Goal: Task Accomplishment & Management: Complete application form

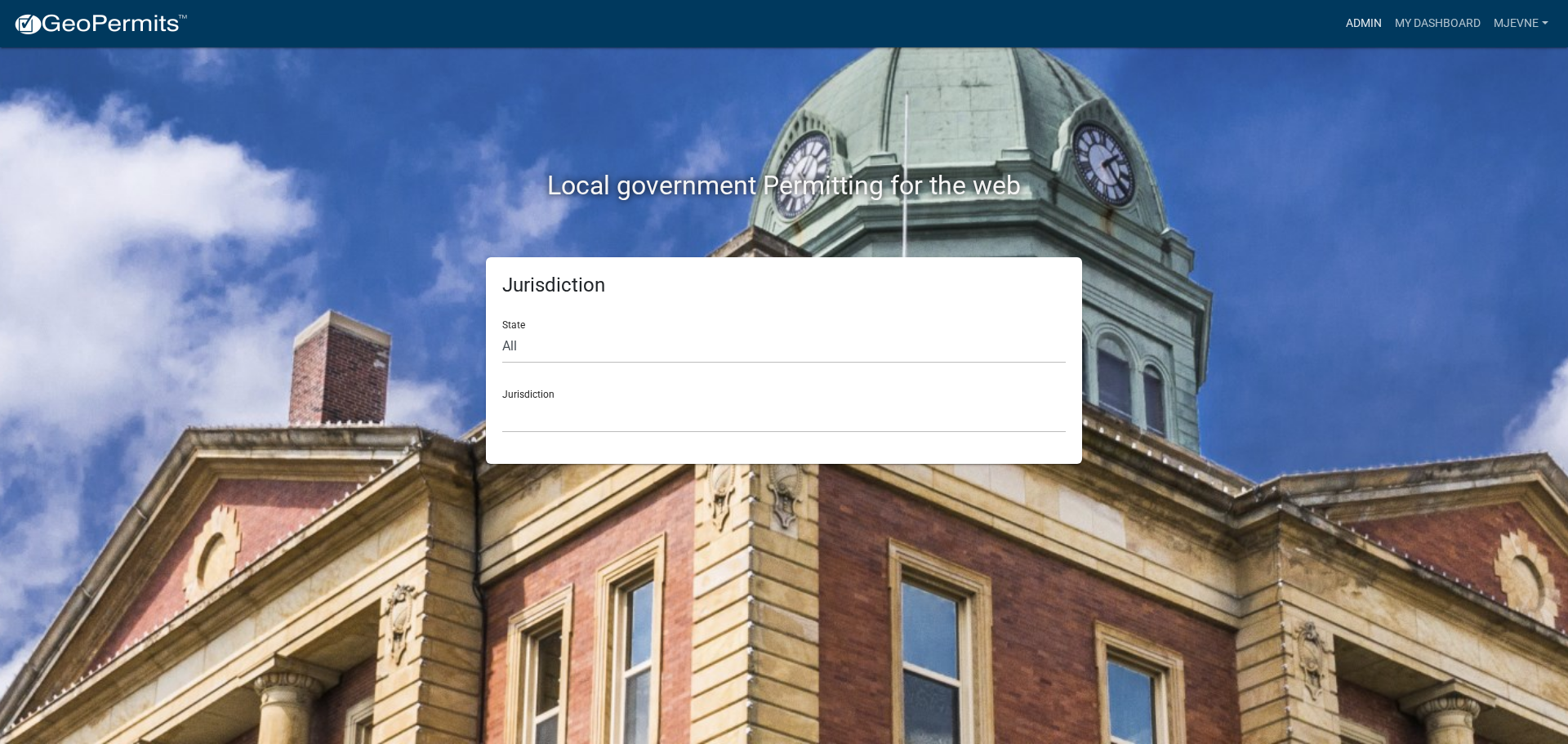
click at [1348, 22] on link "Admin" at bounding box center [1363, 23] width 49 height 31
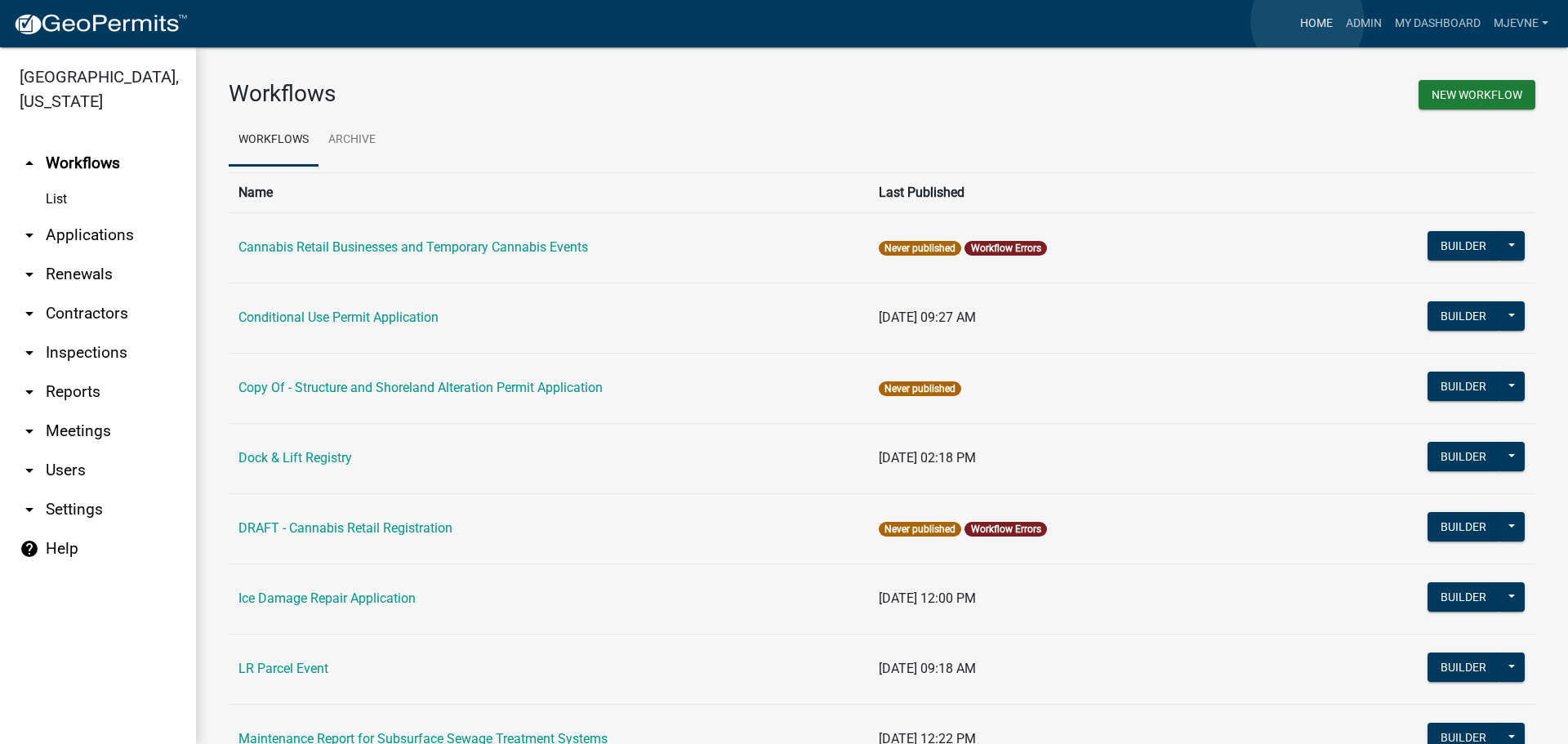
click at [1307, 21] on link "Home" at bounding box center [1316, 23] width 46 height 31
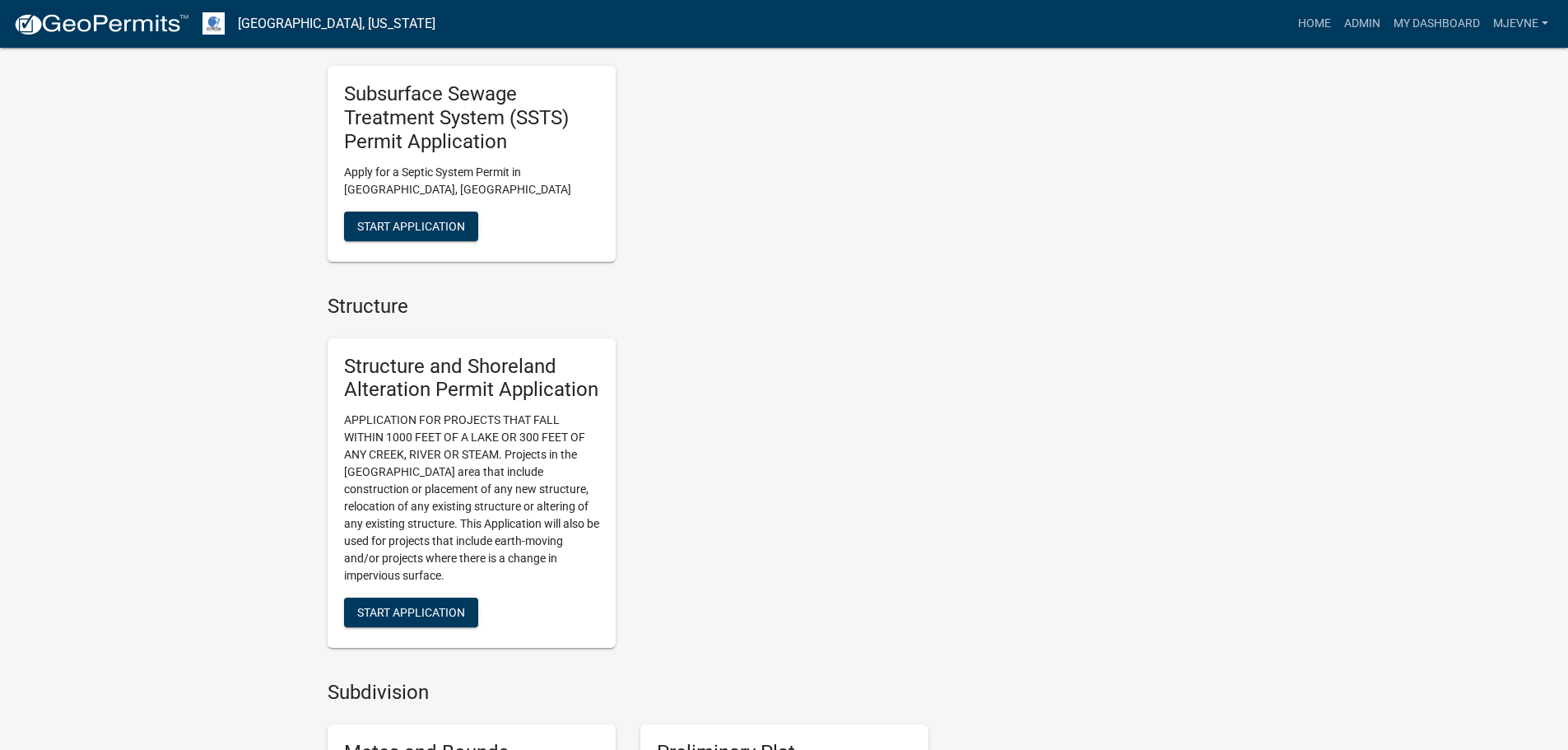
scroll to position [1399, 0]
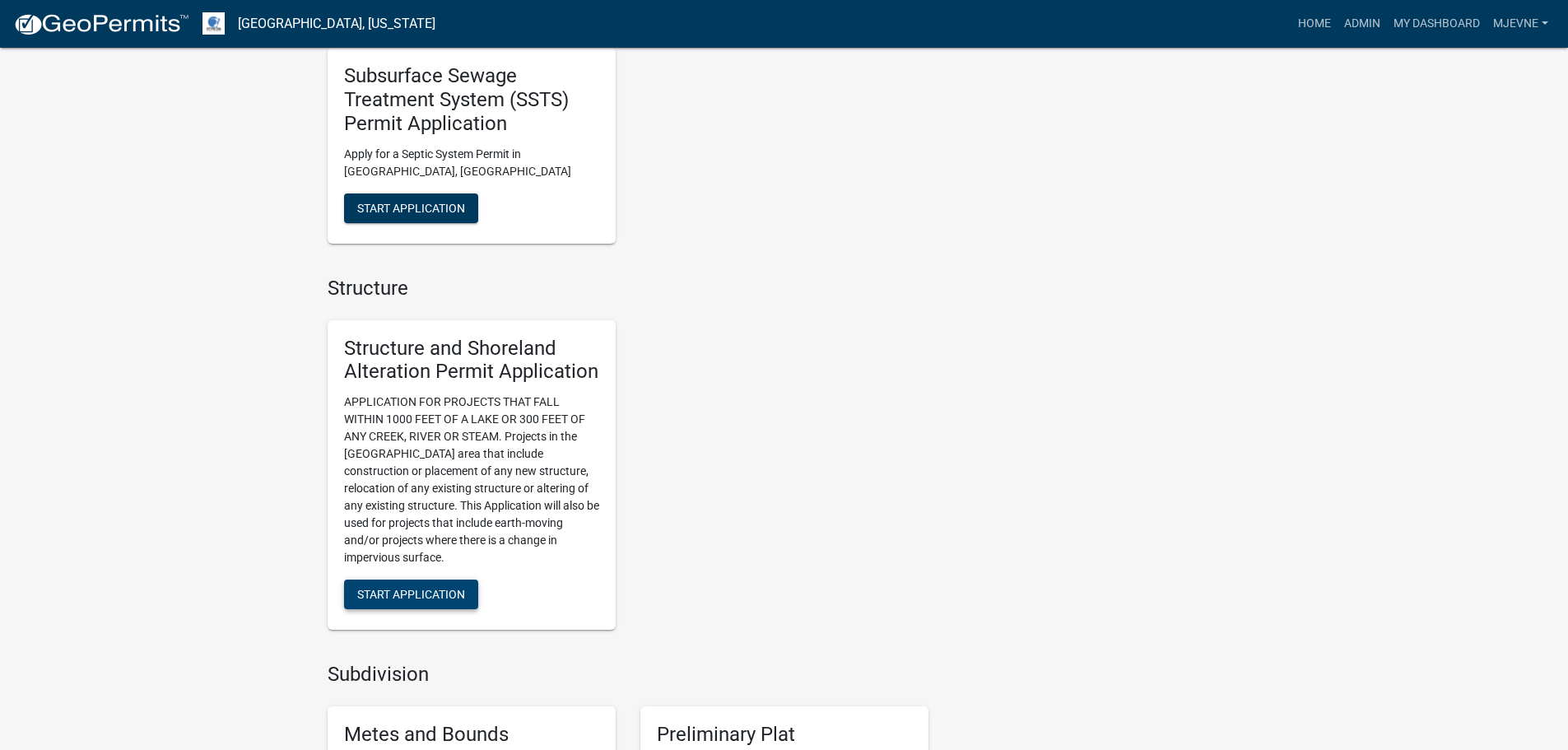
click at [415, 600] on span "Start Application" at bounding box center [411, 594] width 108 height 13
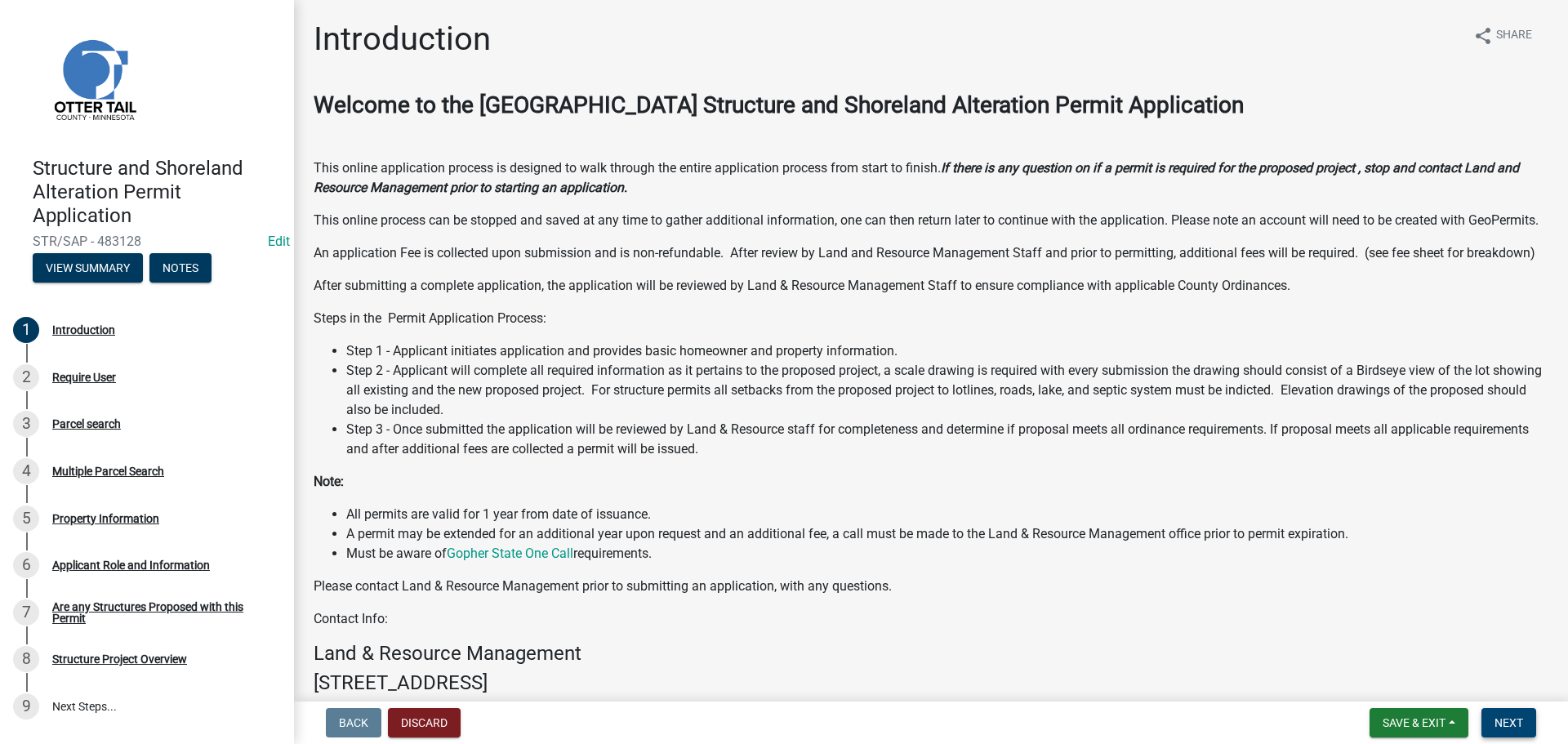
click at [1505, 721] on span "Next" at bounding box center [1508, 723] width 29 height 13
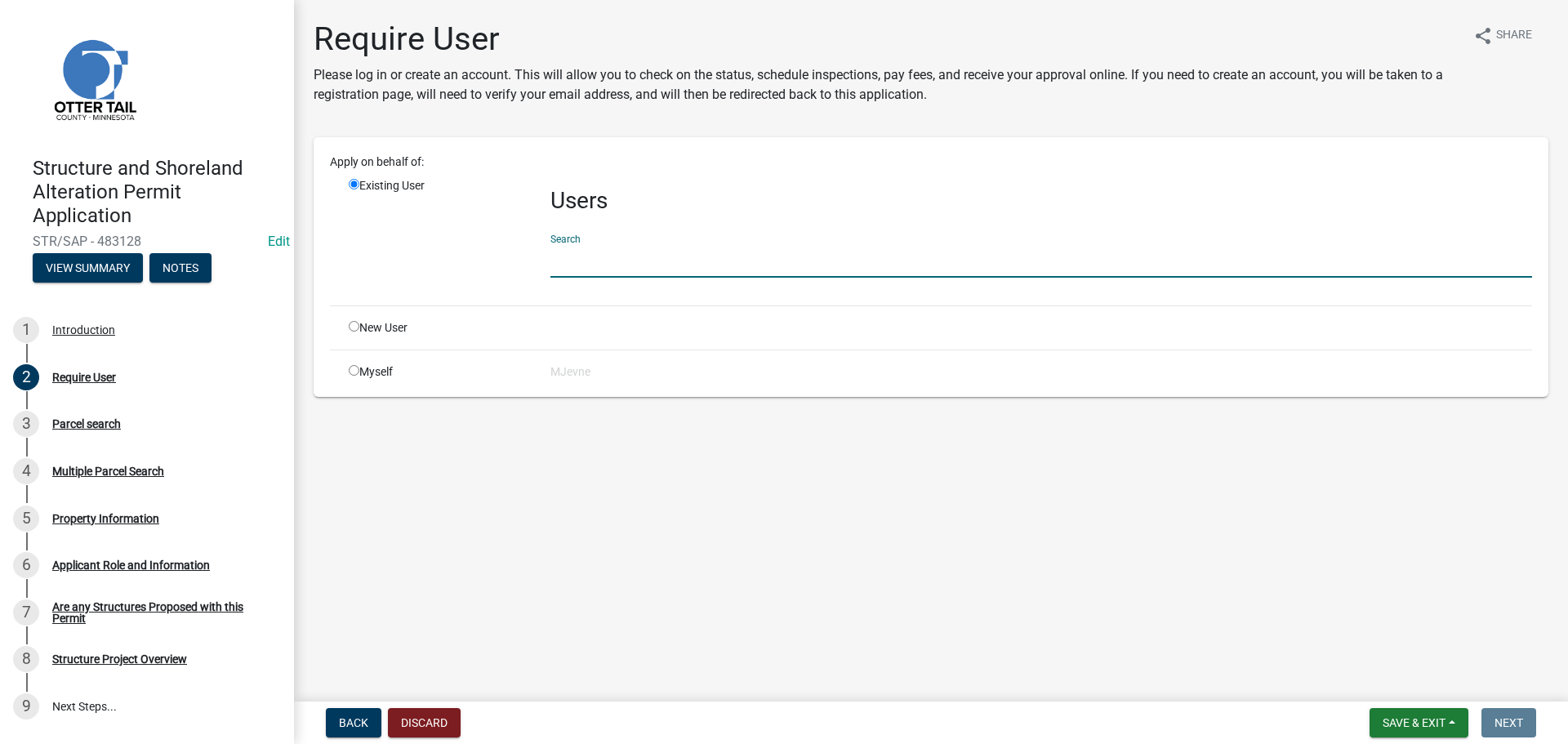
click at [598, 266] on input "text" at bounding box center [1041, 260] width 982 height 33
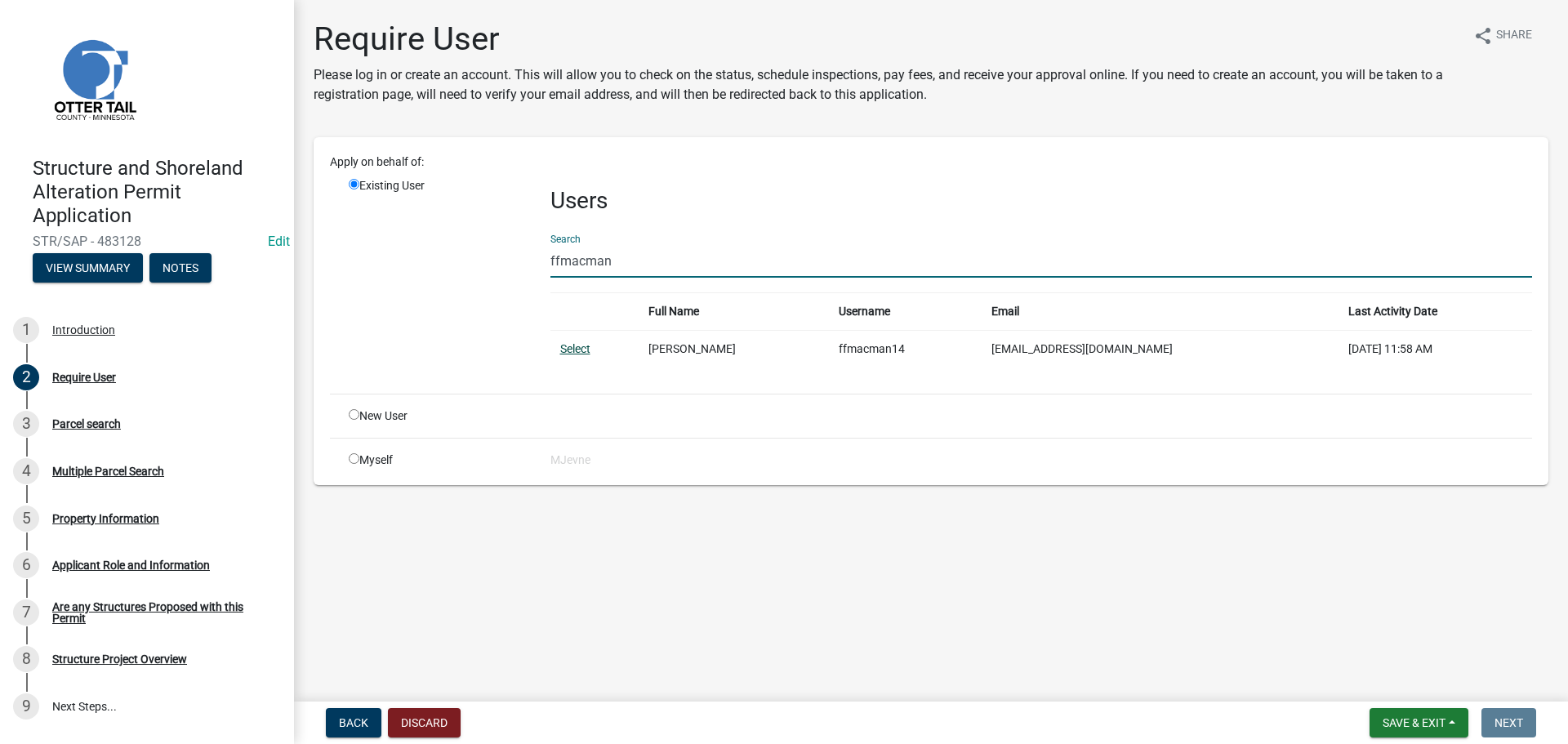
type input "ffmacman"
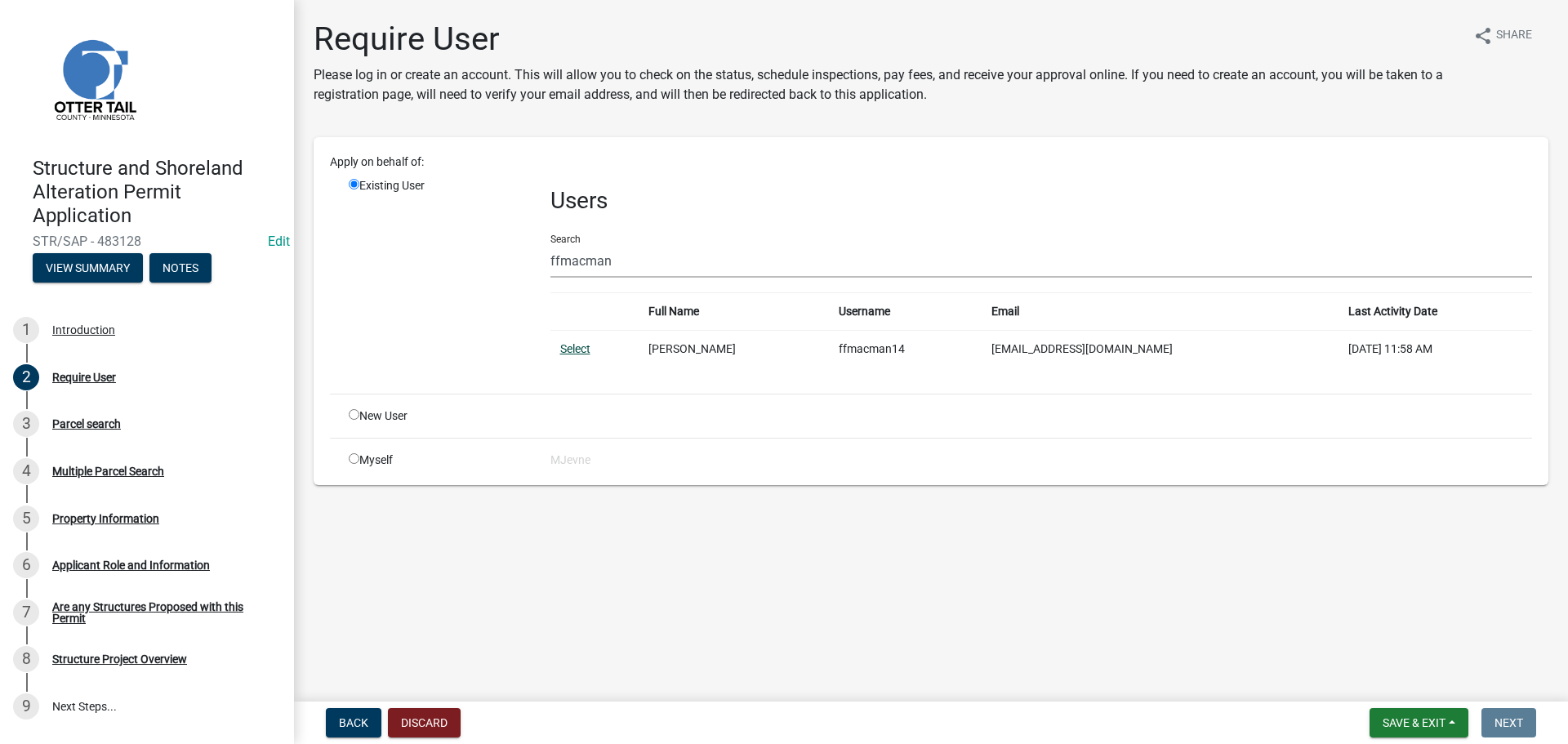
click at [573, 352] on link "Select" at bounding box center [575, 349] width 30 height 13
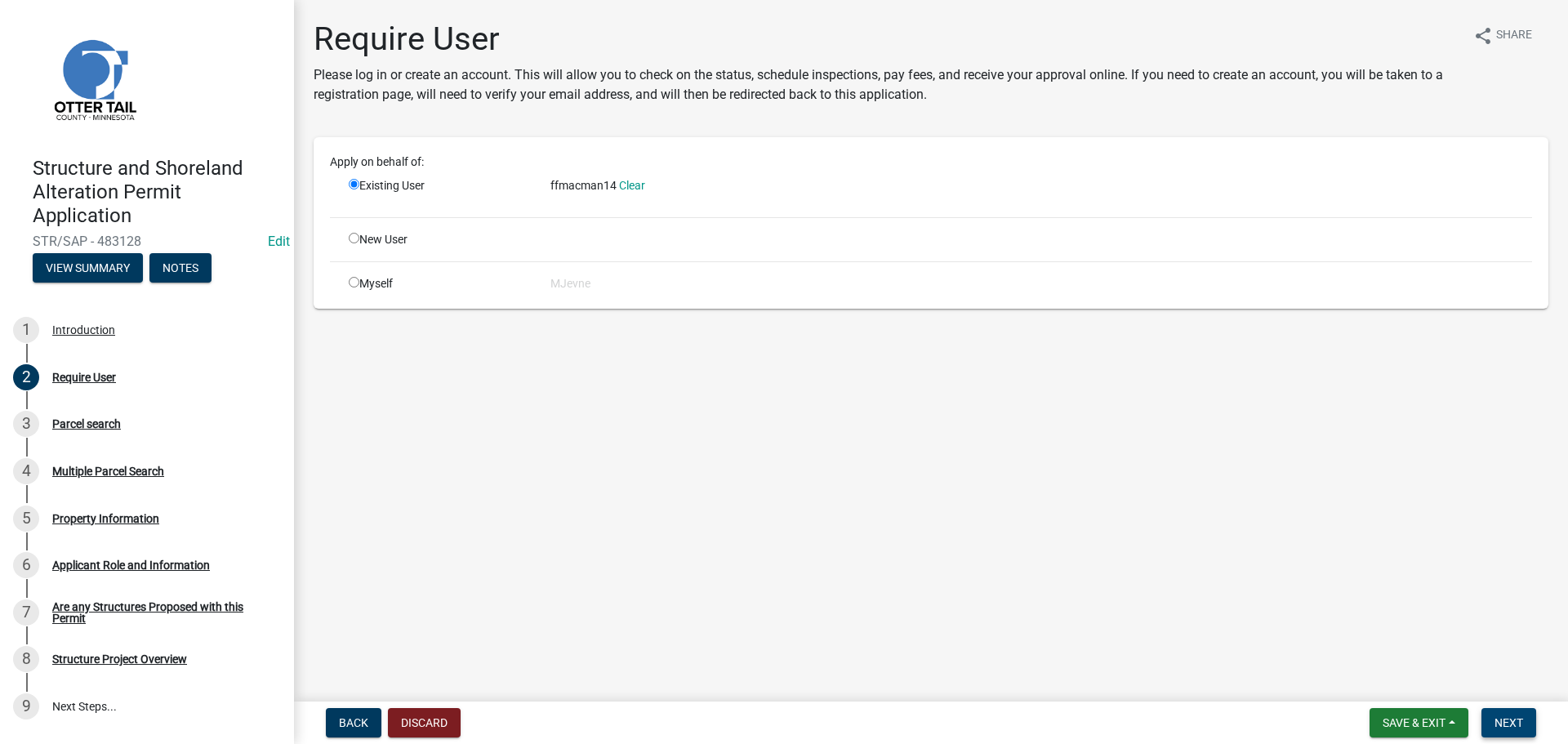
click at [1508, 716] on span "Next" at bounding box center [1508, 723] width 29 height 13
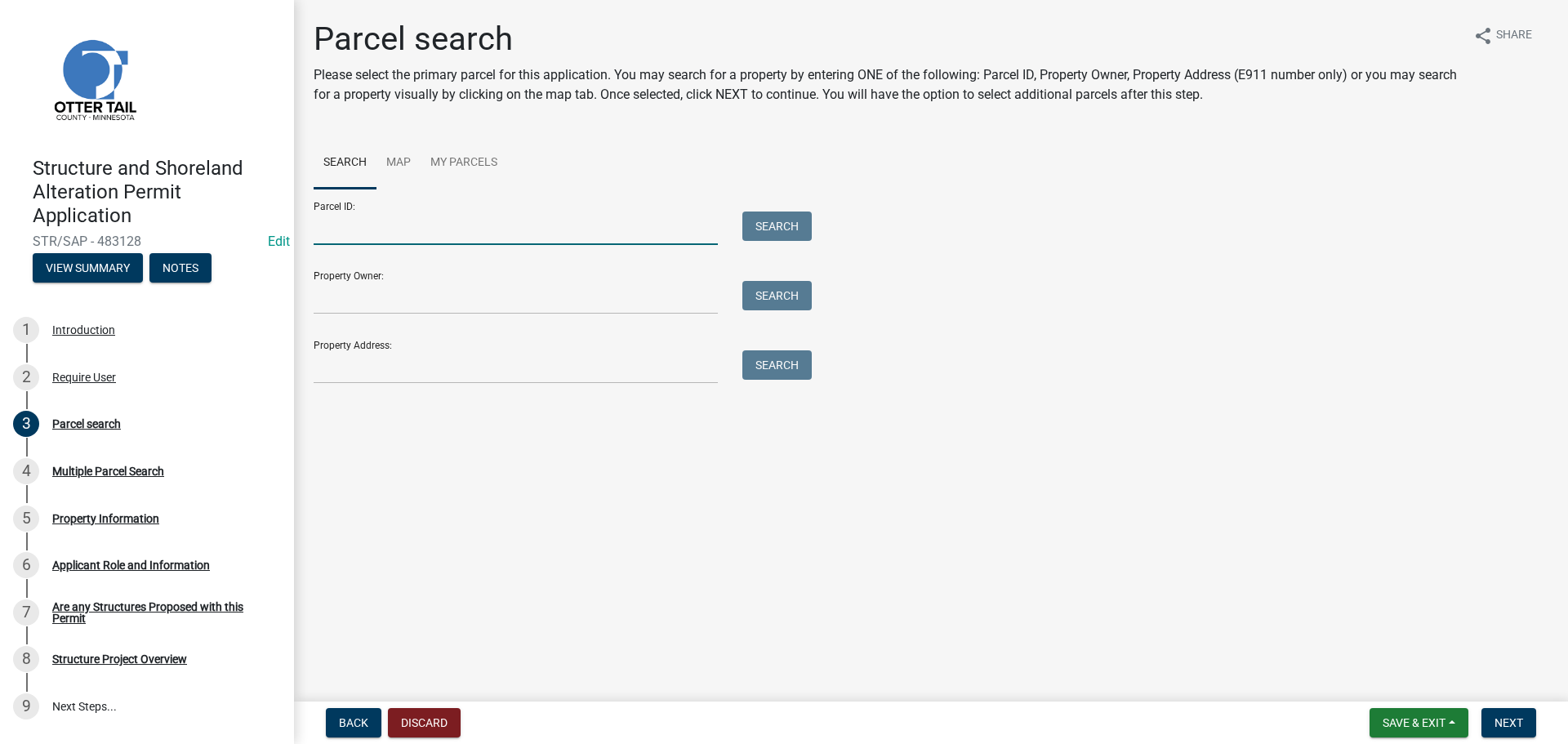
click at [401, 237] on input "Parcel ID:" at bounding box center [516, 228] width 404 height 33
type input "38000010004000"
click at [778, 217] on button "Search" at bounding box center [777, 226] width 70 height 30
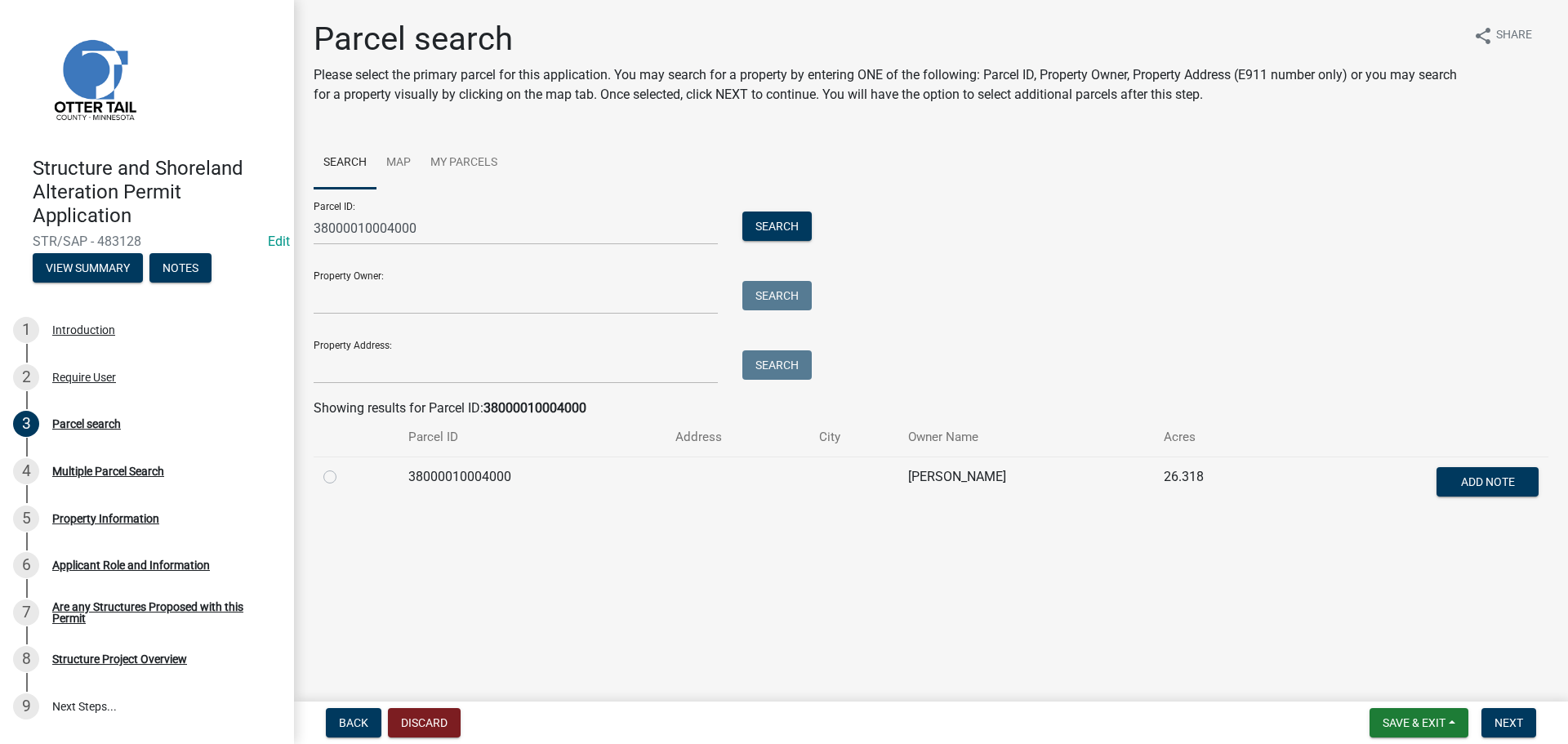
click at [343, 467] on label at bounding box center [343, 467] width 0 height 0
click at [343, 472] on input "radio" at bounding box center [348, 472] width 10 height 10
radio input "true"
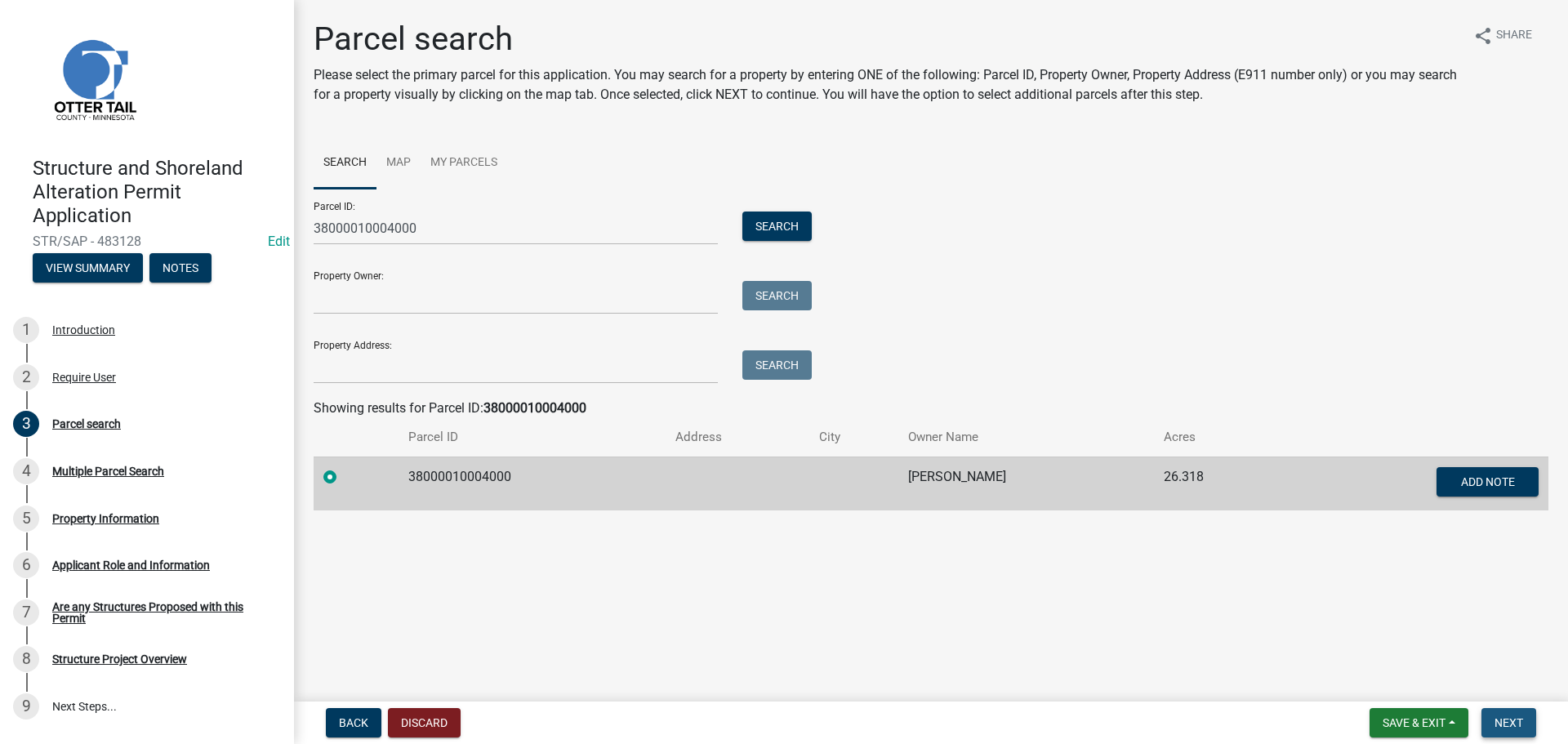
click at [1498, 722] on span "Next" at bounding box center [1508, 723] width 29 height 13
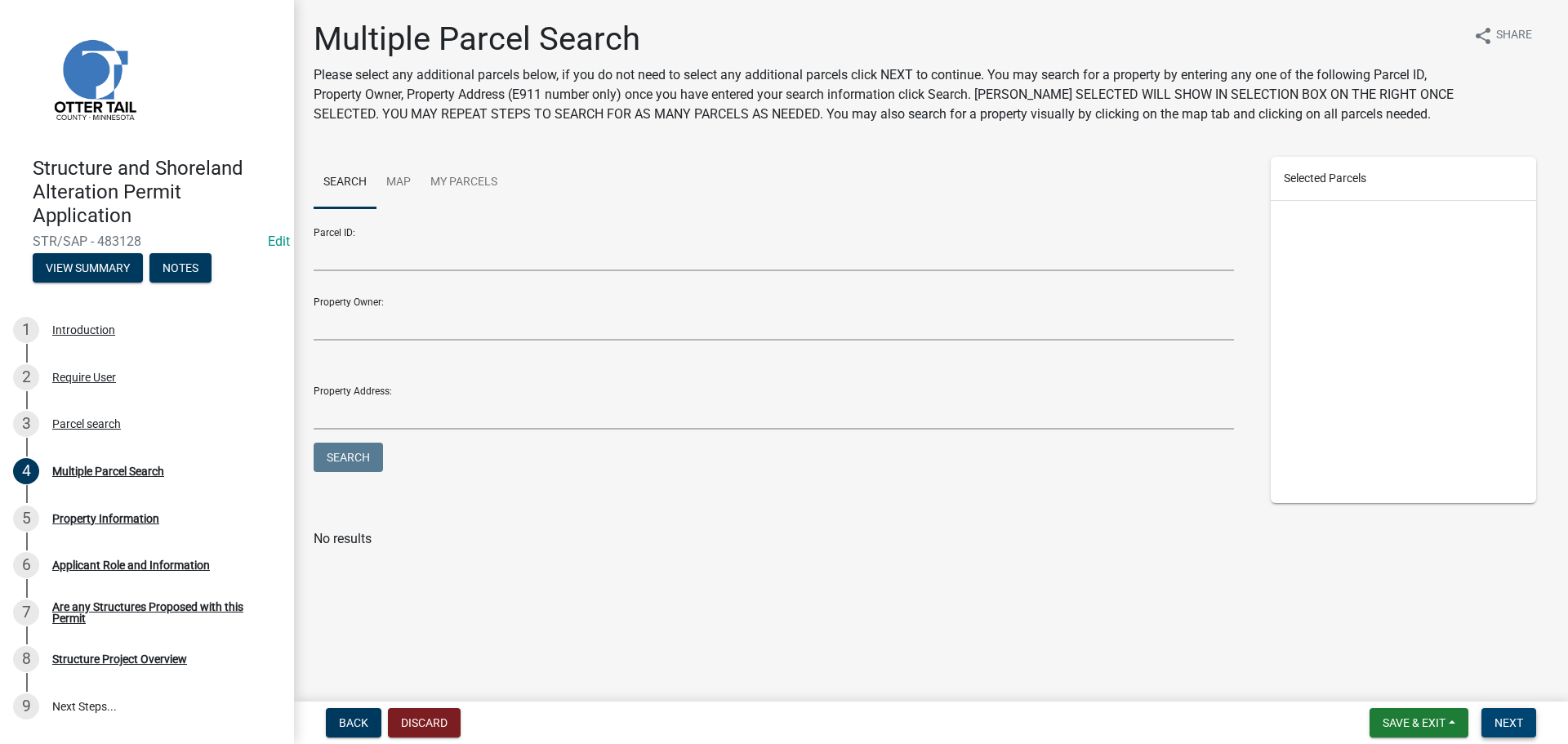
click at [1518, 724] on span "Next" at bounding box center [1508, 723] width 29 height 13
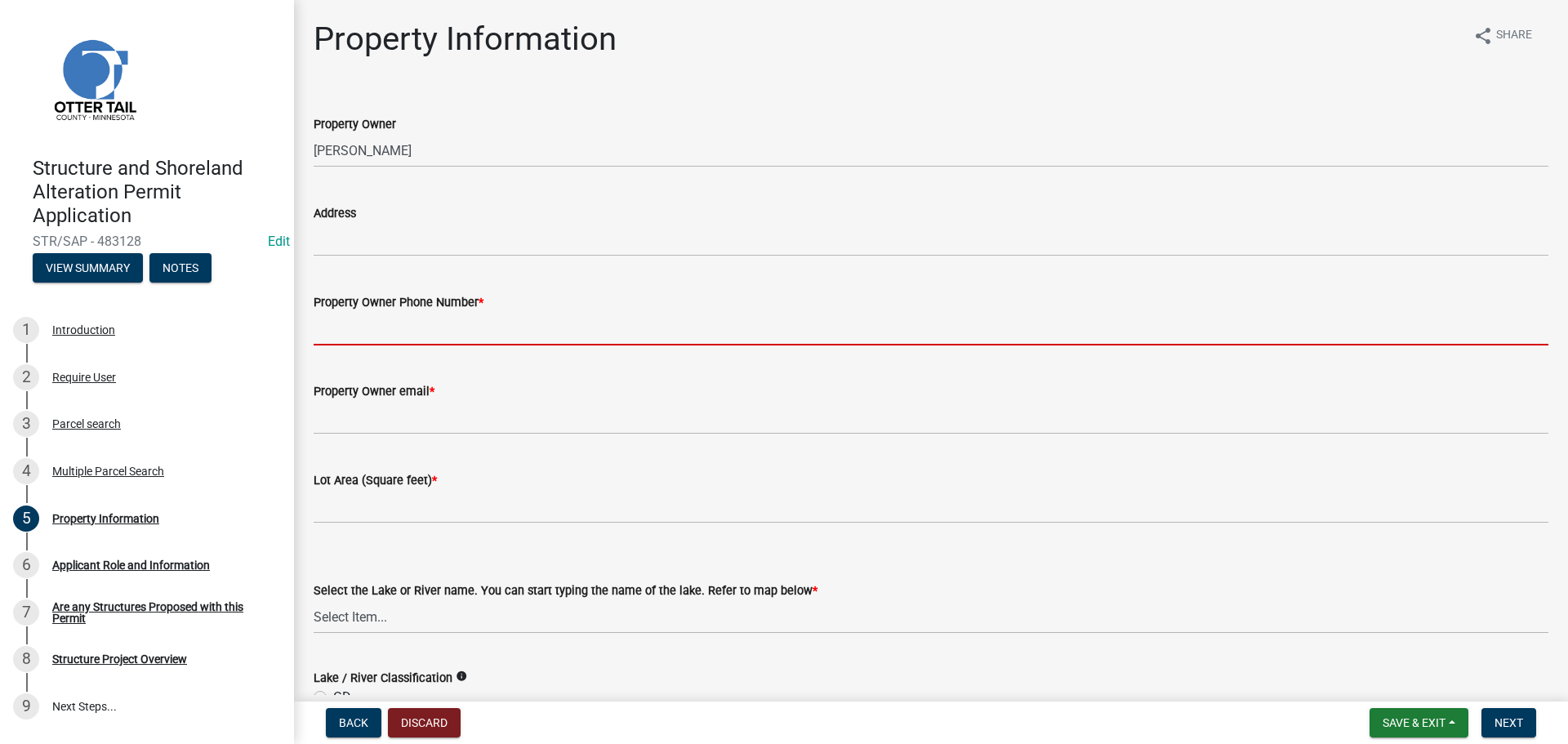
click at [406, 327] on input "Property Owner Phone Number *" at bounding box center [931, 328] width 1235 height 33
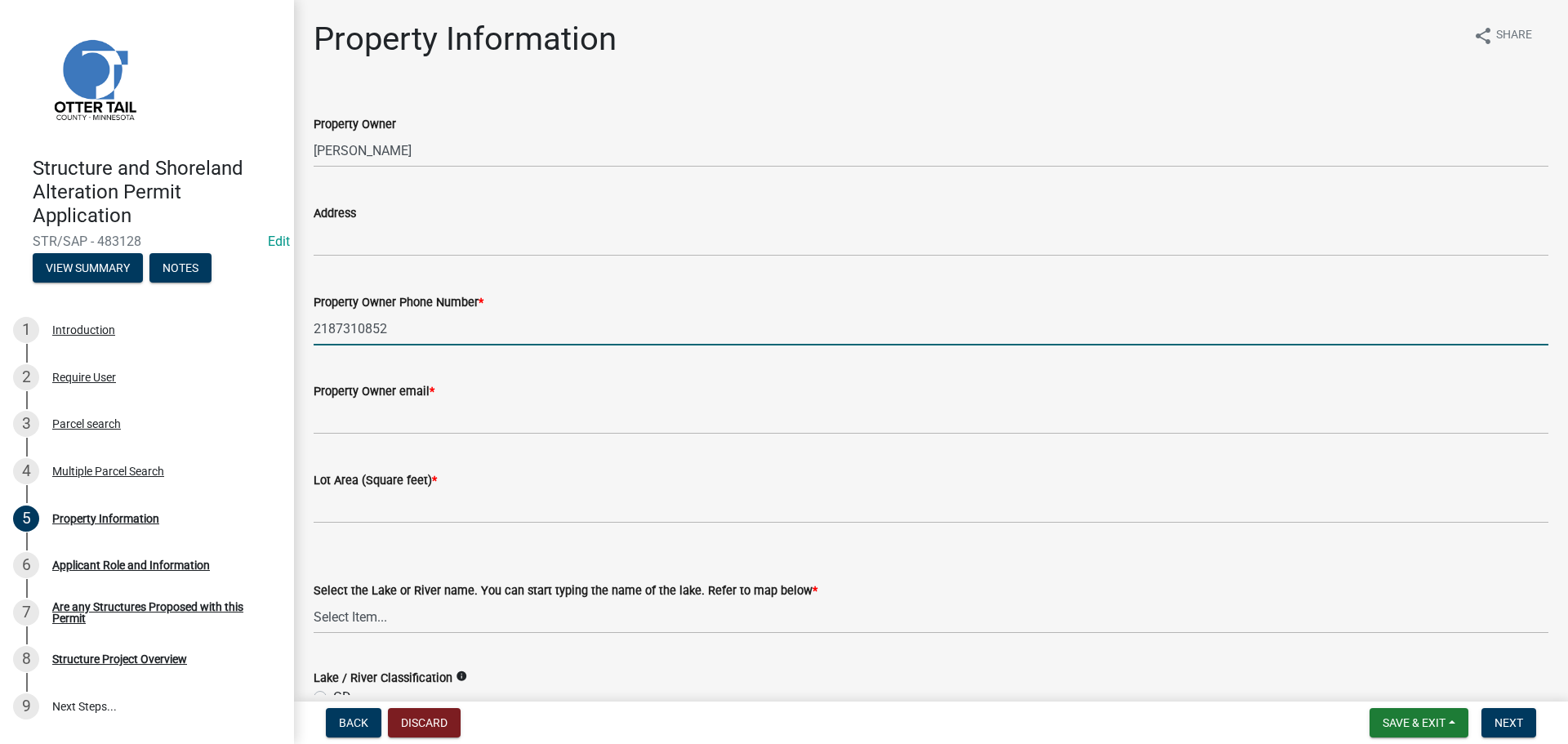
type input "2187310852"
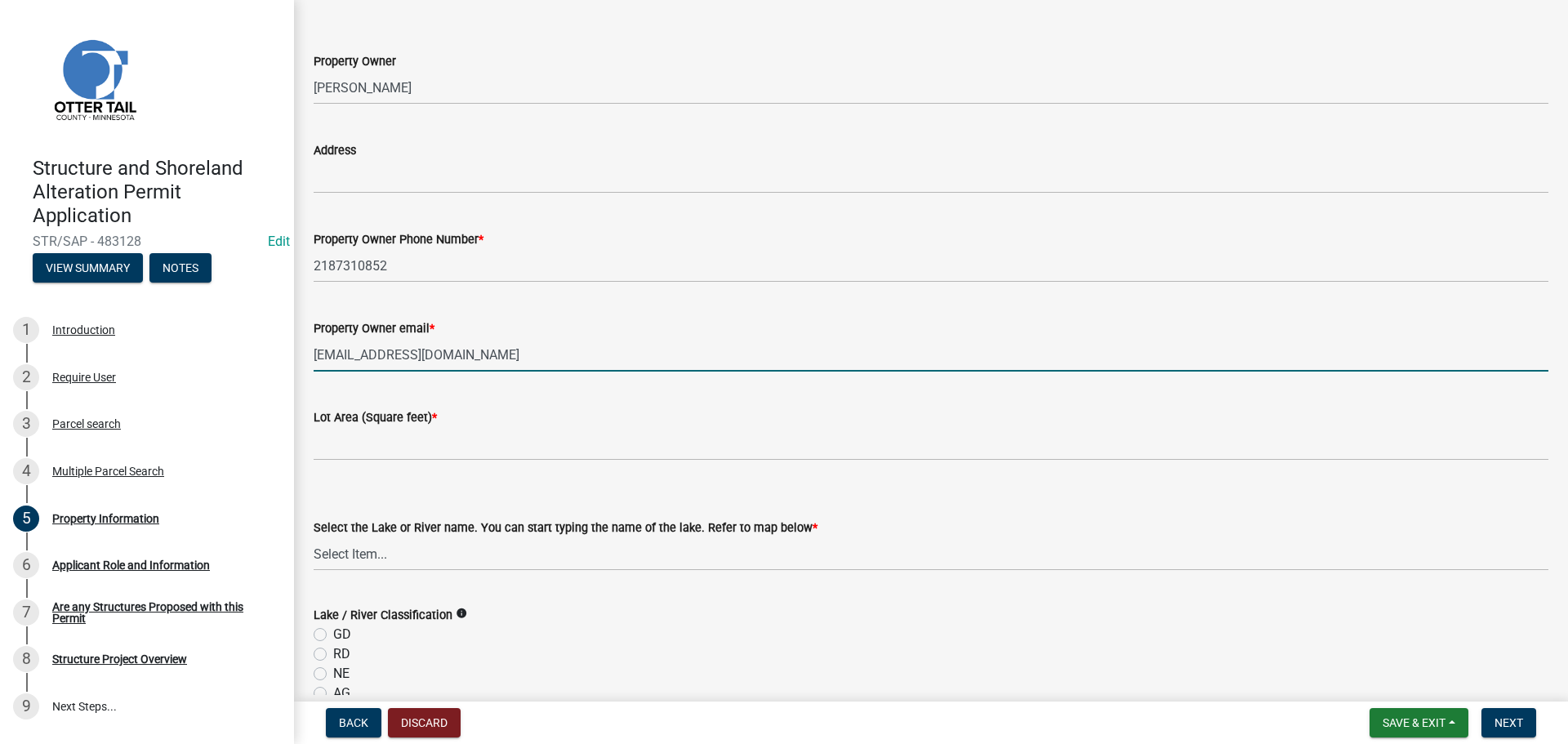
scroll to position [245, 0]
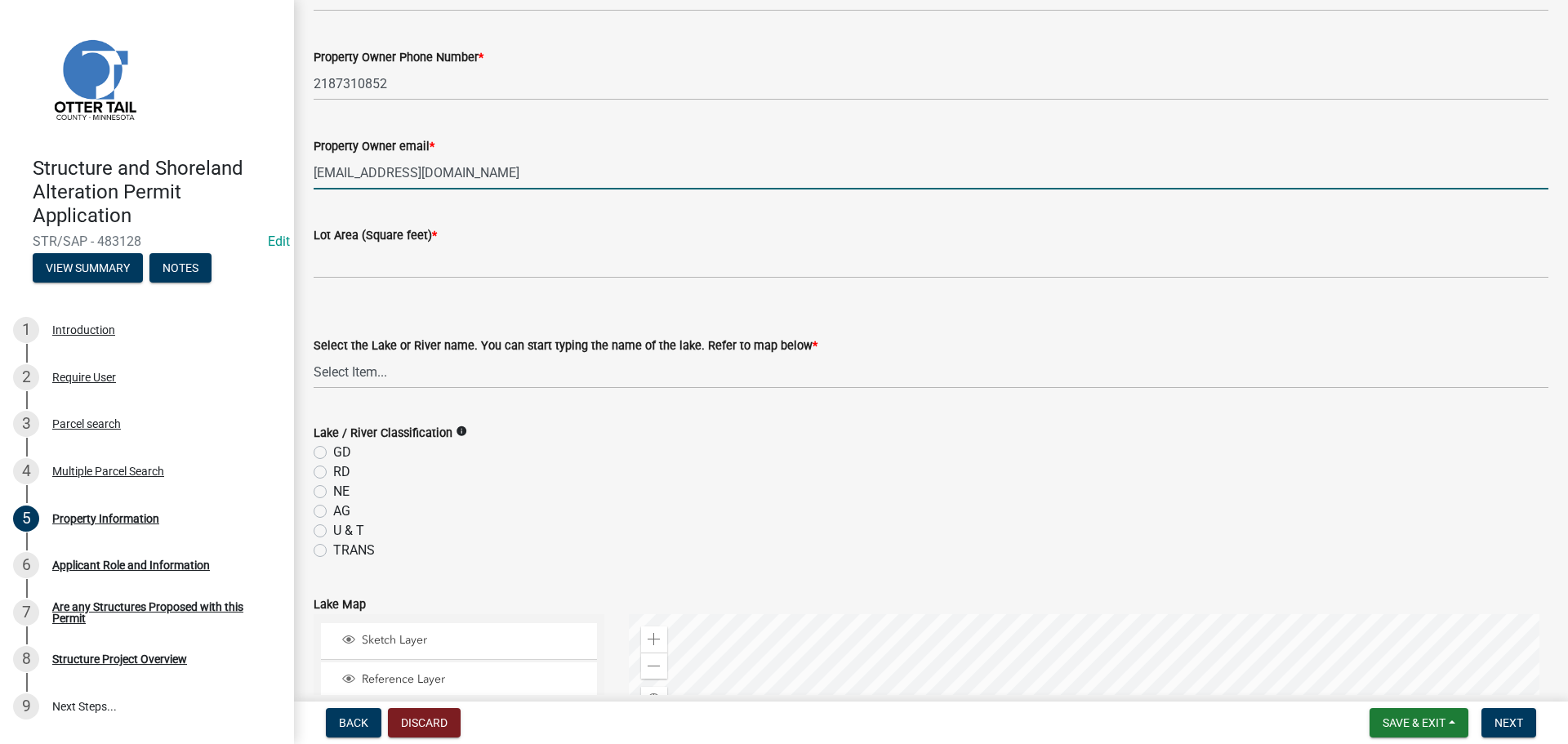
type input "[EMAIL_ADDRESS][DOMAIN_NAME]"
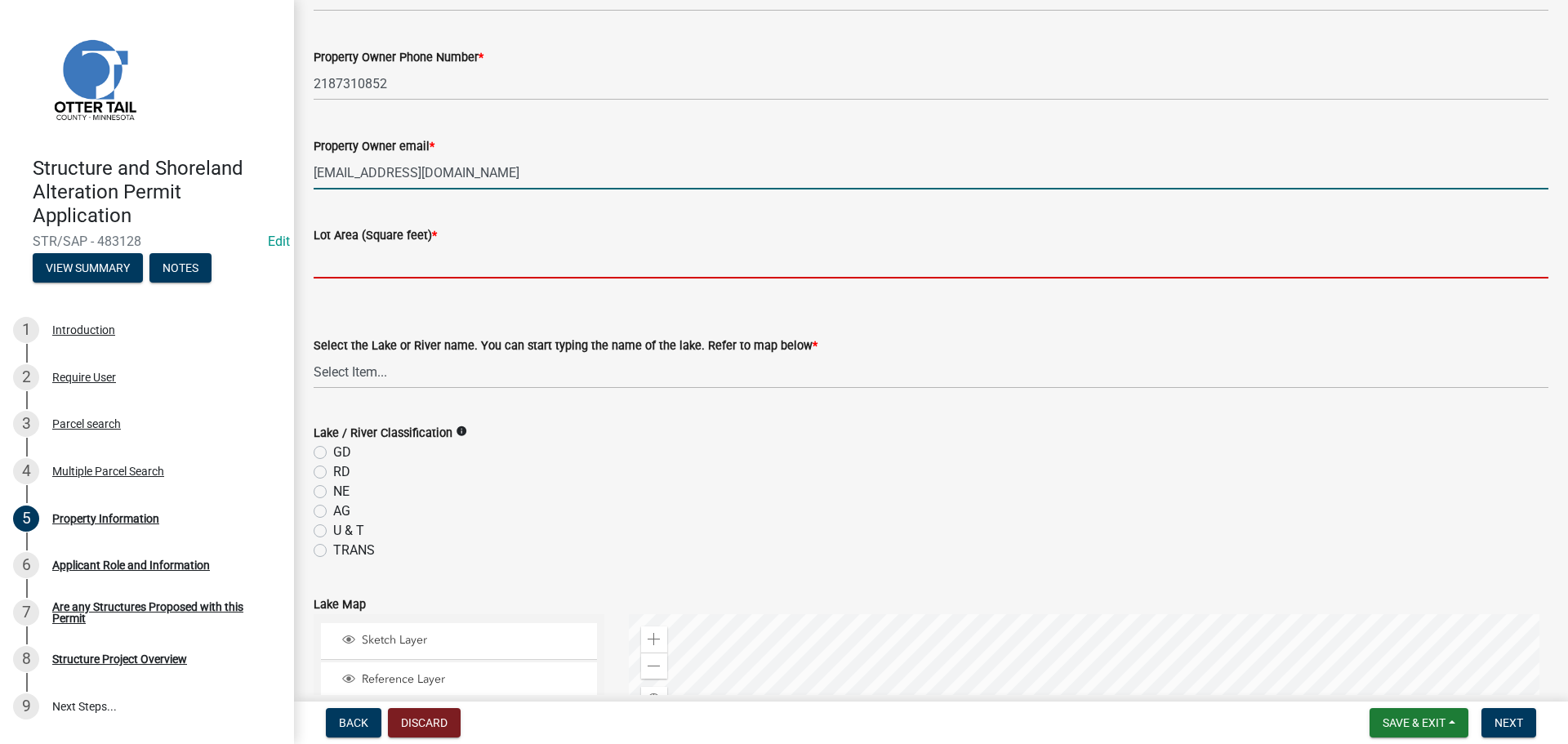
click at [402, 258] on input "text" at bounding box center [931, 261] width 1235 height 33
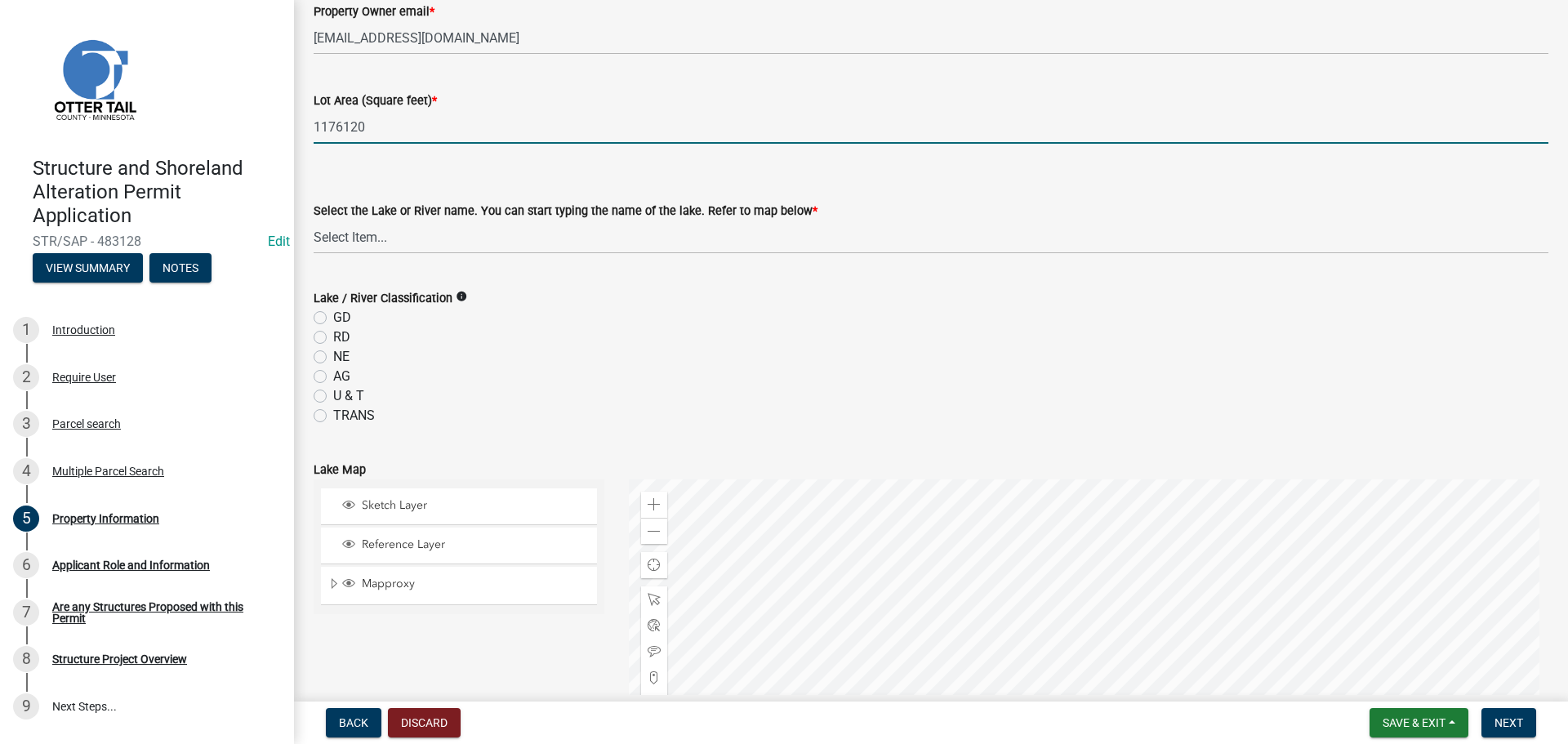
scroll to position [408, 0]
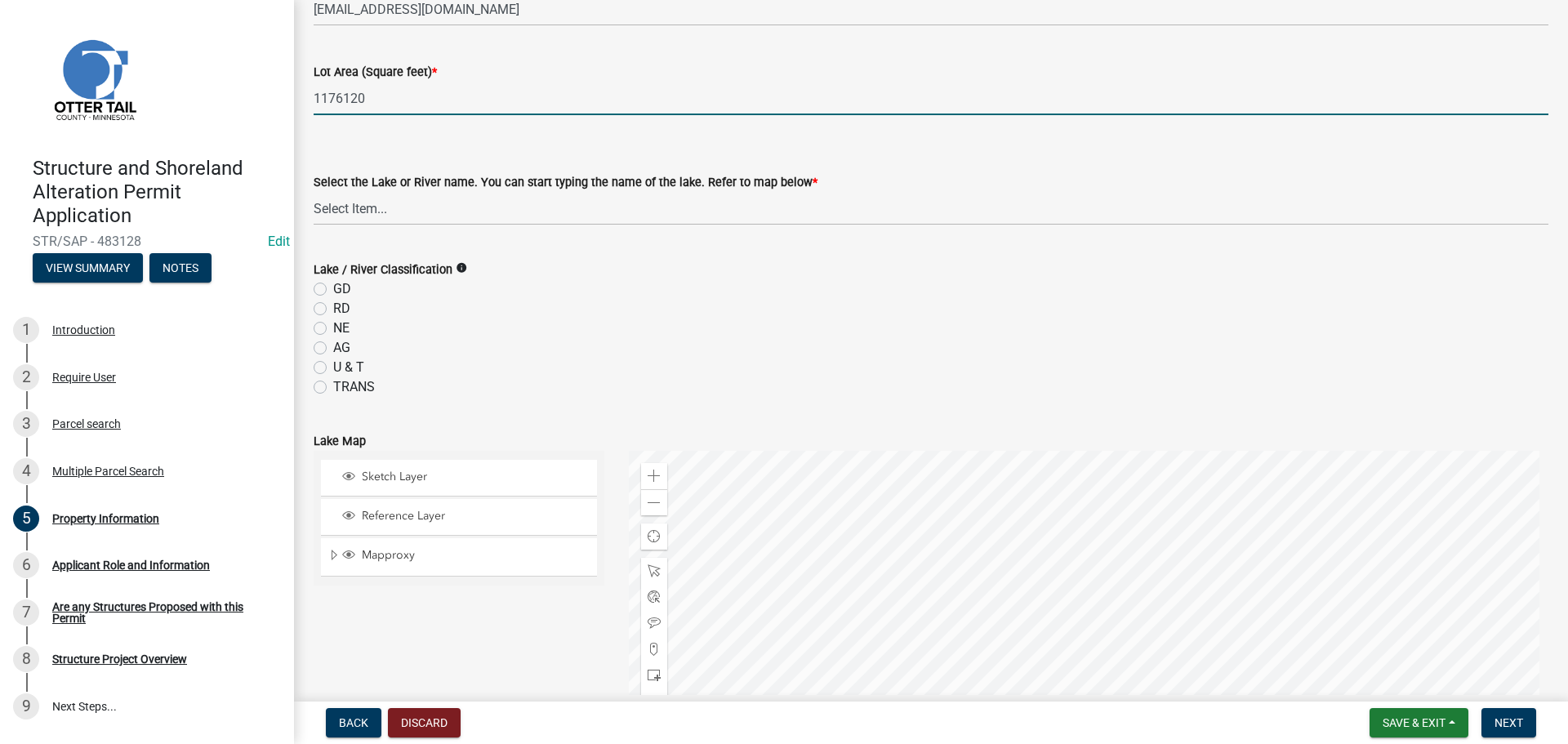
type input "1176120"
click at [341, 199] on select "Select Item... None [PERSON_NAME] 56-031 [PERSON_NAME] 56-118 [PERSON_NAME] 56-…" at bounding box center [931, 208] width 1235 height 33
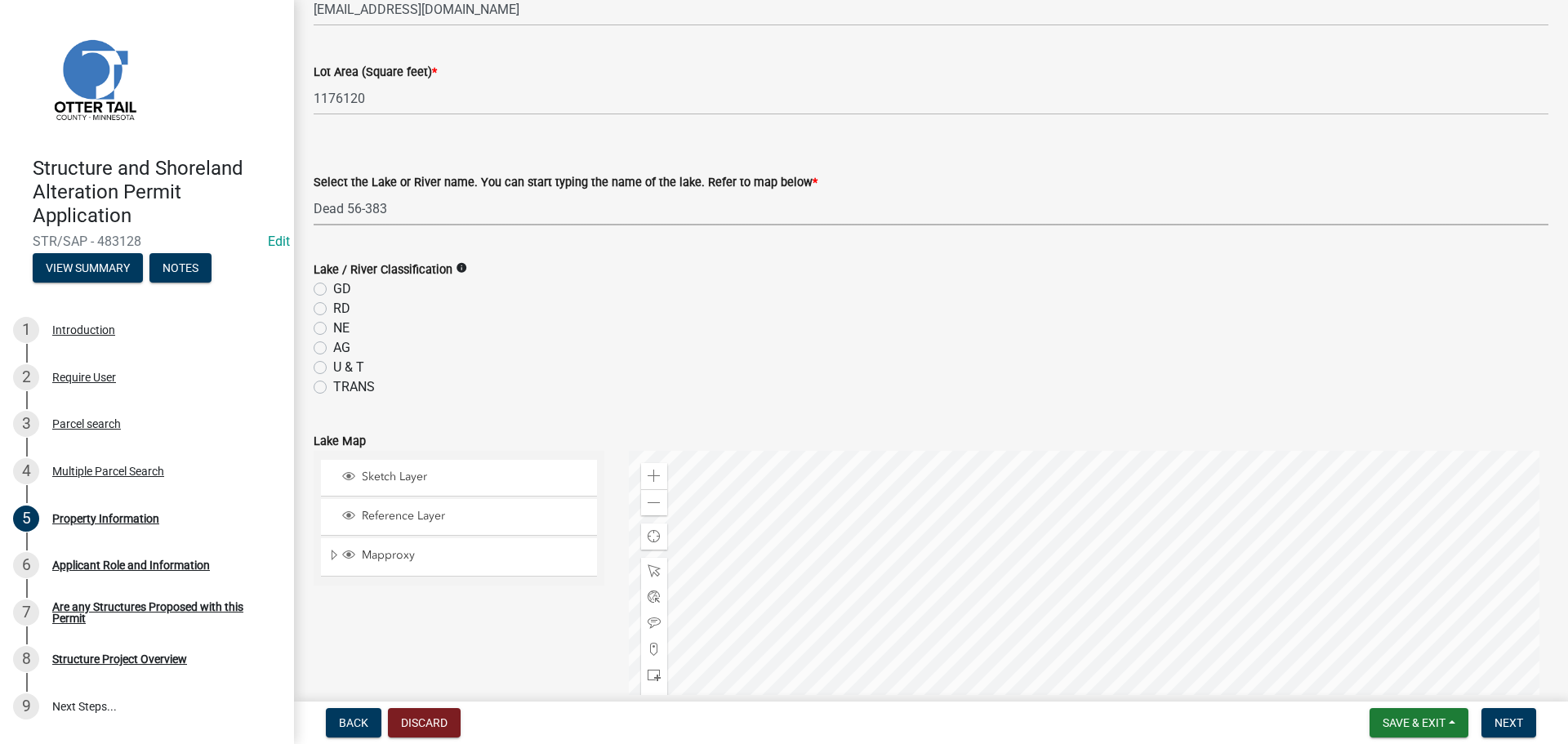
click at [314, 192] on select "Select Item... None [PERSON_NAME] 56-031 [PERSON_NAME] 56-118 [PERSON_NAME] 56-…" at bounding box center [931, 208] width 1235 height 33
select select "da3f784e-0010-43cd-bd09-4cbc046e05e4"
click at [604, 357] on div "AG" at bounding box center [931, 347] width 1235 height 20
click at [333, 329] on label "NE" at bounding box center [342, 327] width 17 height 20
click at [333, 329] on input "NE" at bounding box center [338, 323] width 10 height 10
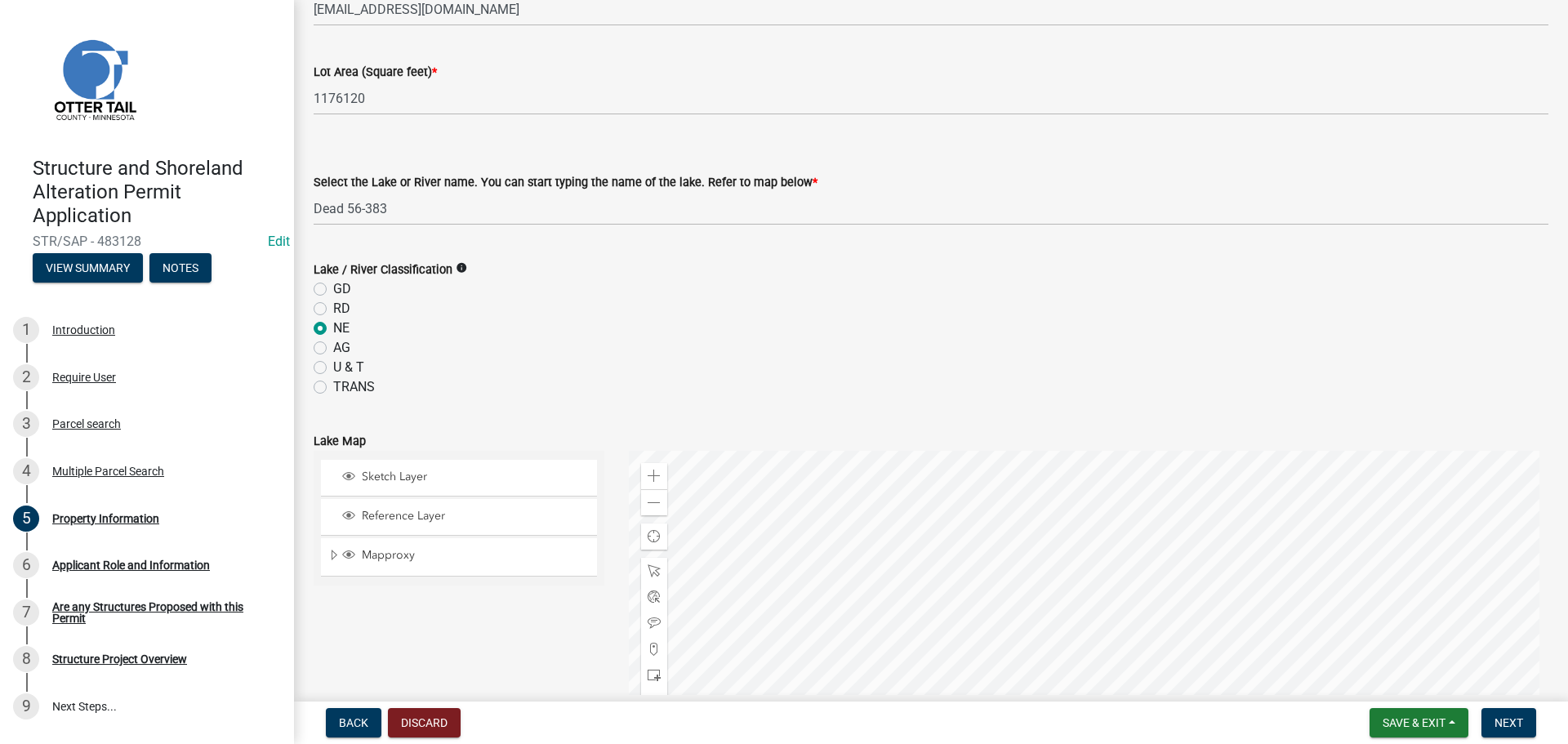
radio input "true"
click at [627, 348] on div "AG" at bounding box center [931, 347] width 1235 height 20
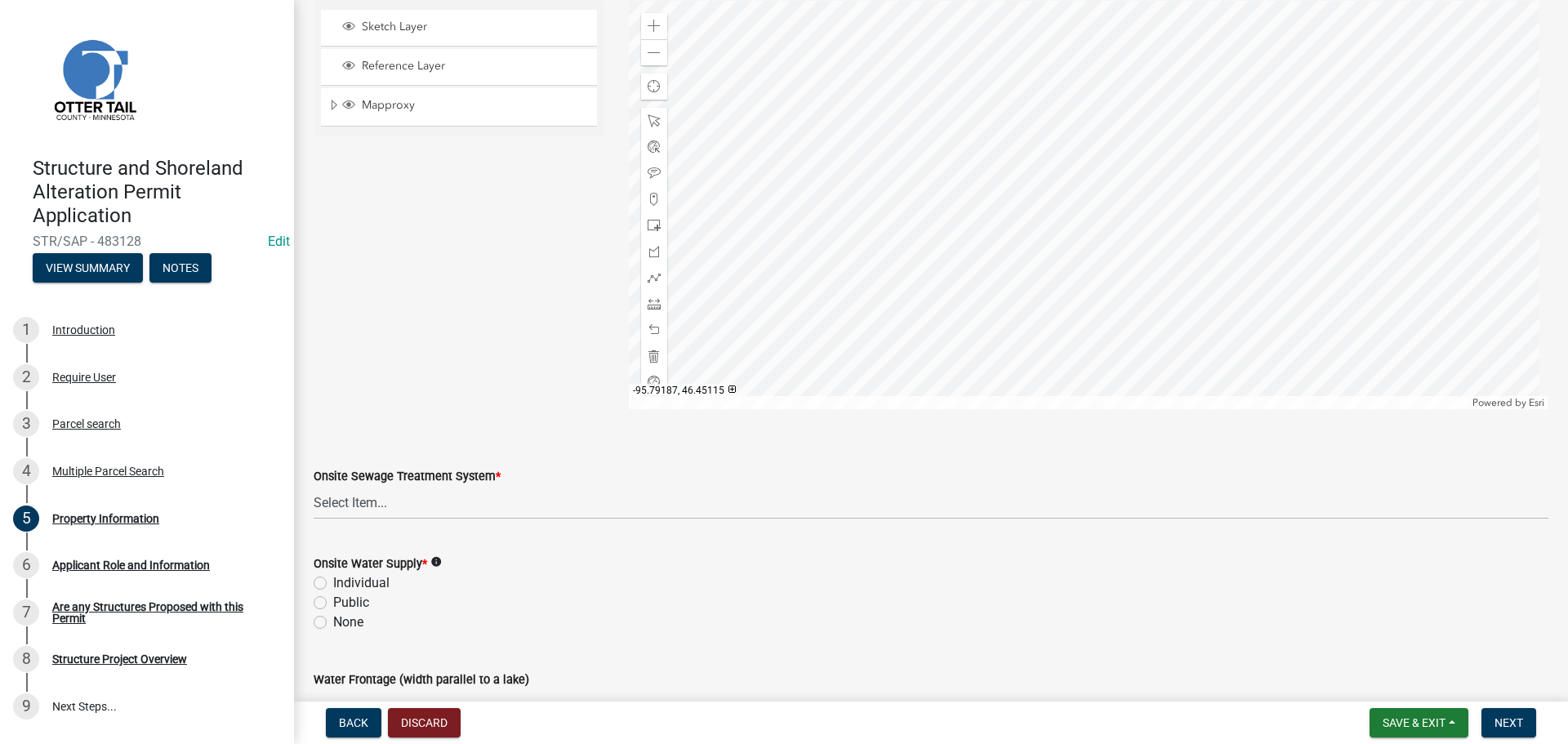
scroll to position [963, 0]
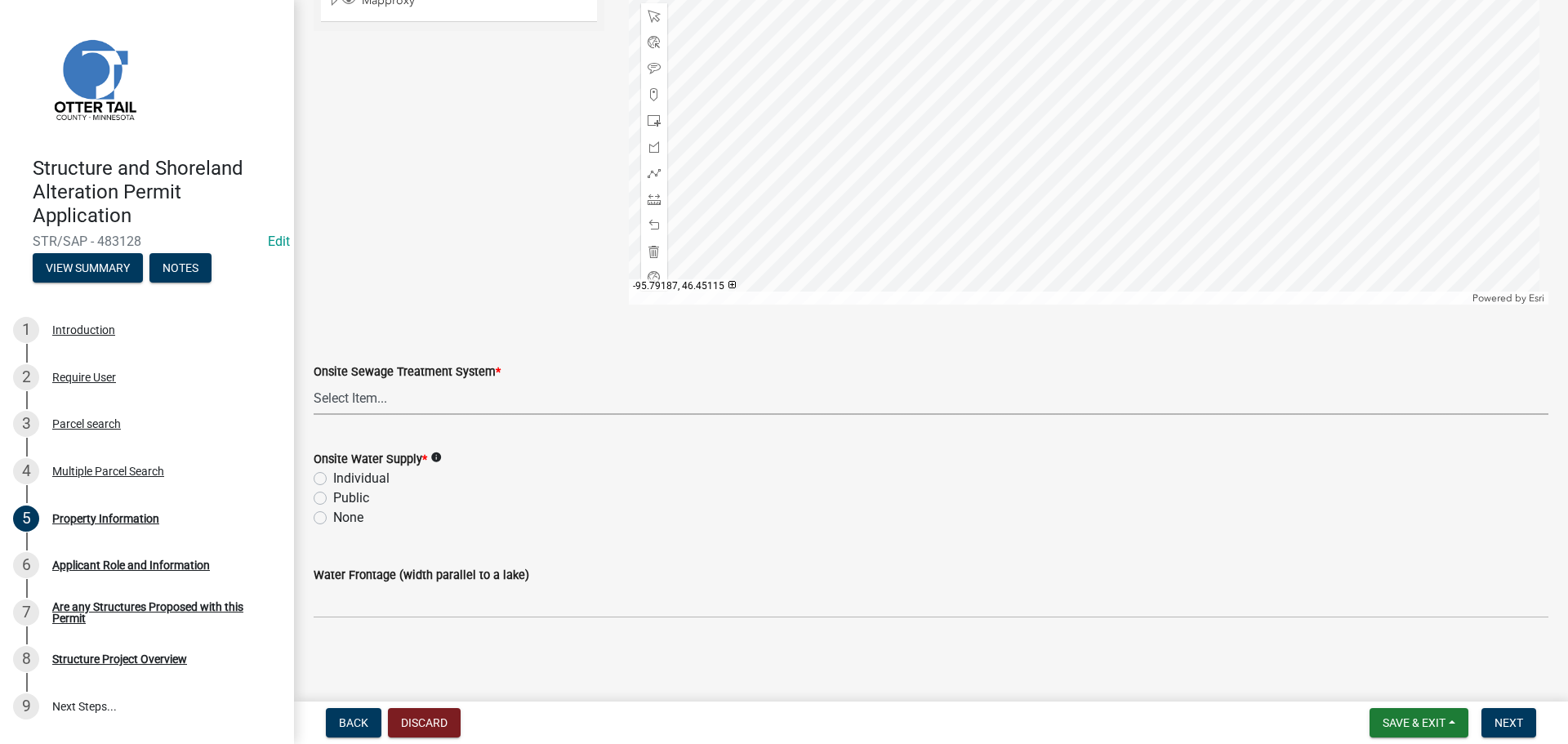
click at [370, 397] on select "Select Item... L&R Certificate of Compliance within 5yrs Compliance Inspection …" at bounding box center [931, 398] width 1235 height 33
click at [314, 381] on select "Select Item... L&R Certificate of Compliance within 5yrs Compliance Inspection …" at bounding box center [931, 398] width 1235 height 33
select select "9233bc03-43b7-4bc3-a622-0f4482adc204"
click at [333, 519] on label "None" at bounding box center [348, 517] width 30 height 20
click at [333, 518] on input "None" at bounding box center [338, 512] width 10 height 10
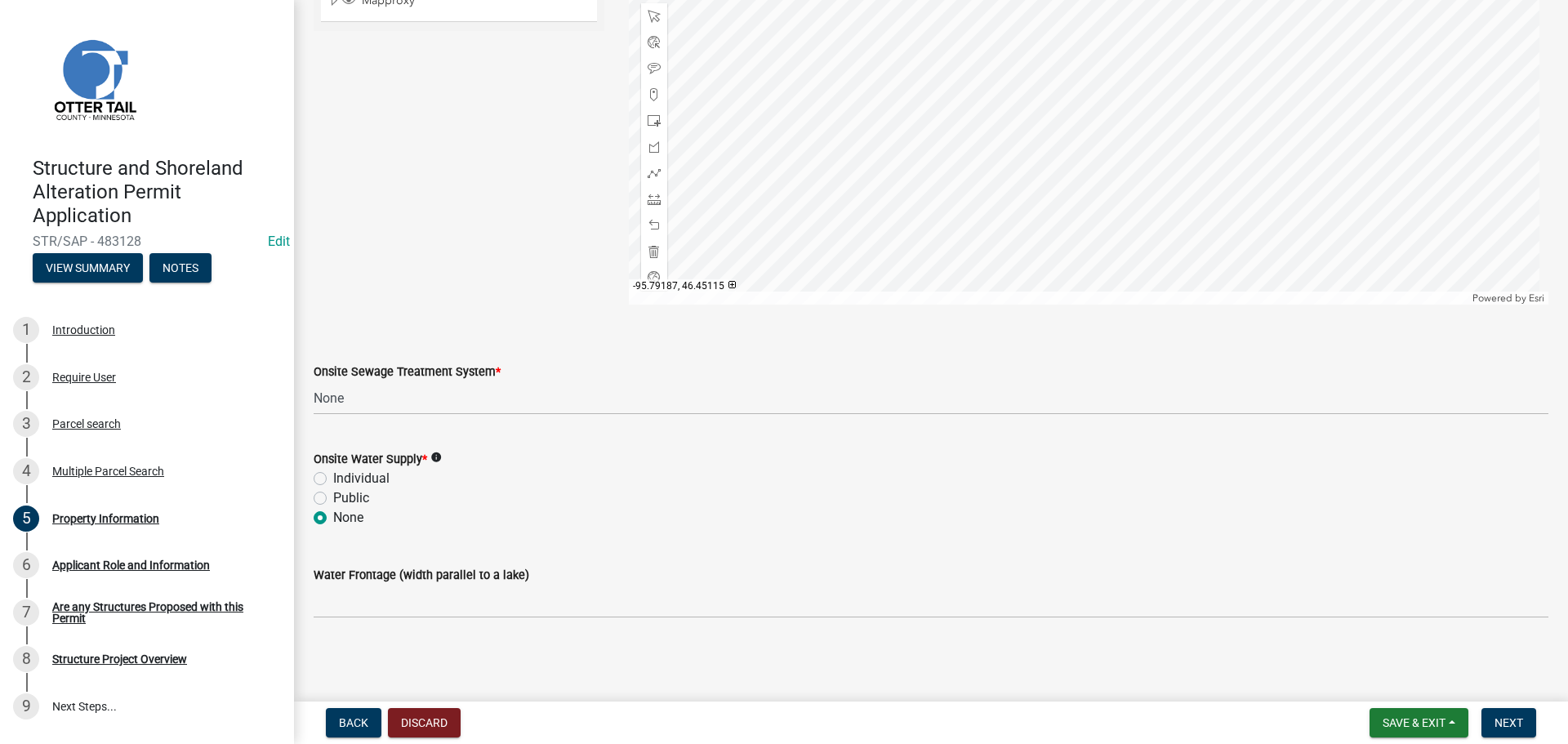
radio input "true"
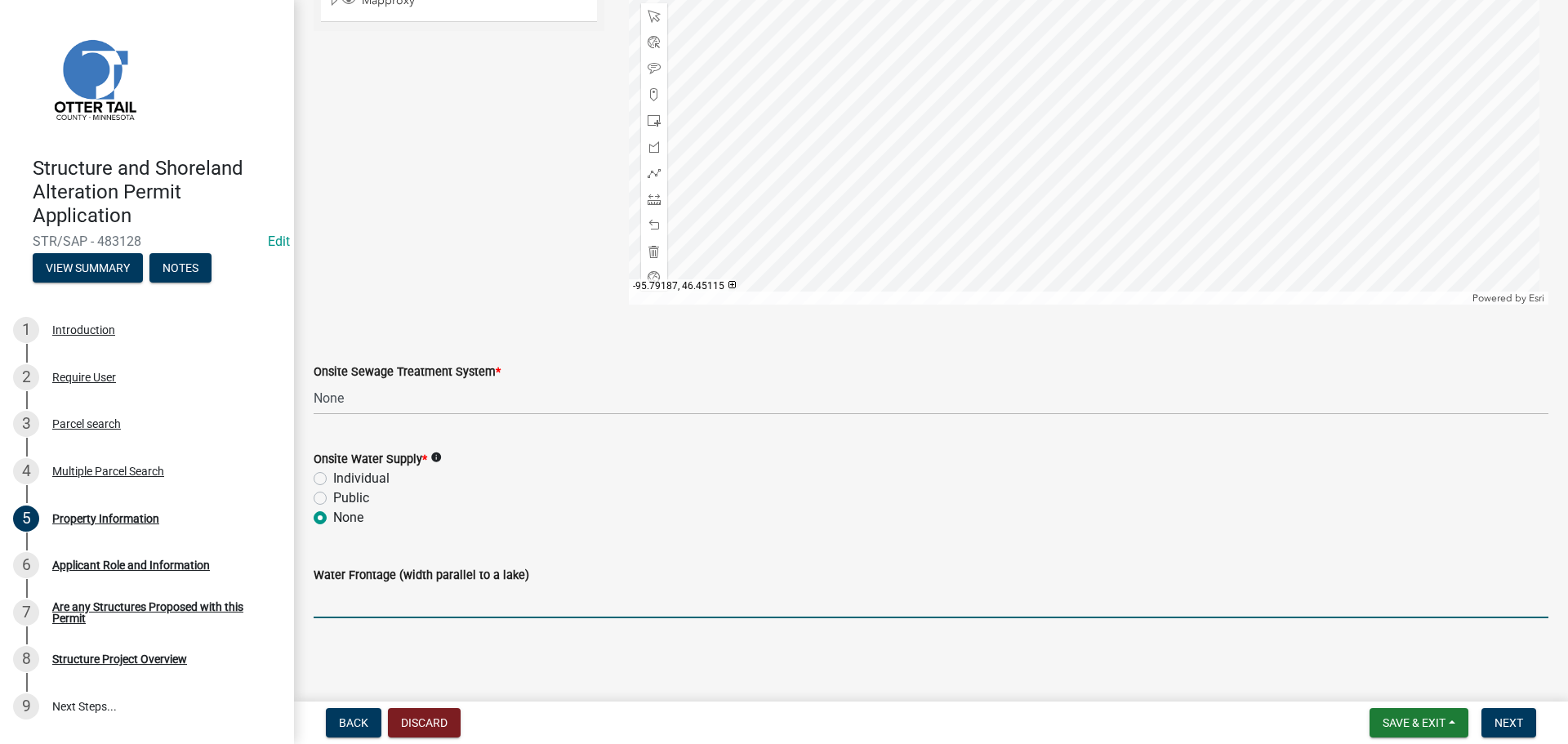
click at [337, 604] on input "Water Frontage (width parallel to a lake)" at bounding box center [931, 601] width 1235 height 33
type input "1600"
click at [1516, 719] on span "Next" at bounding box center [1508, 723] width 29 height 13
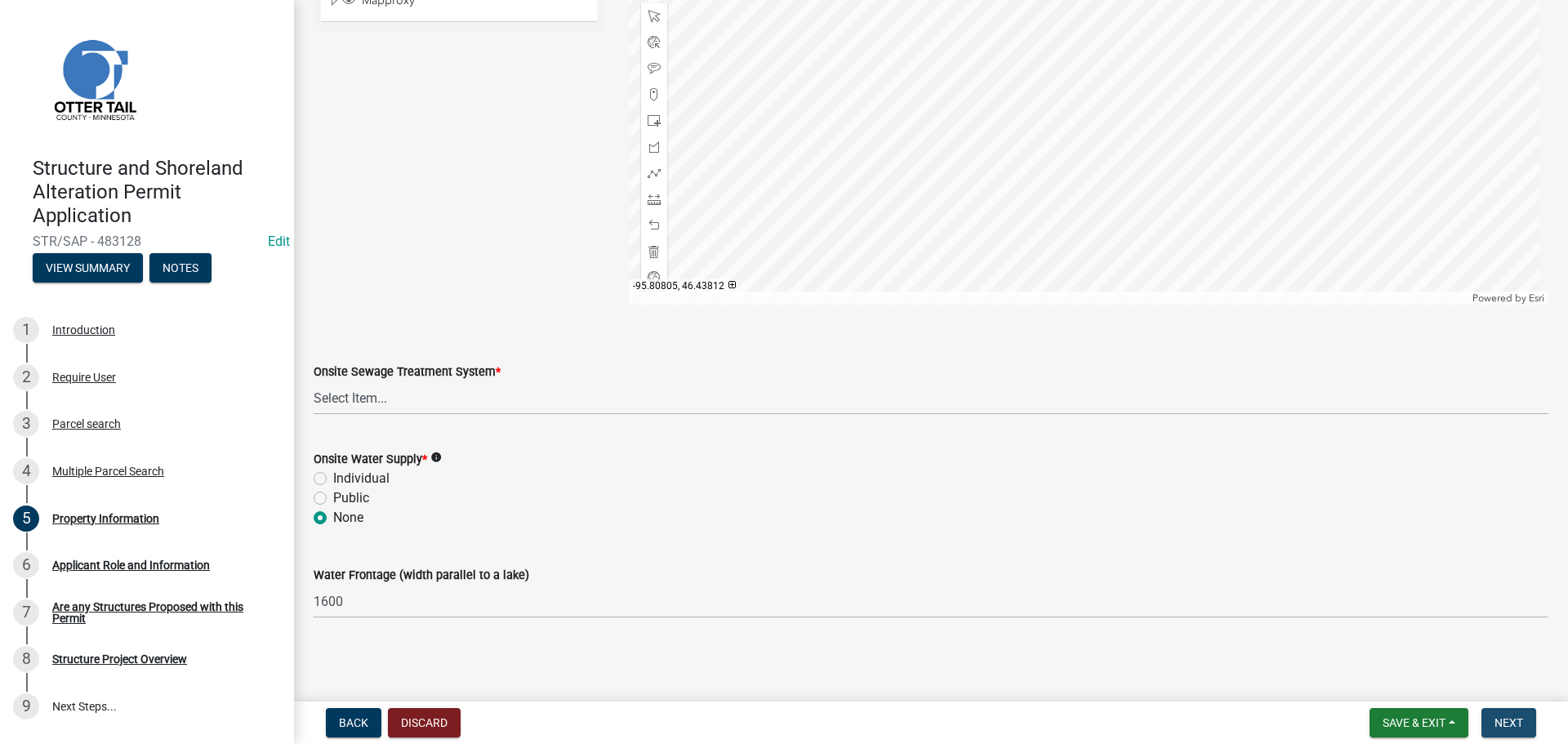
scroll to position [0, 0]
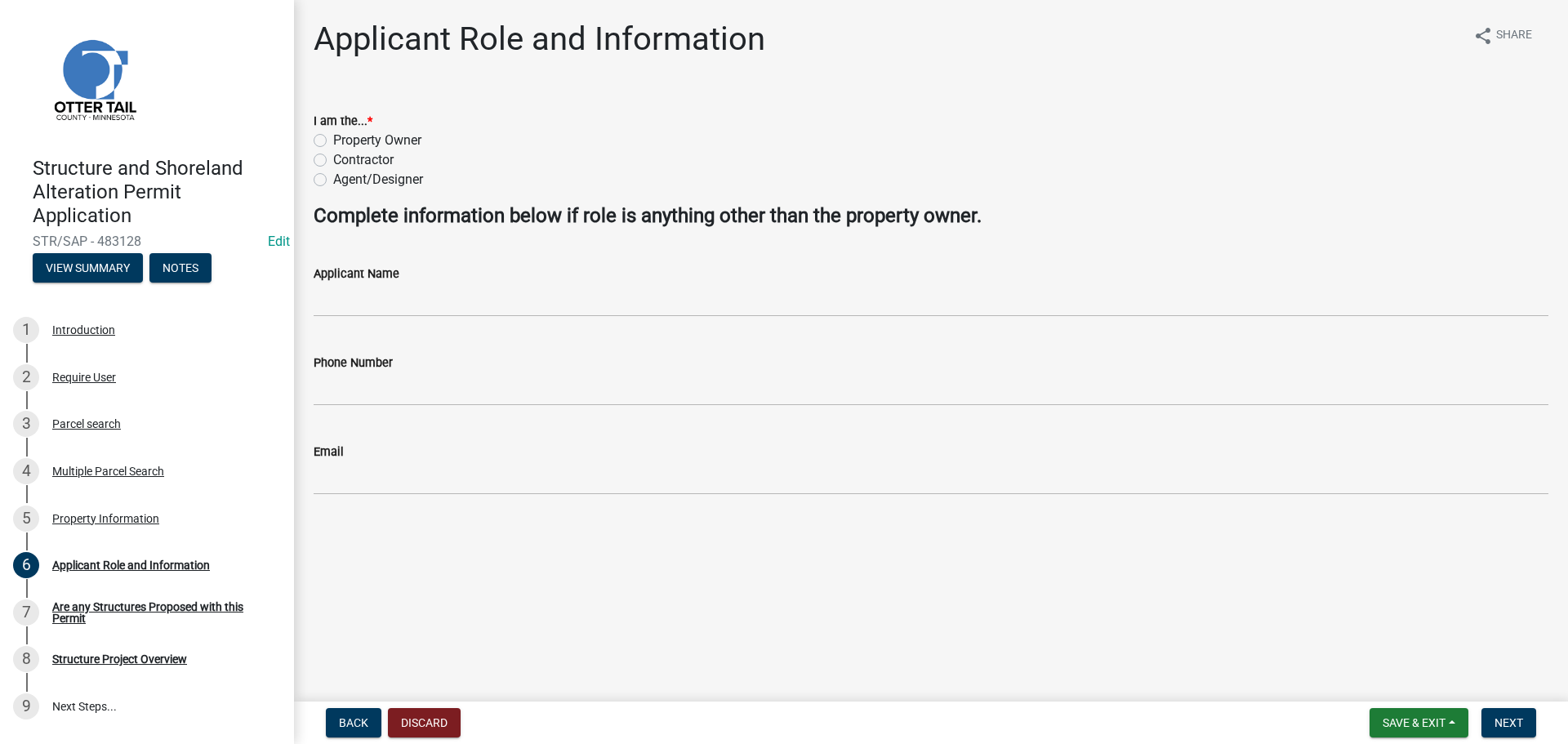
click at [333, 159] on label "Contractor" at bounding box center [363, 159] width 60 height 20
click at [333, 159] on input "Contractor" at bounding box center [338, 154] width 10 height 10
radio input "true"
click at [333, 140] on label "Property Owner" at bounding box center [377, 140] width 88 height 20
click at [333, 140] on input "Property Owner" at bounding box center [338, 135] width 10 height 10
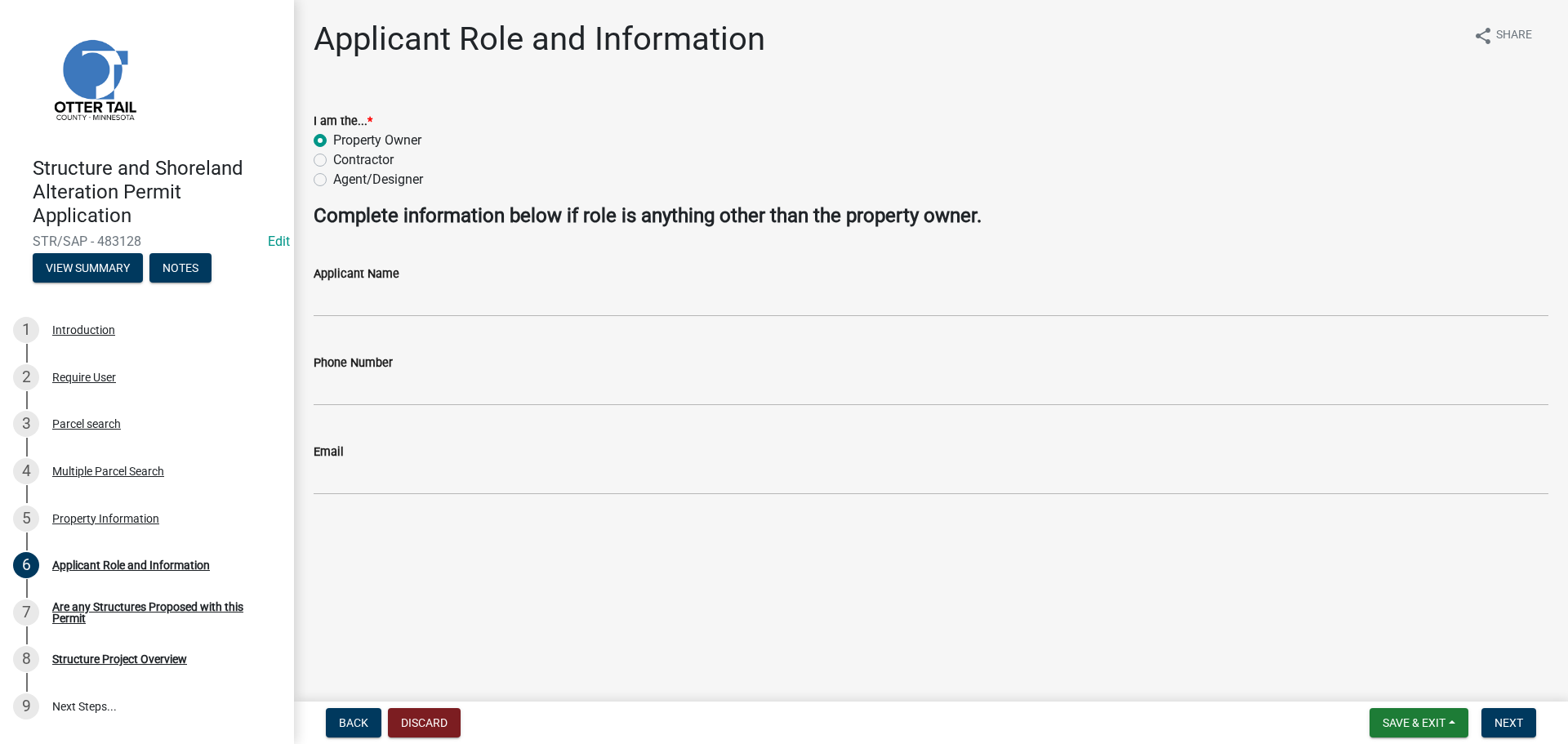
radio input "true"
click at [1503, 716] on span "Next" at bounding box center [1508, 723] width 29 height 13
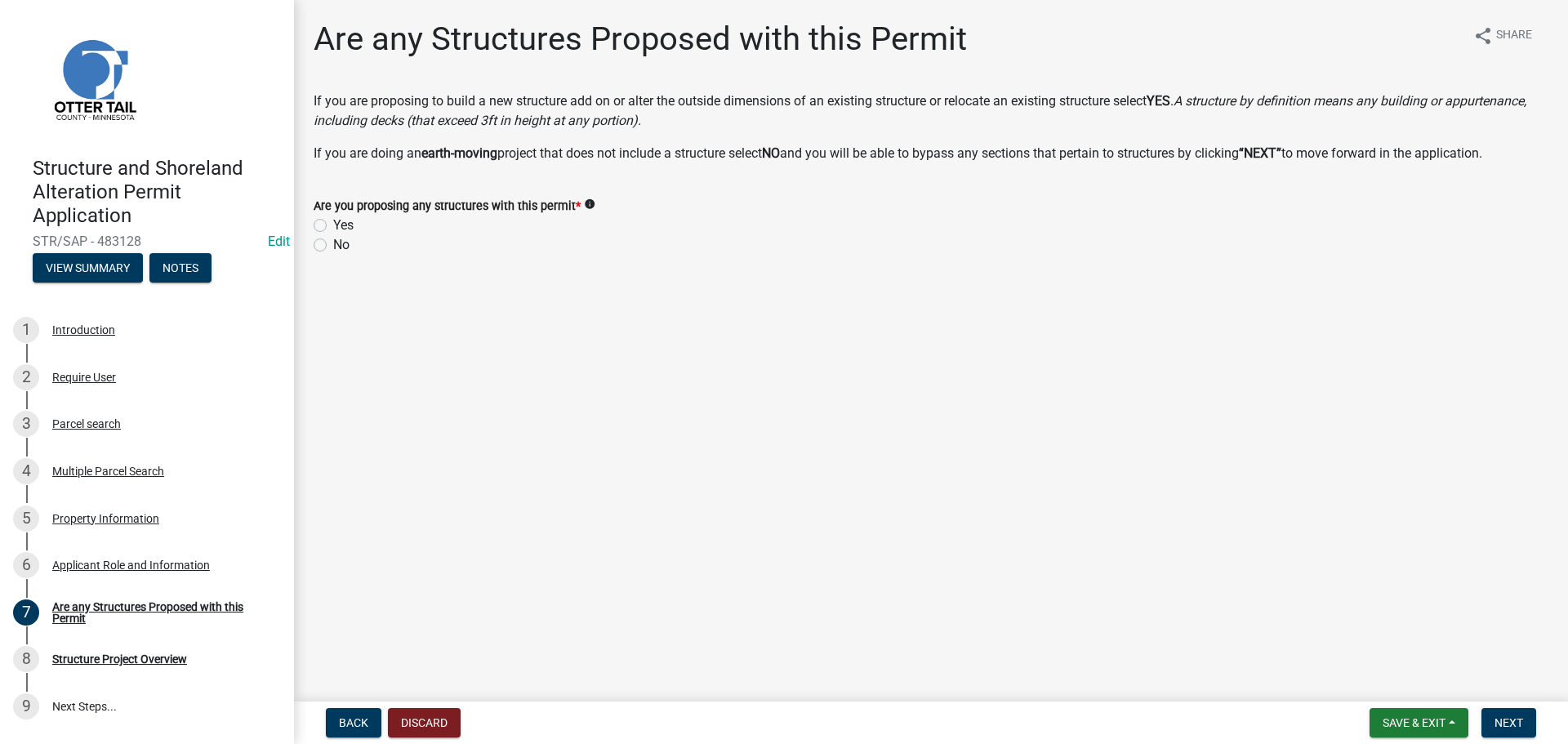
click at [327, 246] on div "No" at bounding box center [931, 245] width 1235 height 20
click at [333, 244] on label "No" at bounding box center [342, 245] width 17 height 20
click at [333, 244] on input "No" at bounding box center [338, 240] width 10 height 10
radio input "true"
click at [1497, 720] on span "Next" at bounding box center [1508, 723] width 29 height 13
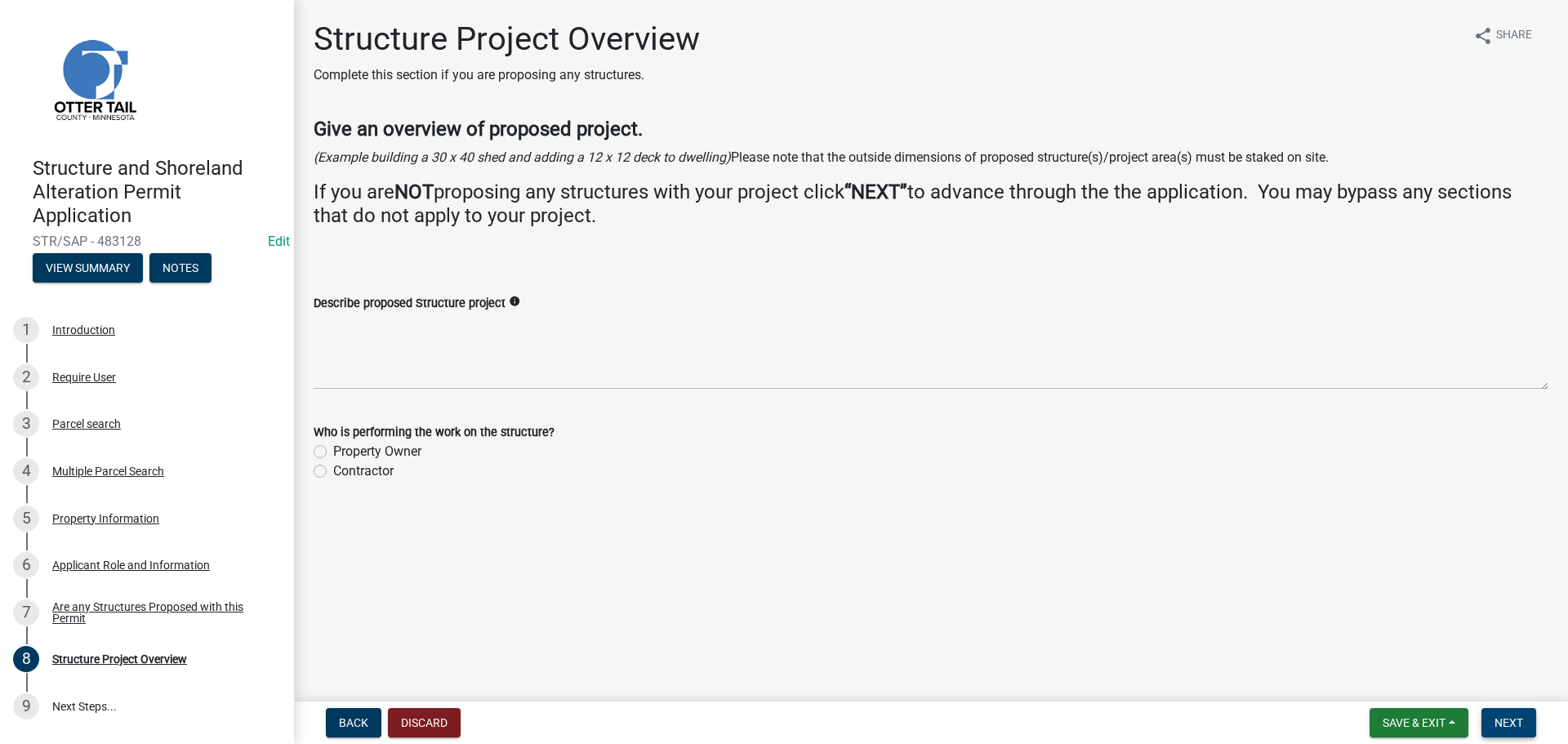
click at [1503, 717] on span "Next" at bounding box center [1508, 723] width 29 height 13
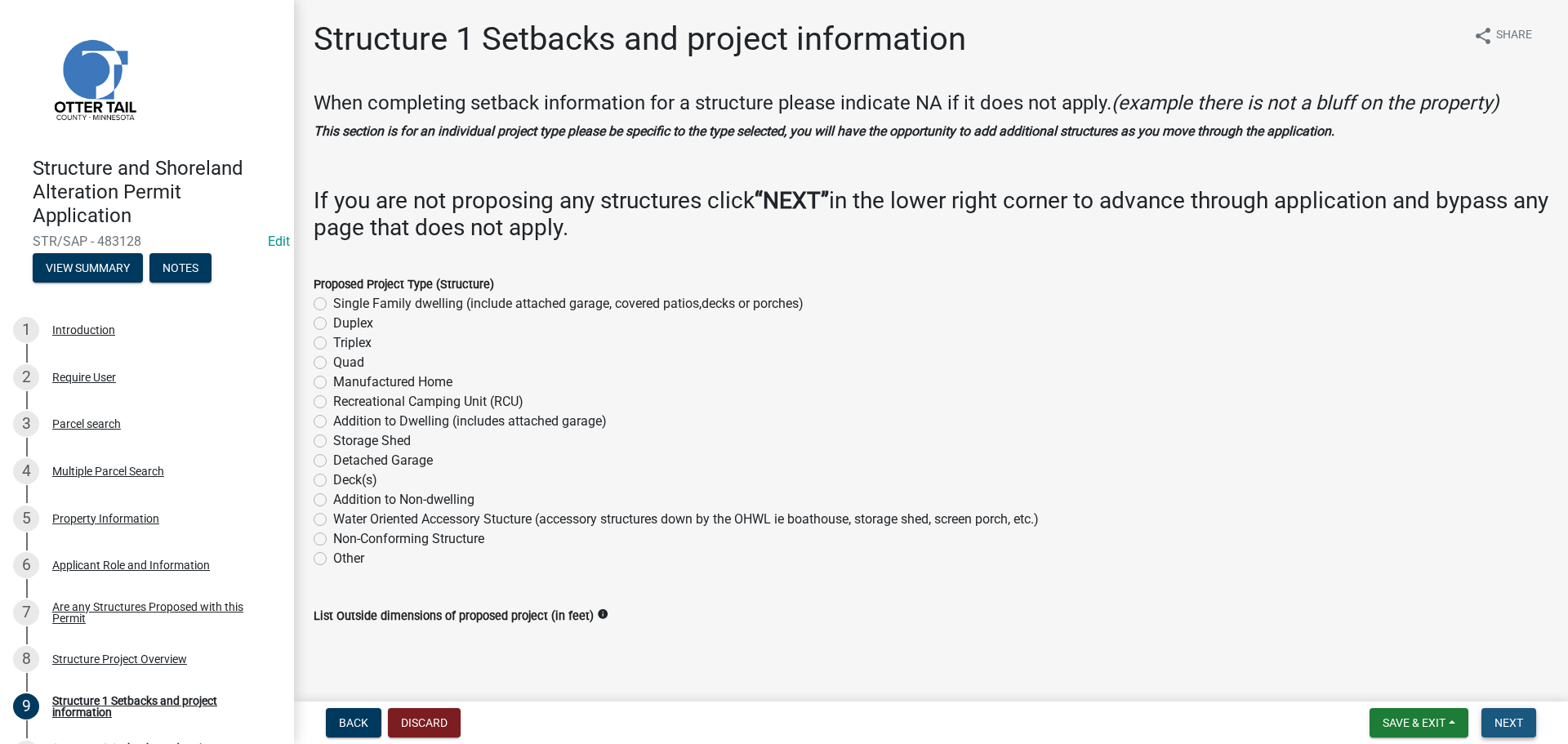
click at [1503, 717] on span "Next" at bounding box center [1508, 723] width 29 height 13
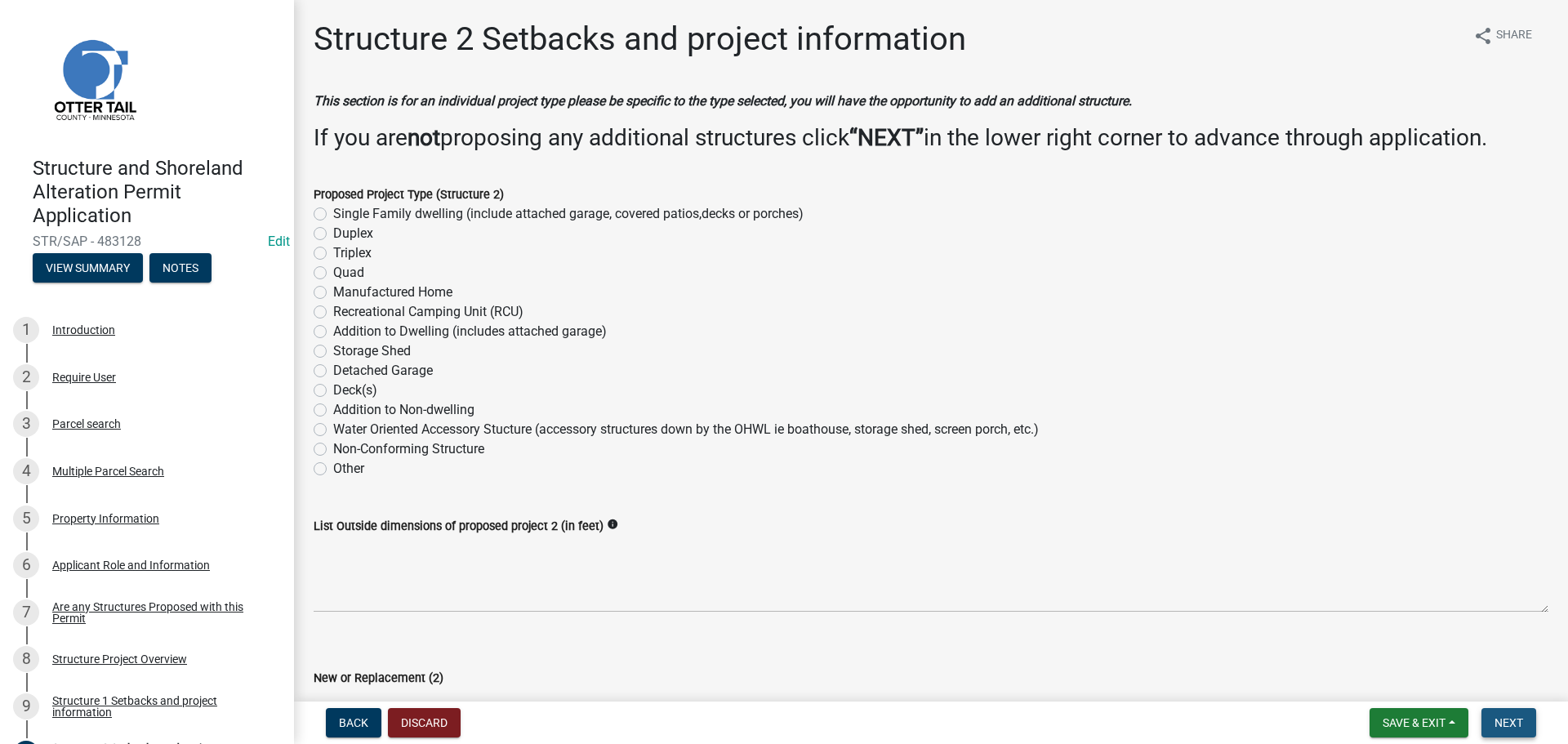
click at [1503, 717] on span "Next" at bounding box center [1508, 723] width 29 height 13
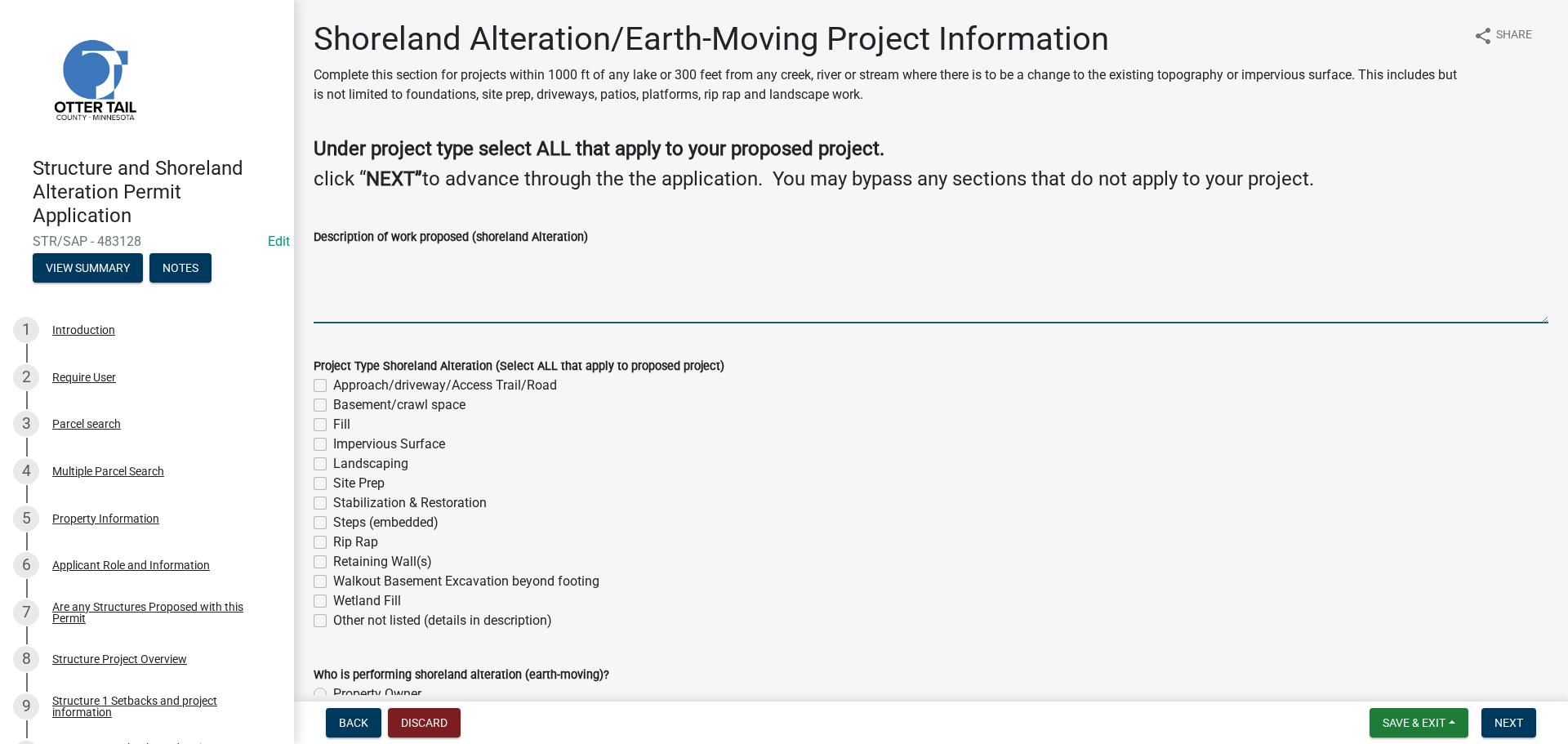
click at [357, 266] on textarea "Description of work proposed (shoreland Alteration)" at bounding box center [931, 285] width 1235 height 76
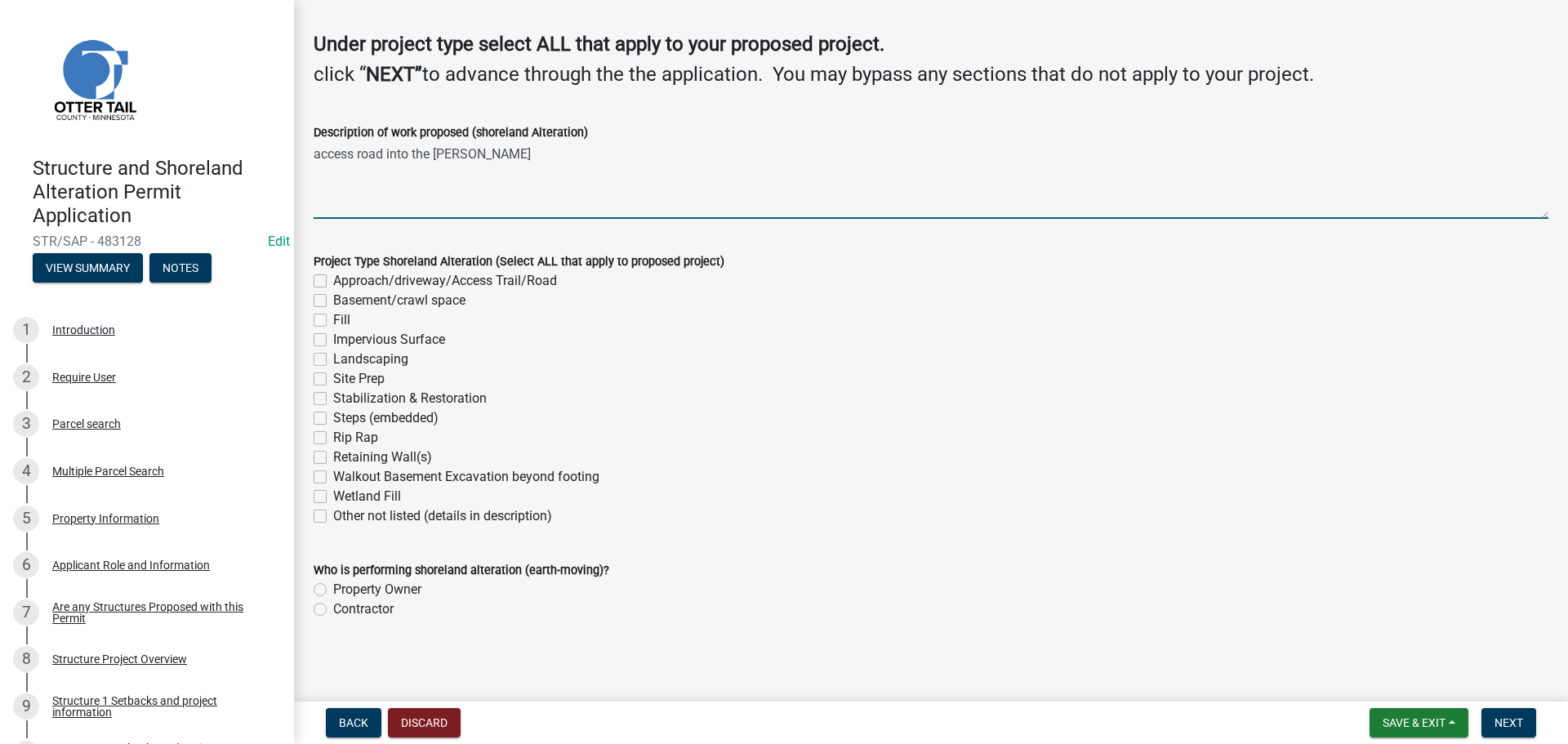
scroll to position [107, 0]
type textarea "access road into the [PERSON_NAME]"
click at [333, 280] on label "Approach/driveway/Access Trail/Road" at bounding box center [445, 278] width 223 height 20
click at [333, 279] on input "Approach/driveway/Access Trail/Road" at bounding box center [338, 273] width 10 height 10
checkbox input "true"
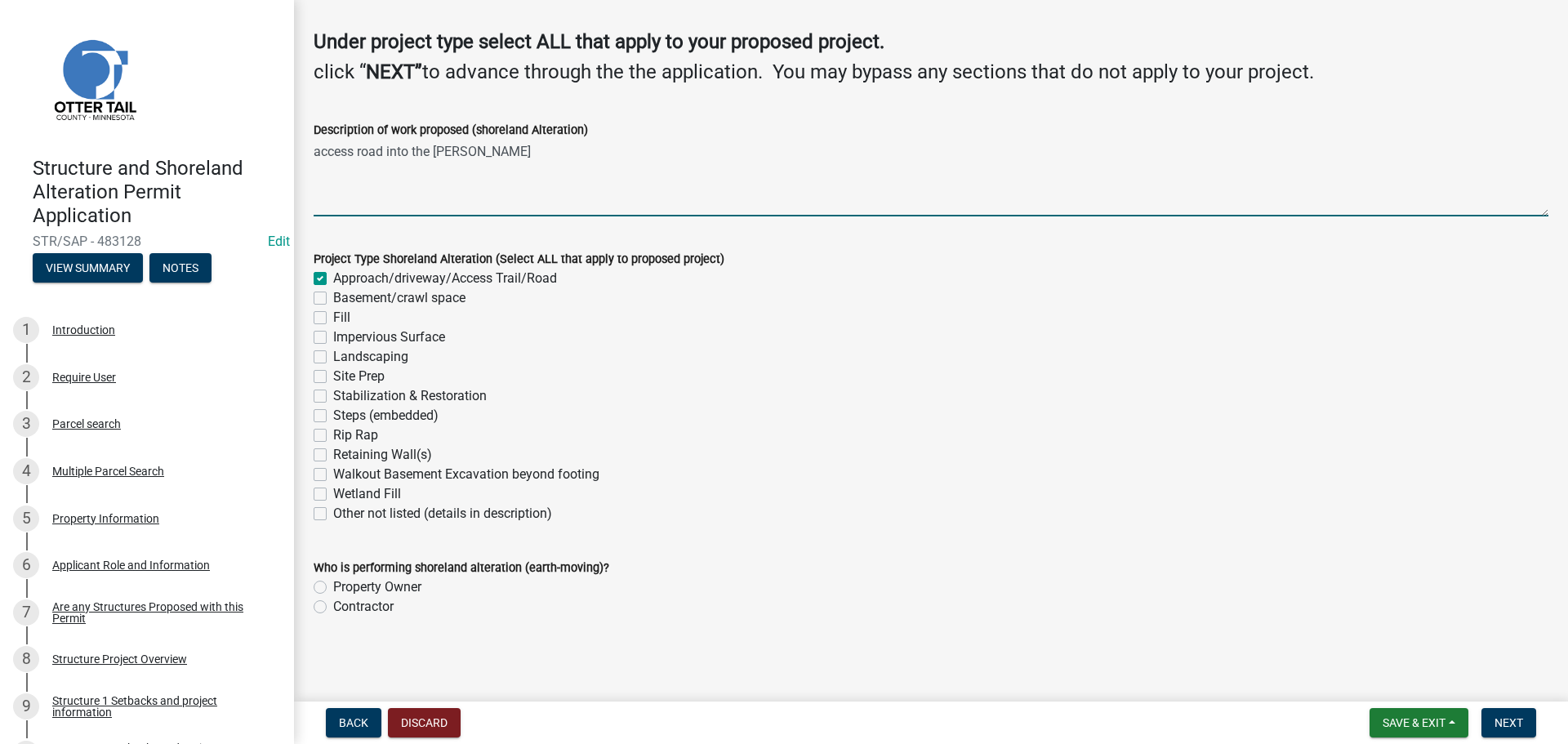
checkbox input "false"
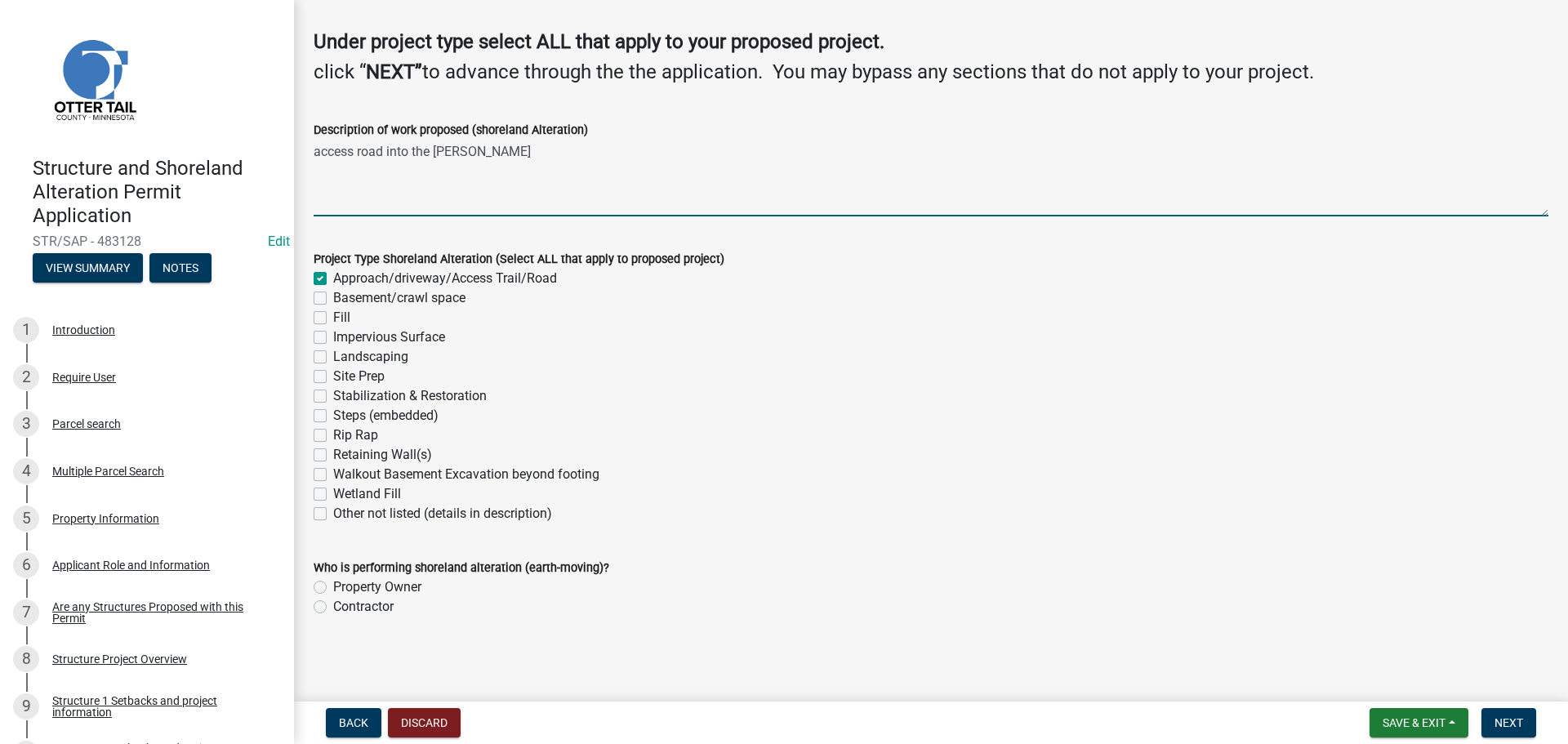
checkbox input "false"
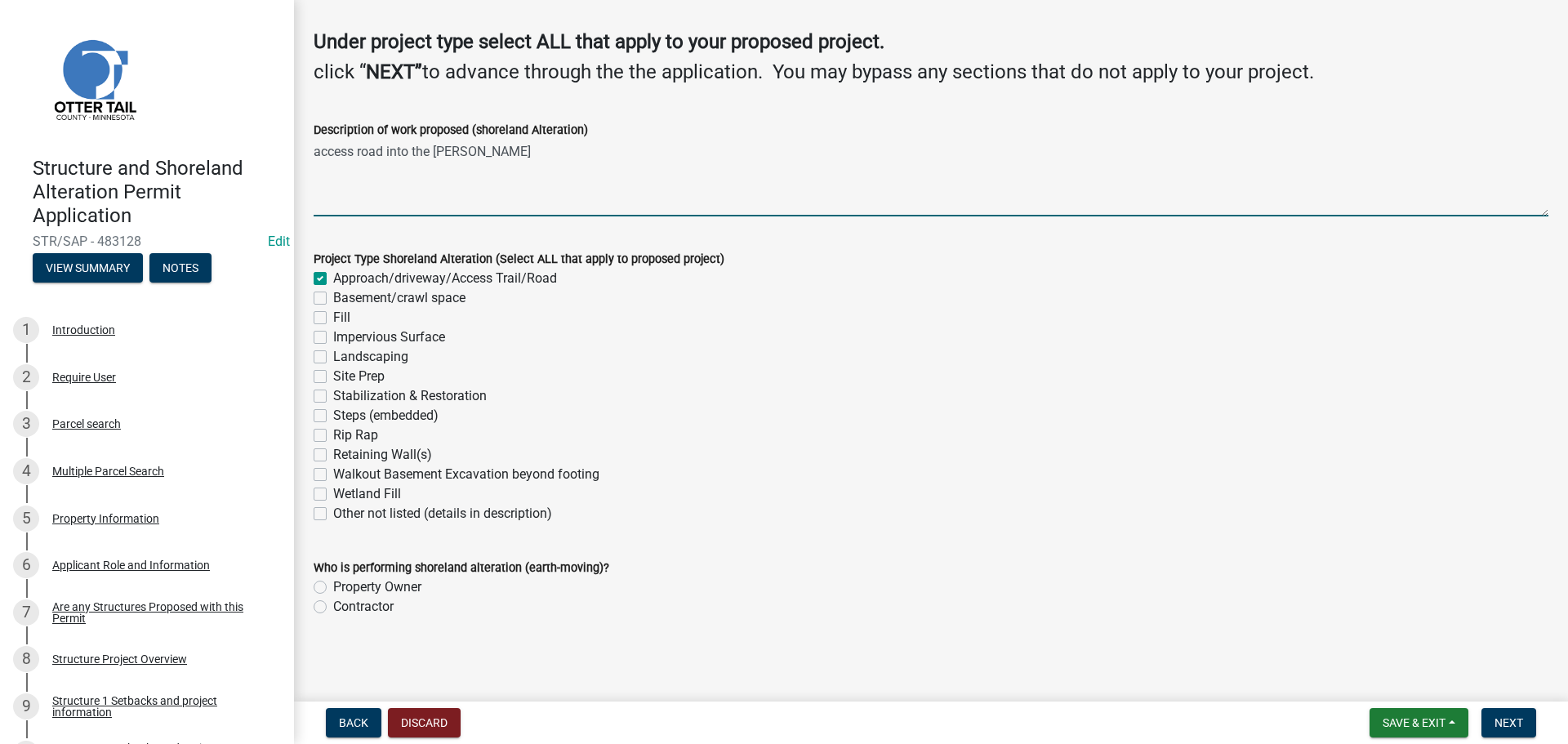
checkbox input "false"
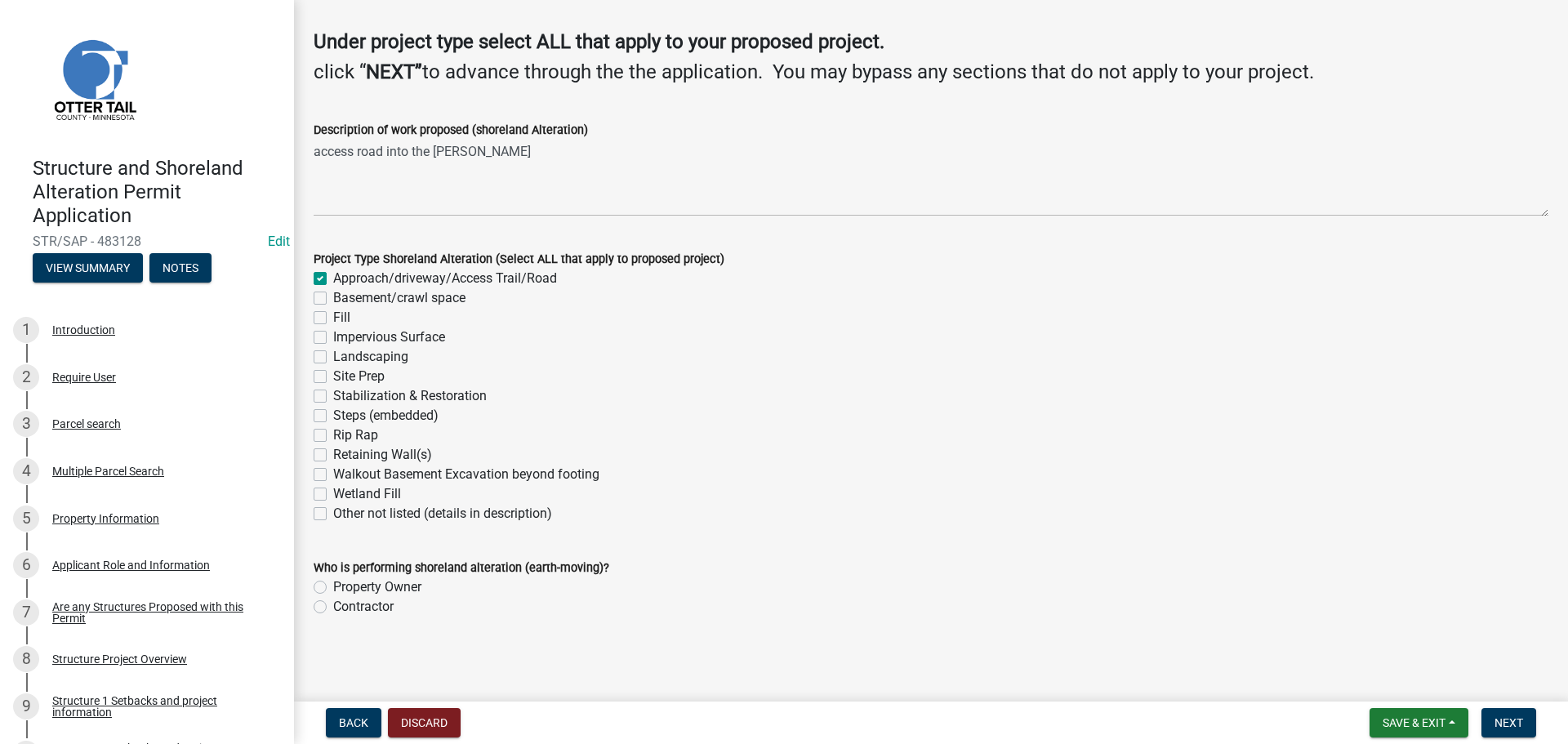
click at [333, 591] on label "Property Owner" at bounding box center [377, 586] width 88 height 20
click at [333, 588] on input "Property Owner" at bounding box center [338, 581] width 10 height 10
radio input "true"
click at [1501, 717] on span "Next" at bounding box center [1508, 723] width 29 height 13
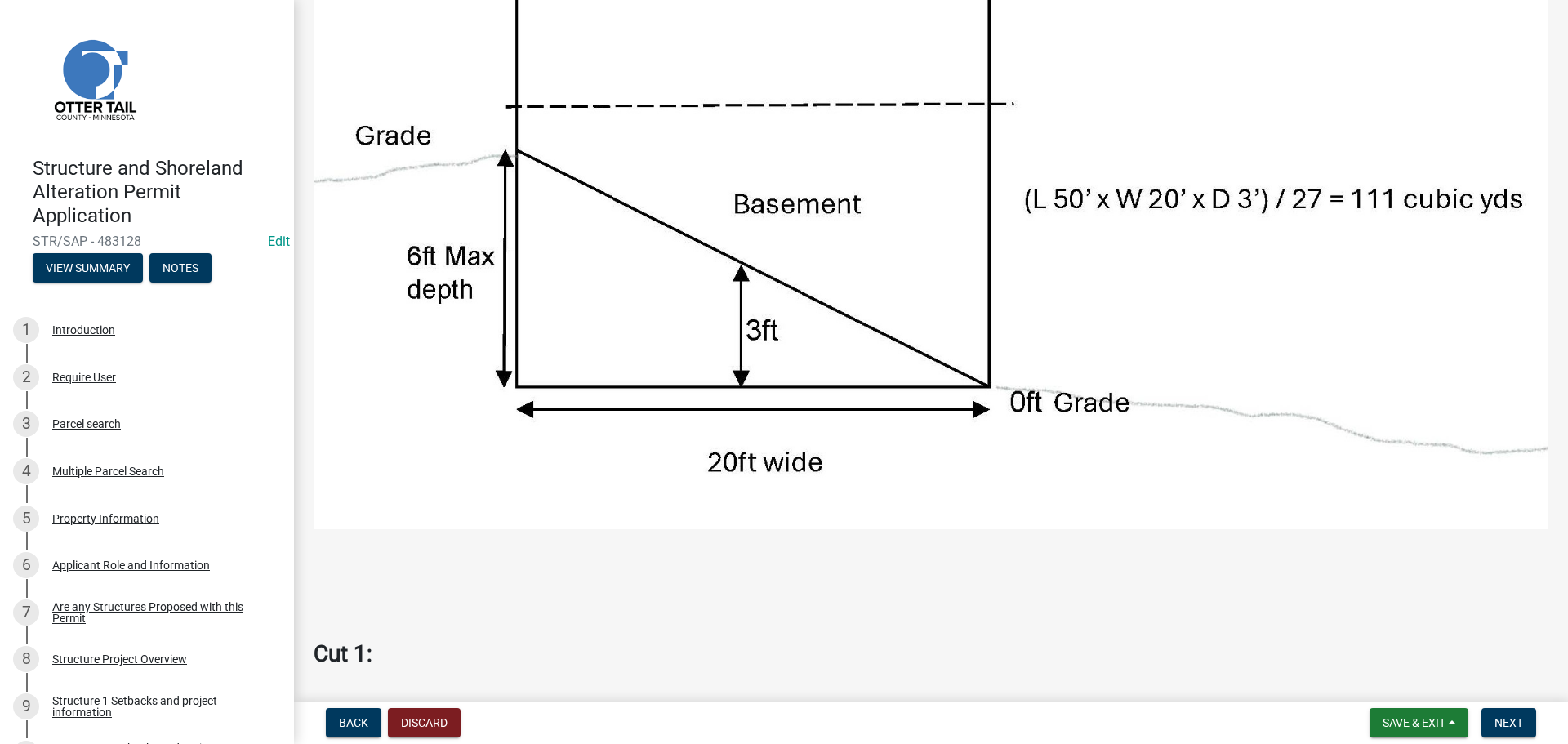
scroll to position [897, 0]
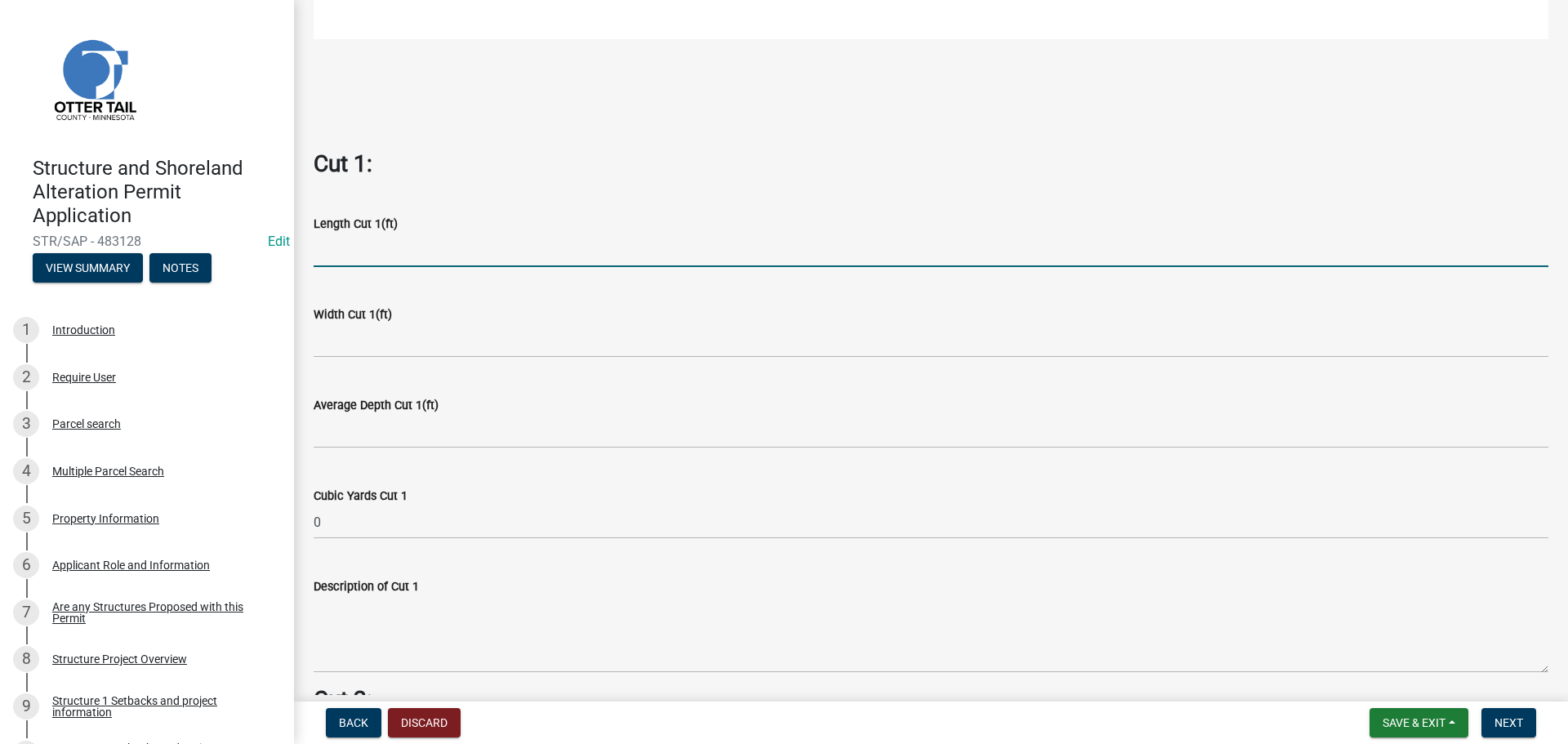
click at [424, 257] on input "text" at bounding box center [931, 250] width 1235 height 33
type input "600"
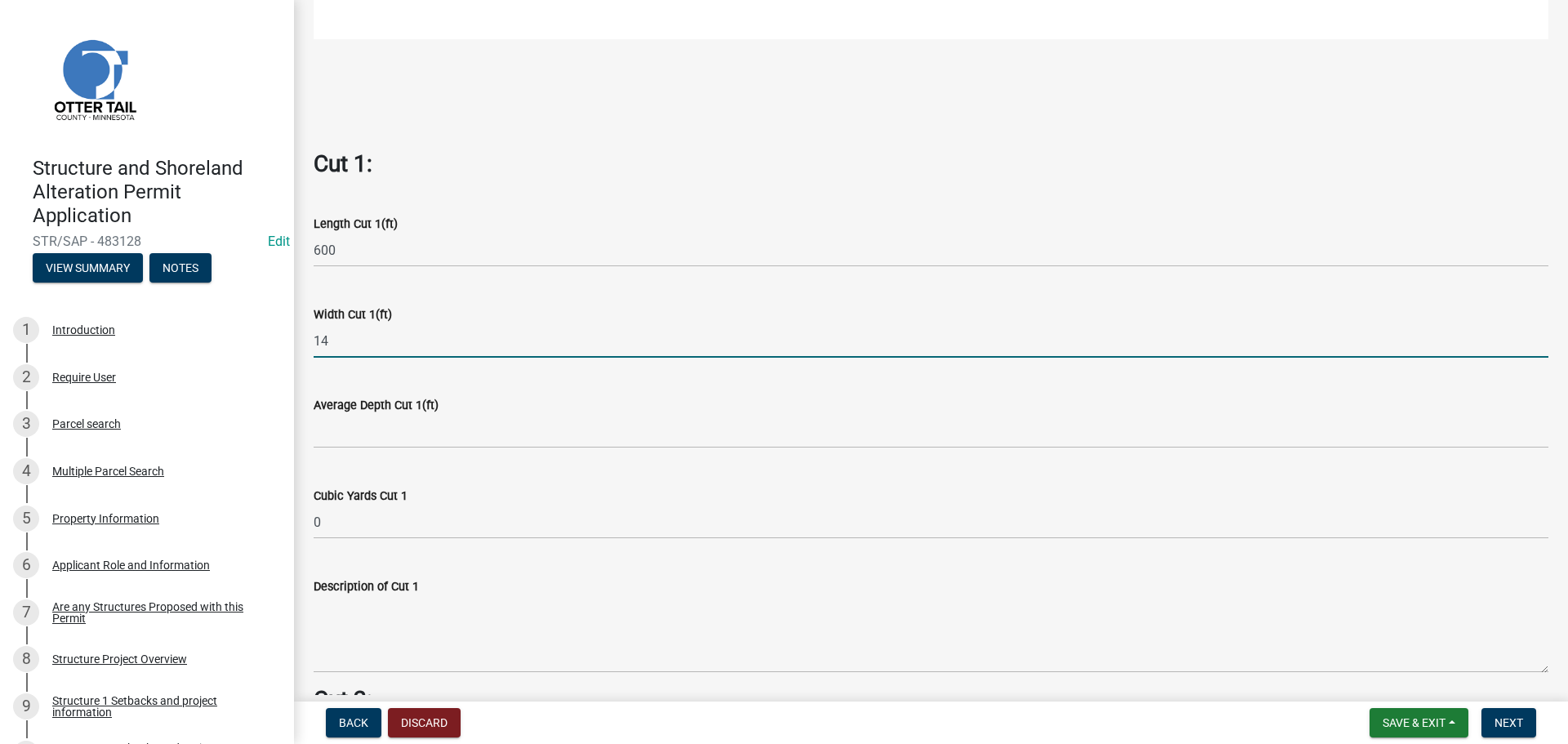
type input "14"
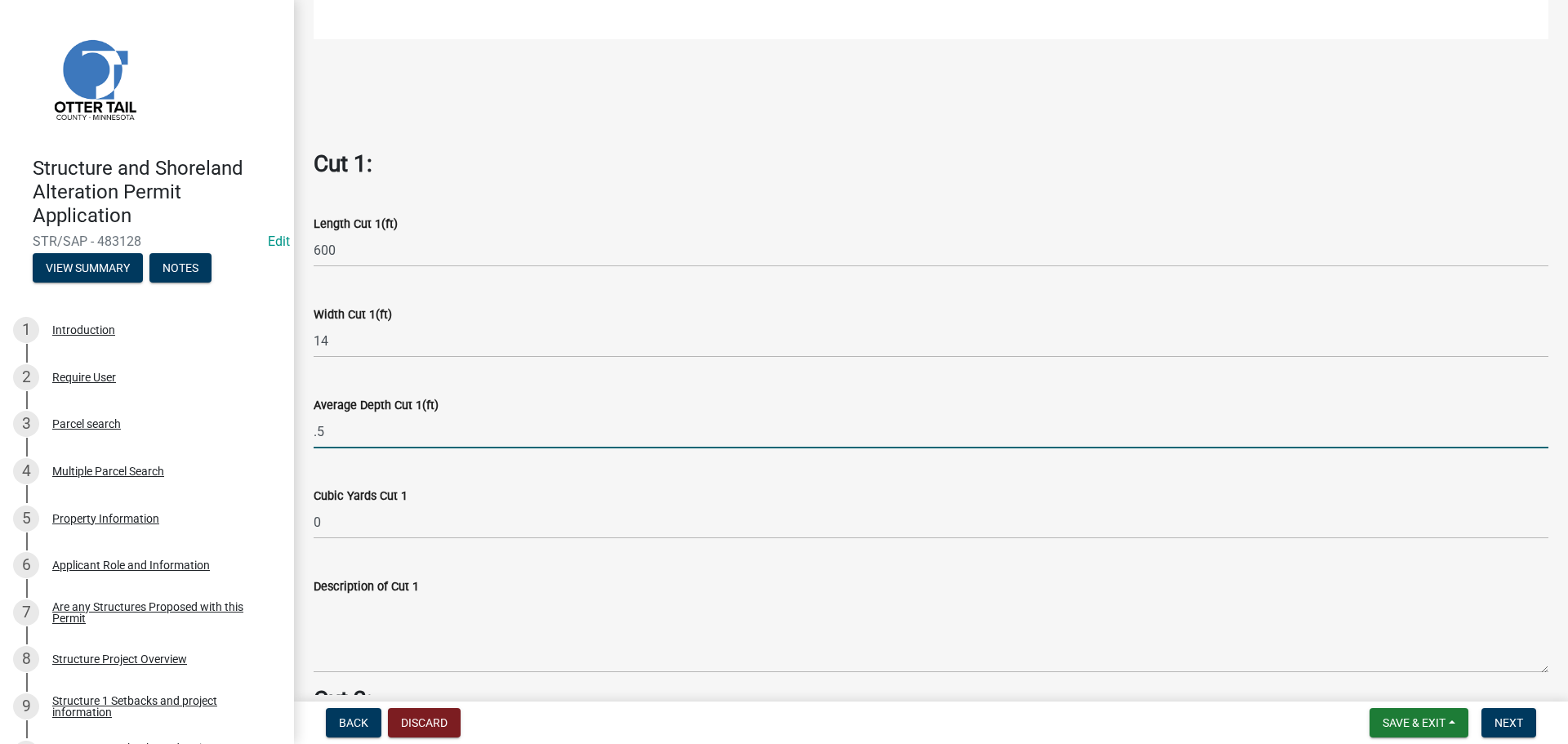
type input "0.5"
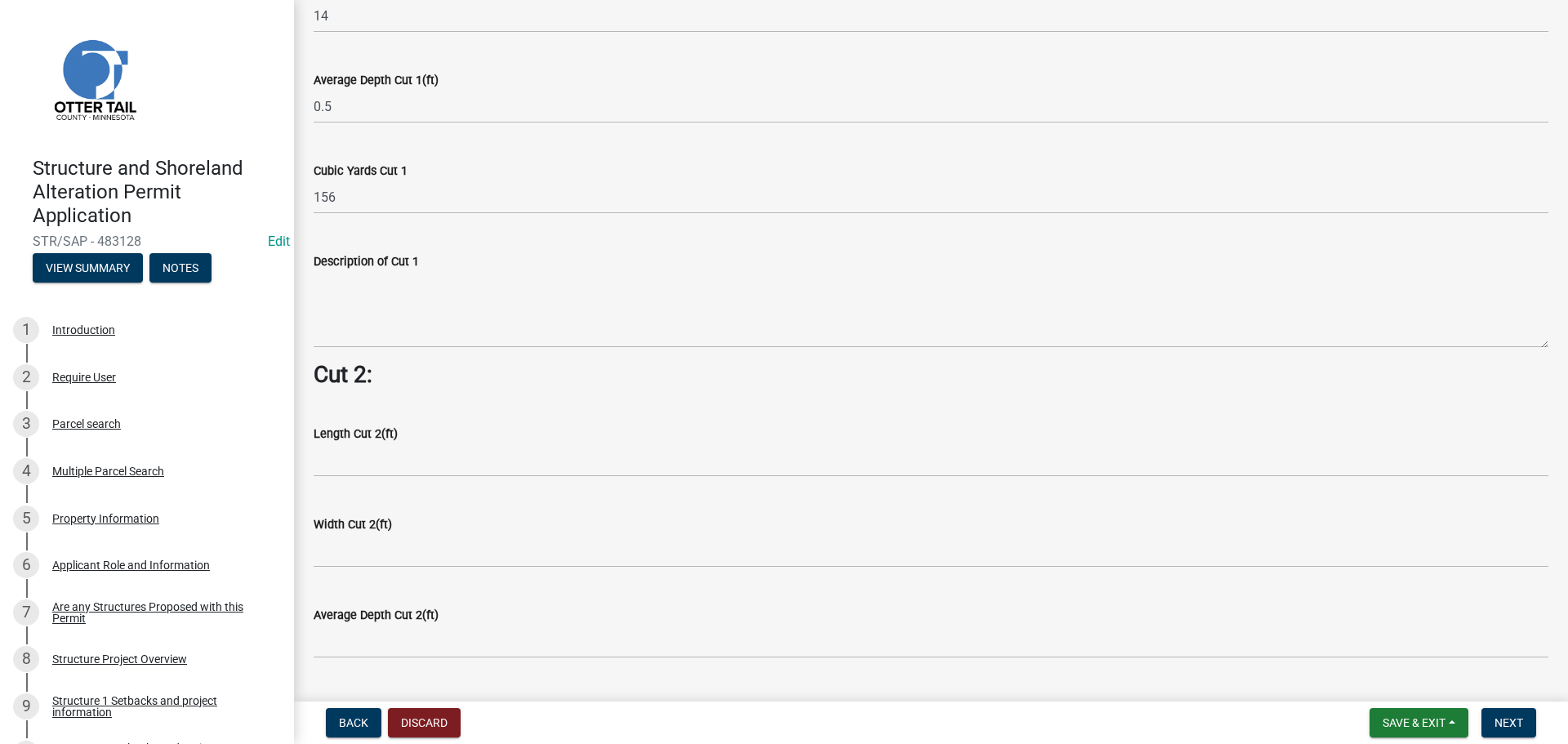
scroll to position [1224, 0]
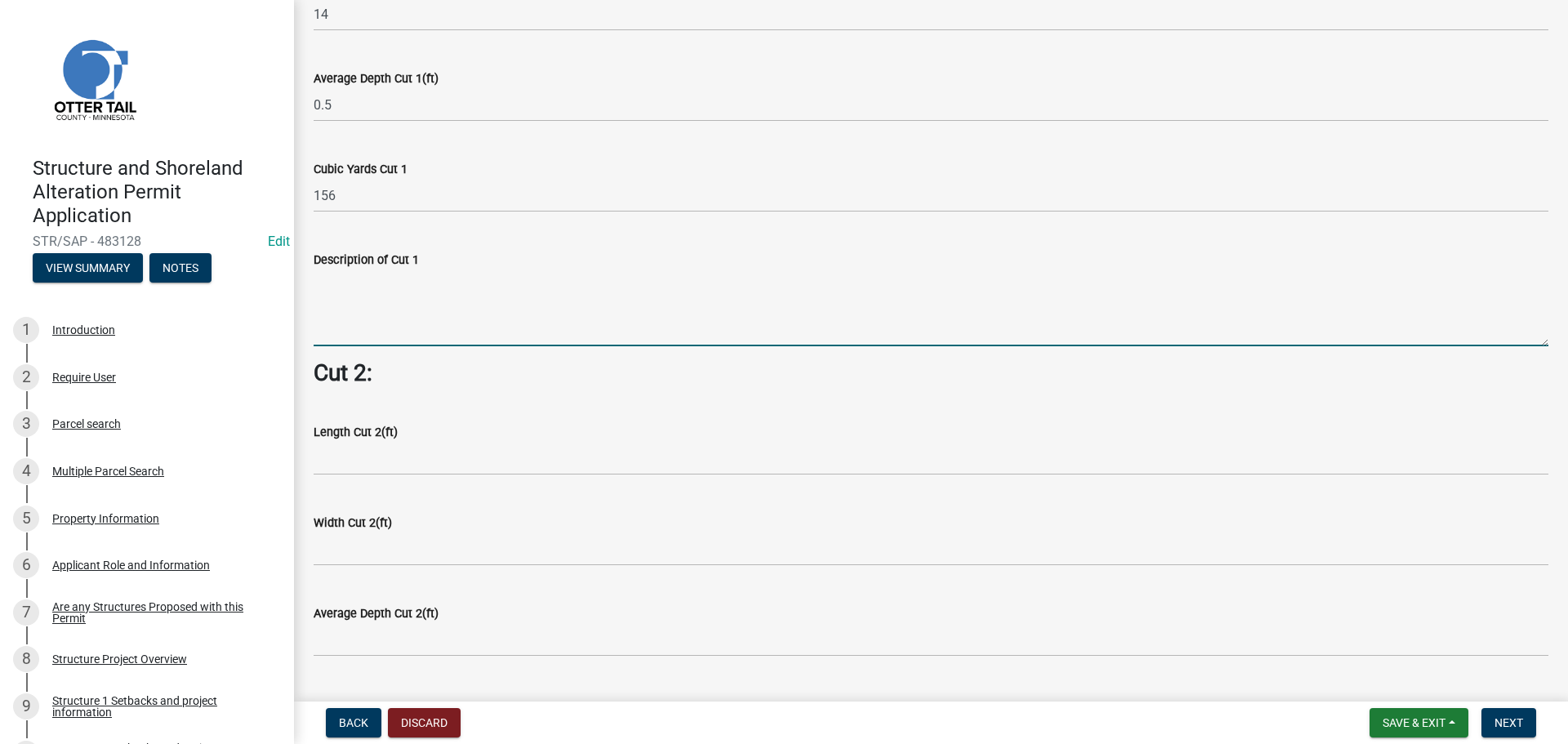
click at [451, 311] on textarea "Description of Cut 1" at bounding box center [931, 308] width 1235 height 76
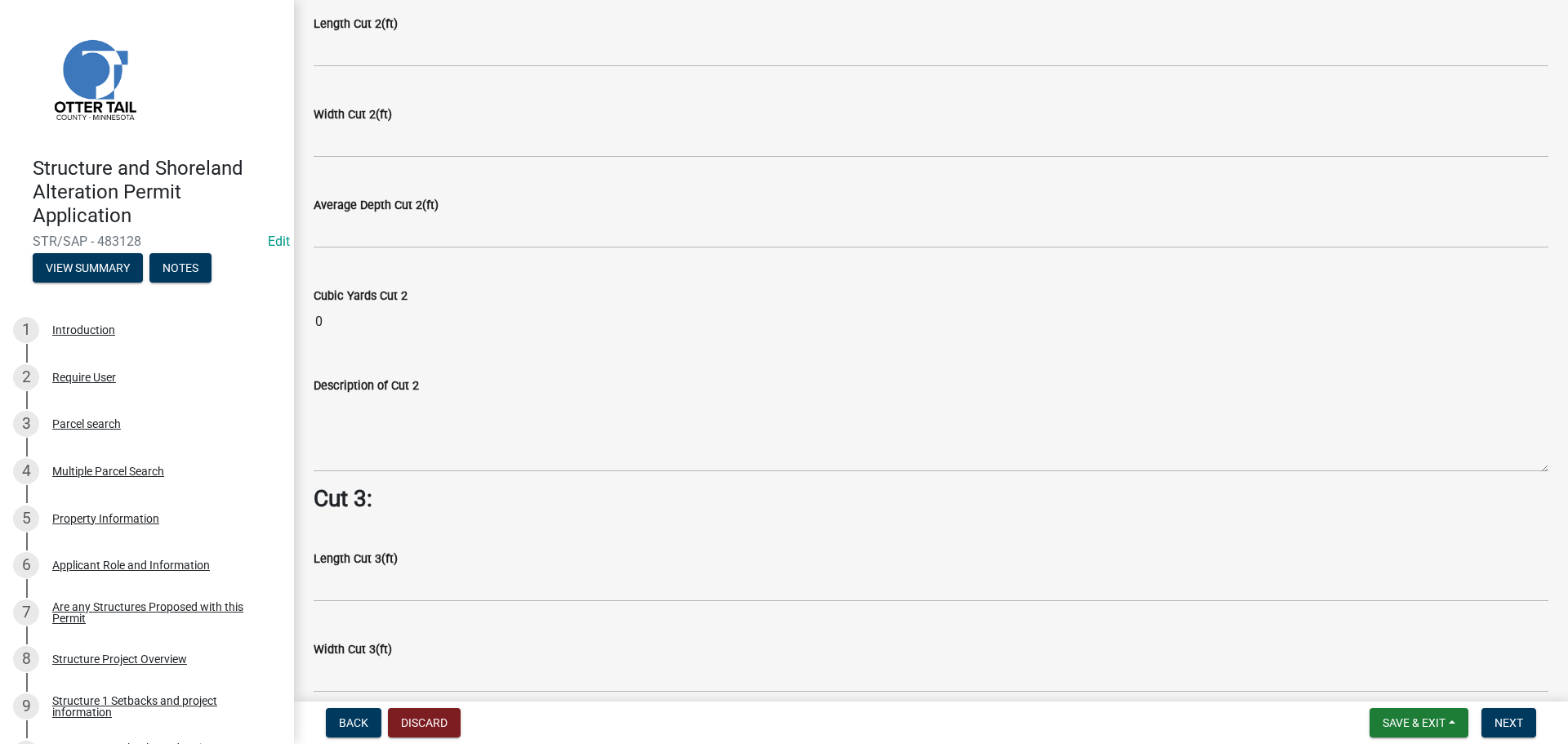
scroll to position [2103, 0]
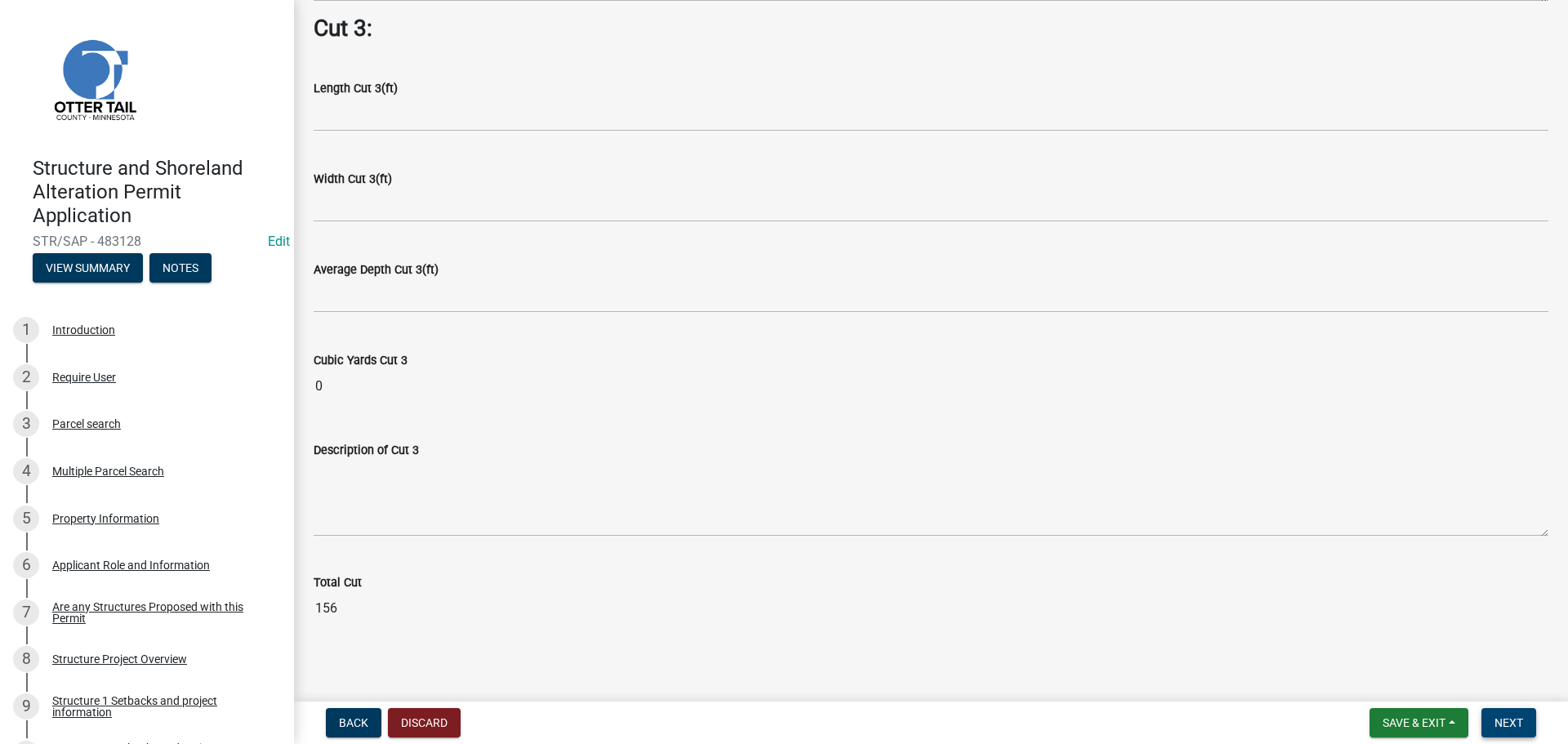
type textarea "road"
click at [1504, 718] on span "Next" at bounding box center [1508, 723] width 29 height 13
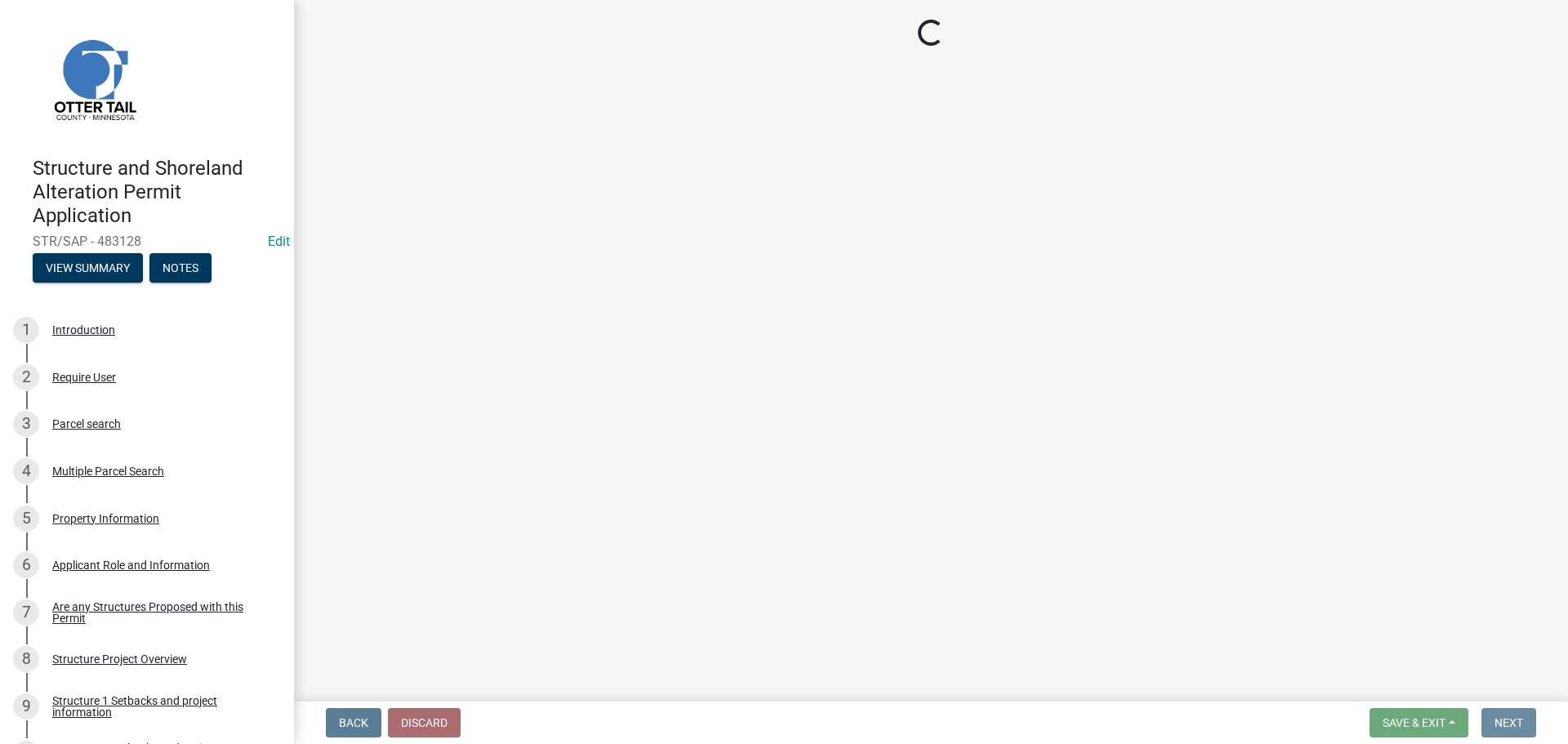
scroll to position [0, 0]
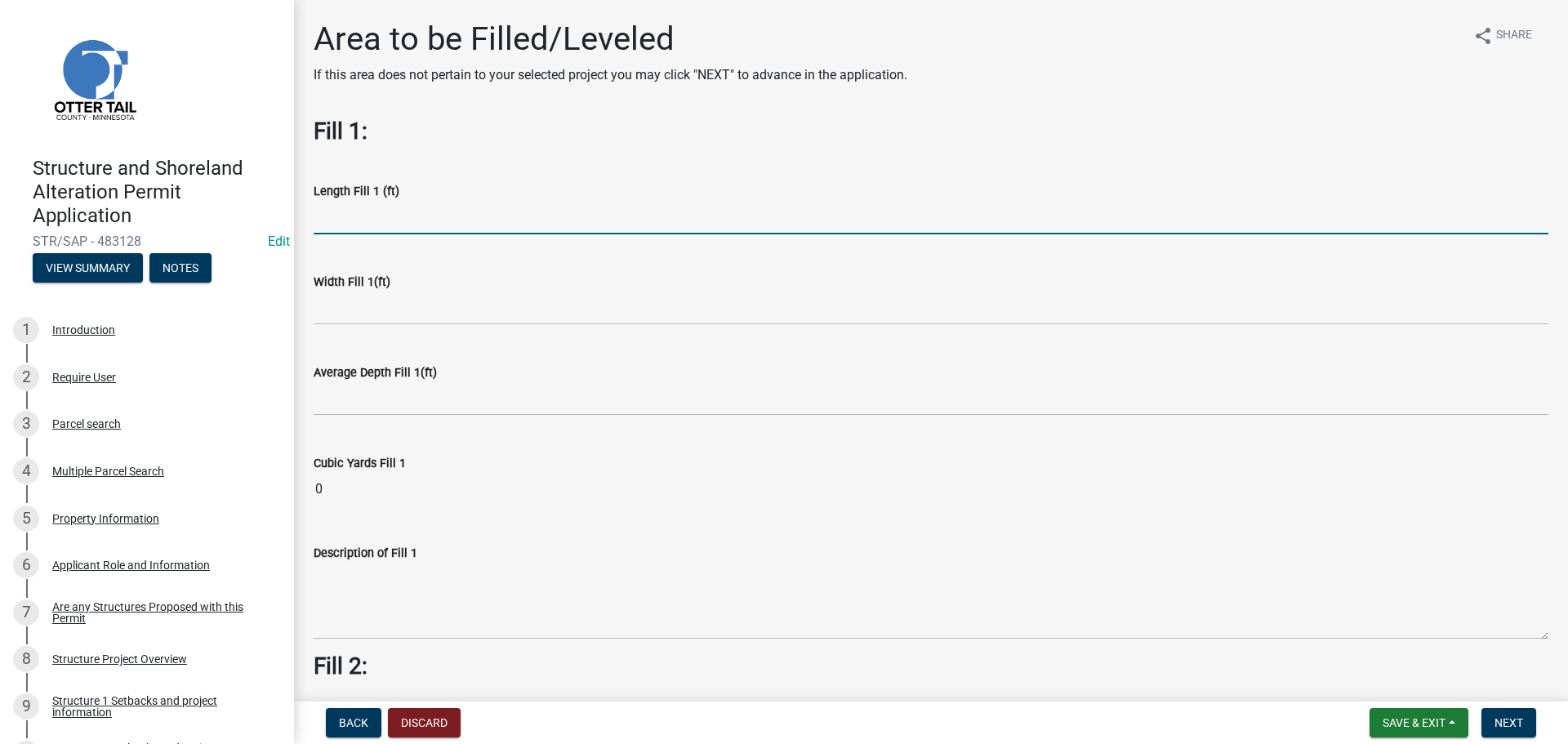
click at [388, 221] on input "text" at bounding box center [931, 218] width 1235 height 33
type input "600"
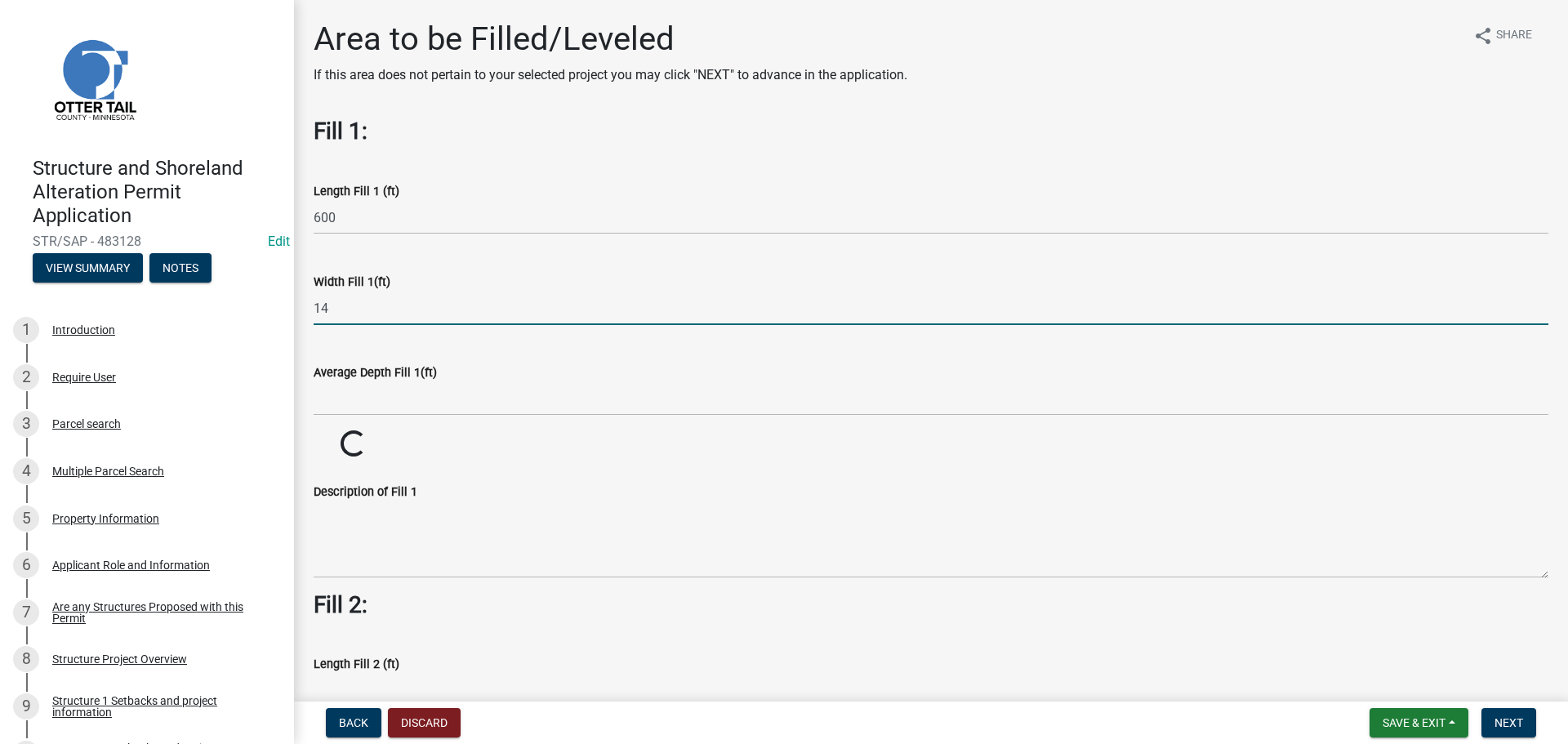
type input "14"
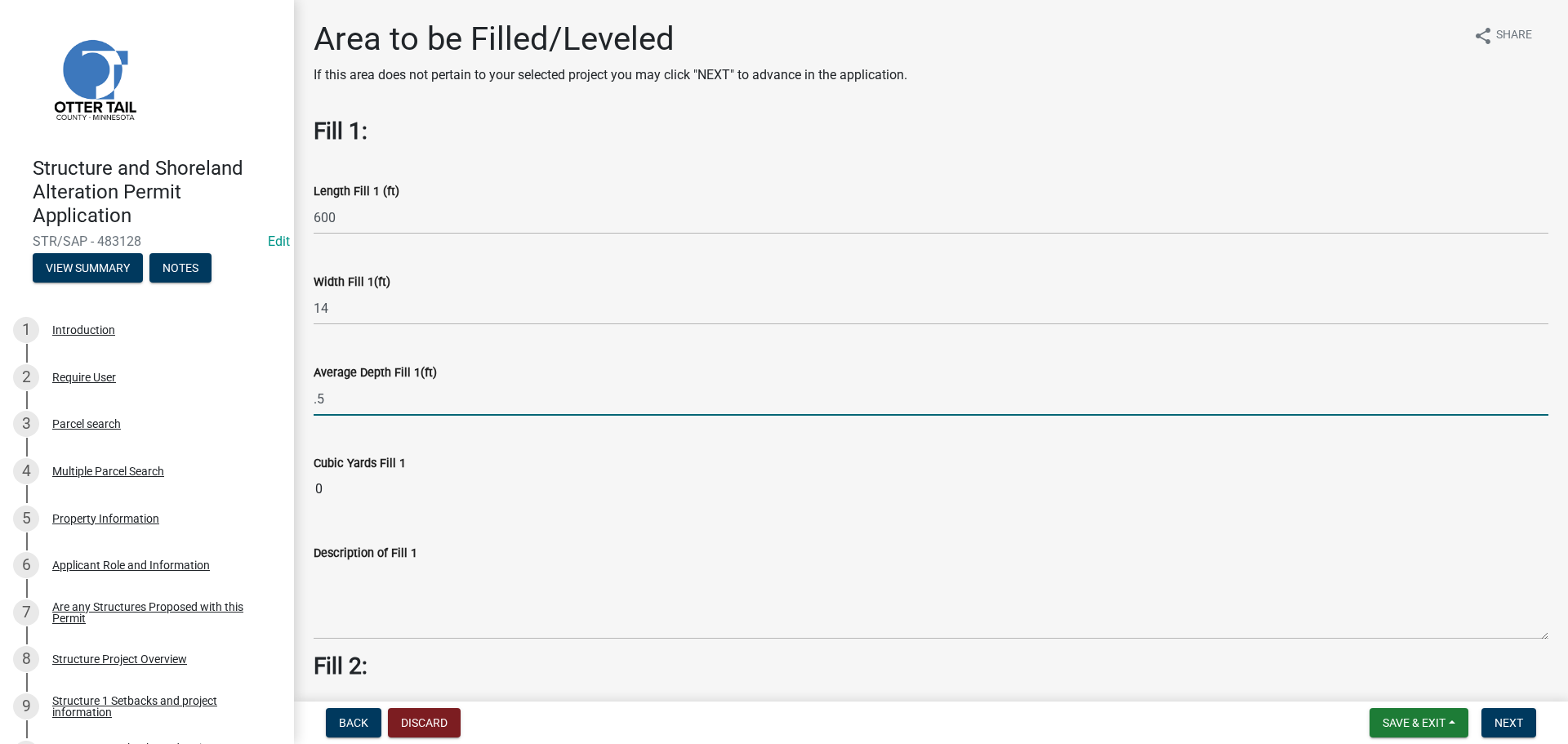
type input "0.5"
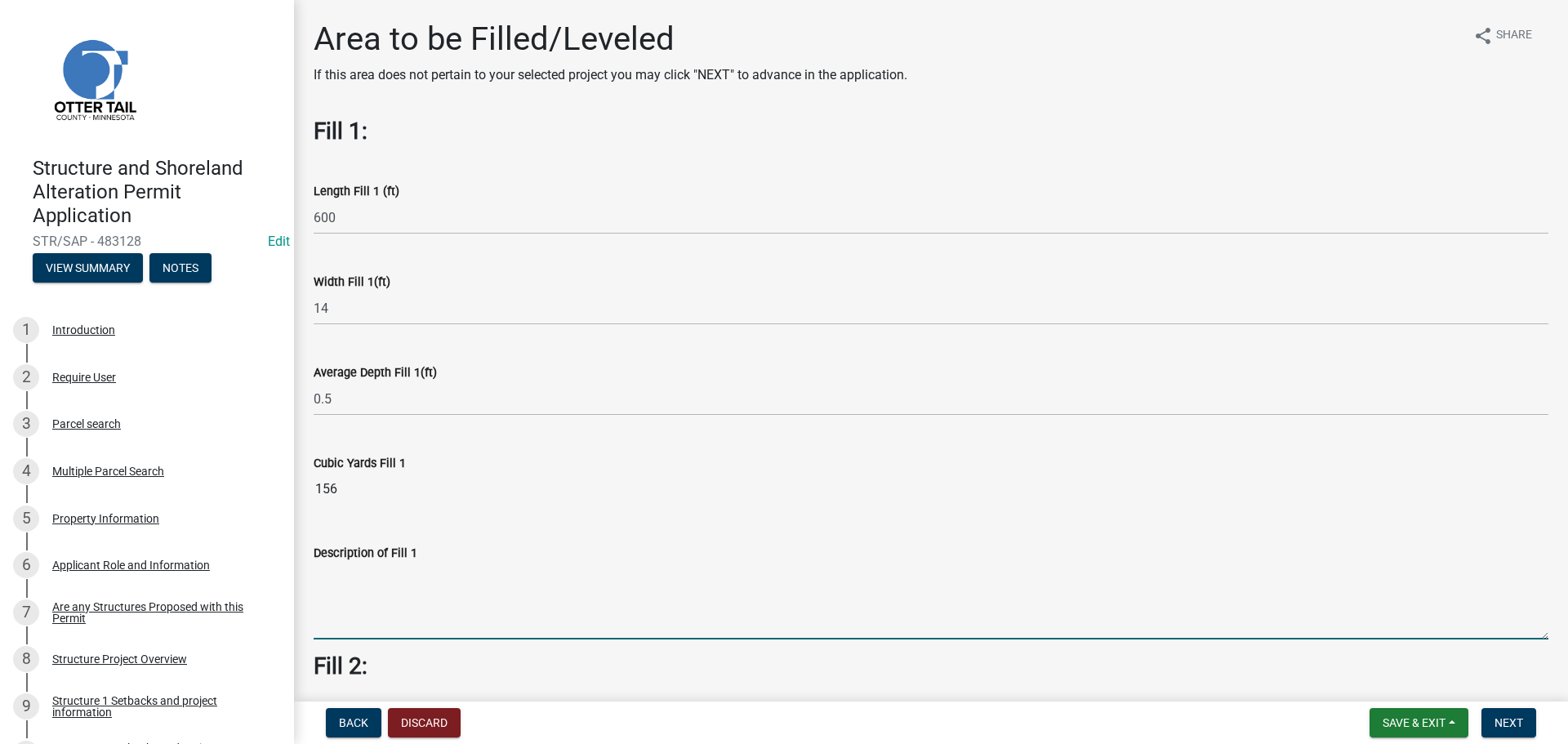
click at [387, 601] on textarea "Description of Fill 1" at bounding box center [931, 601] width 1235 height 76
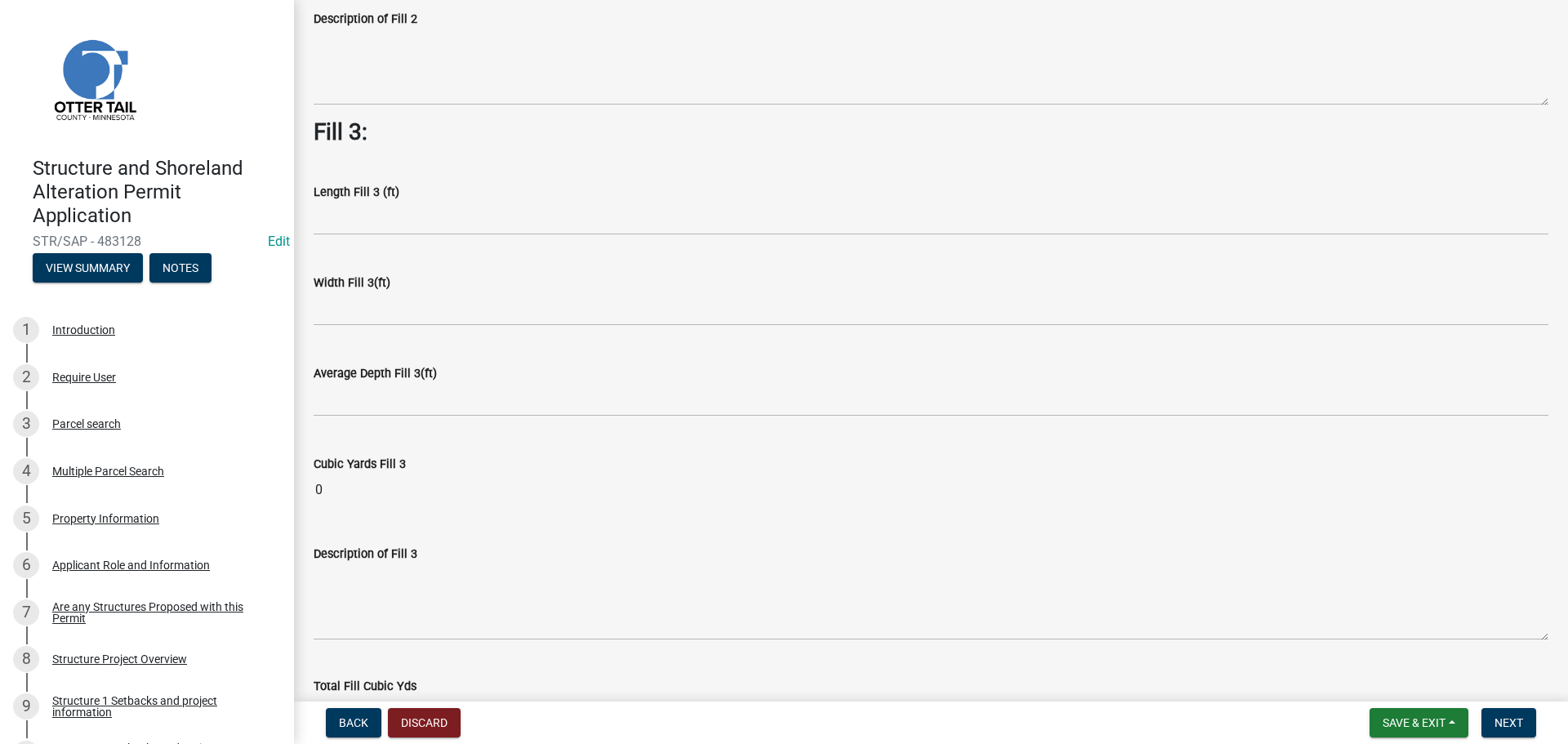
scroll to position [1179, 0]
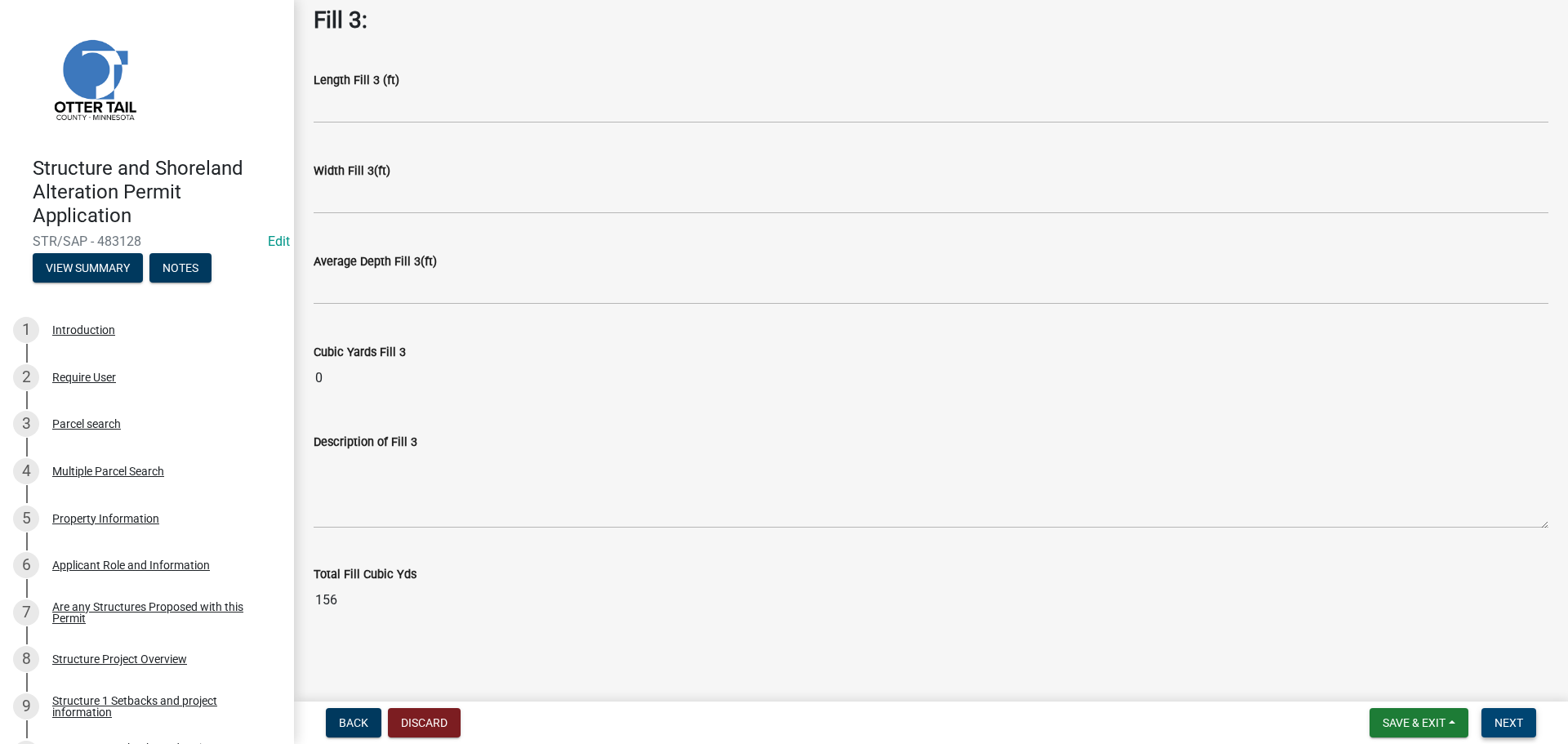
type textarea "class five road surface"
click at [1500, 720] on span "Next" at bounding box center [1508, 723] width 29 height 13
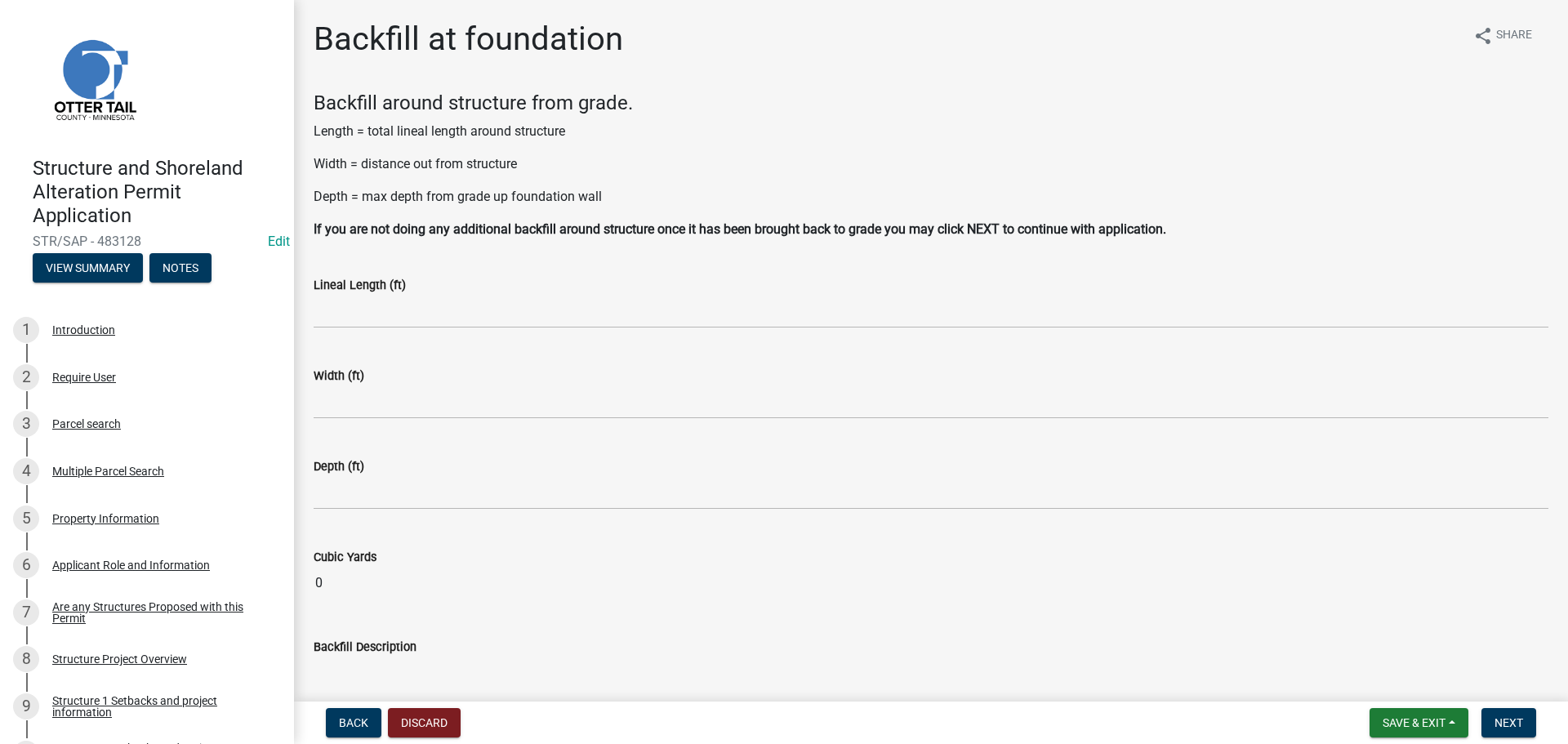
scroll to position [115, 0]
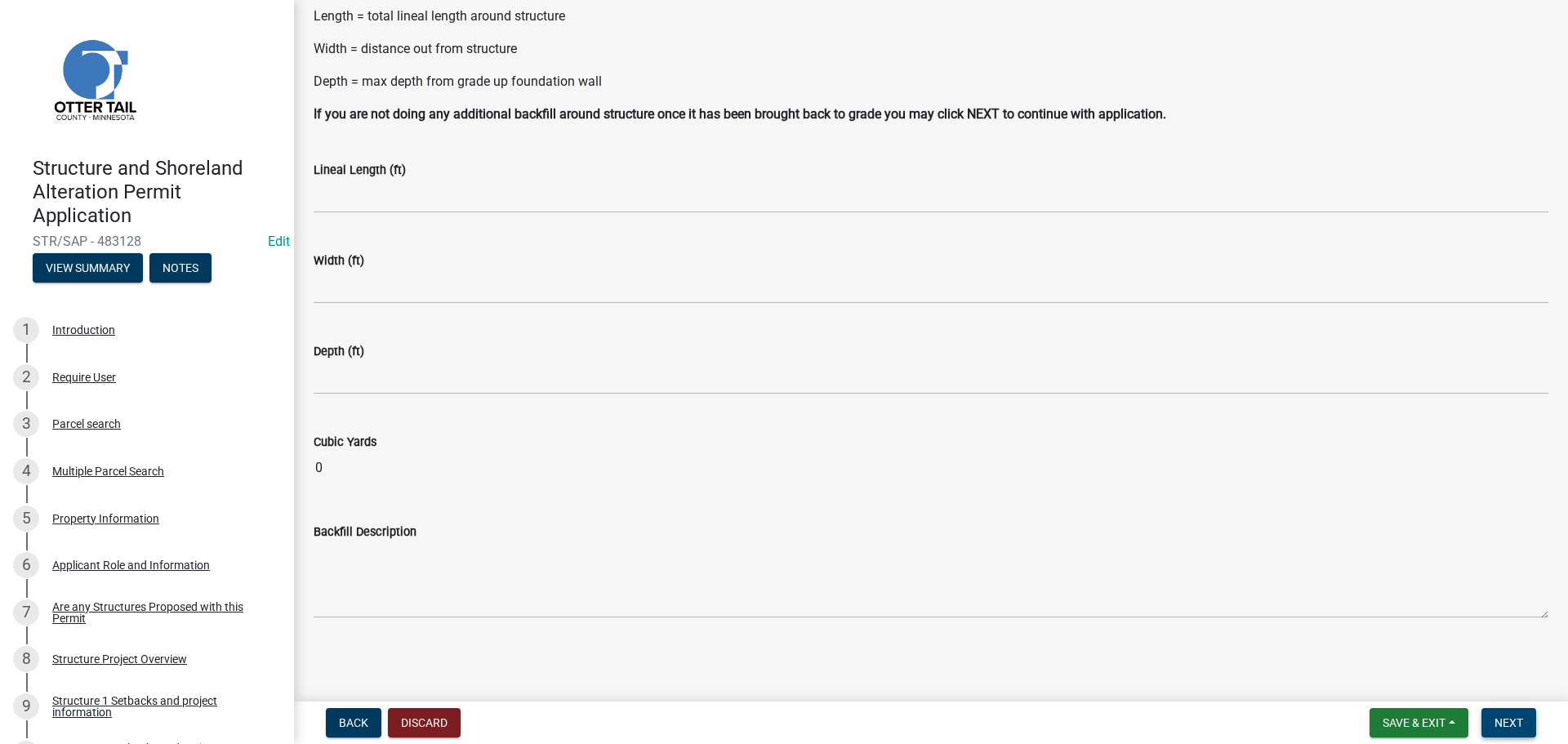
click at [1506, 719] on span "Next" at bounding box center [1508, 723] width 29 height 13
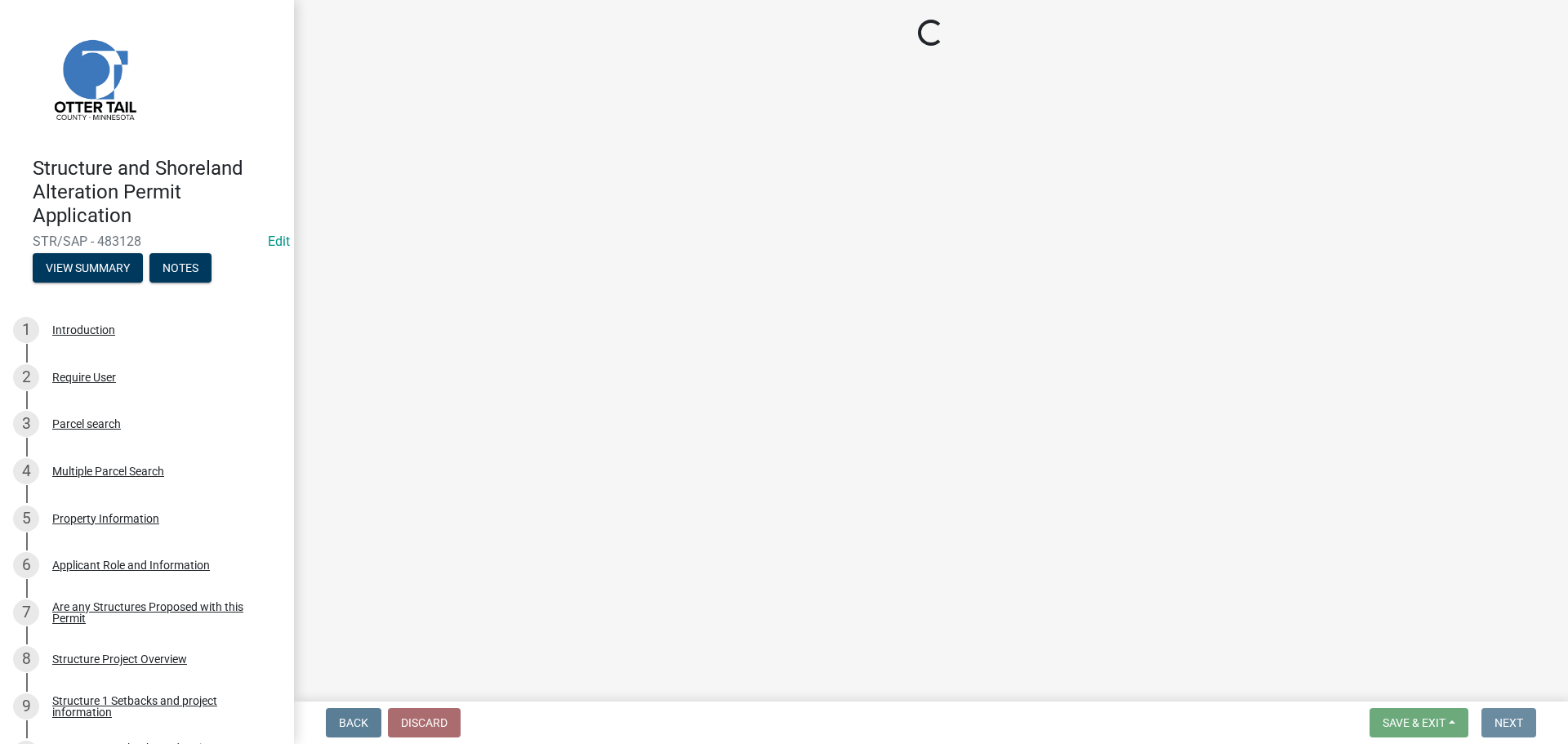
scroll to position [0, 0]
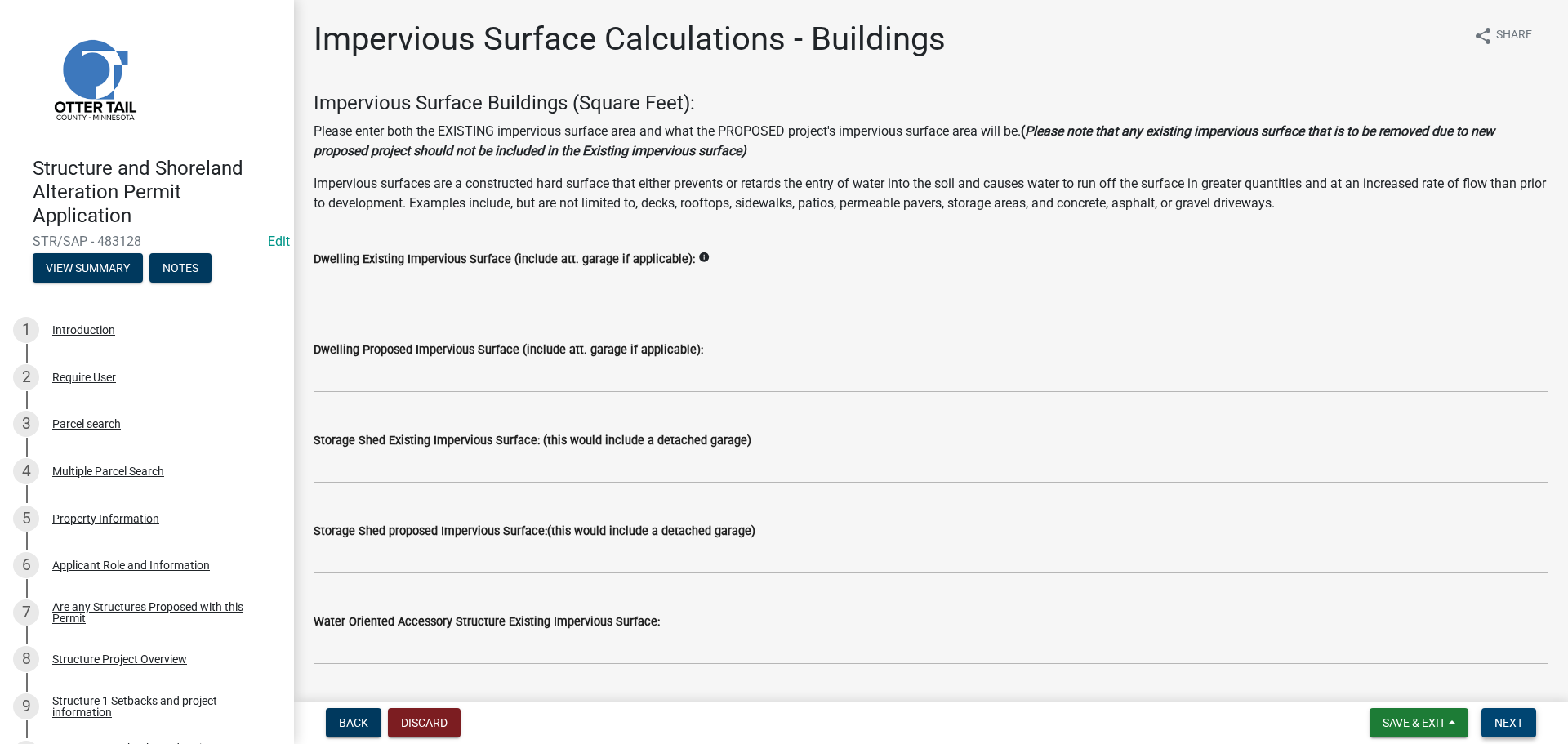
click at [1506, 719] on span "Next" at bounding box center [1508, 723] width 29 height 13
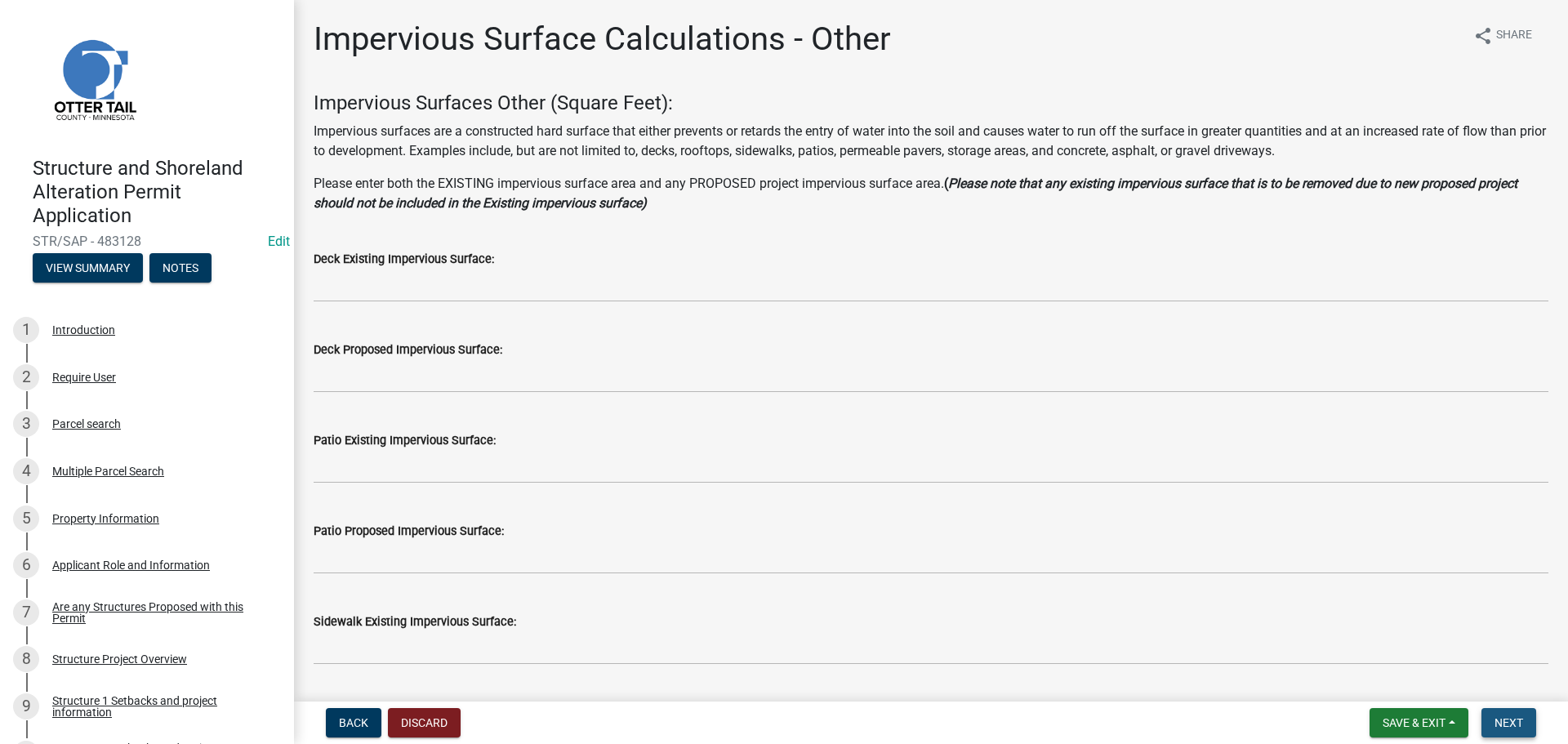
click at [1506, 719] on span "Next" at bounding box center [1508, 723] width 29 height 13
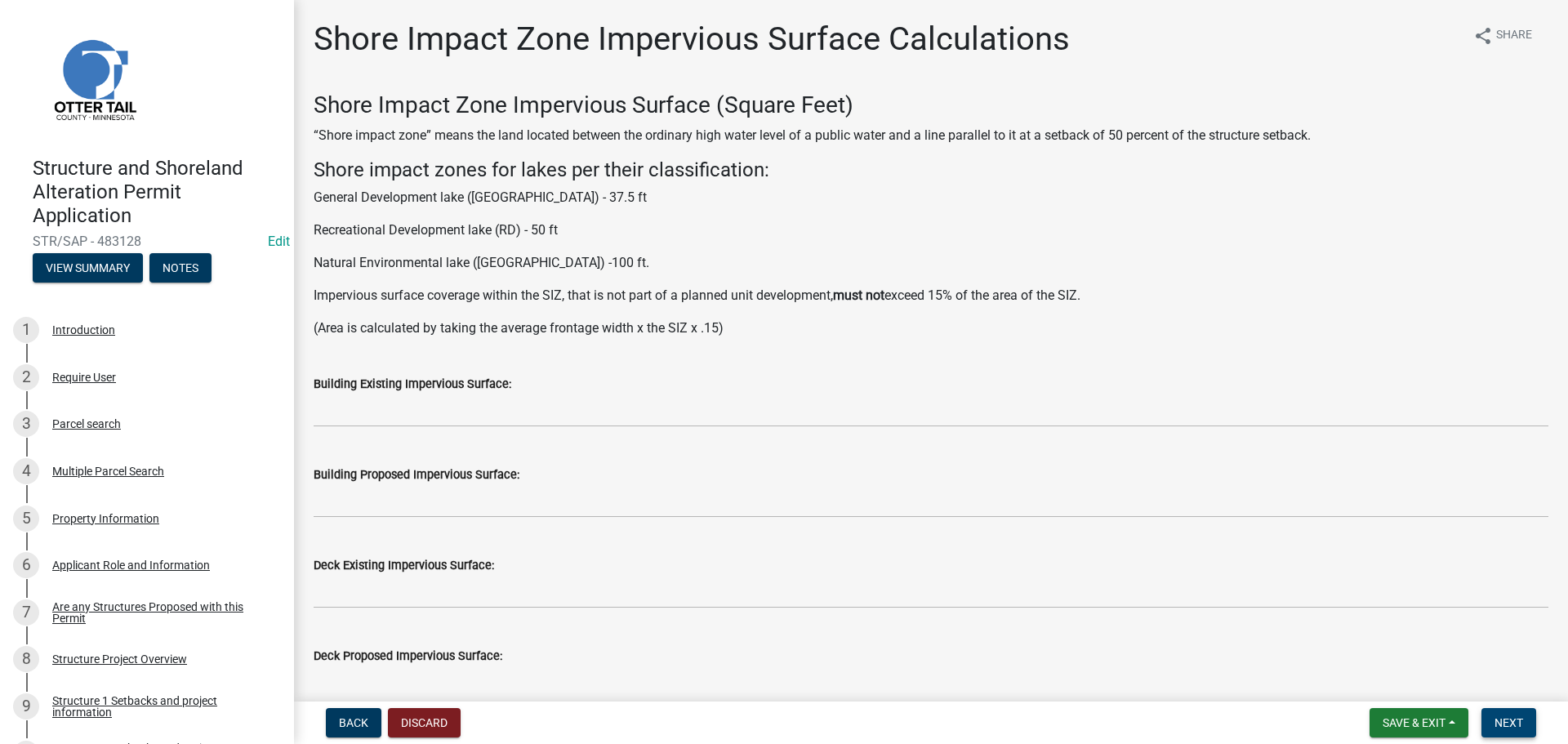
click at [1506, 719] on span "Next" at bounding box center [1508, 723] width 29 height 13
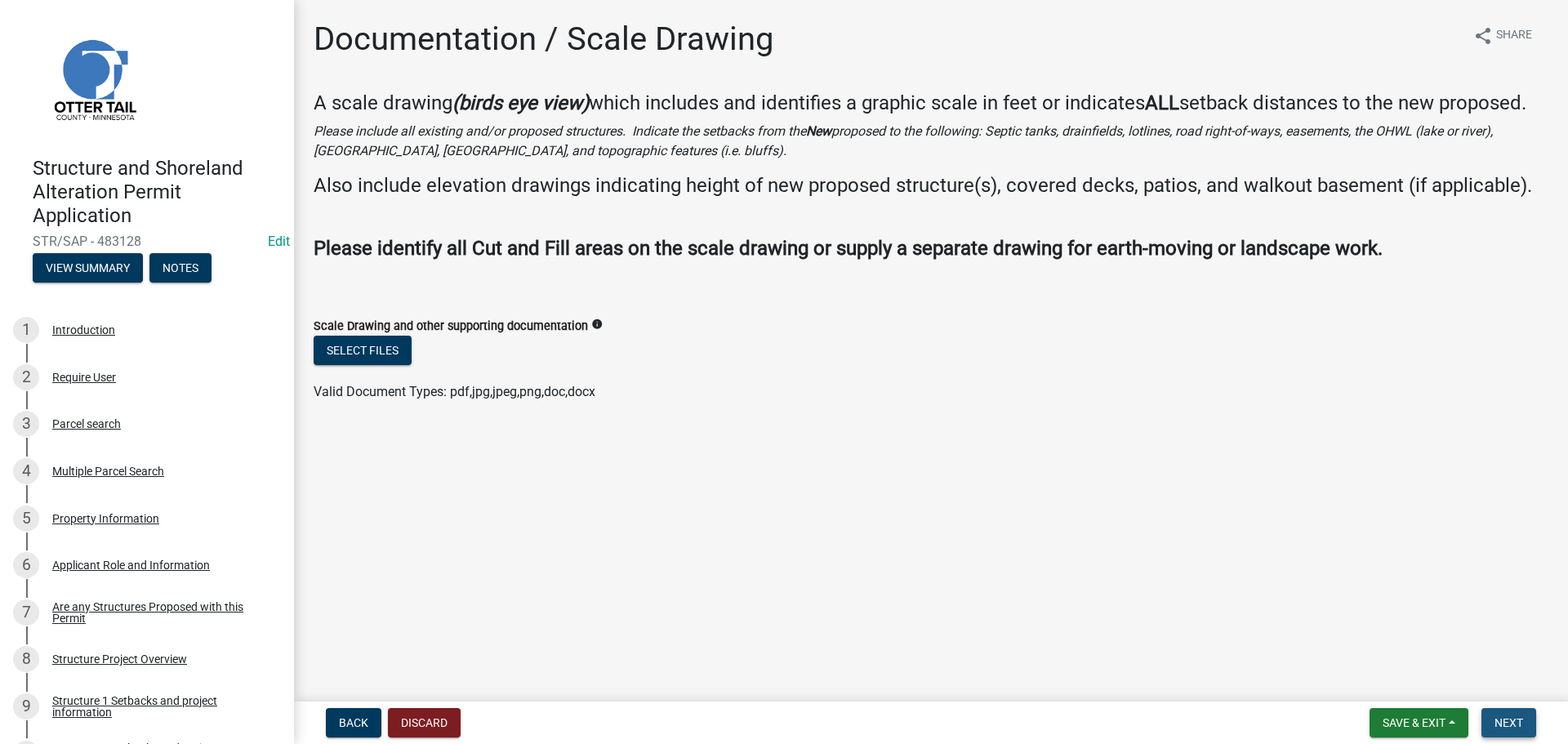
click at [1511, 725] on span "Next" at bounding box center [1508, 723] width 29 height 13
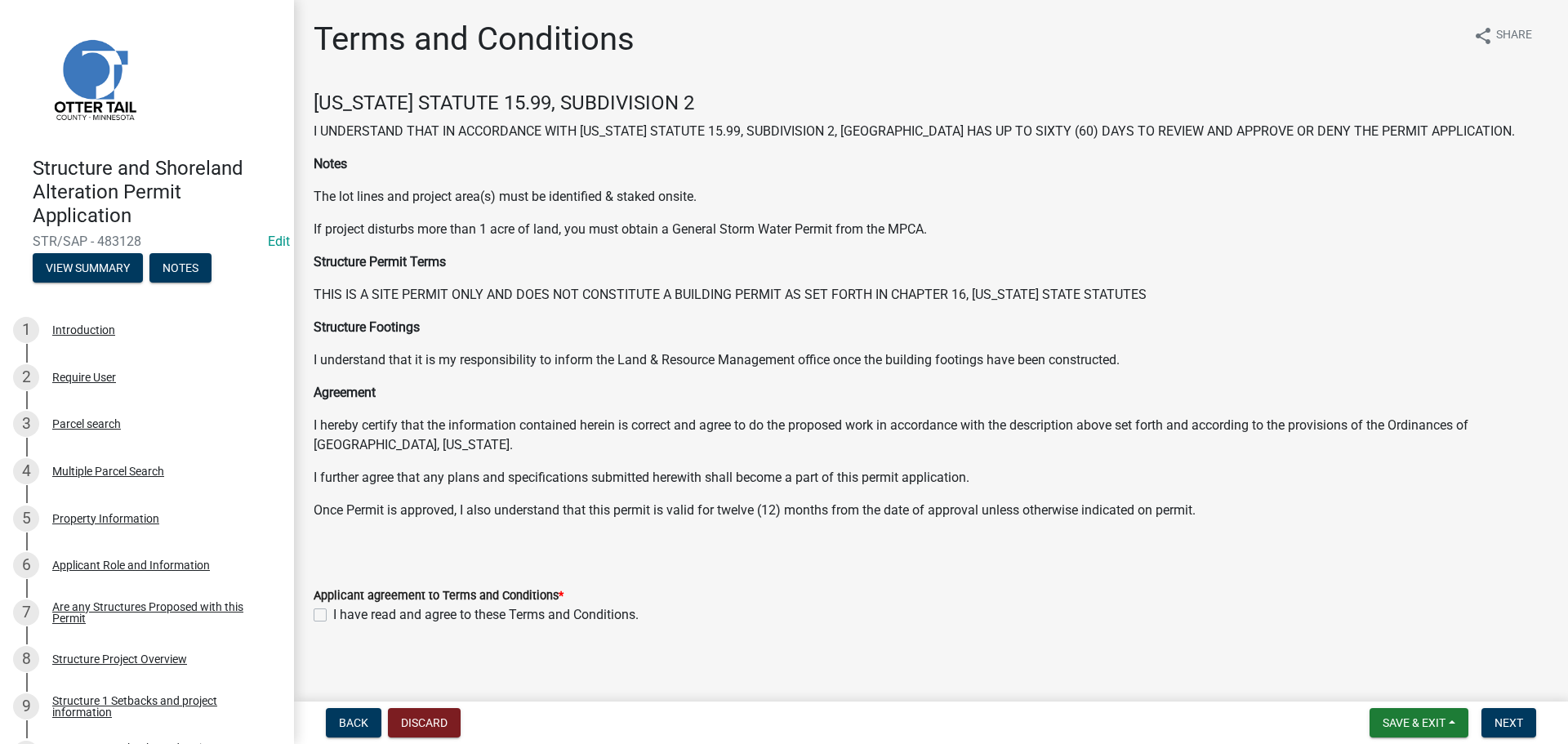
click at [333, 610] on label "I have read and agree to these Terms and Conditions." at bounding box center [486, 614] width 305 height 20
click at [333, 610] on input "I have read and agree to these Terms and Conditions." at bounding box center [338, 609] width 10 height 10
checkbox input "true"
click at [1513, 717] on span "Next" at bounding box center [1508, 723] width 29 height 13
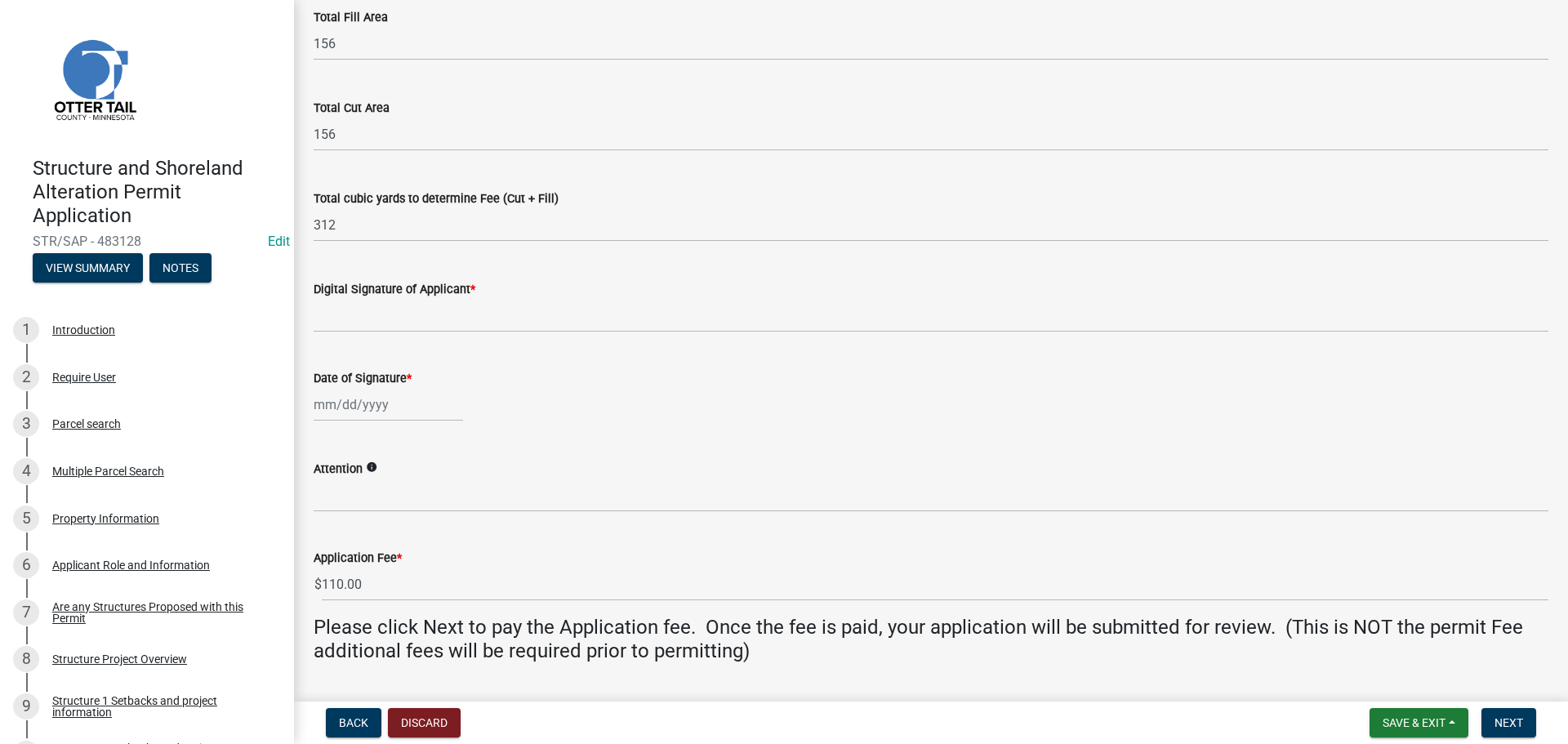
scroll to position [269, 0]
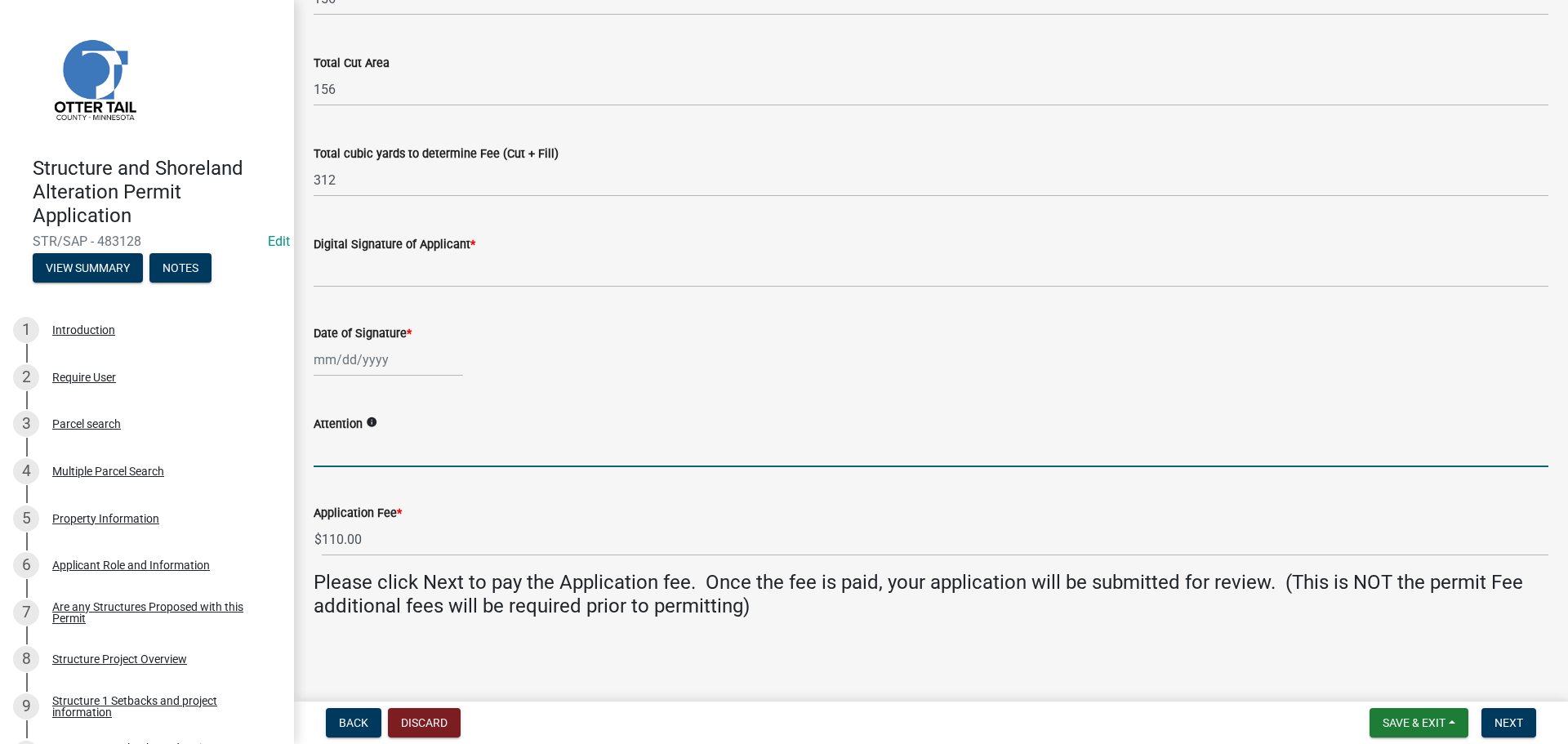
click at [416, 449] on input "Attention" at bounding box center [931, 450] width 1235 height 33
click at [383, 357] on div at bounding box center [388, 360] width 150 height 33
select select "9"
select select "2025"
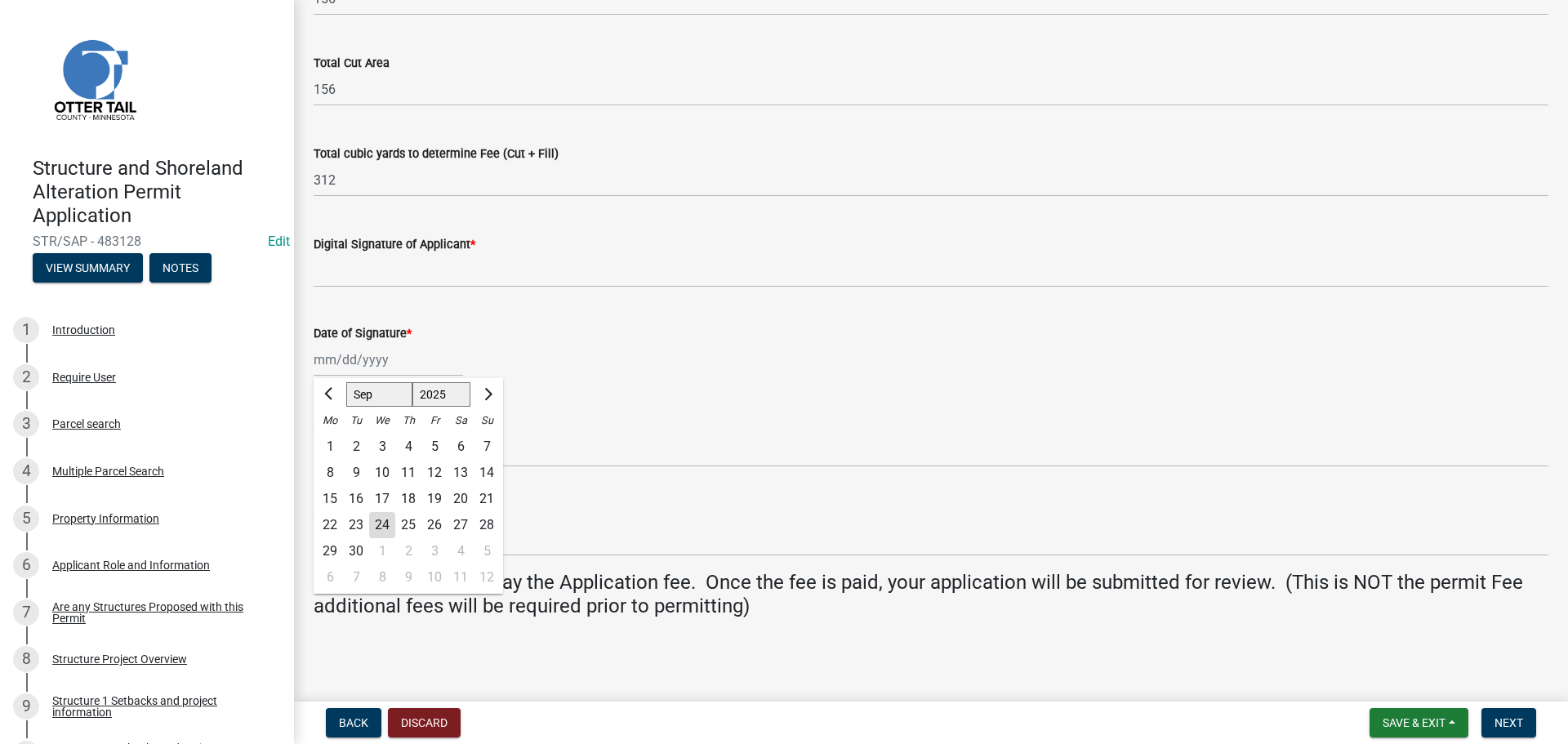
click at [383, 522] on div "24" at bounding box center [382, 525] width 26 height 26
type input "[DATE]"
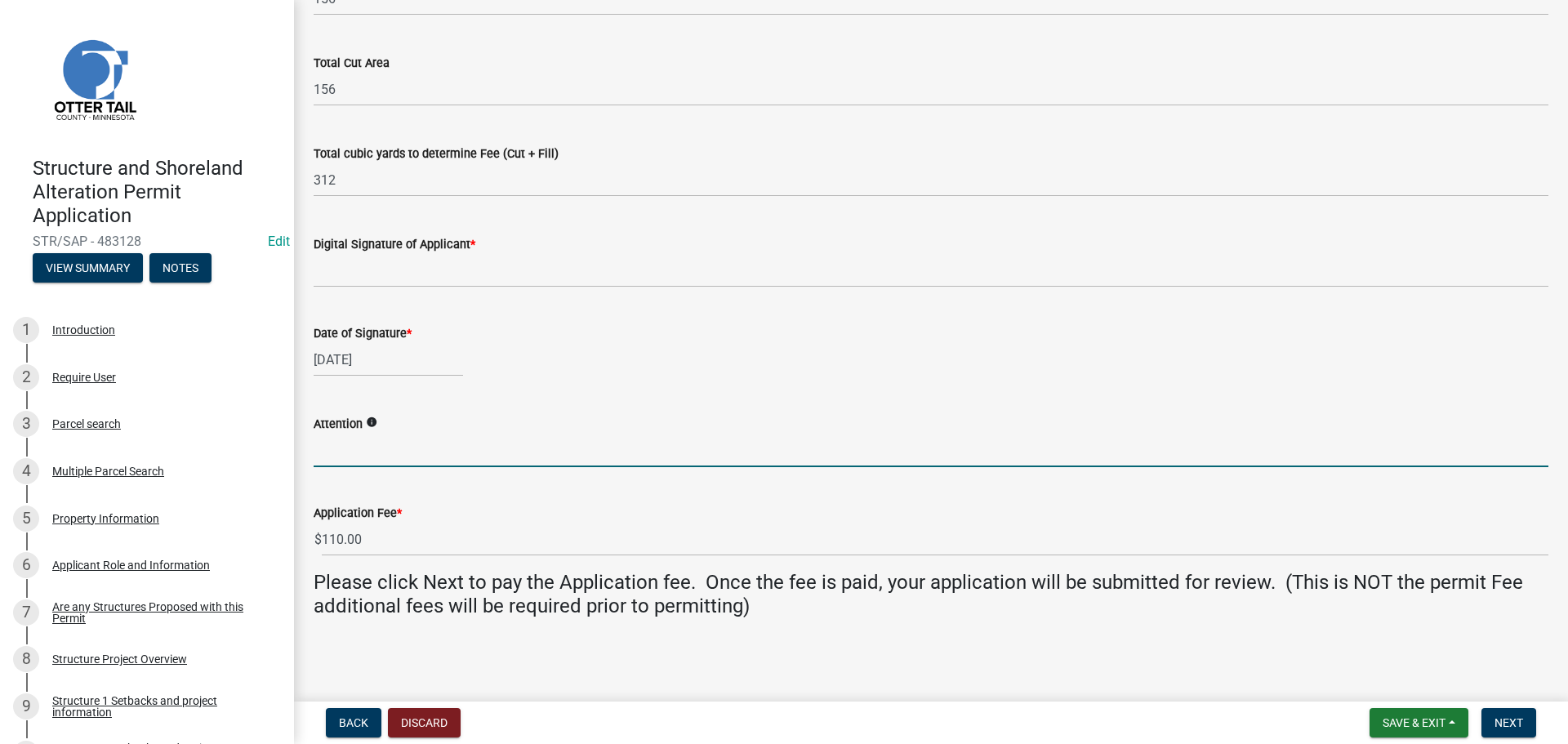
click at [398, 450] on input "Attention" at bounding box center [931, 450] width 1235 height 33
type input "[PERSON_NAME]"
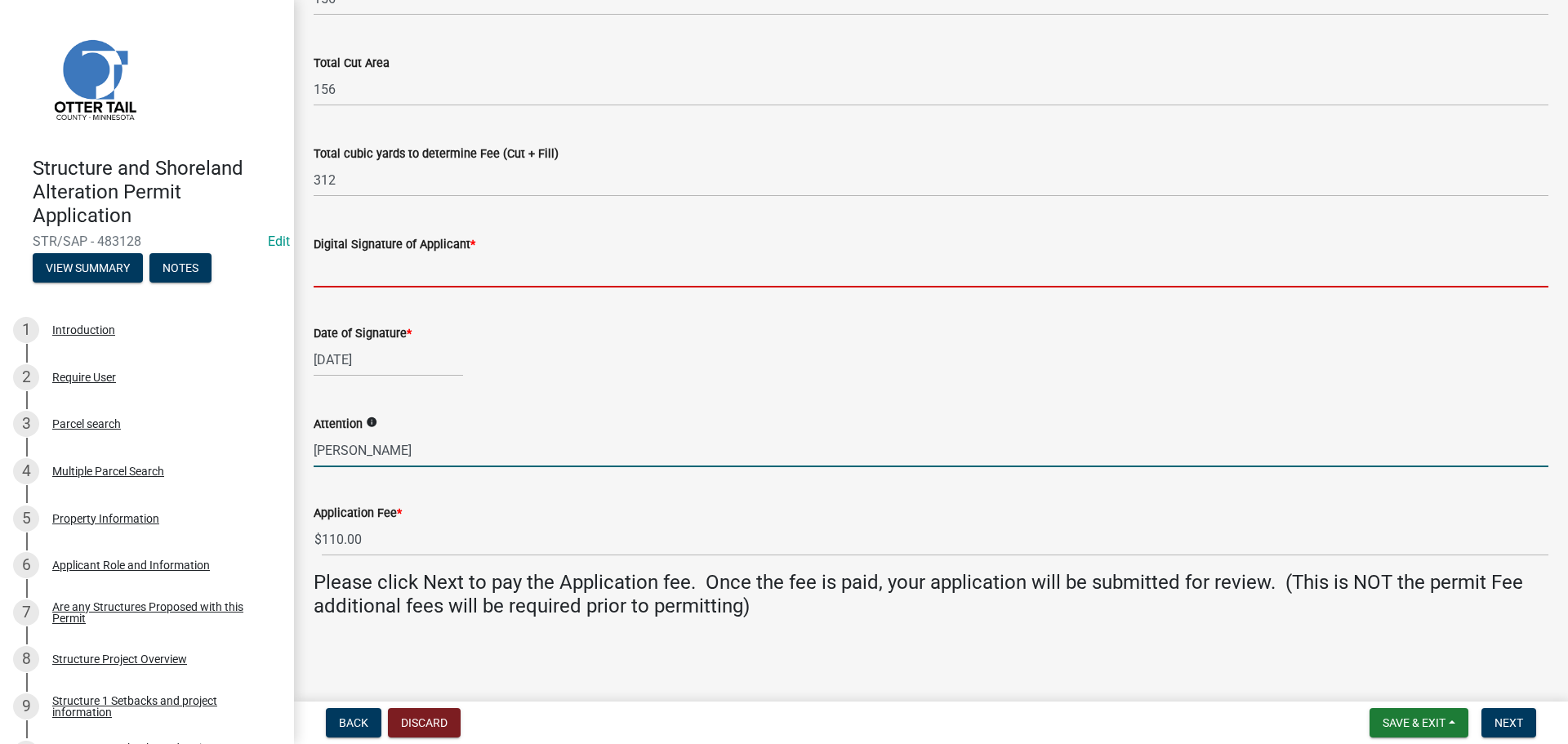
click at [452, 278] on input "Digital Signature of Applicant *" at bounding box center [931, 271] width 1235 height 33
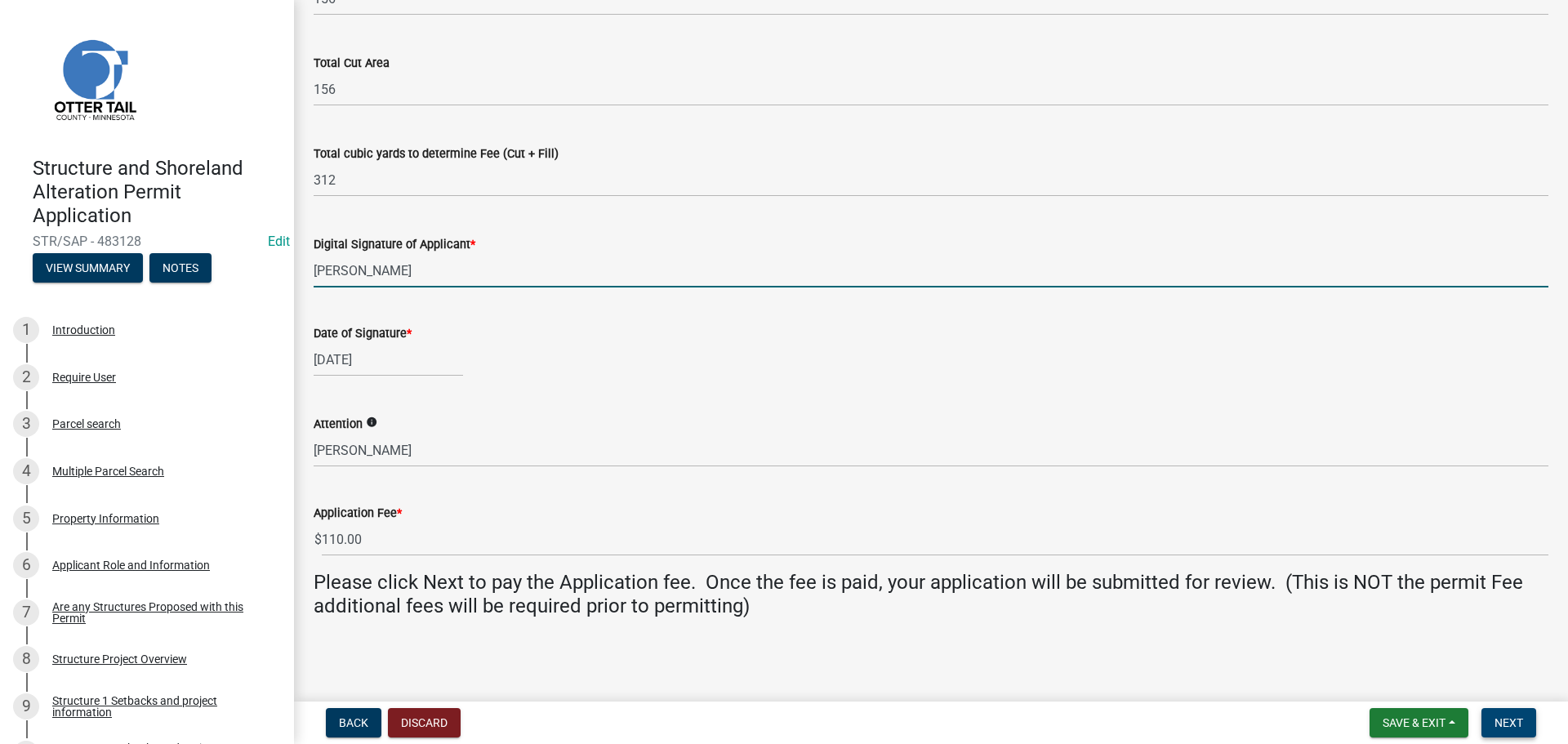
type input "[PERSON_NAME]"
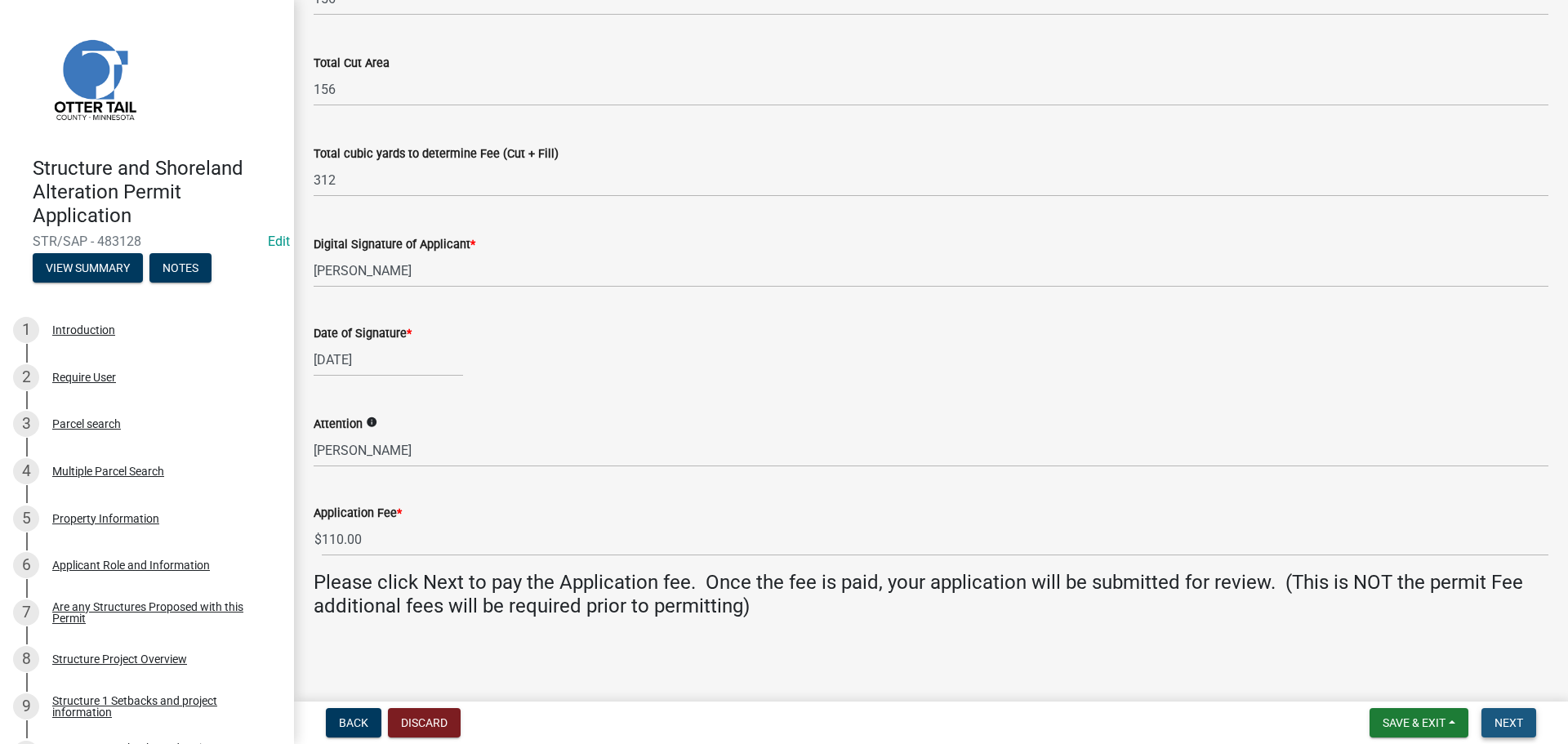
click at [1503, 723] on span "Next" at bounding box center [1508, 723] width 29 height 13
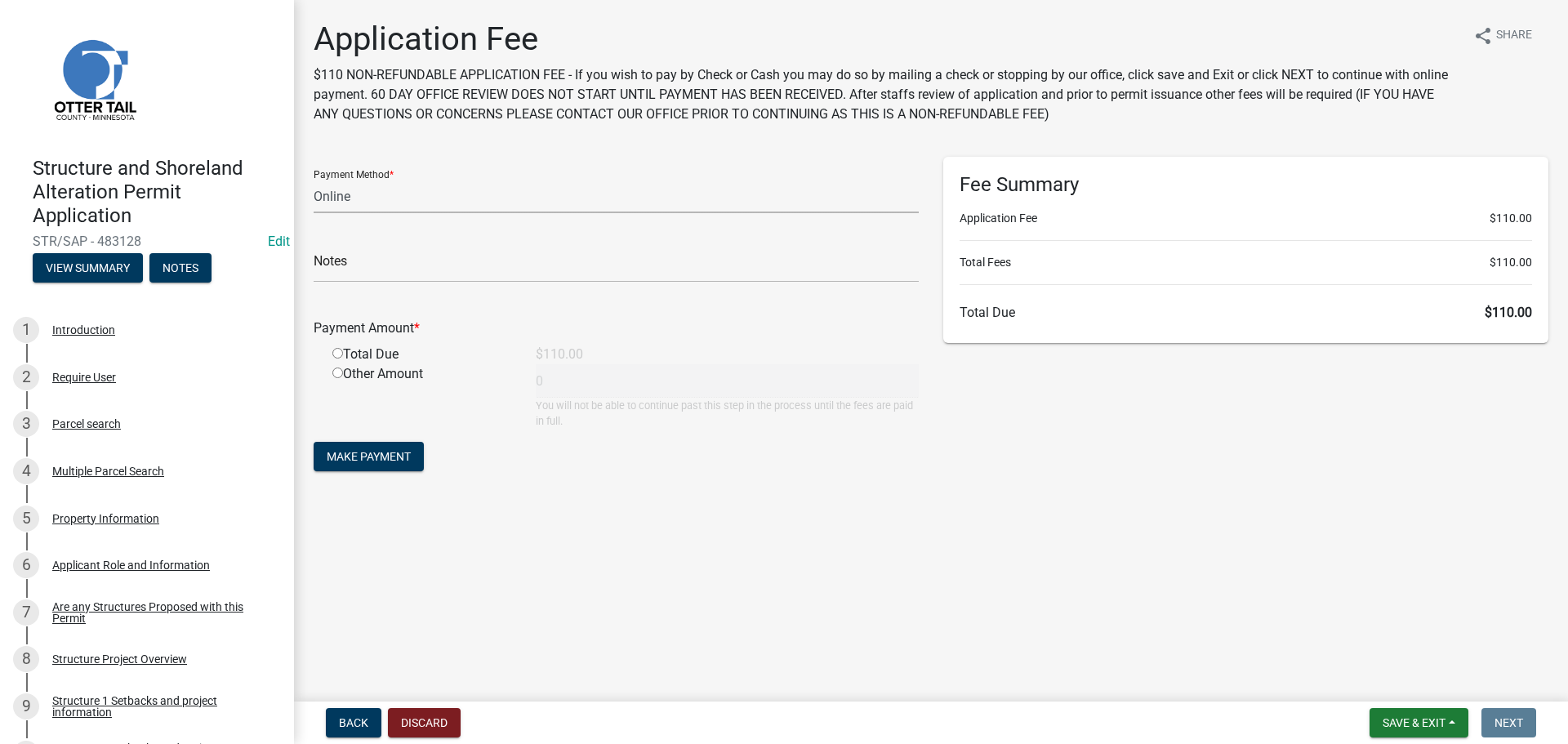
click at [347, 188] on select "Credit Card POS Check Cash Online" at bounding box center [616, 196] width 605 height 33
select select "1: 0"
click at [314, 179] on select "Credit Card POS Check Cash Online" at bounding box center [616, 196] width 605 height 33
click at [392, 261] on input "text" at bounding box center [616, 266] width 605 height 33
type input "1011"
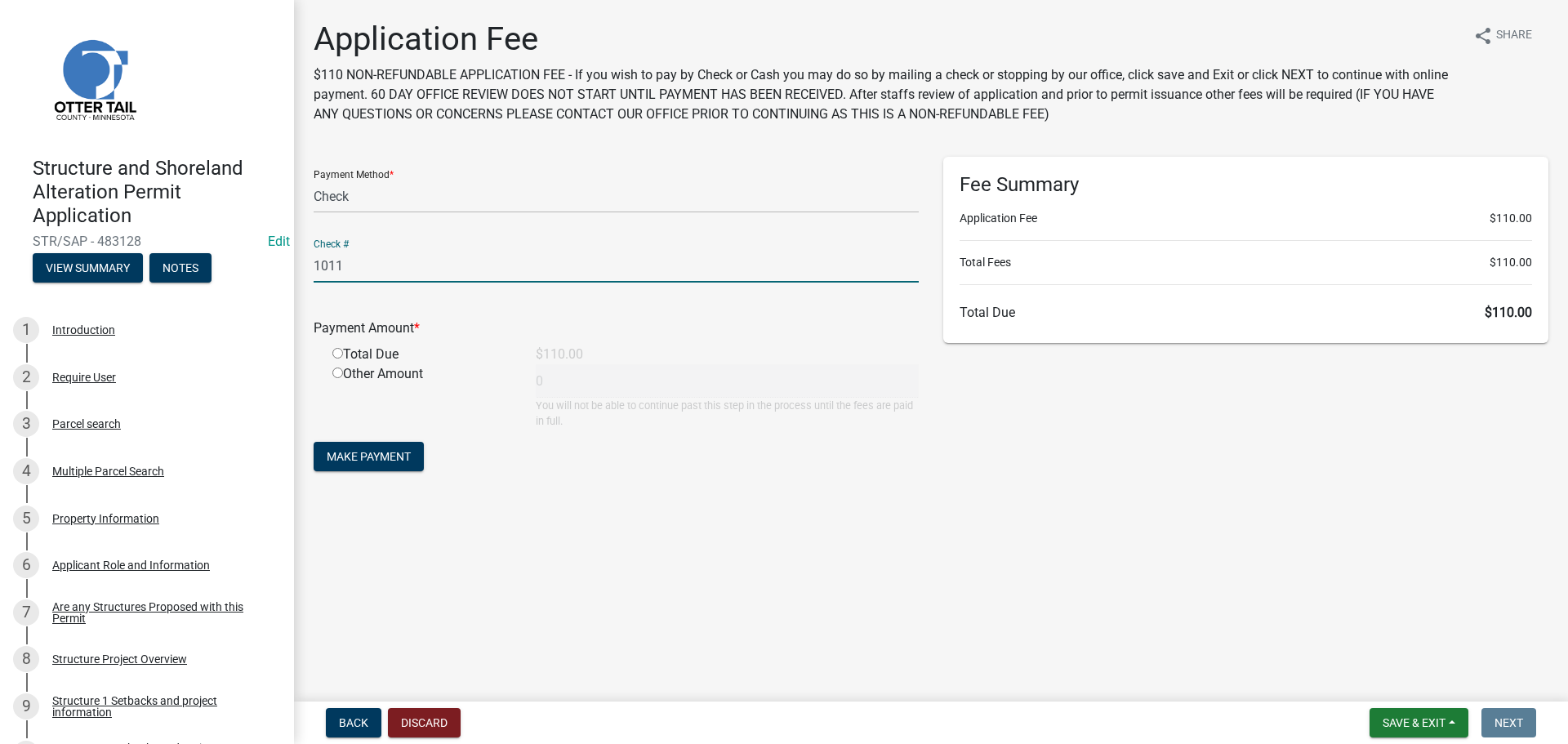
click at [337, 354] on input "radio" at bounding box center [337, 352] width 10 height 10
radio input "true"
type input "110"
click at [397, 455] on span "Make Payment" at bounding box center [369, 457] width 84 height 13
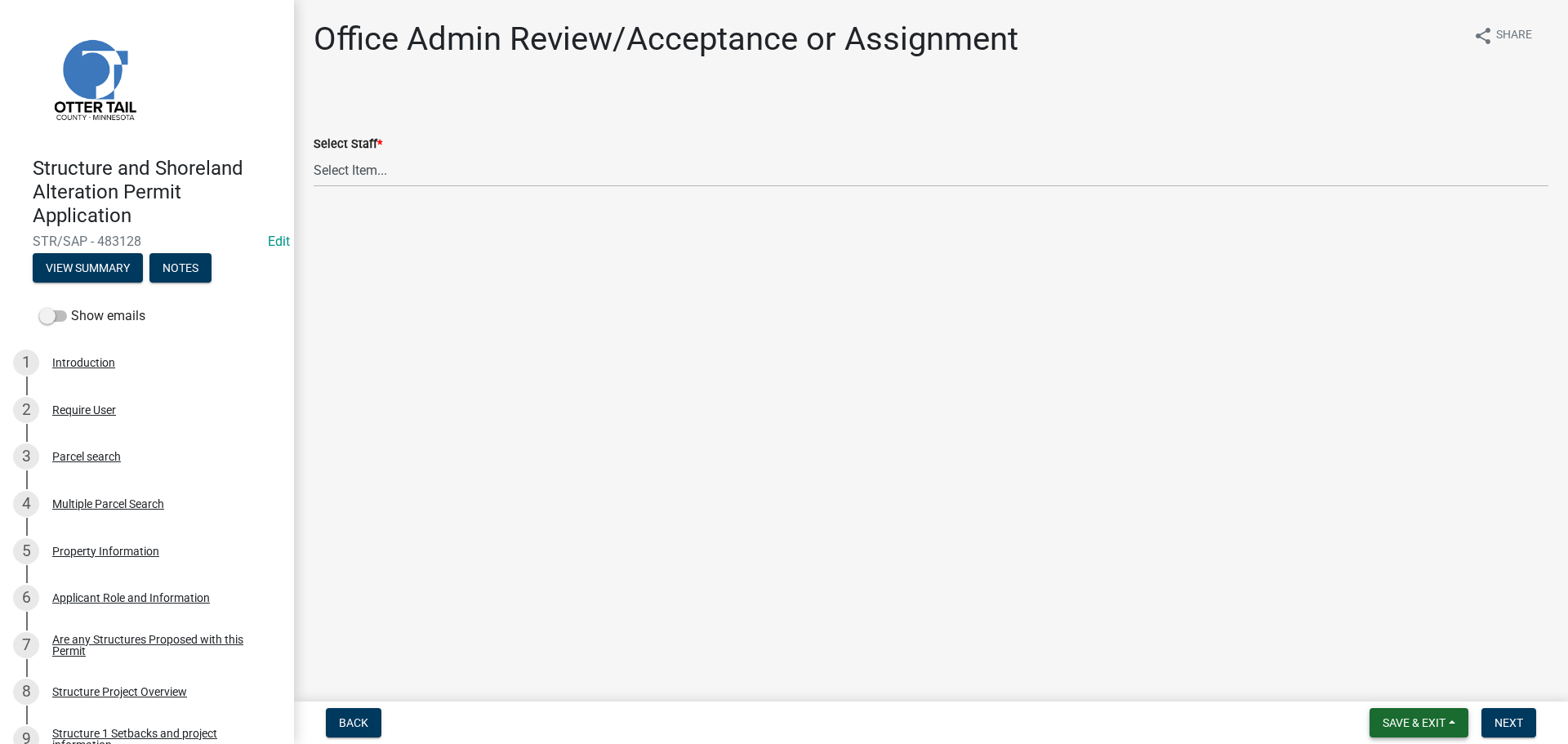
click at [1387, 723] on span "Save & Exit" at bounding box center [1414, 723] width 63 height 13
click at [1376, 677] on button "Save & Exit" at bounding box center [1403, 680] width 130 height 39
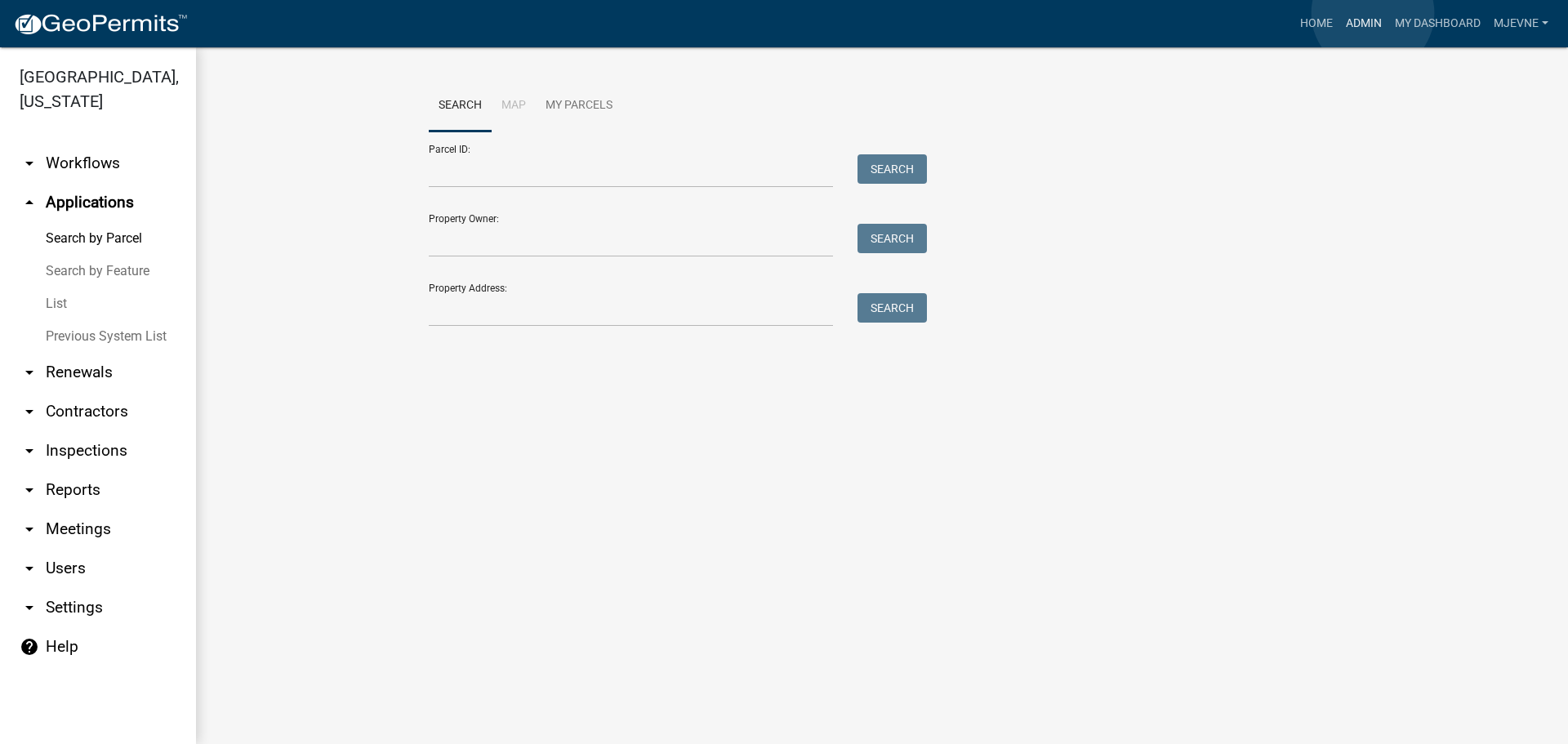
click at [1373, 13] on link "Admin" at bounding box center [1363, 23] width 49 height 31
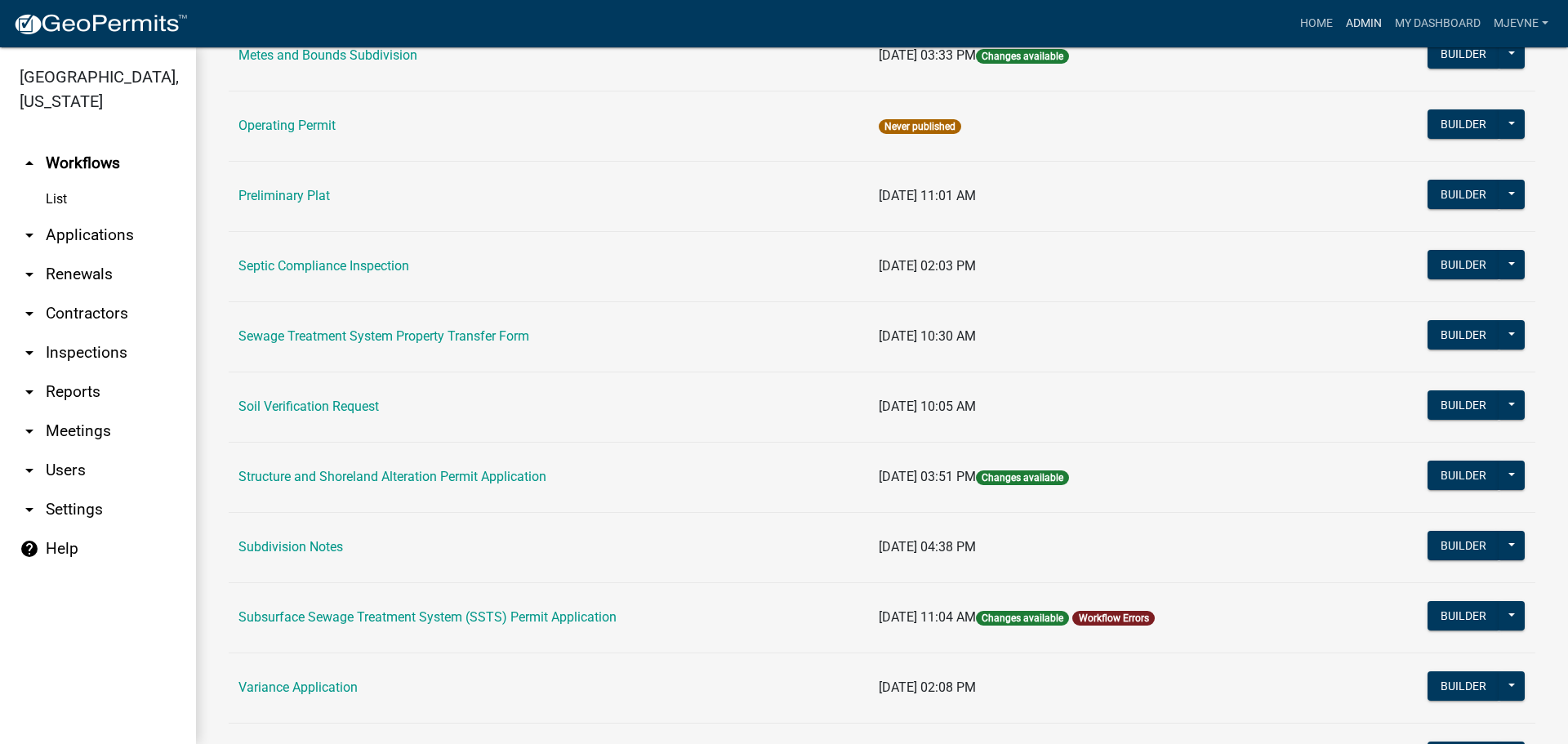
scroll to position [817, 0]
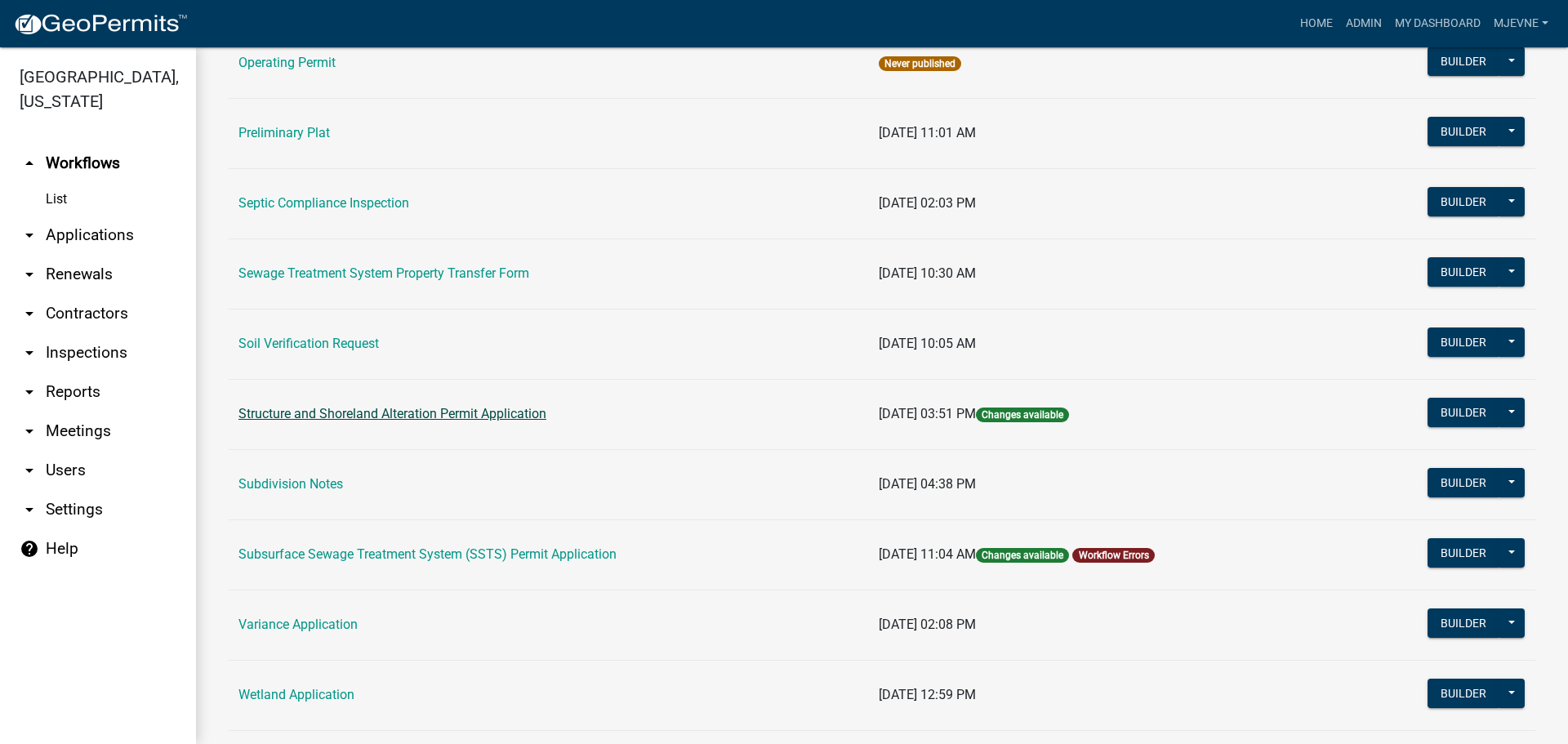
click at [357, 416] on link "Structure and Shoreland Alteration Permit Application" at bounding box center [392, 413] width 308 height 16
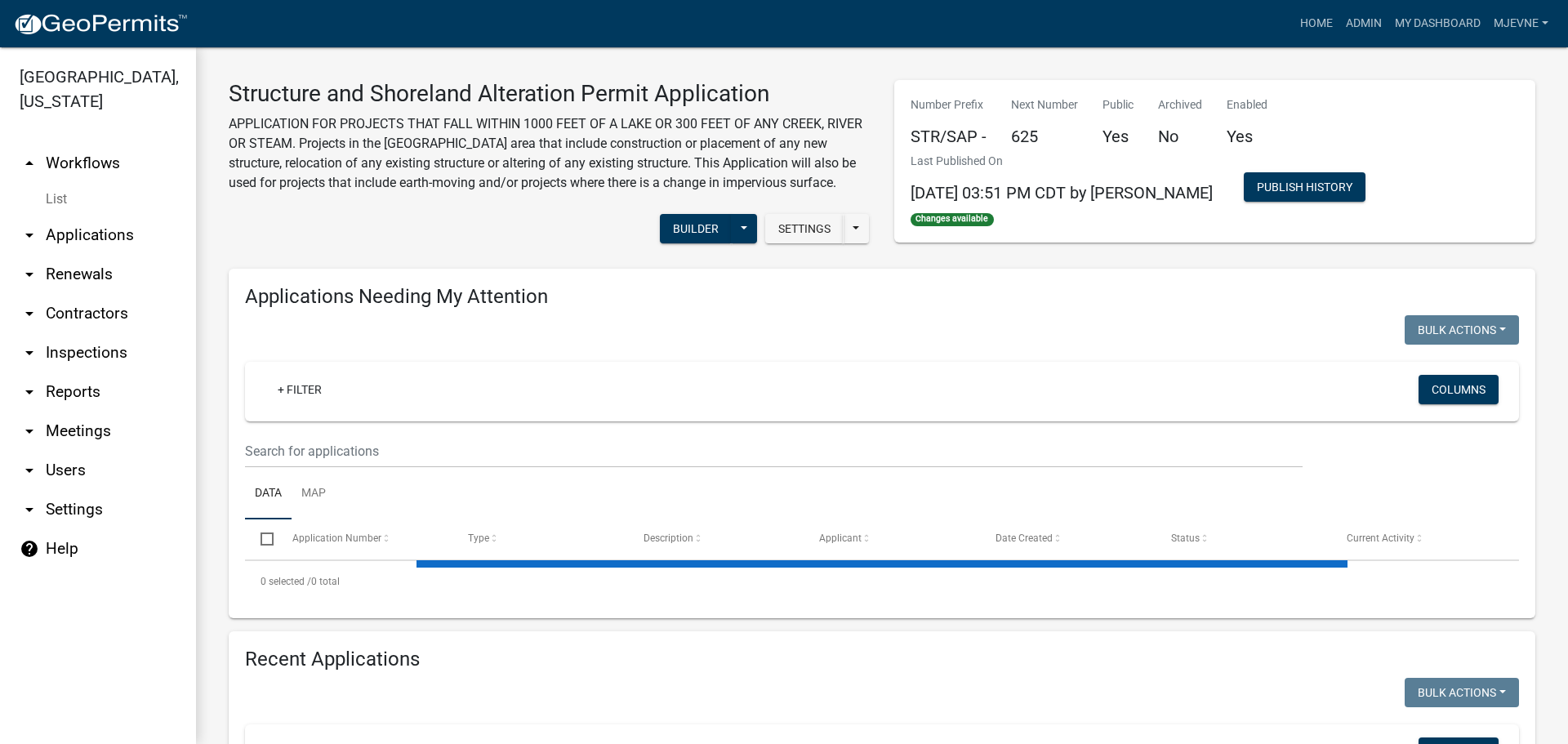
select select "1: 25"
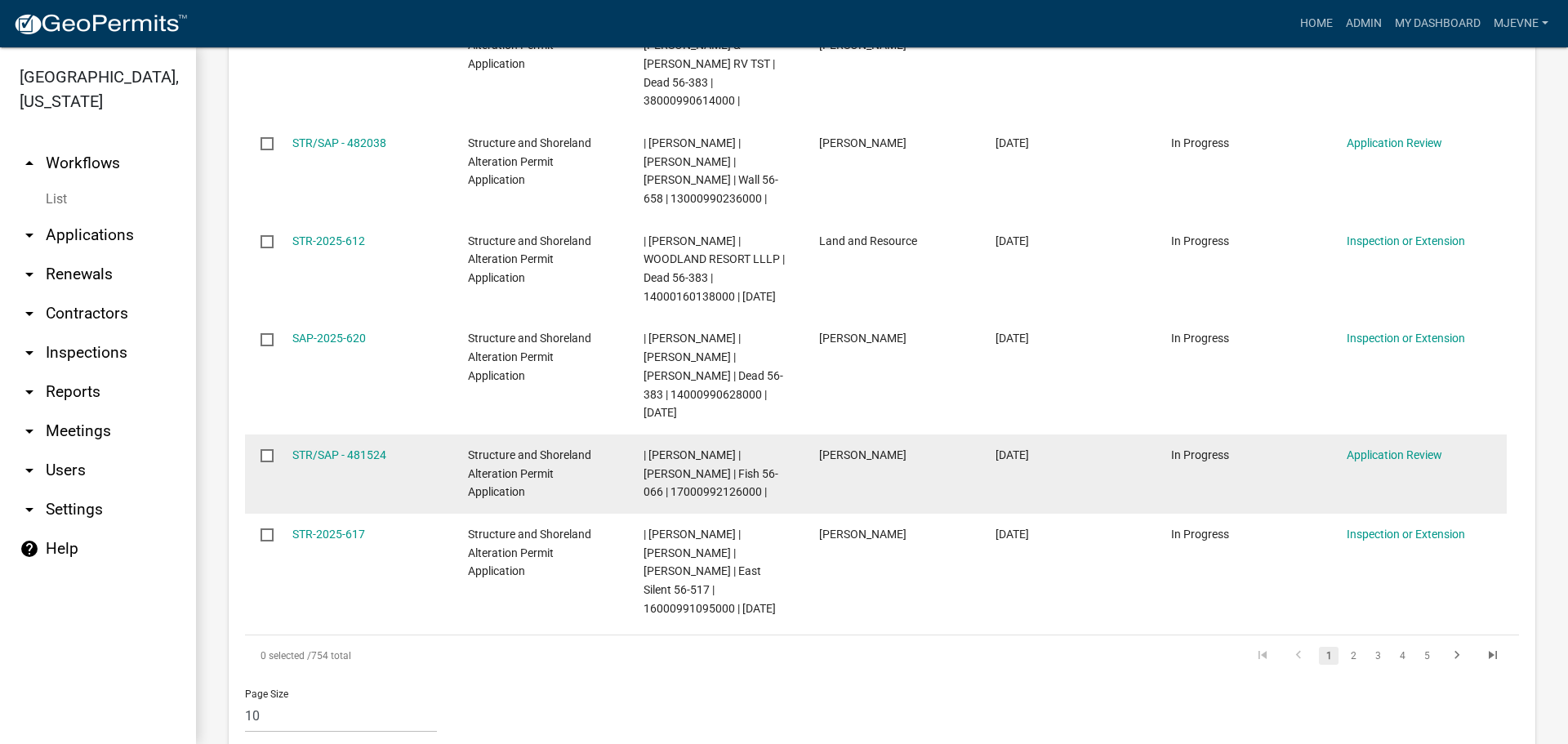
scroll to position [1224, 0]
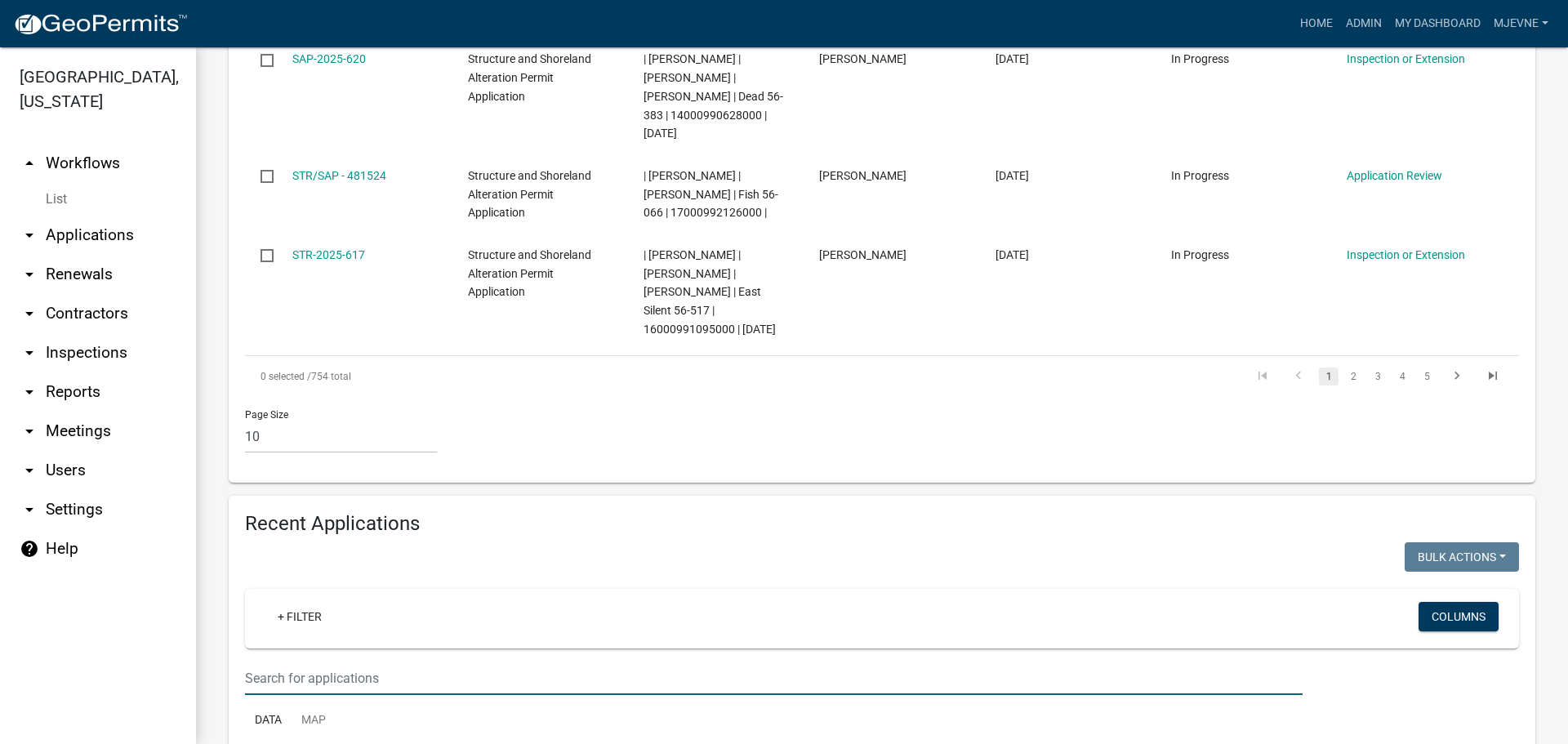
click at [302, 661] on input "text" at bounding box center [773, 678] width 1058 height 33
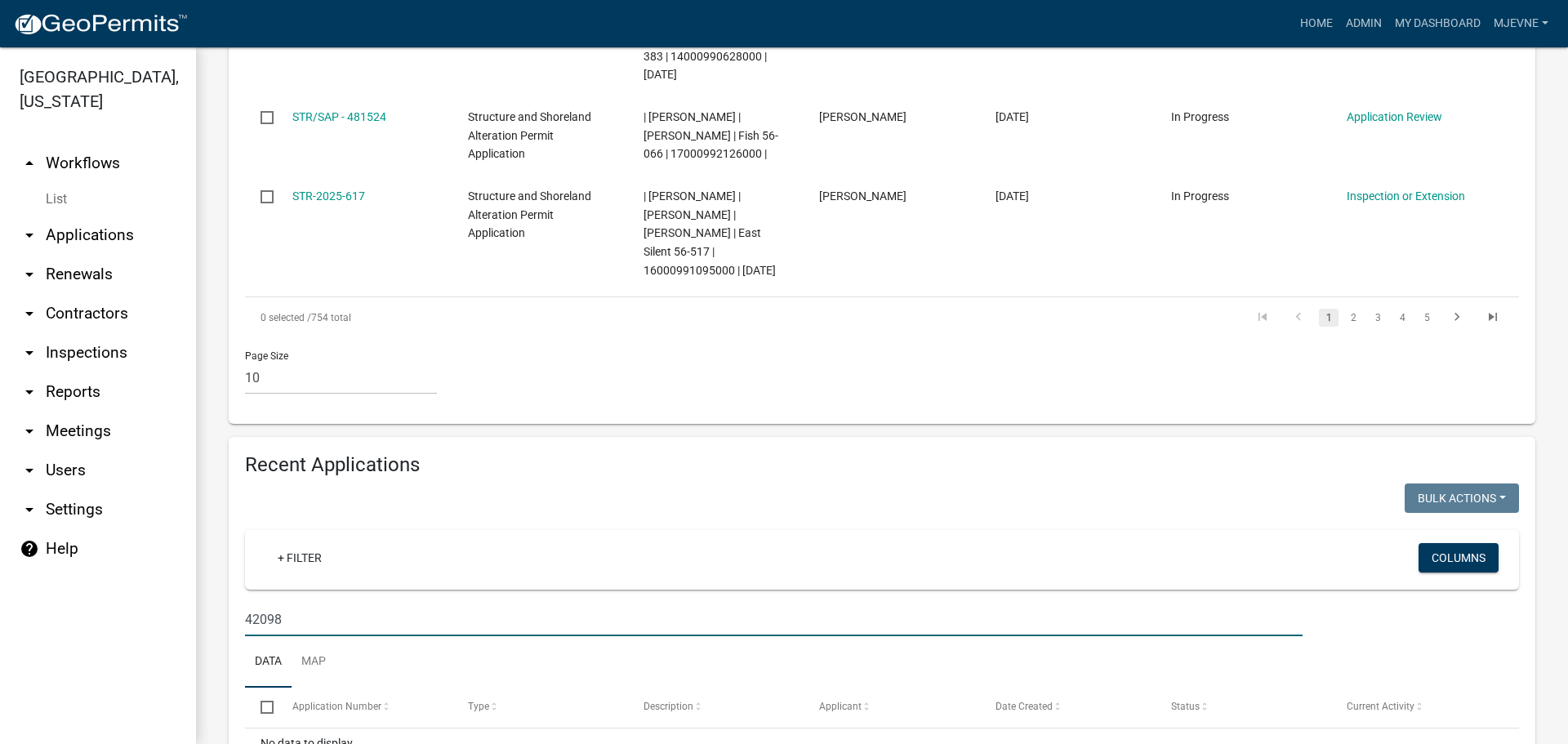
scroll to position [1343, 0]
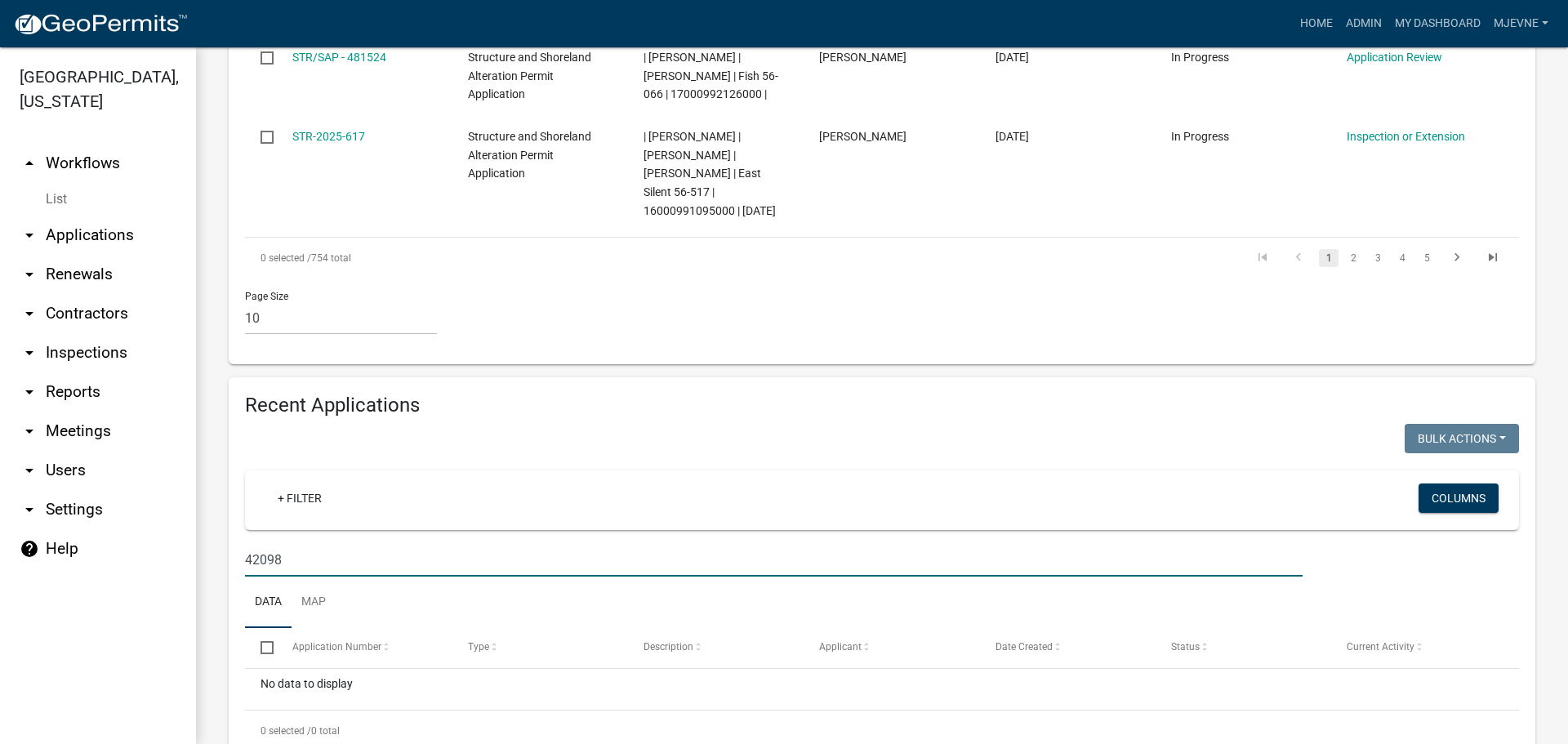
click at [255, 543] on input "42098" at bounding box center [773, 560] width 1058 height 33
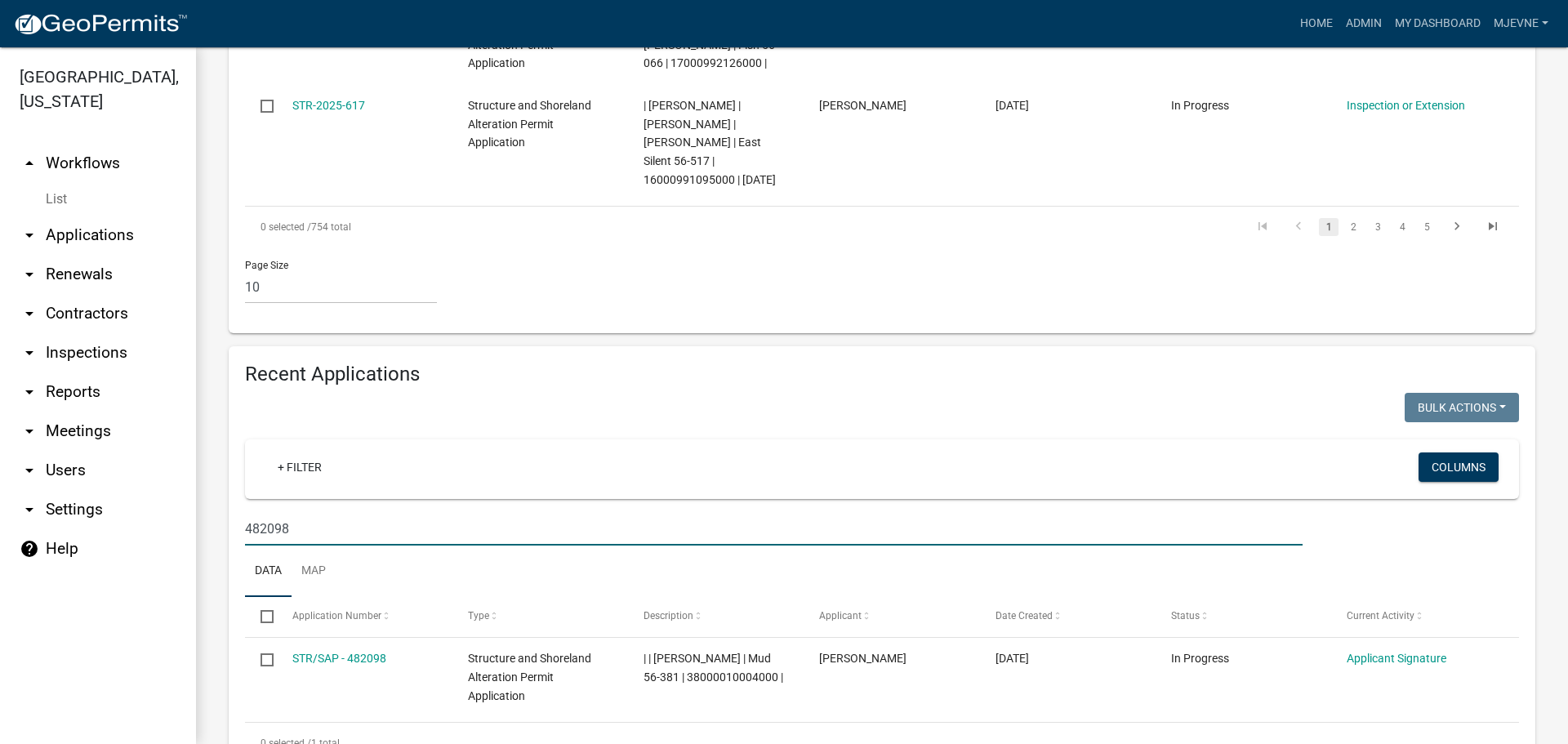
scroll to position [1386, 0]
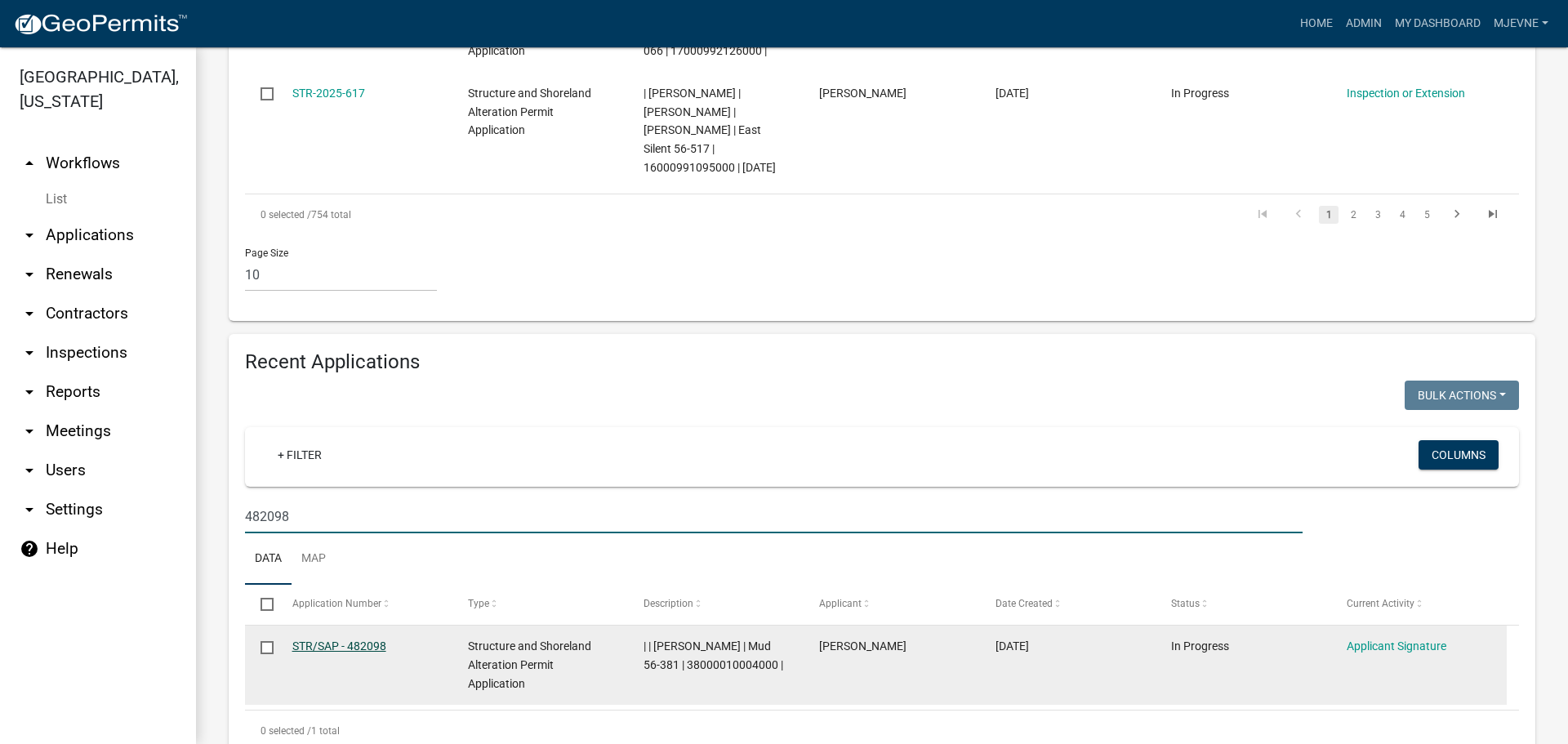
type input "482098"
click at [322, 639] on link "STR/SAP - 482098" at bounding box center [339, 645] width 94 height 13
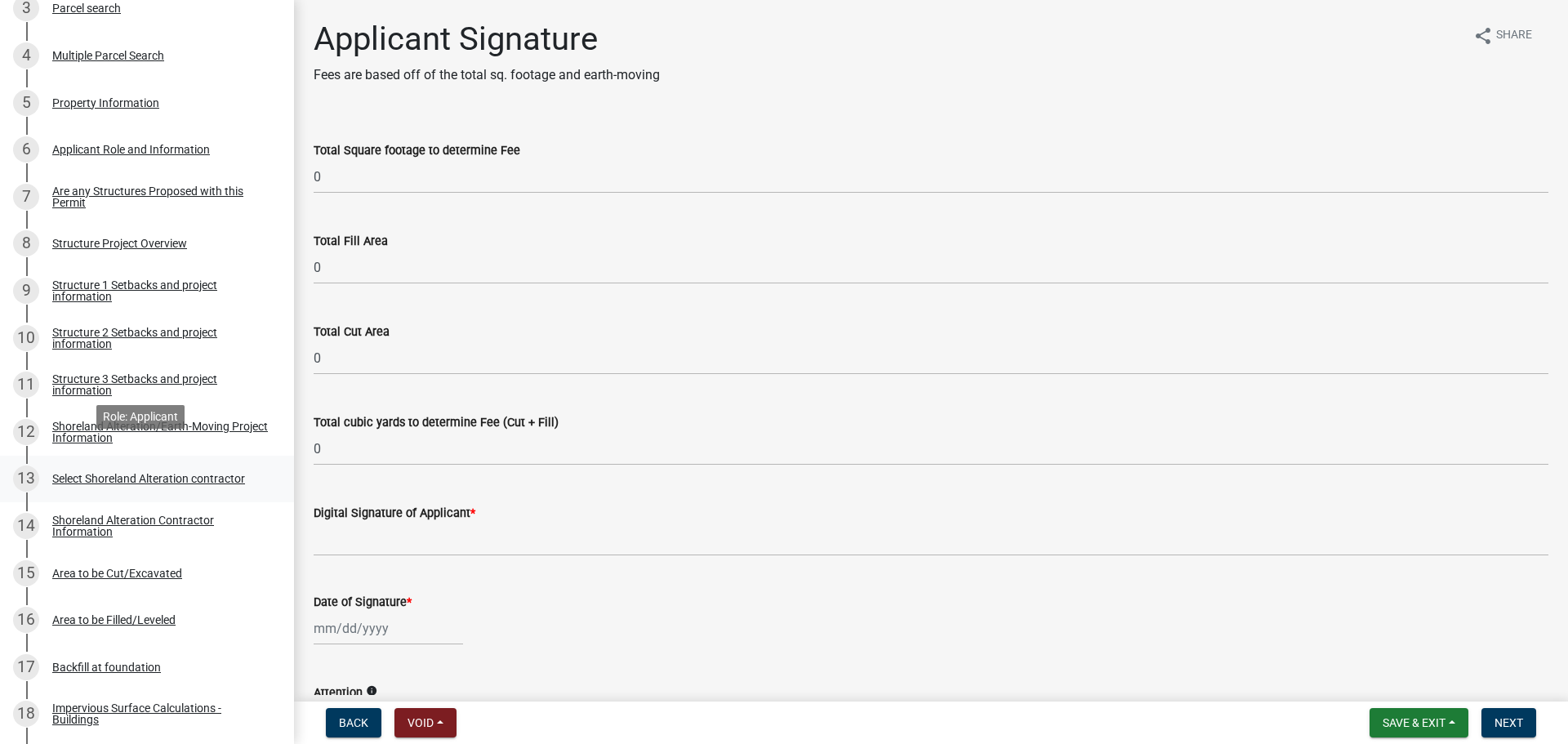
scroll to position [245, 0]
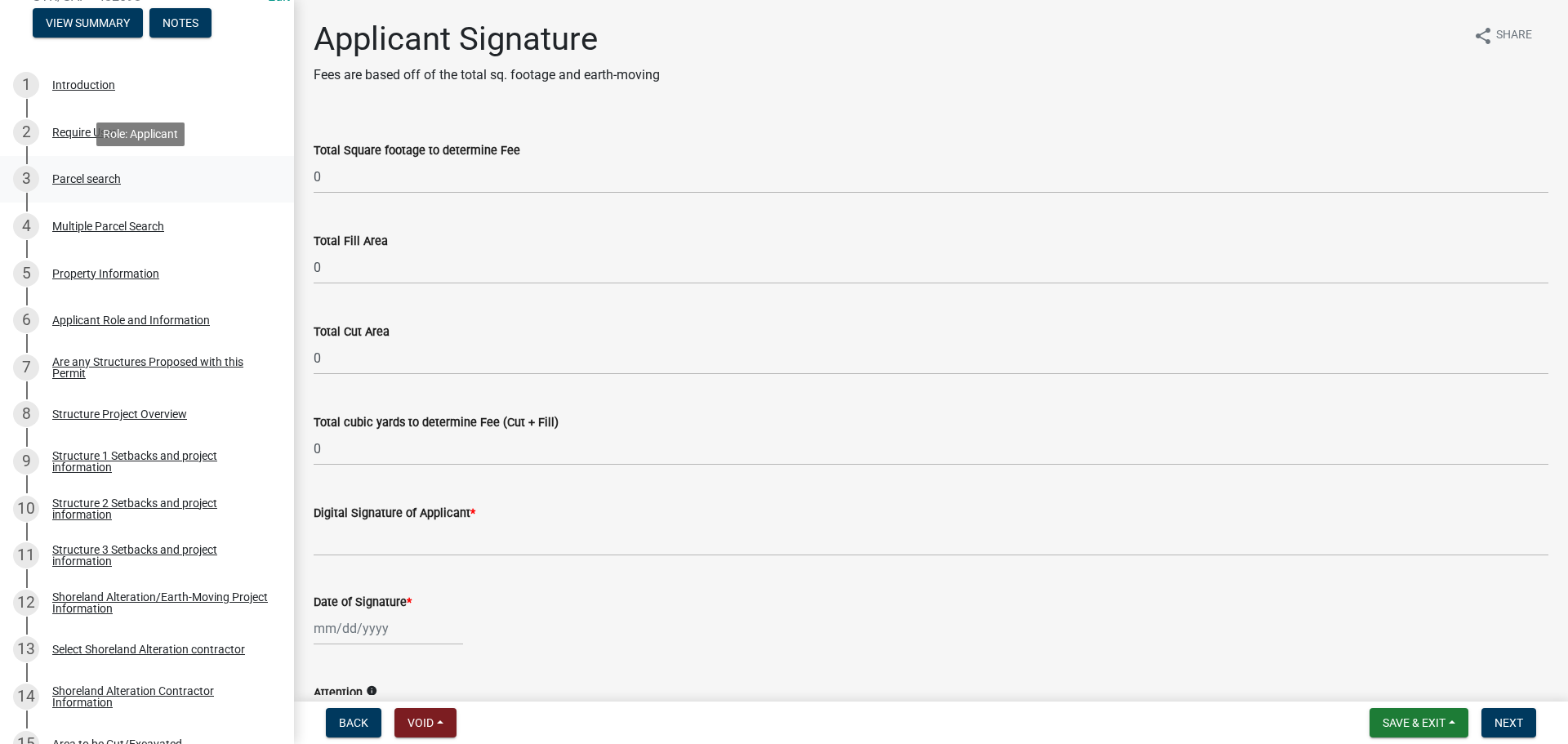
click at [86, 179] on div "Parcel search" at bounding box center [87, 179] width 69 height 11
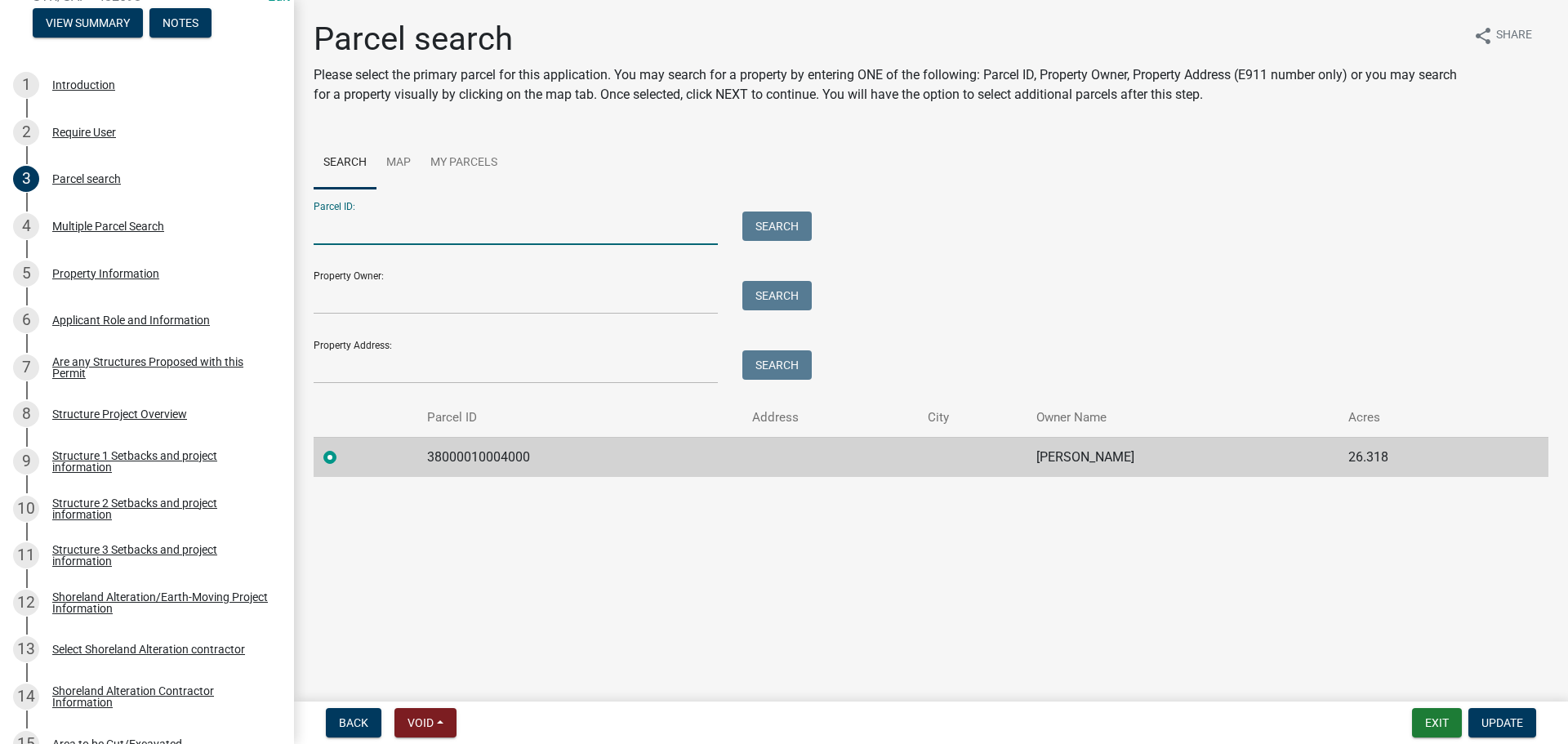
click at [358, 222] on input "Parcel ID:" at bounding box center [516, 228] width 404 height 33
type input "38000010002000"
click at [773, 228] on button "Search" at bounding box center [777, 226] width 70 height 30
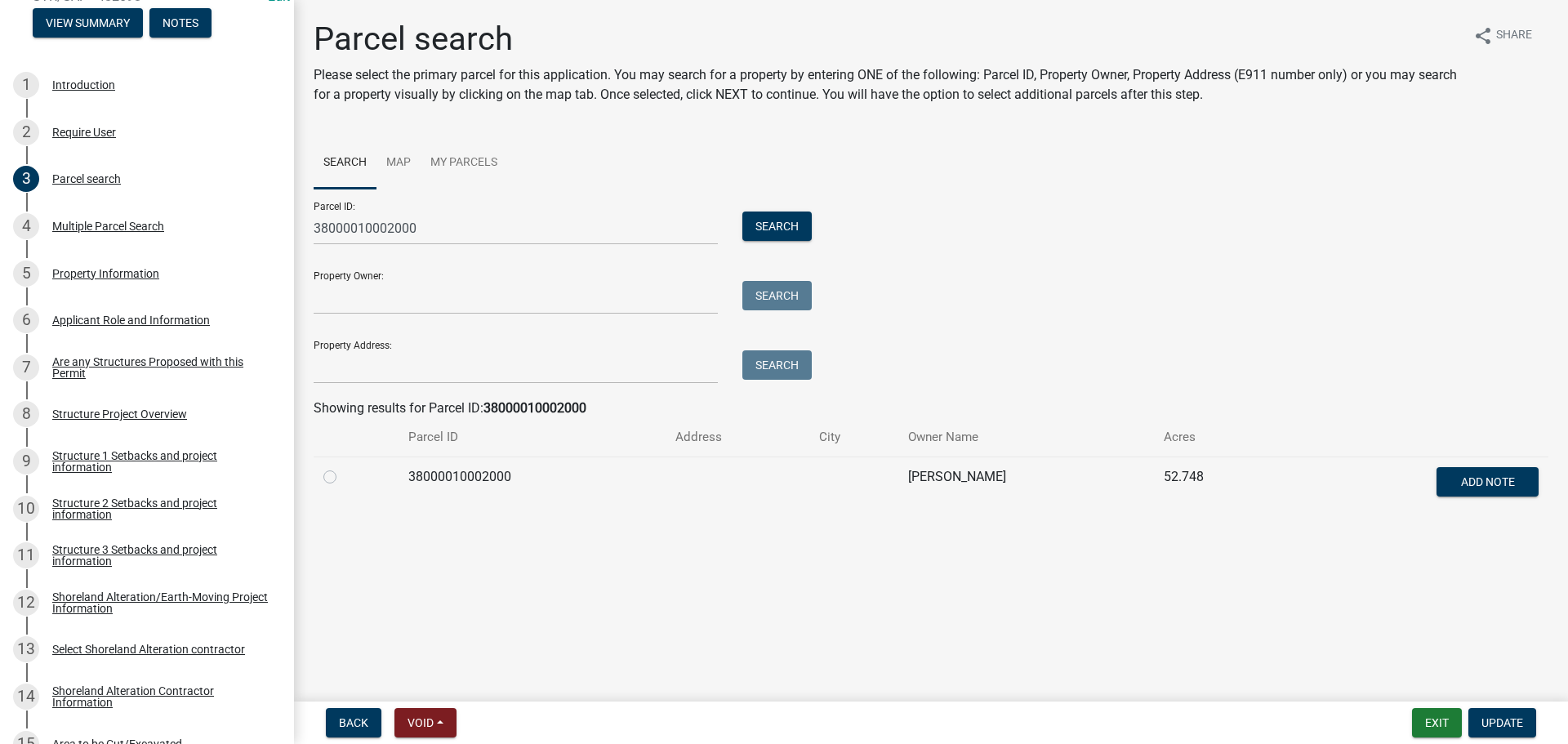
click at [337, 477] on div at bounding box center [356, 476] width 65 height 20
click at [343, 467] on label at bounding box center [343, 467] width 0 height 0
click at [343, 477] on input "radio" at bounding box center [348, 472] width 10 height 10
radio input "true"
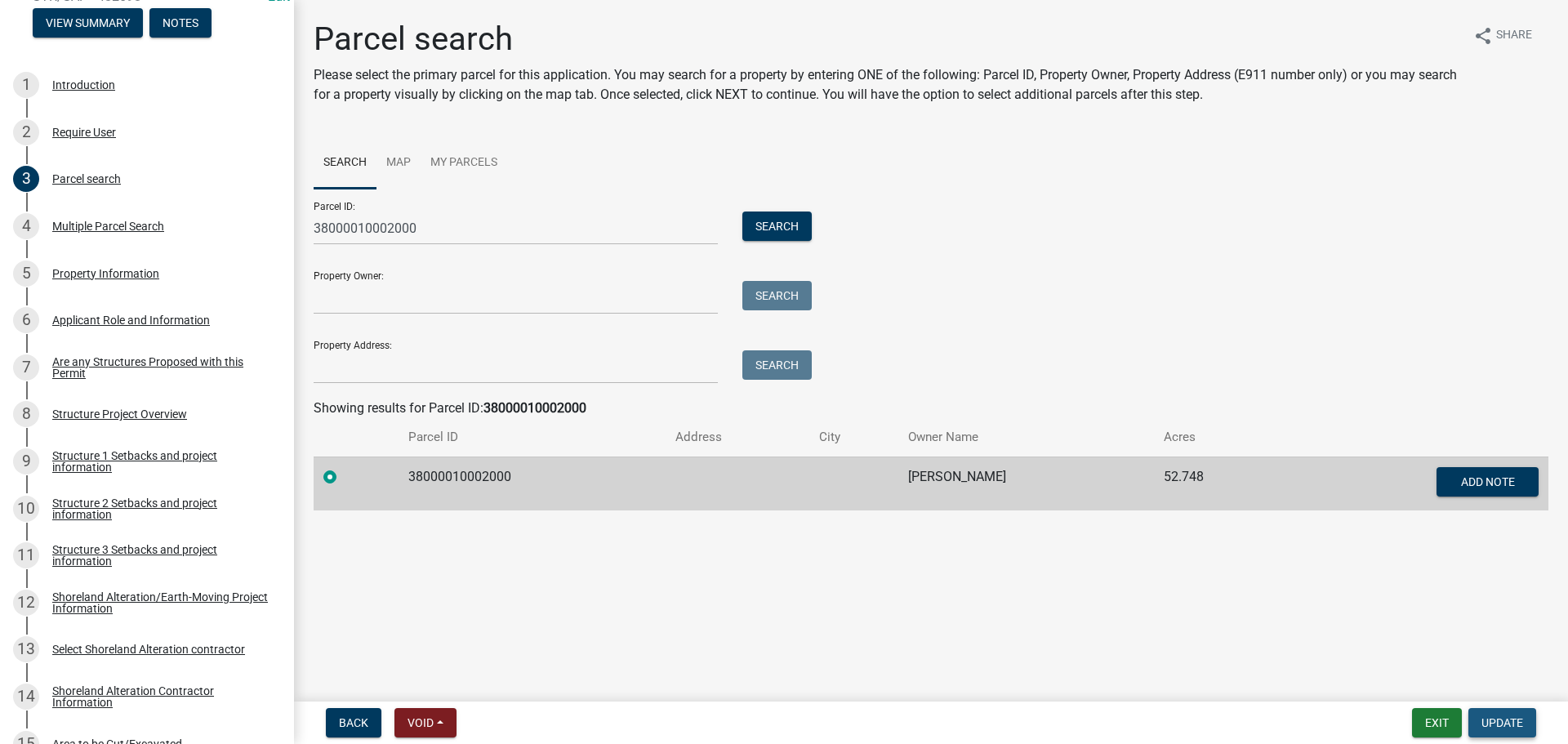
click at [1496, 727] on span "Update" at bounding box center [1502, 723] width 42 height 13
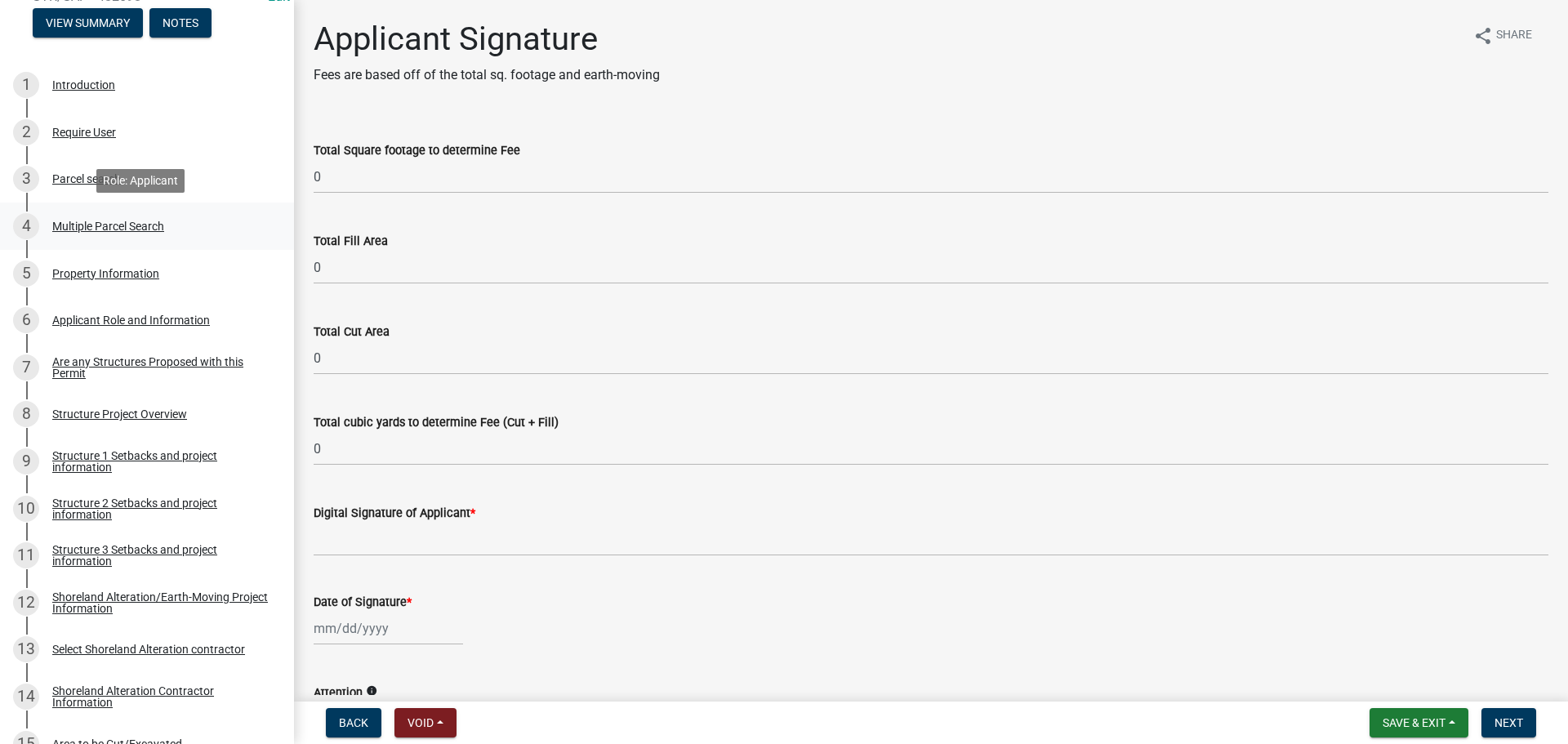
click at [112, 220] on div "Multiple Parcel Search" at bounding box center [108, 226] width 112 height 11
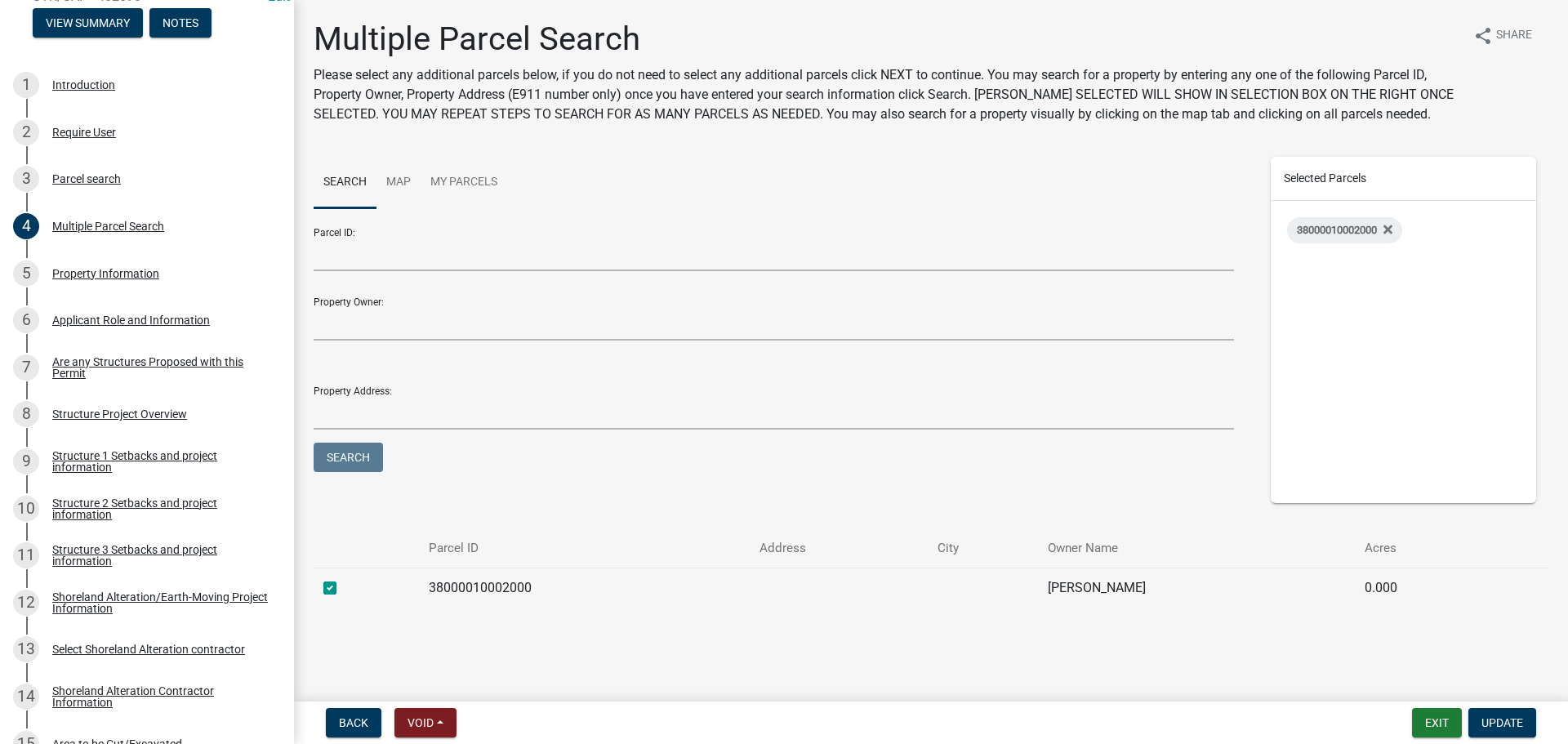
click at [343, 578] on label at bounding box center [343, 578] width 0 height 0
click at [343, 589] on input "checkbox" at bounding box center [348, 582] width 10 height 10
checkbox input "false"
click at [1488, 721] on span "Update" at bounding box center [1502, 723] width 42 height 13
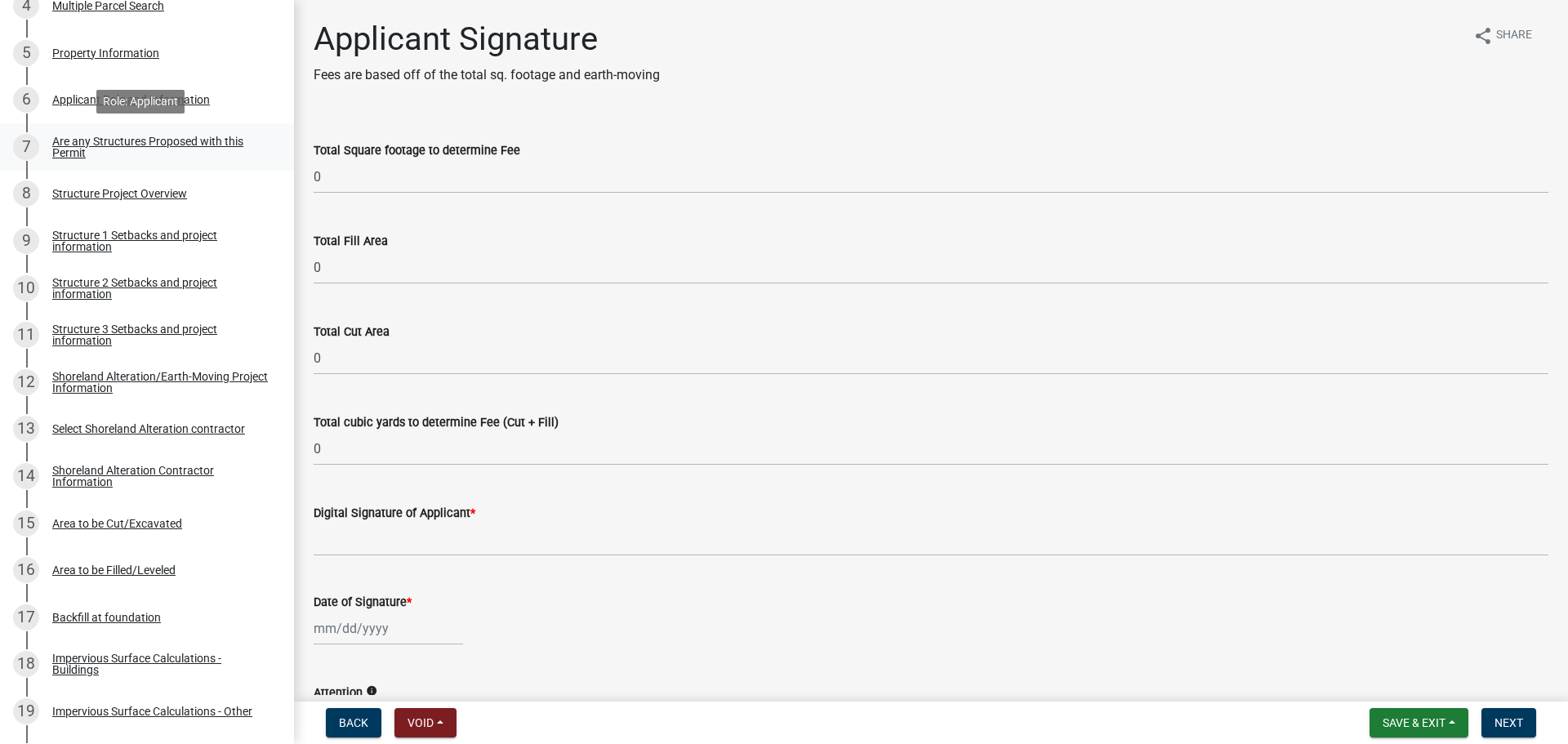
scroll to position [490, 0]
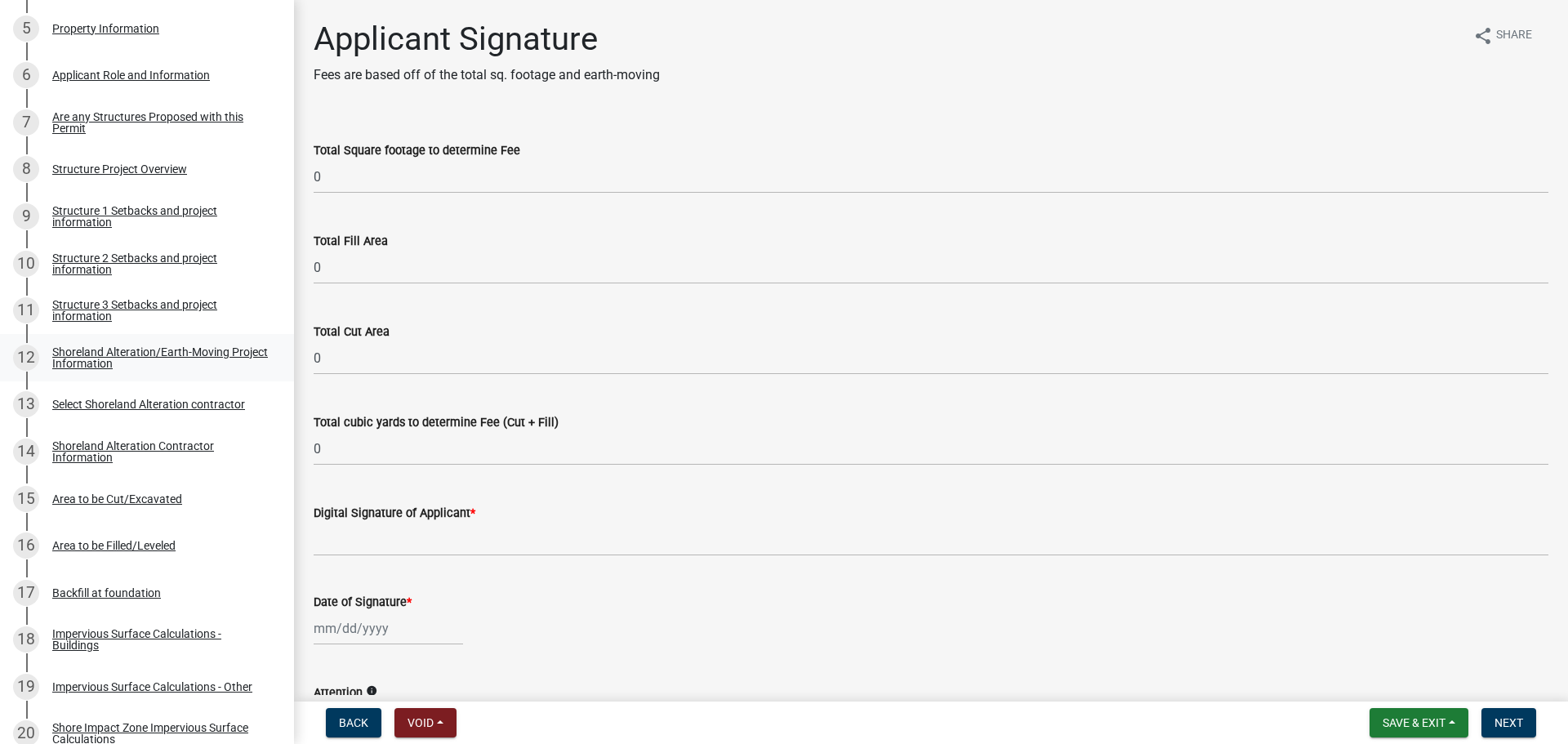
click at [123, 350] on div "Shoreland Alteration/Earth-Moving Project Information" at bounding box center [160, 357] width 216 height 23
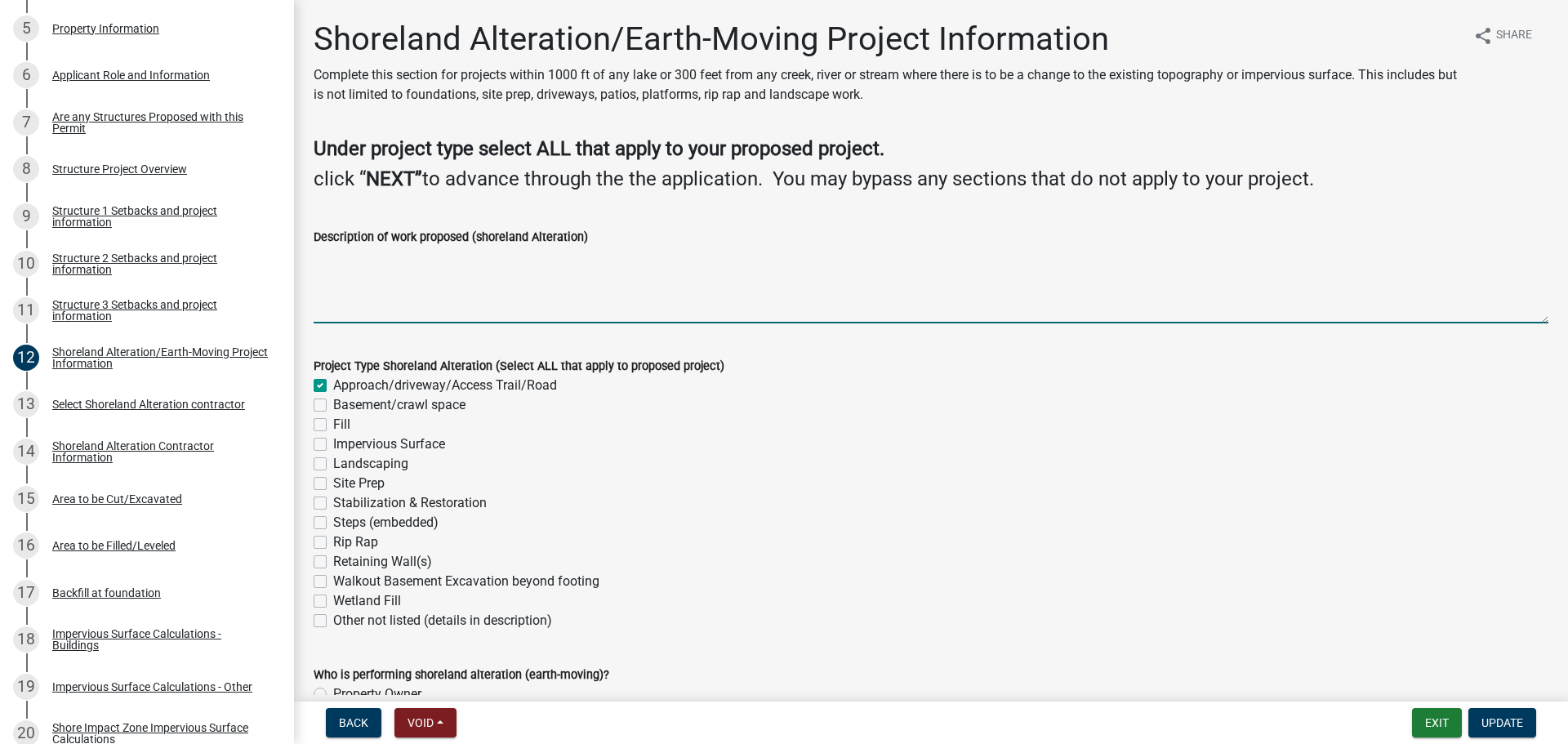
click at [539, 266] on textarea "Description of work proposed (shoreland Alteration)" at bounding box center [931, 285] width 1235 height 76
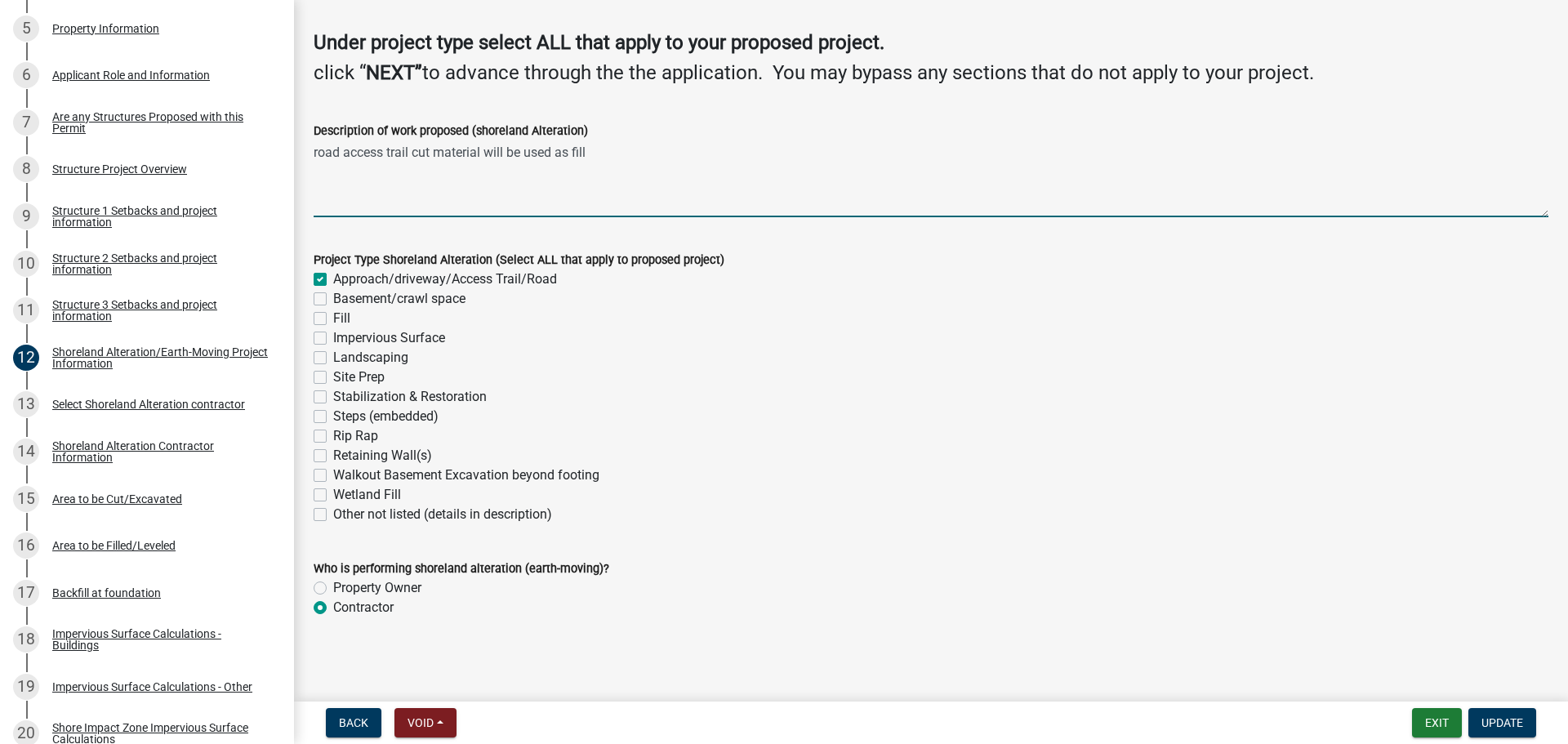
scroll to position [107, 0]
type textarea "road access trail cut material will be used as fill"
click at [1499, 718] on span "Update" at bounding box center [1502, 723] width 42 height 13
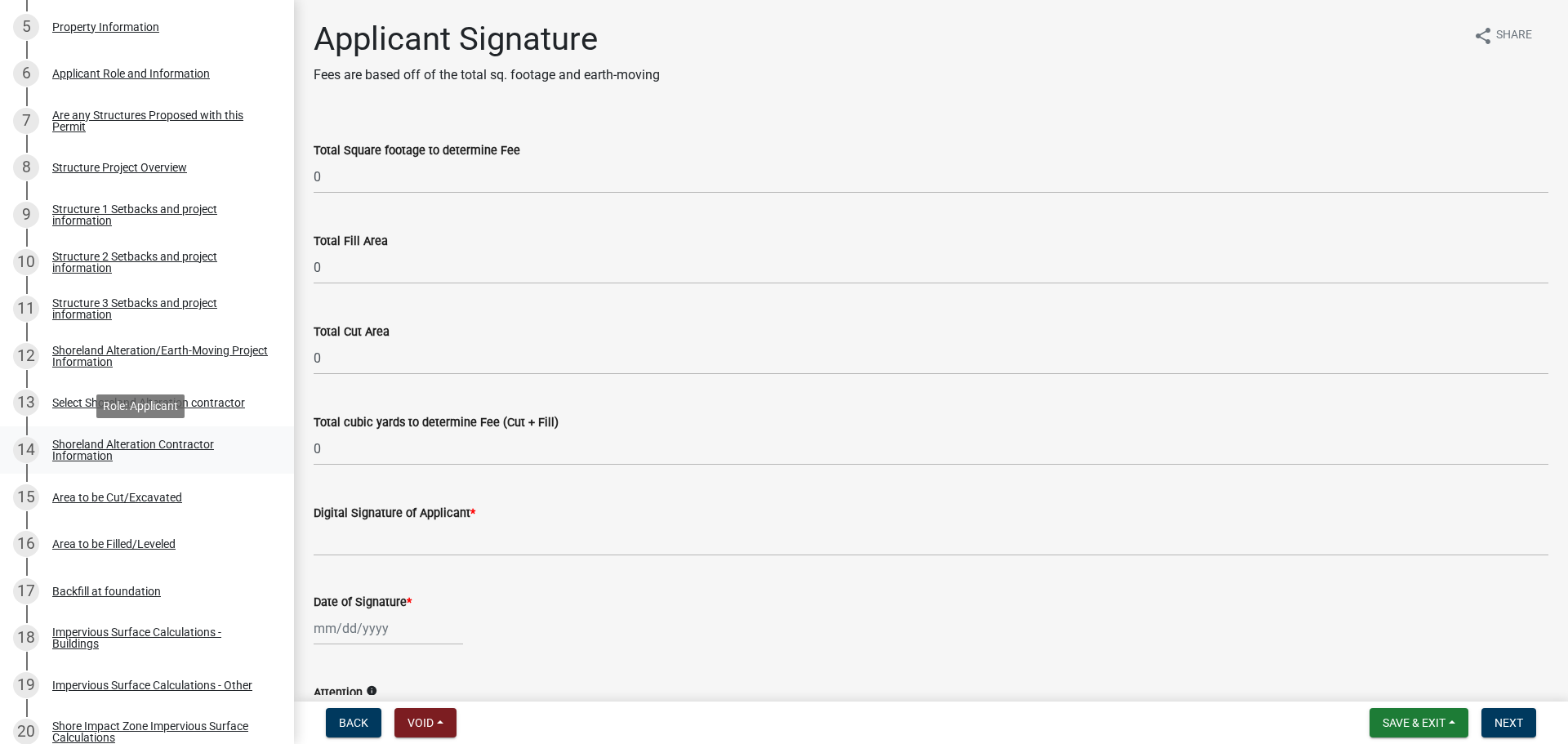
scroll to position [490, 0]
click at [92, 493] on div "Area to be Cut/Excavated" at bounding box center [117, 498] width 130 height 11
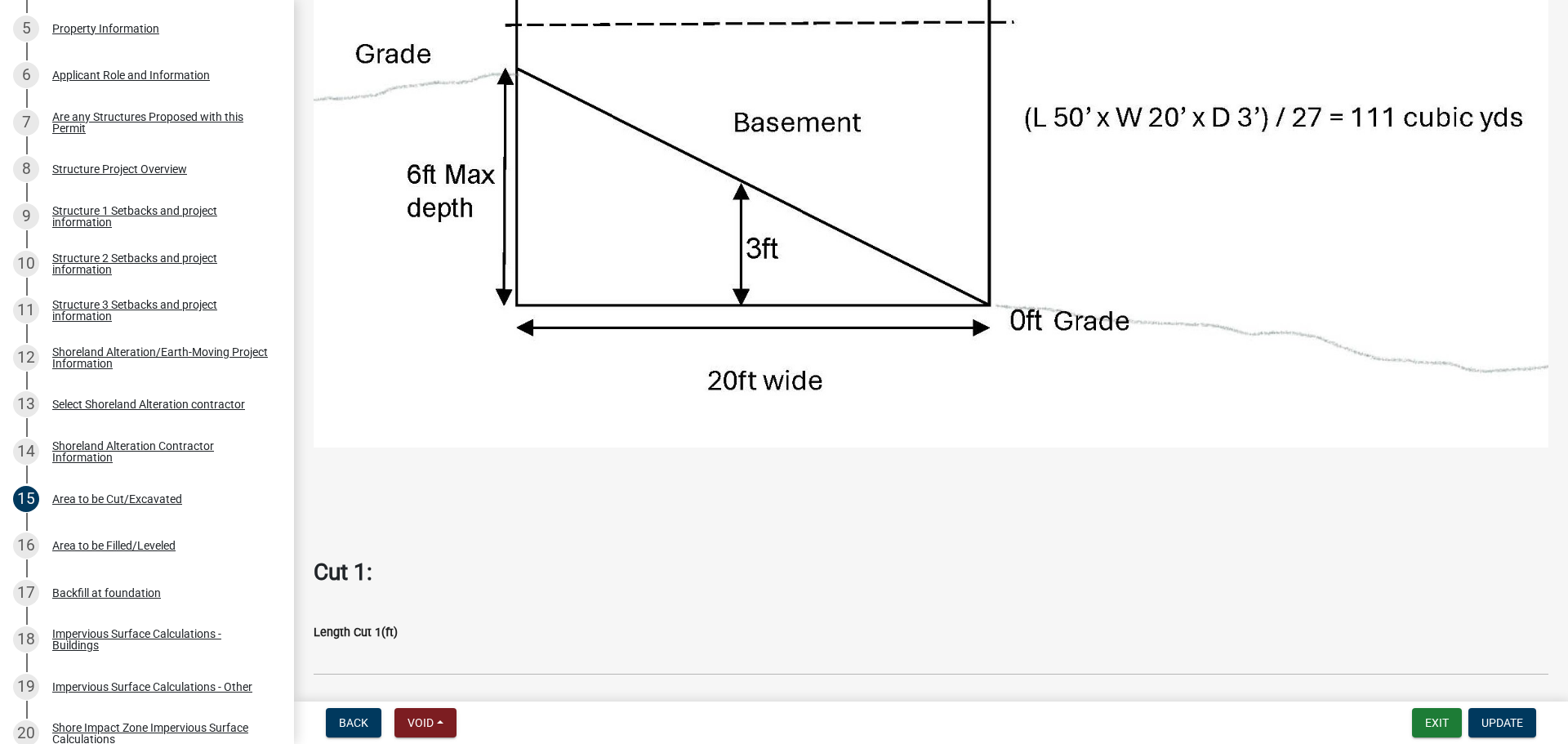
scroll to position [979, 0]
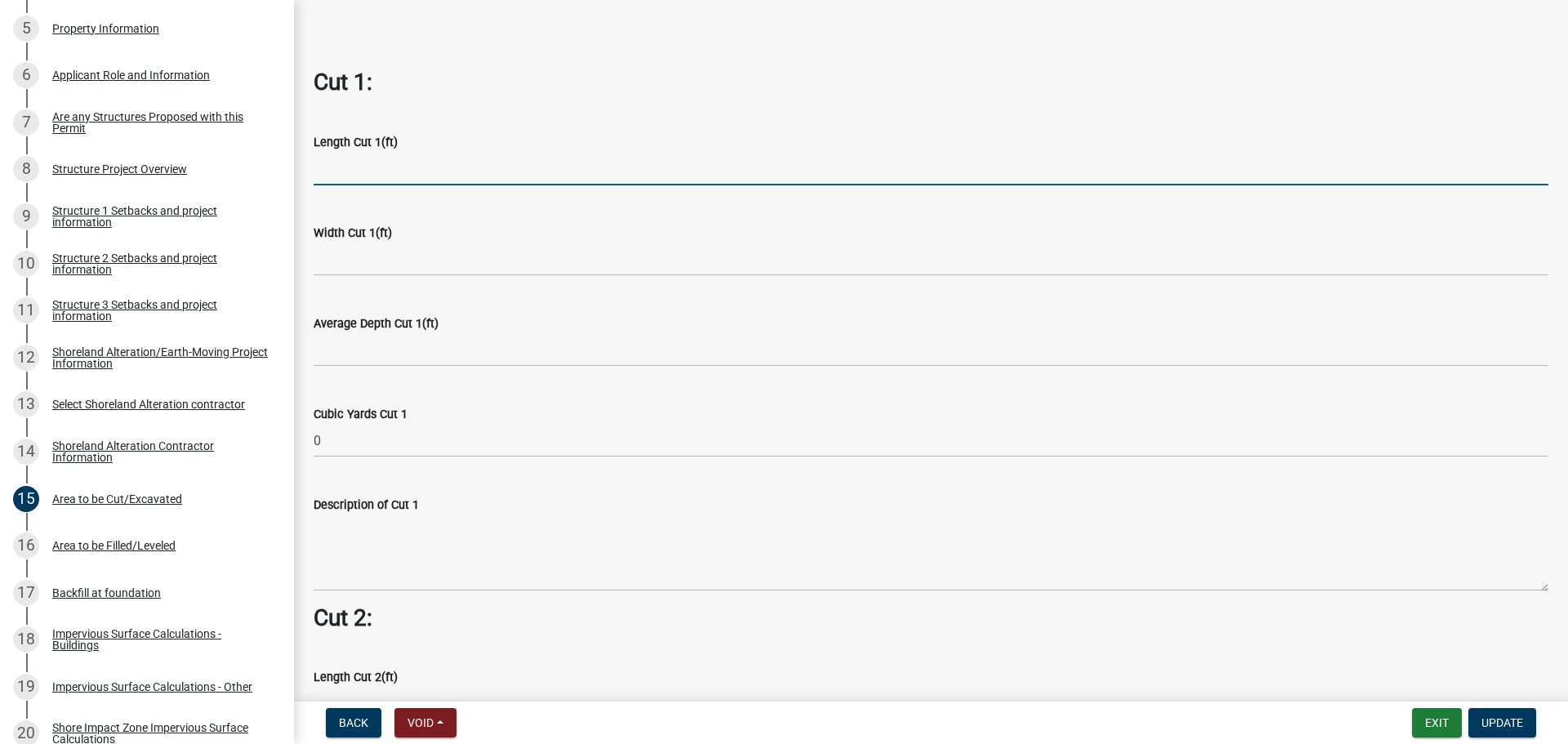
click at [366, 159] on input "text" at bounding box center [931, 168] width 1235 height 33
type input "250"
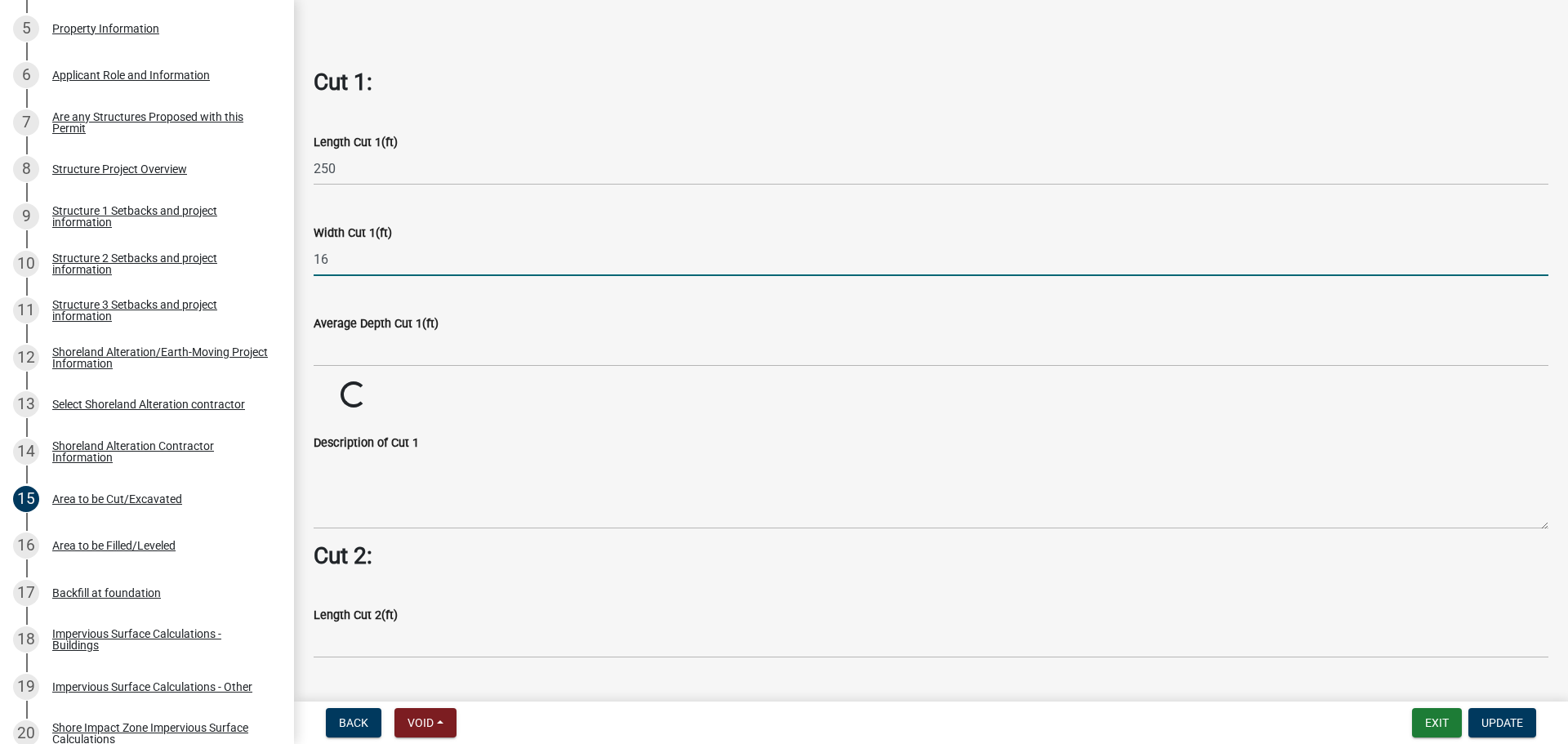
type input "16"
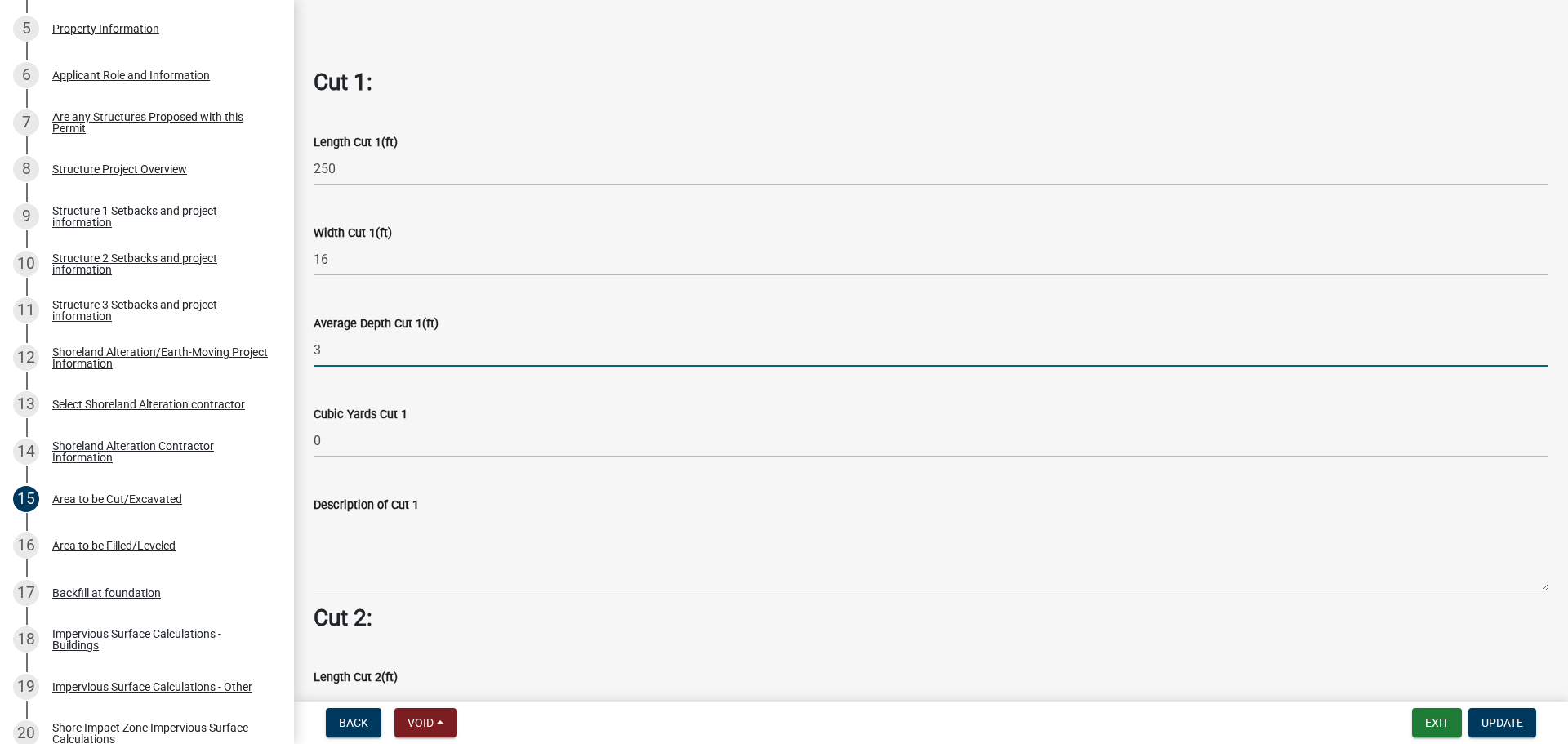
type input "3"
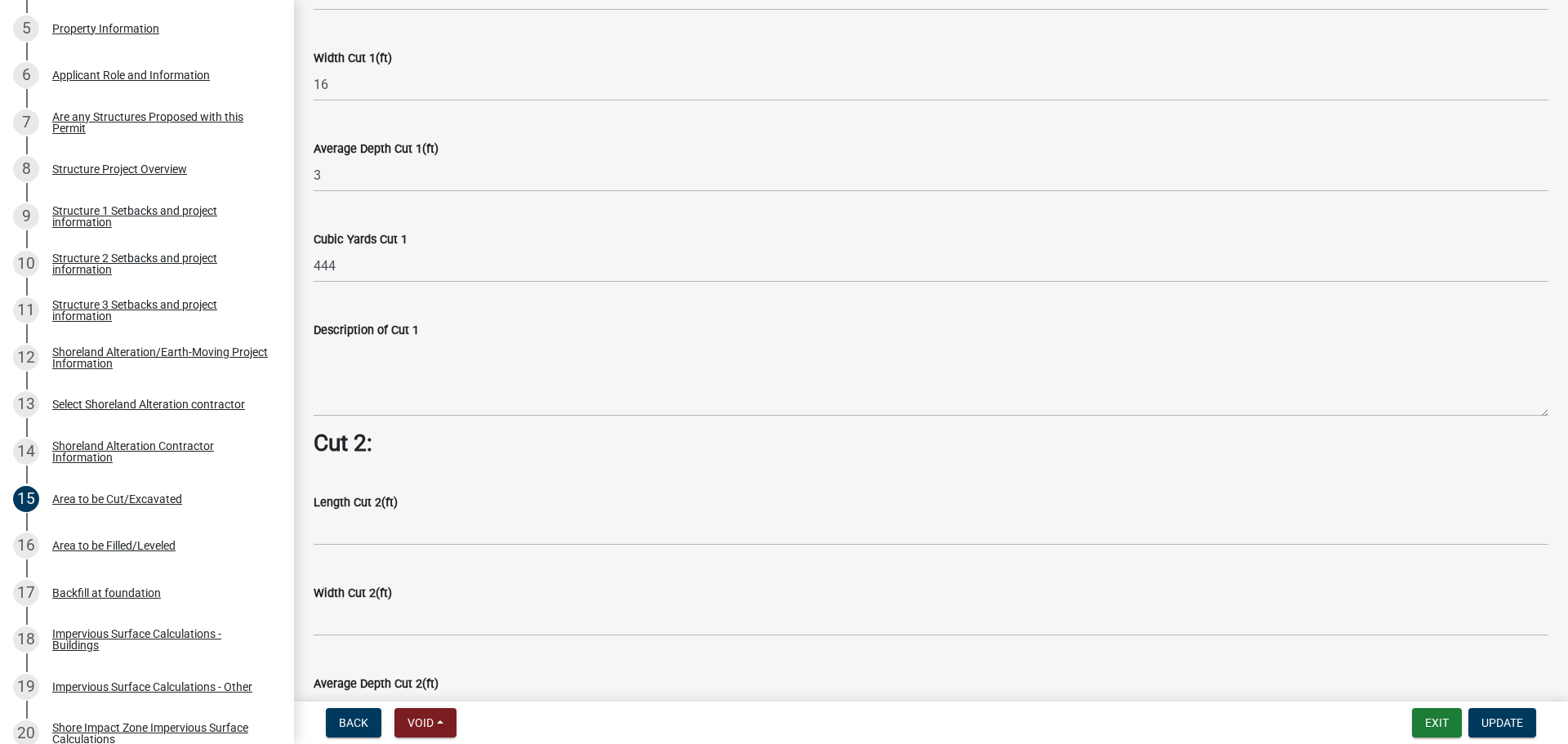
scroll to position [1224, 0]
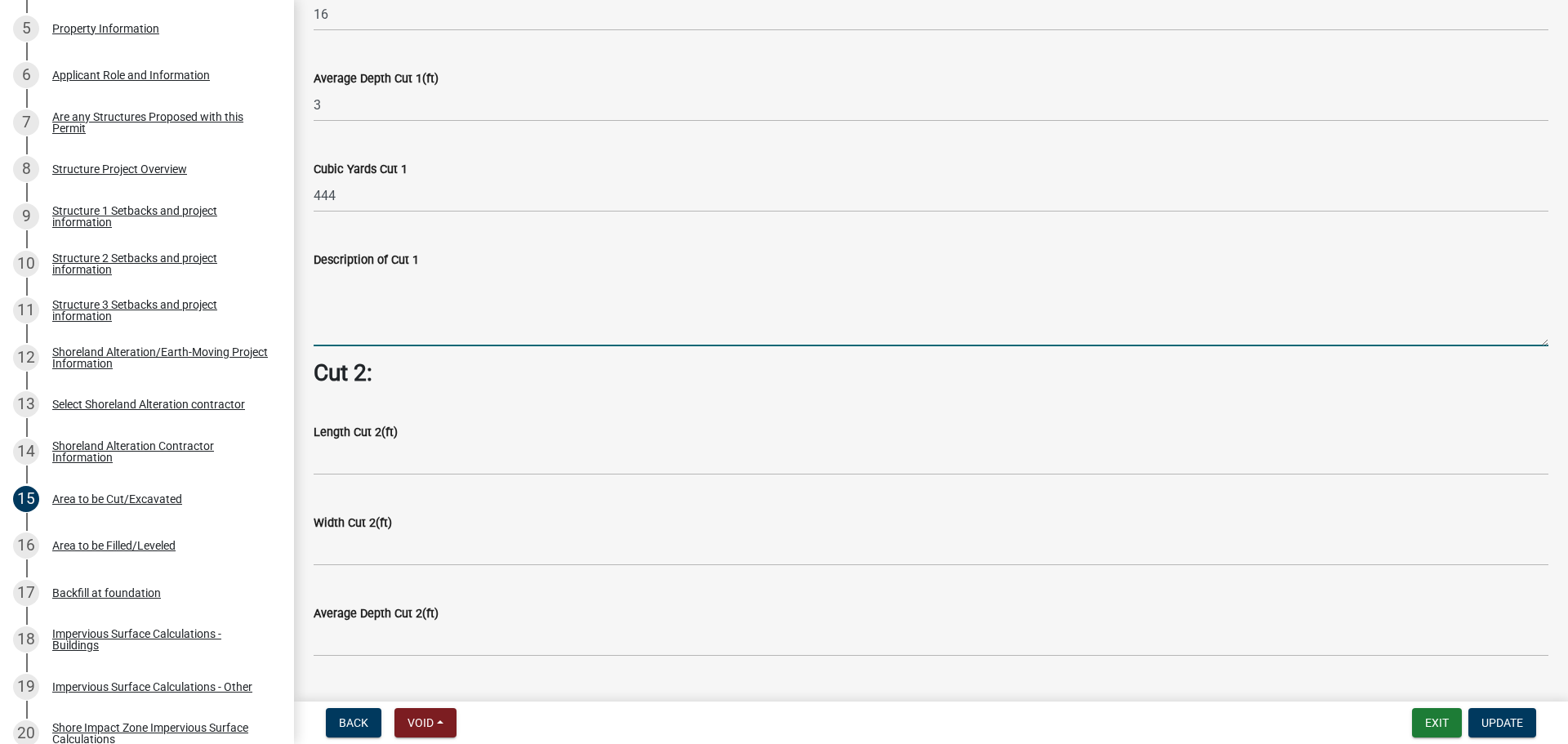
click at [373, 316] on textarea "Description of Cut 1" at bounding box center [931, 308] width 1235 height 76
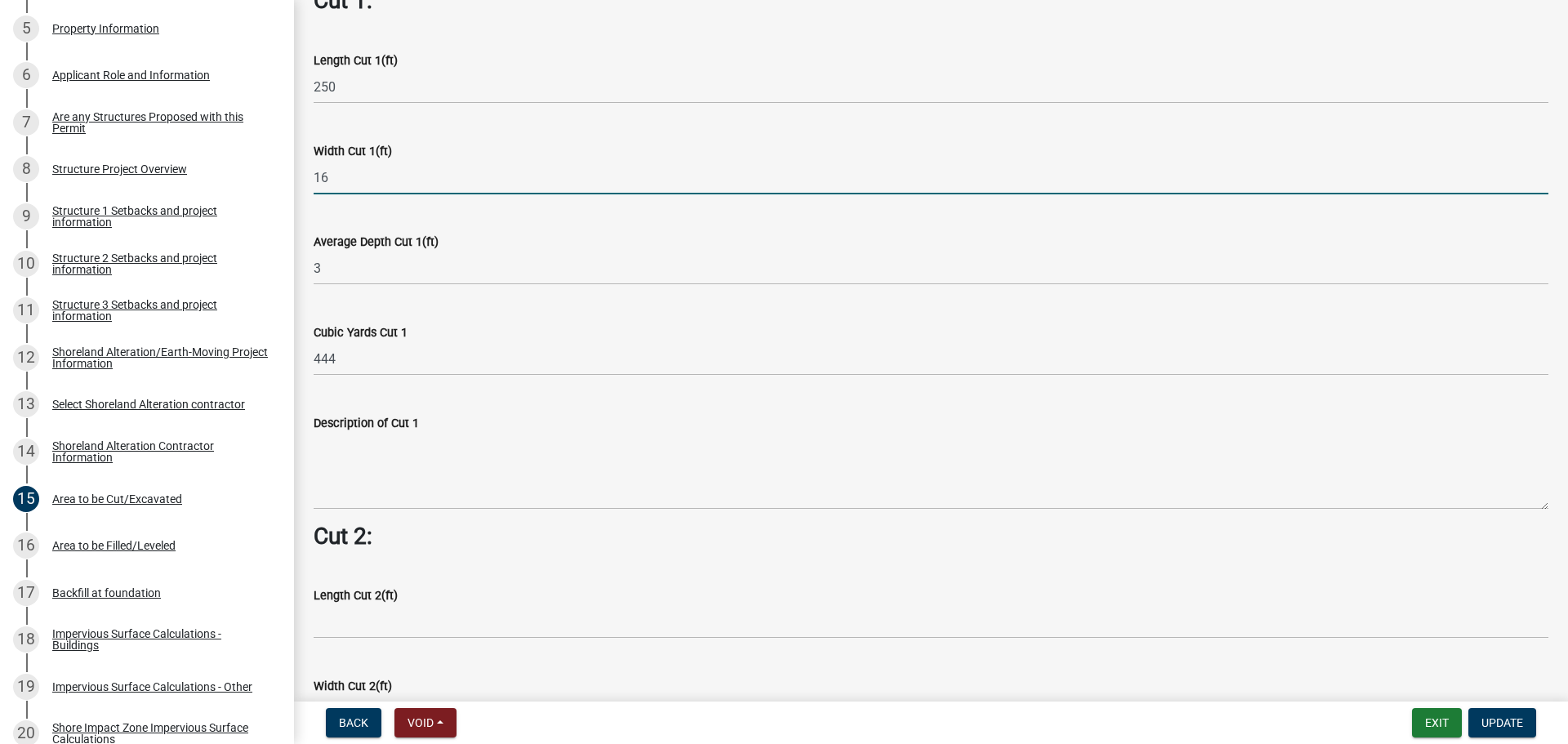
drag, startPoint x: 351, startPoint y: 172, endPoint x: 297, endPoint y: 176, distance: 54.1
click at [297, 176] on div "Area to be Cut/Excavated If this area does not pertain to your selected project…" at bounding box center [931, 326] width 1274 height 2737
type input "29"
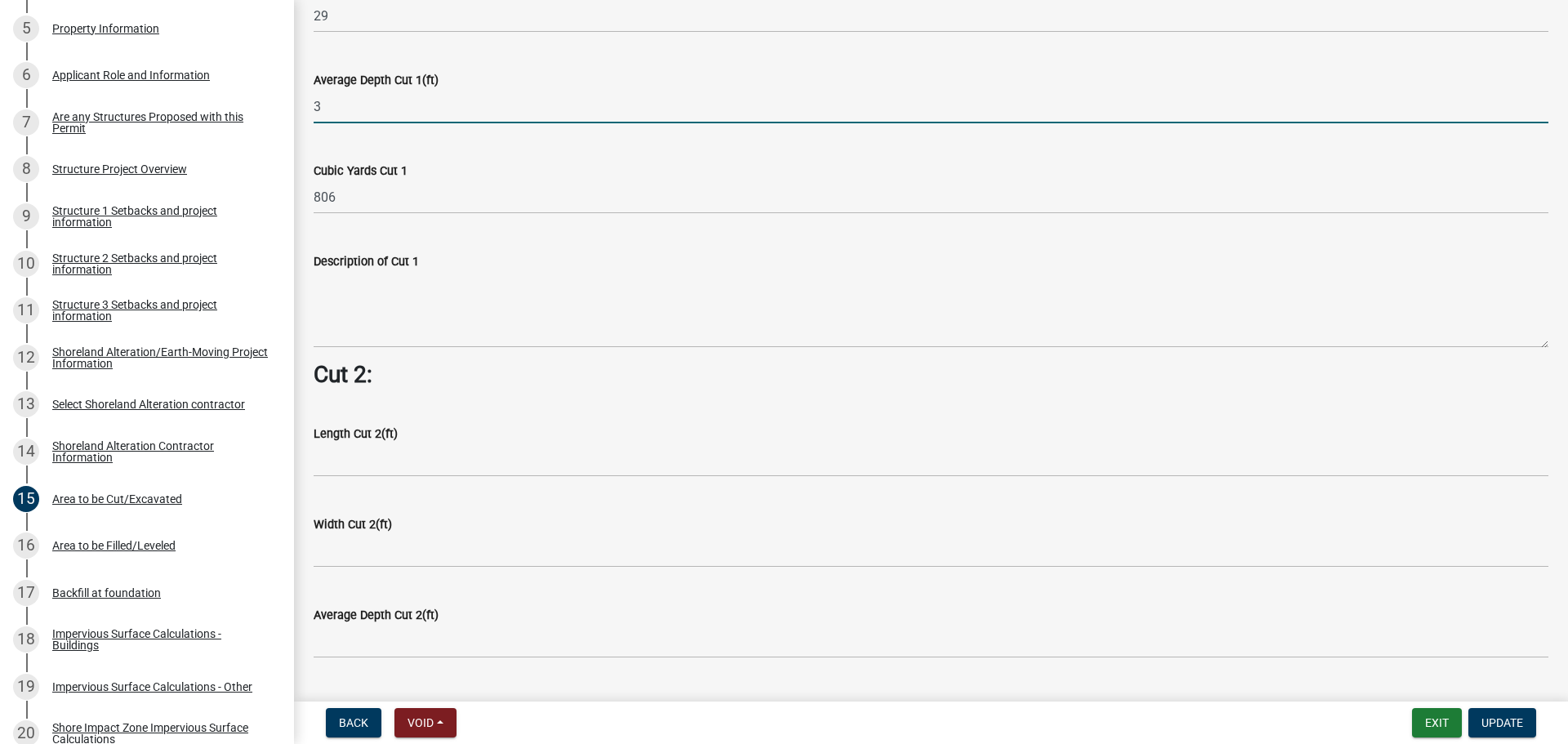
scroll to position [1224, 0]
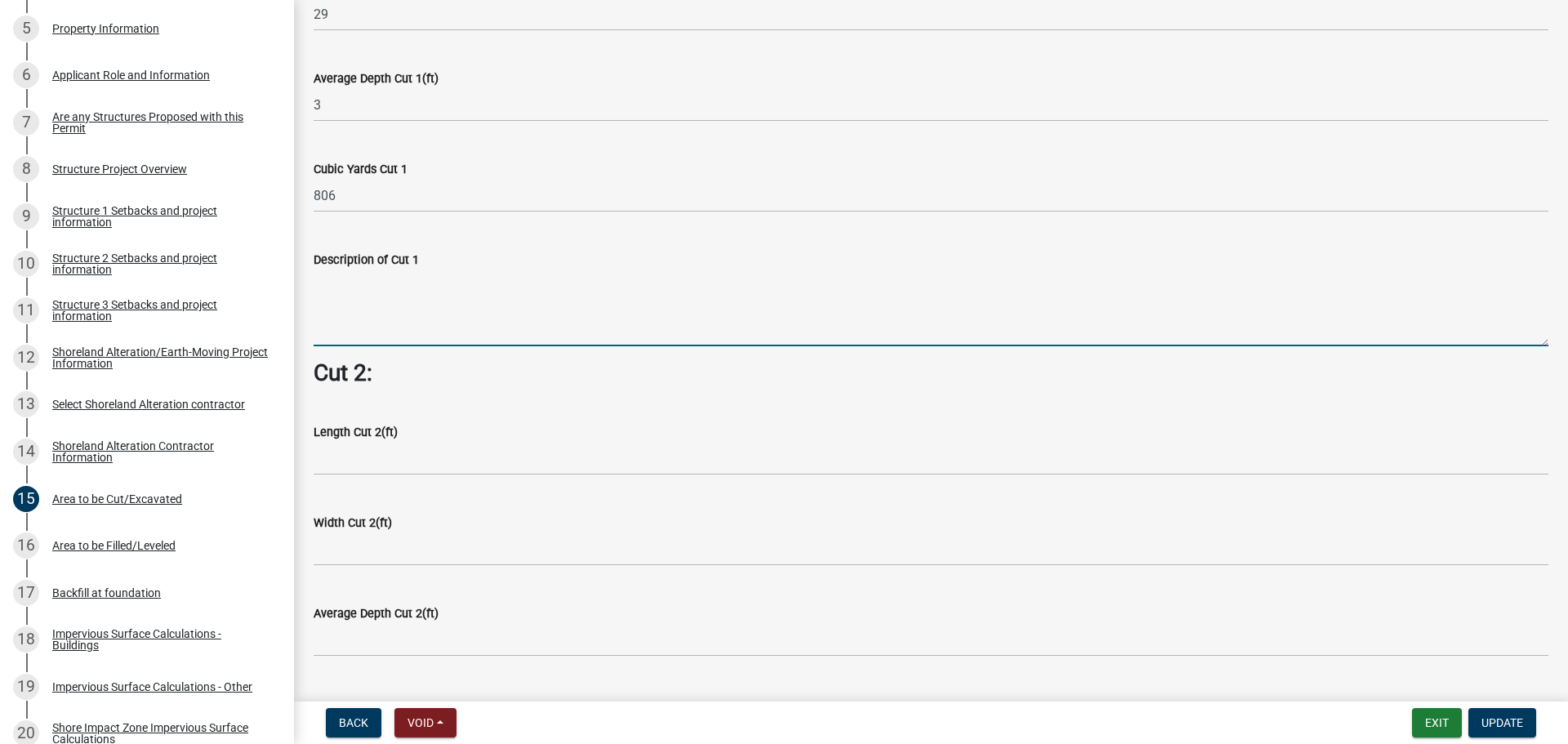
click at [423, 285] on textarea "Description of Cut 1" at bounding box center [931, 308] width 1235 height 76
type textarea "road"
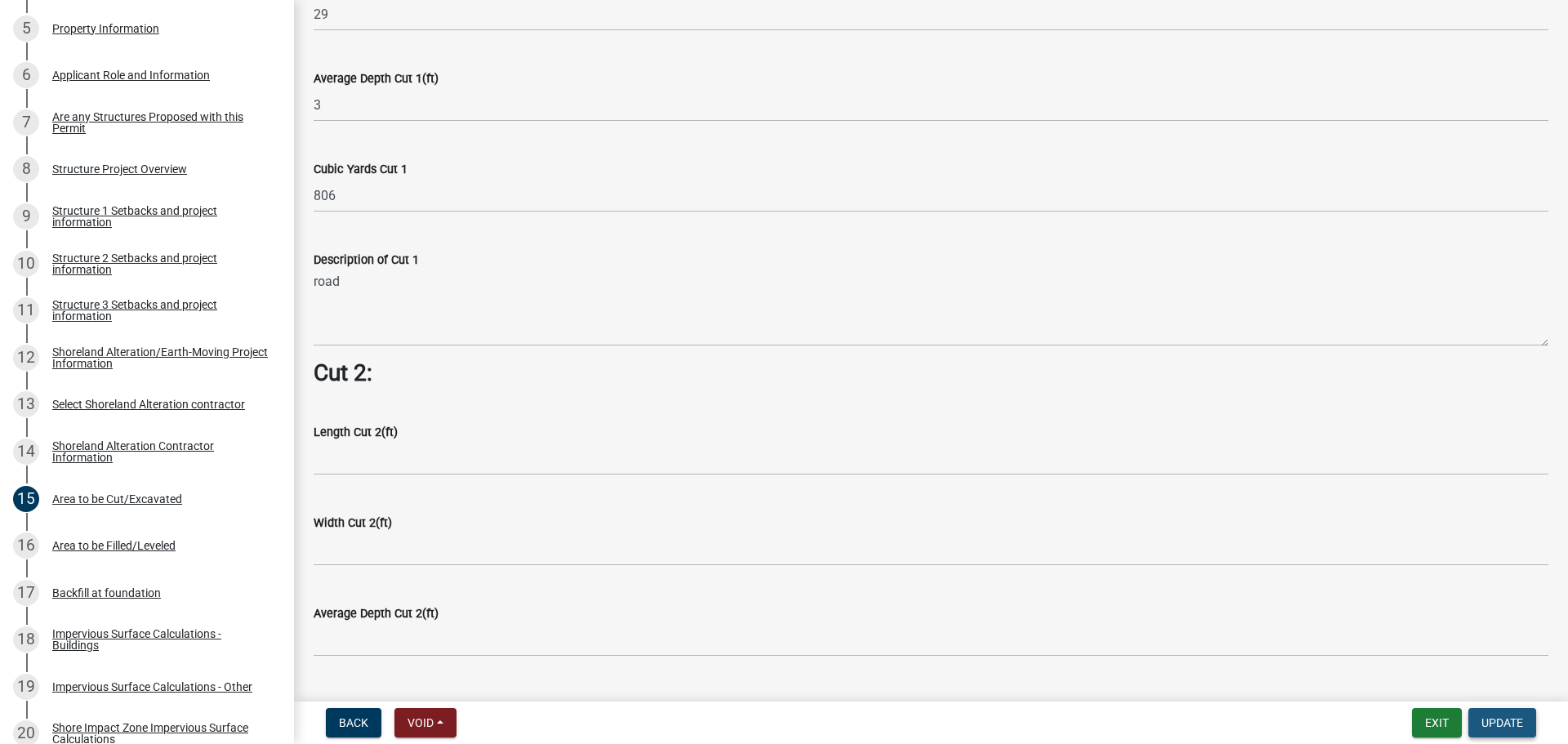
click at [1524, 723] on button "Update" at bounding box center [1502, 723] width 68 height 30
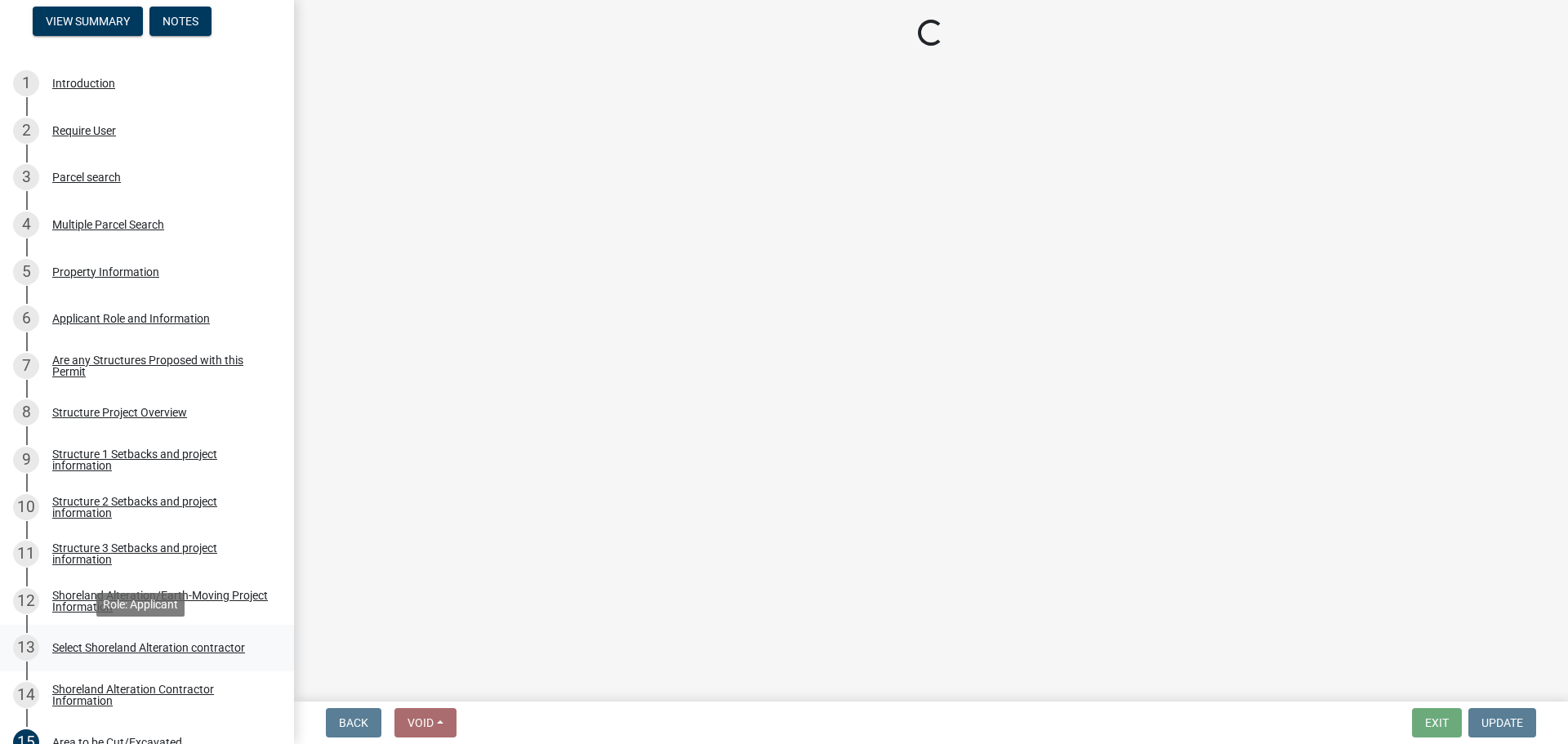
scroll to position [245, 0]
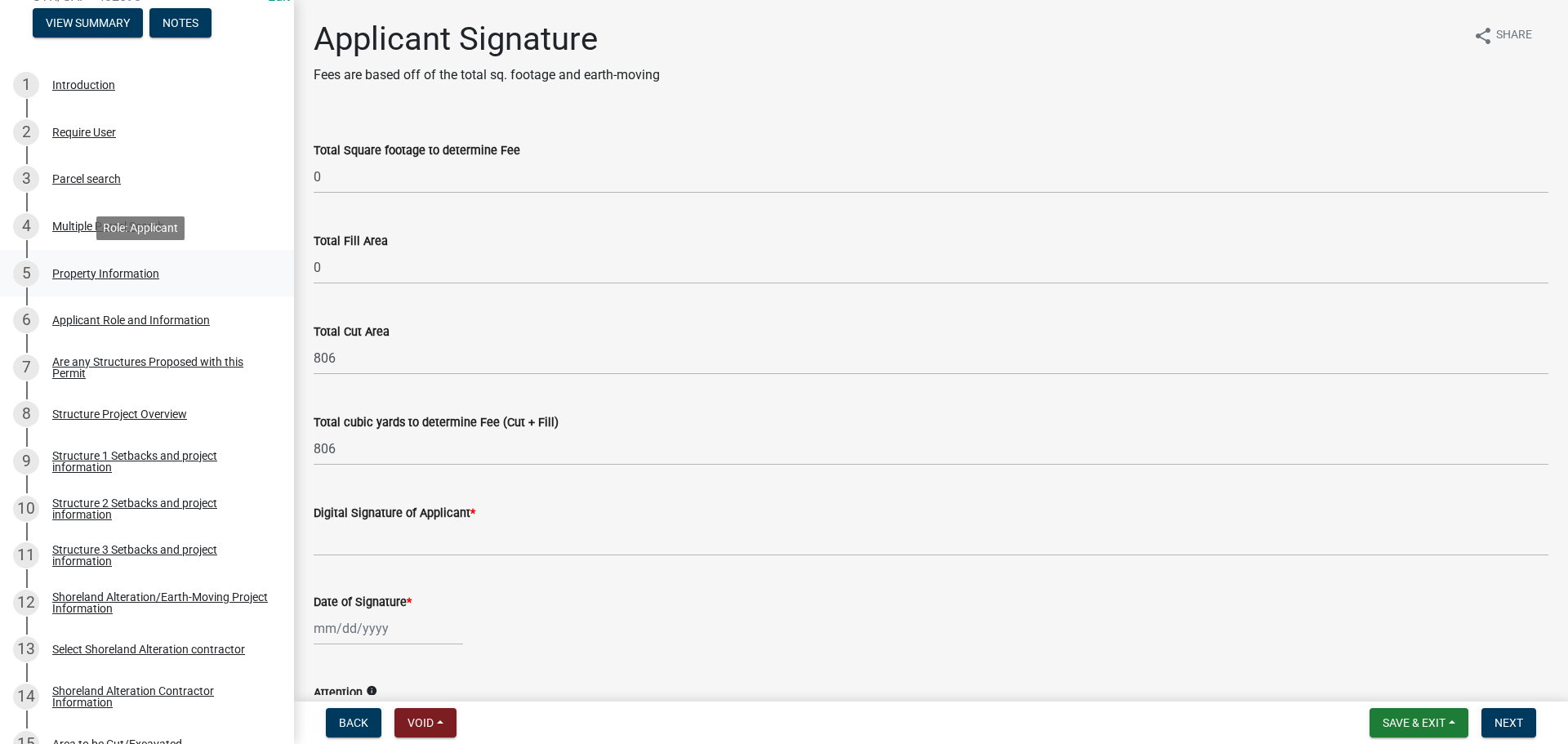
click at [110, 273] on div "Property Information" at bounding box center [105, 273] width 107 height 11
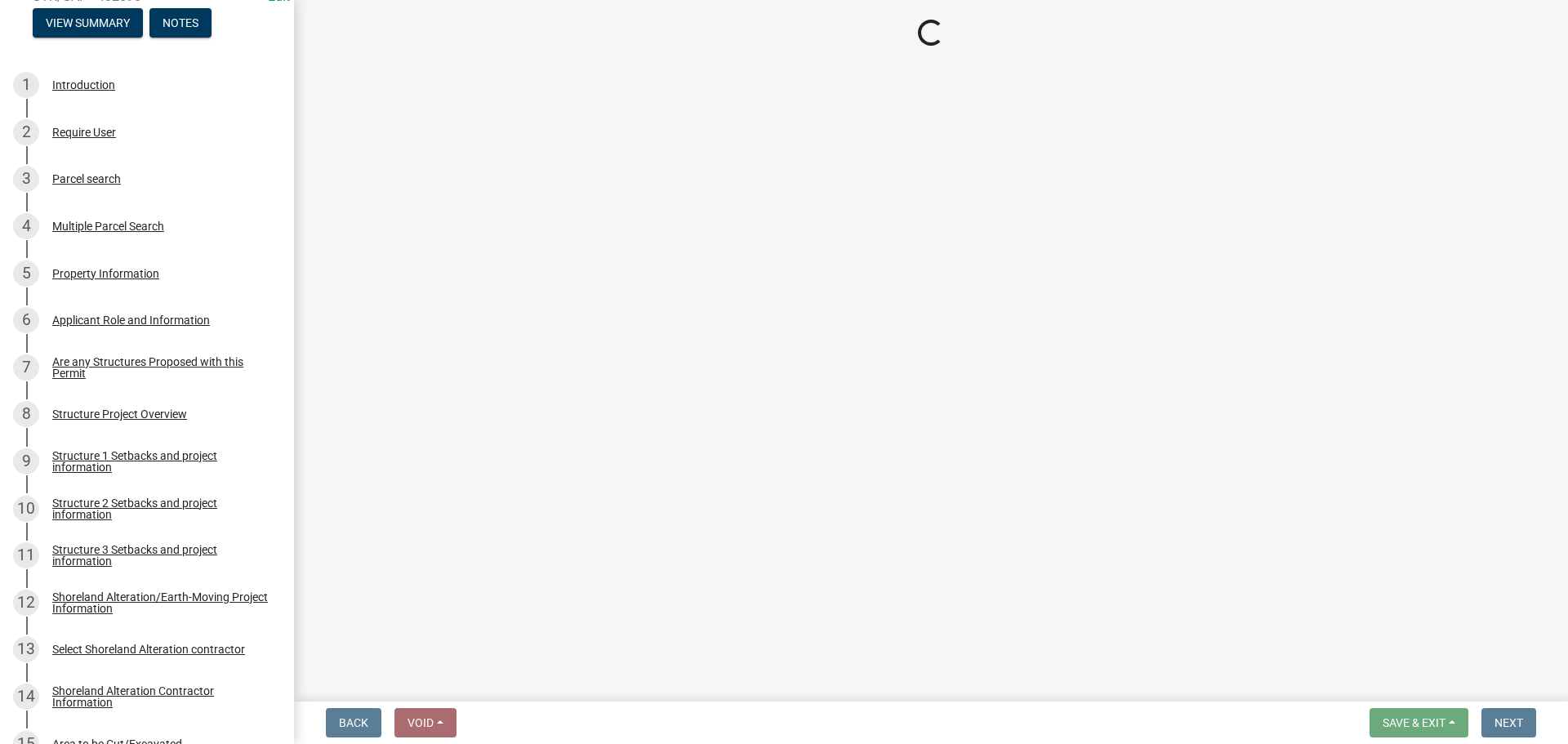
select select "31f4fbc6-796a-401e-98cb-e5fbc6bcc7f9"
select select "9233bc03-43b7-4bc3-a622-0f4482adc204"
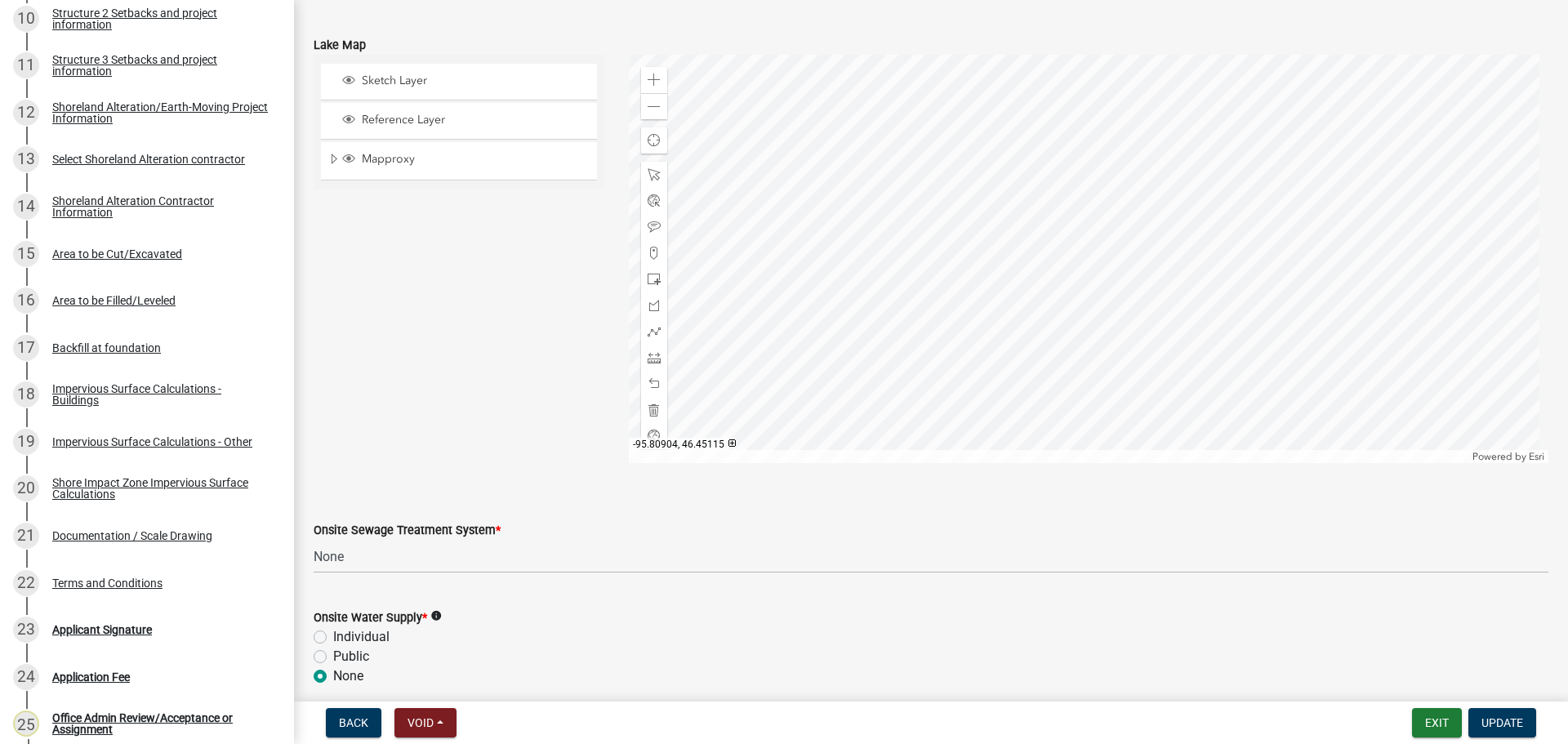
scroll to position [963, 0]
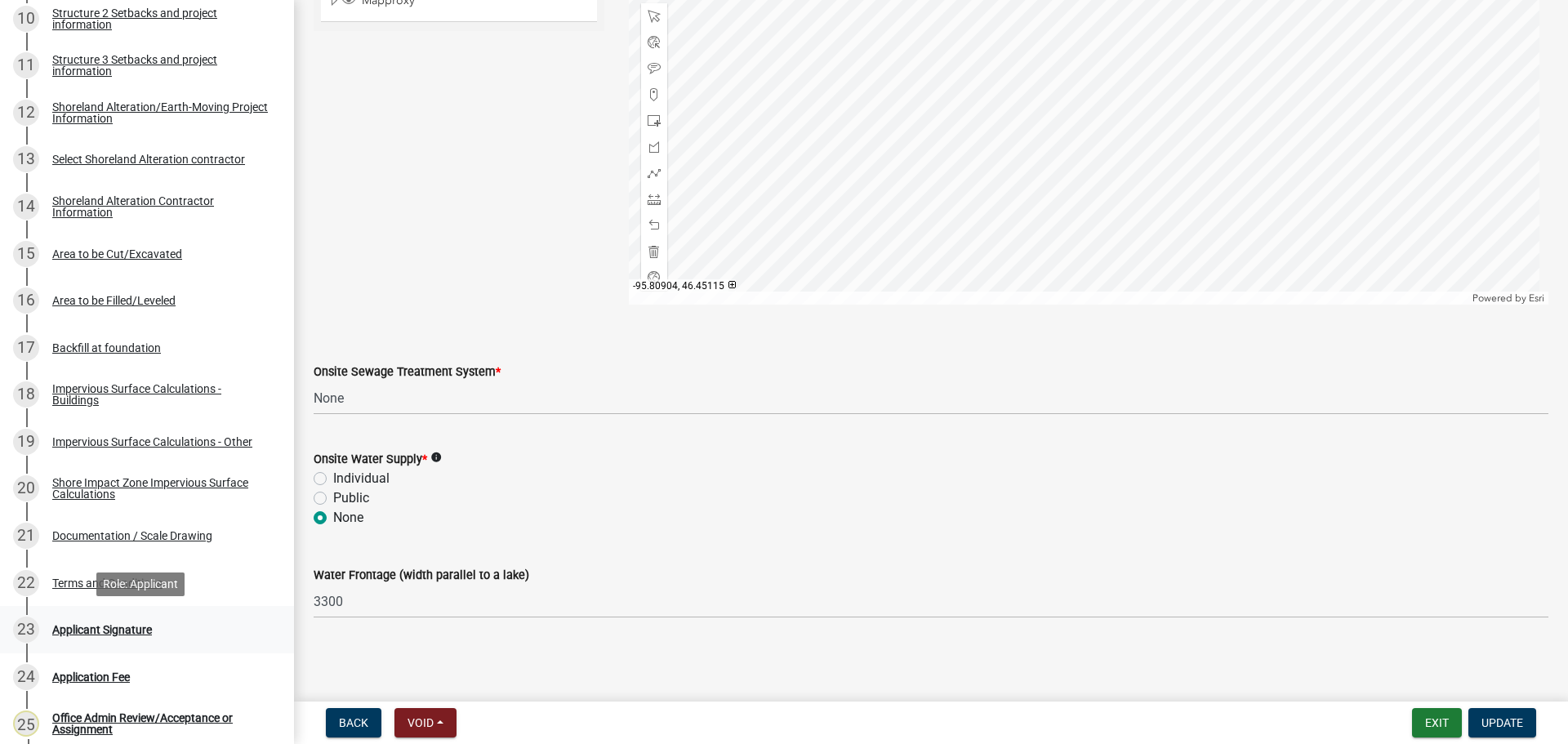
click at [93, 625] on div "Applicant Signature" at bounding box center [101, 630] width 100 height 11
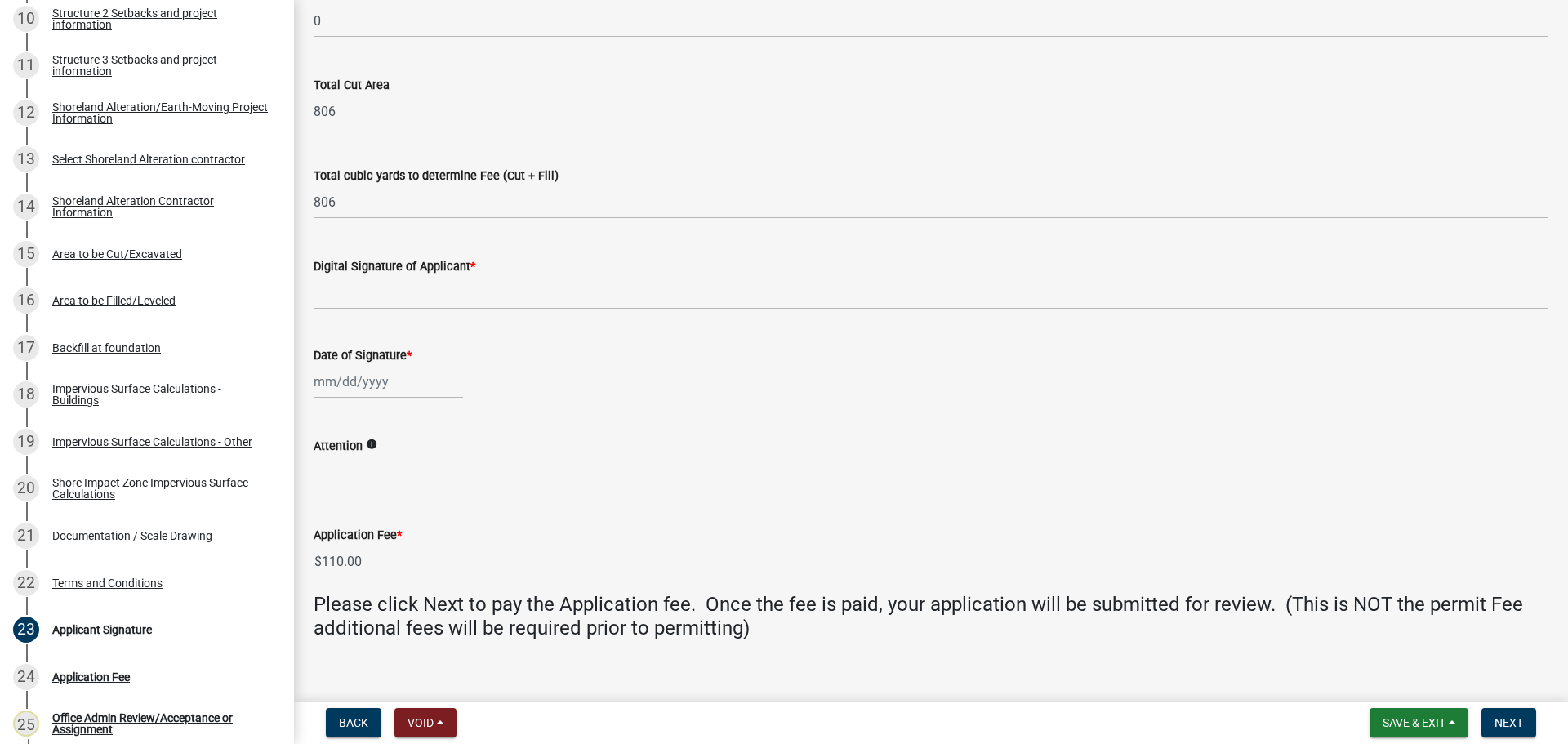
scroll to position [269, 0]
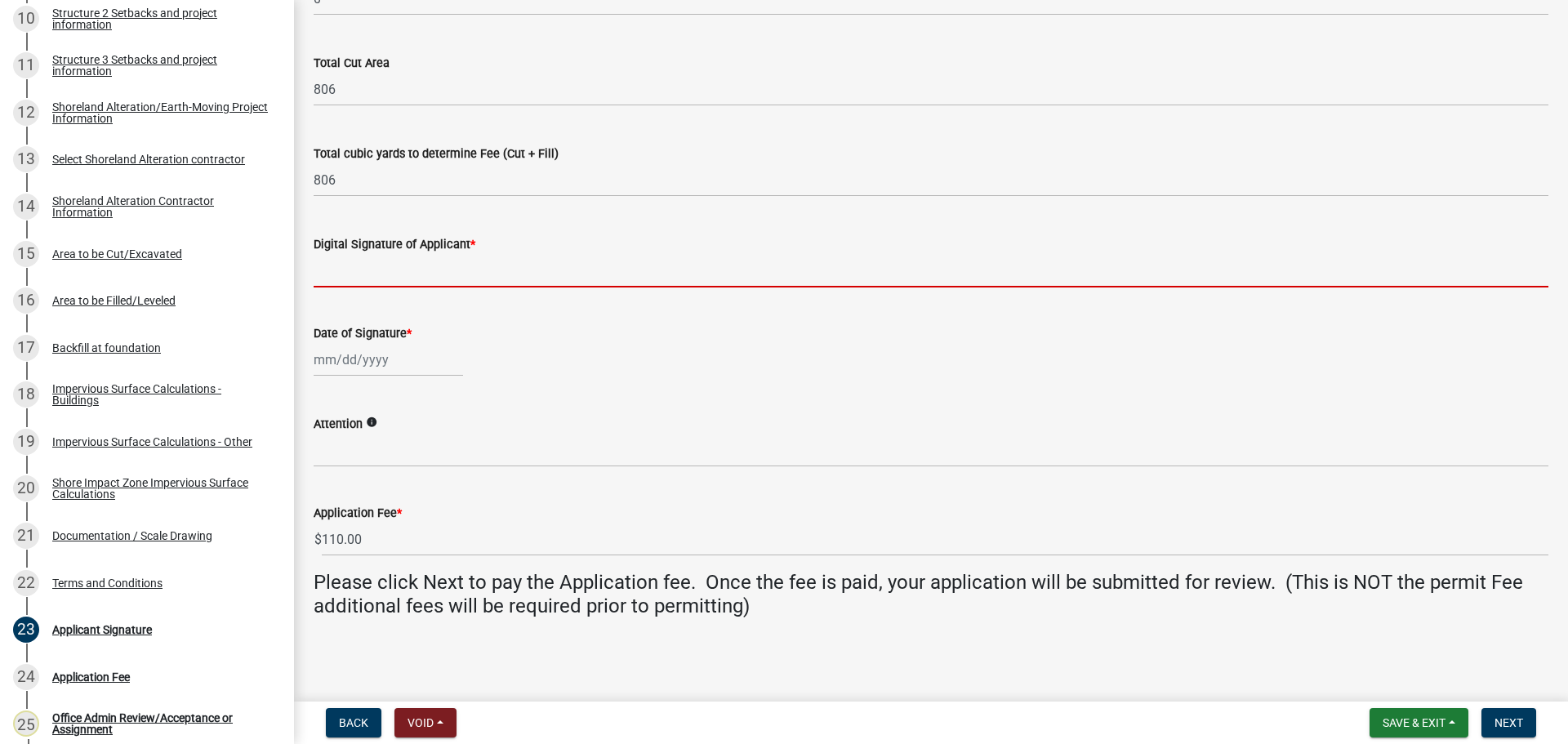
click at [336, 271] on input "Digital Signature of Applicant *" at bounding box center [931, 271] width 1235 height 33
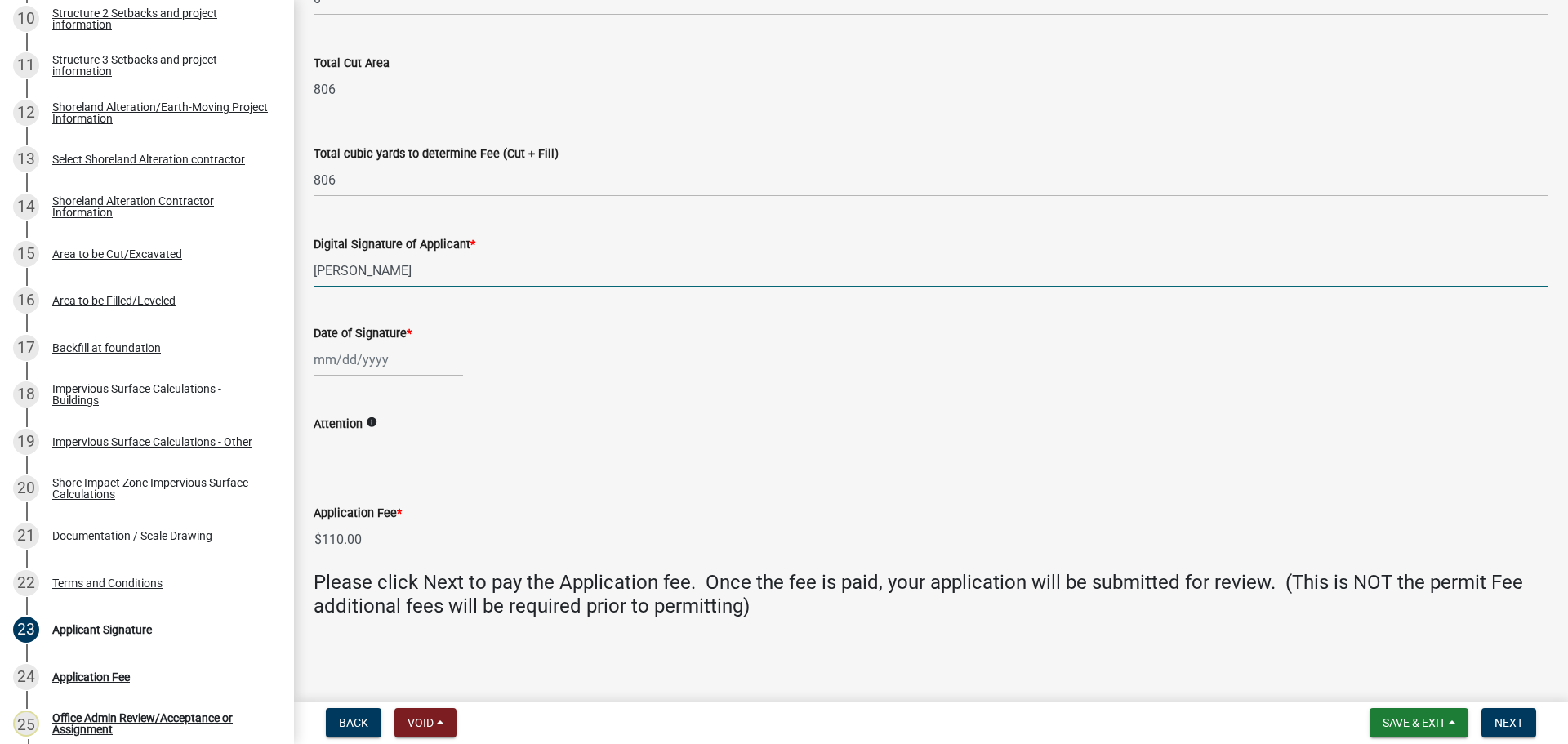
type input "[PERSON_NAME]"
select select "9"
select select "2025"
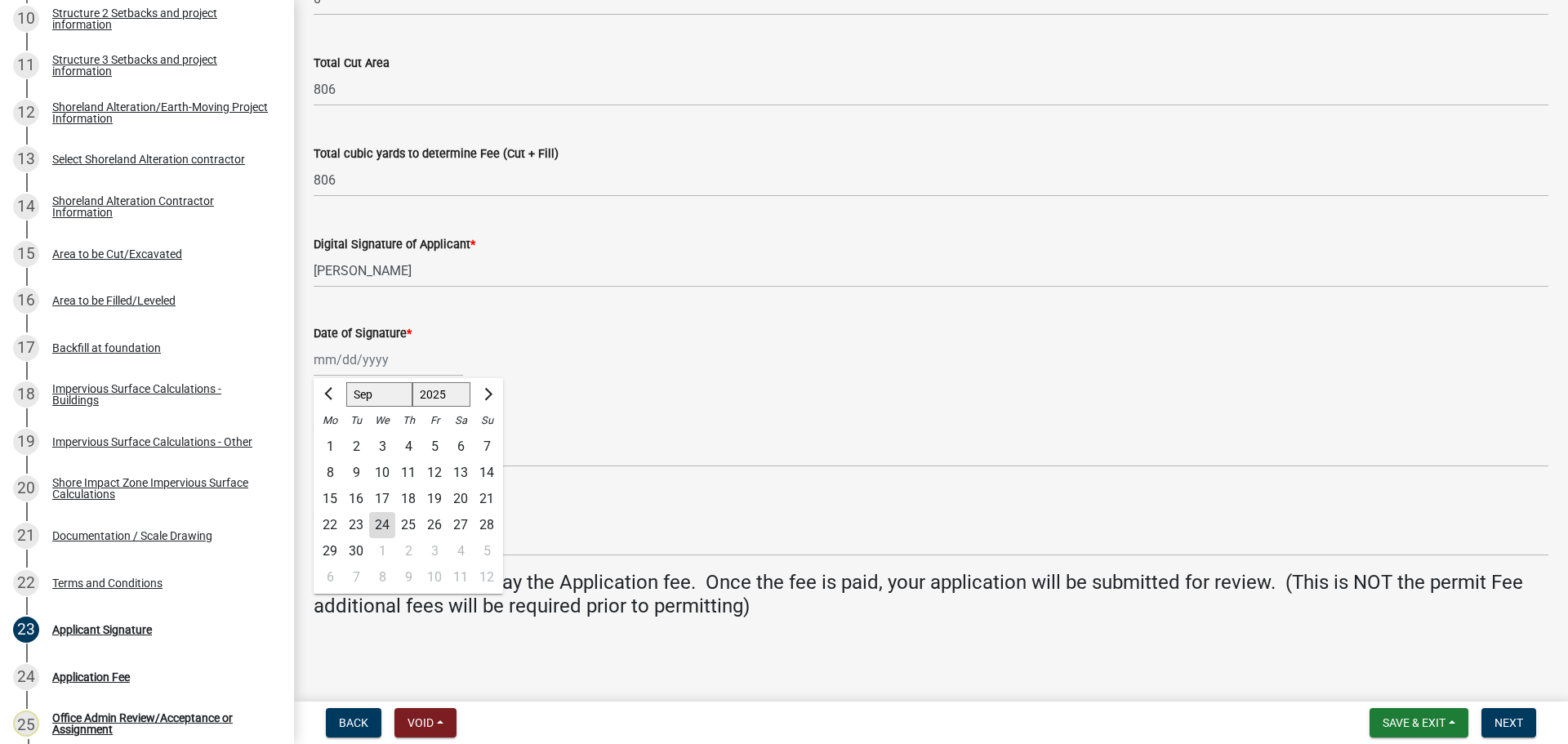
click at [385, 522] on div "24" at bounding box center [382, 525] width 26 height 26
type input "[DATE]"
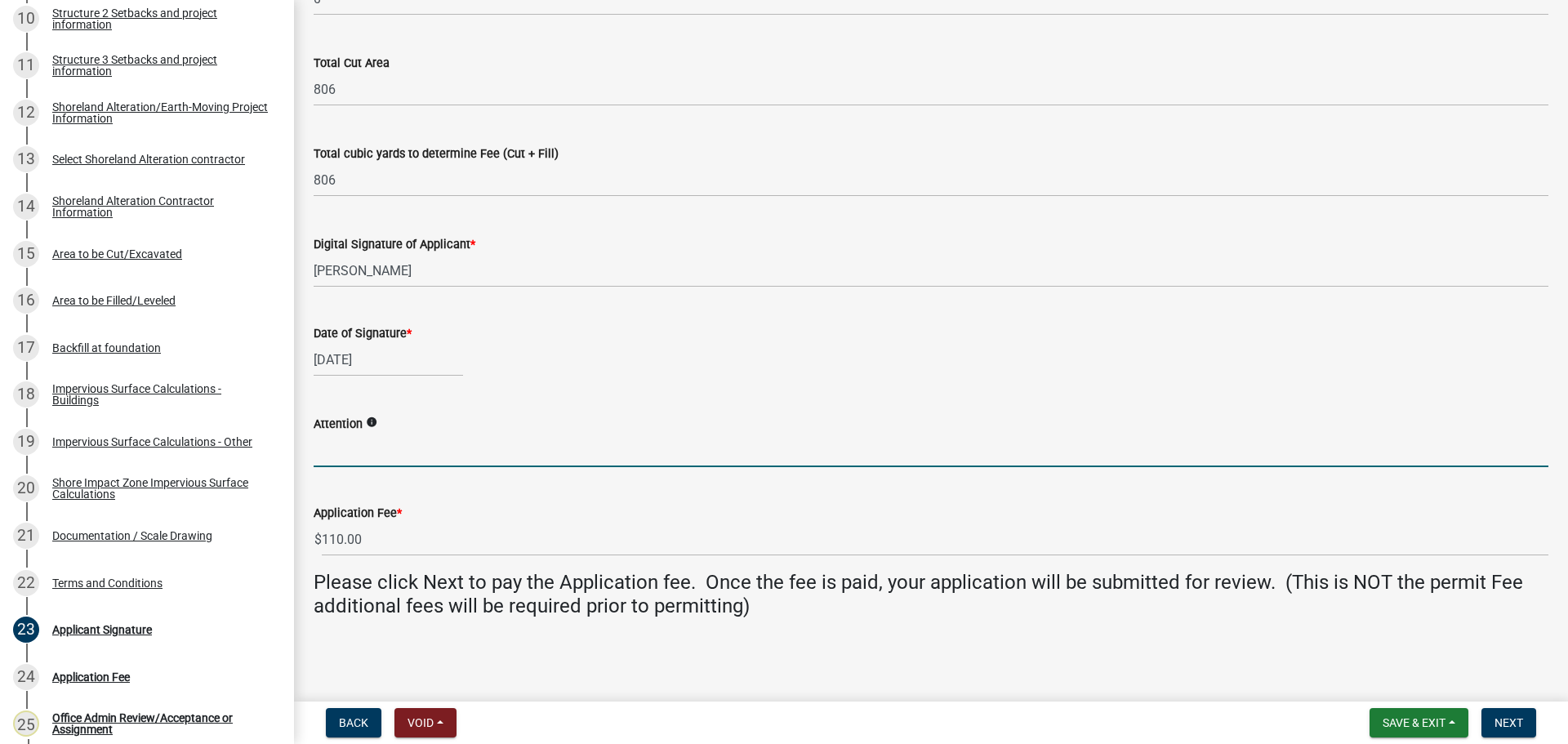
click at [353, 454] on input "Attention" at bounding box center [931, 450] width 1235 height 33
type input "[PERSON_NAME]"
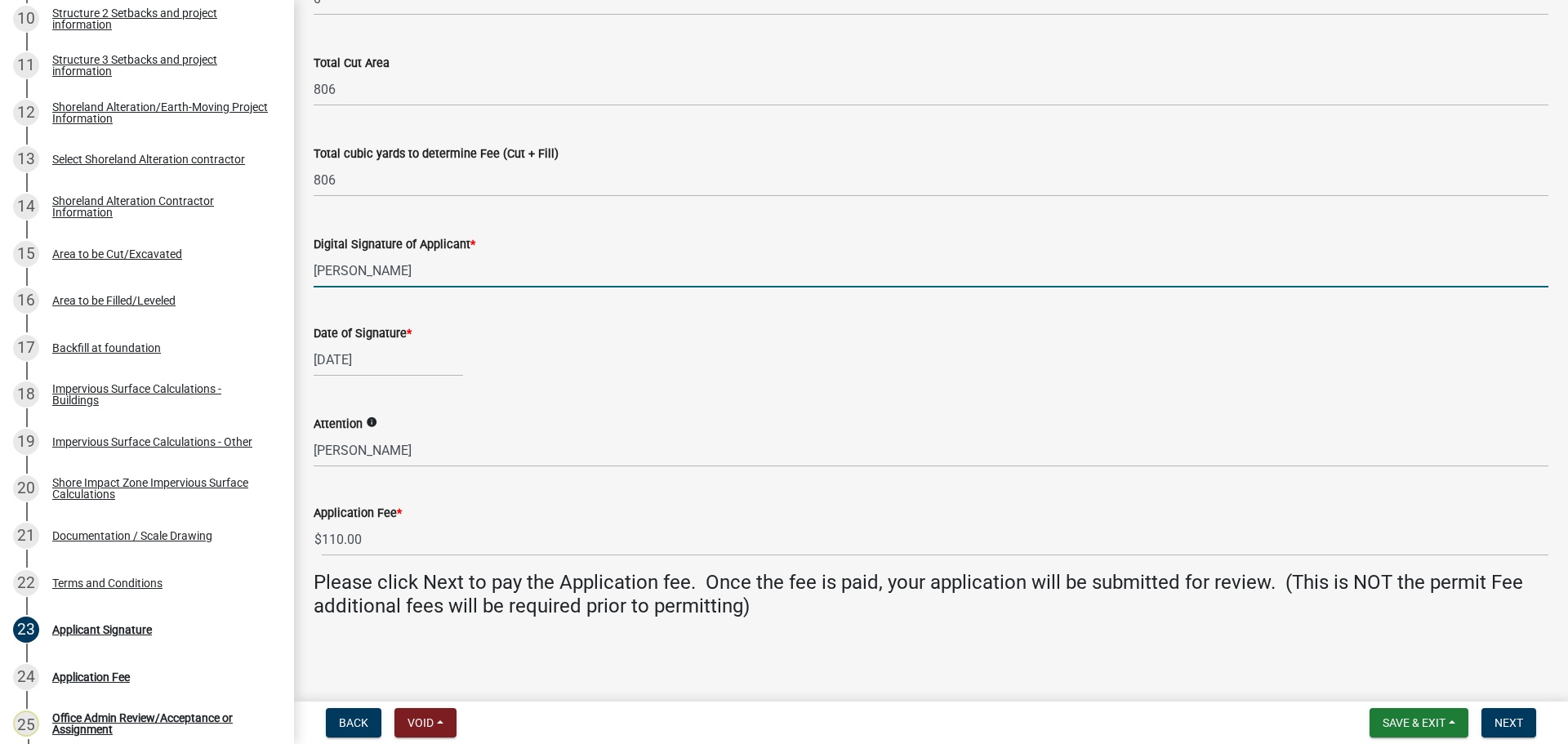
click at [328, 272] on input "[PERSON_NAME]" at bounding box center [931, 271] width 1235 height 33
type input "[PERSON_NAME]"
click at [1512, 716] on span "Next" at bounding box center [1508, 723] width 29 height 13
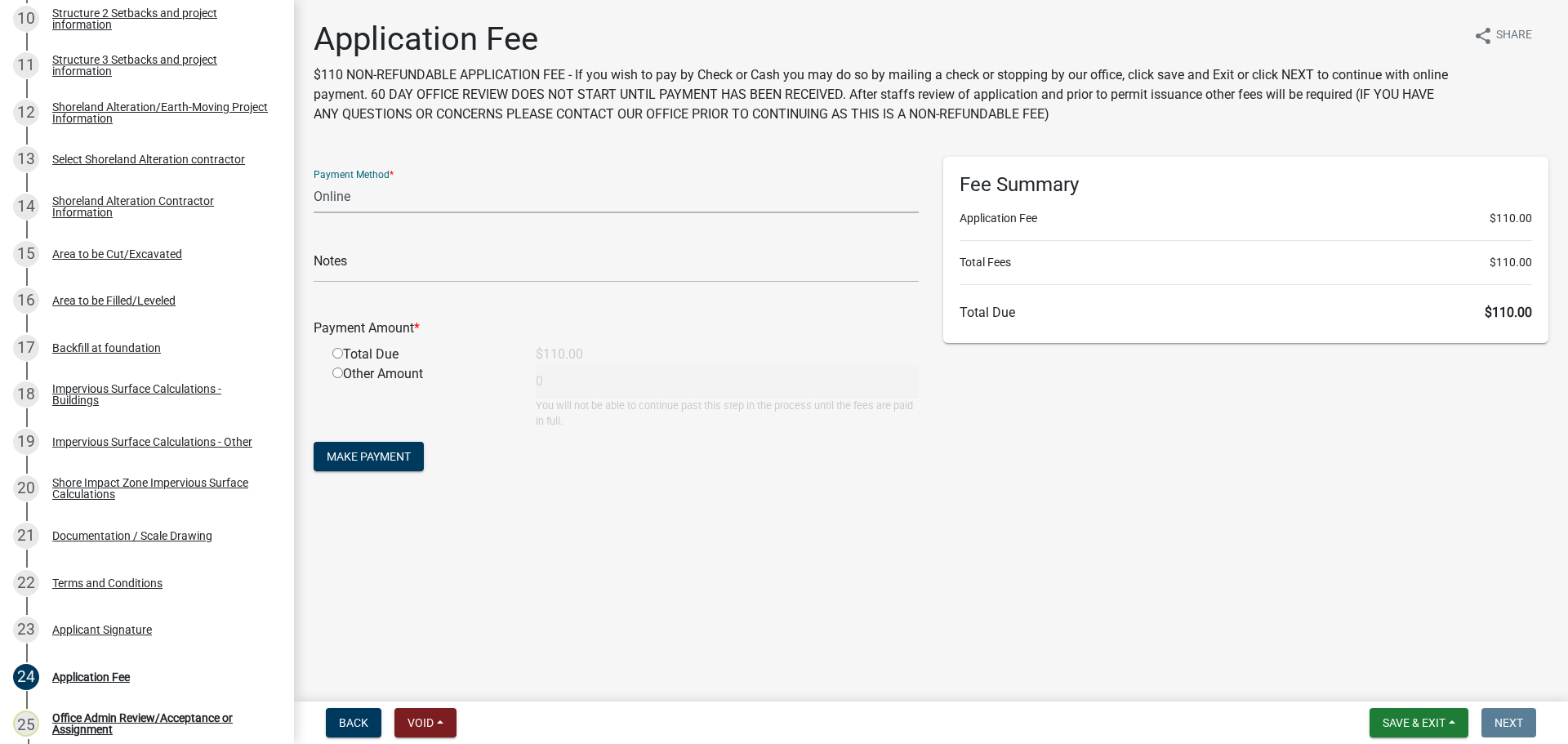
click at [354, 197] on select "Credit Card POS Check Cash Online" at bounding box center [616, 196] width 605 height 33
select select "1: 0"
click at [314, 179] on select "Credit Card POS Check Cash Online" at bounding box center [616, 196] width 605 height 33
click at [370, 272] on input "text" at bounding box center [616, 266] width 605 height 33
type input "1011"
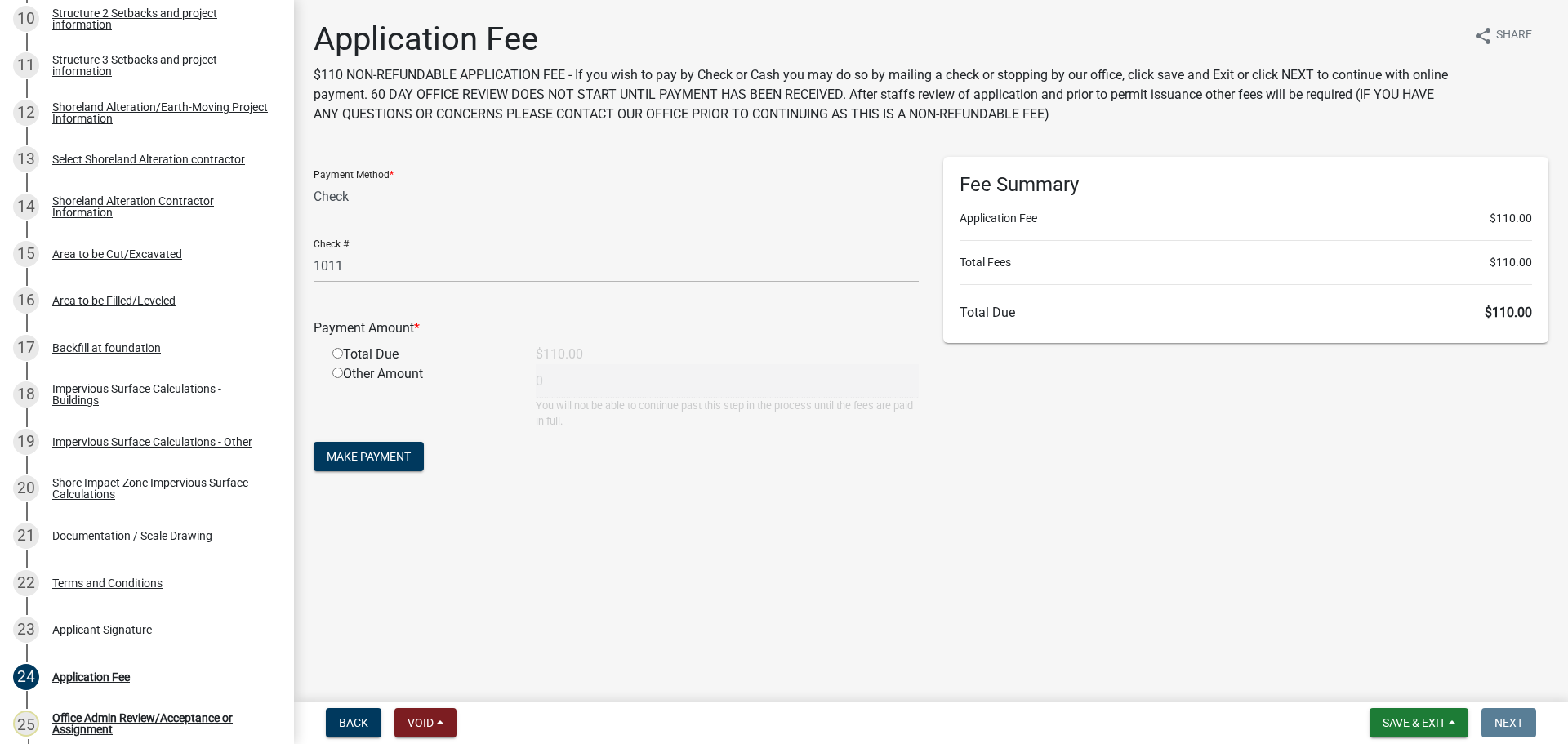
click at [337, 351] on input "radio" at bounding box center [337, 352] width 10 height 10
radio input "true"
type input "110"
click at [356, 468] on button "Make Payment" at bounding box center [369, 457] width 110 height 30
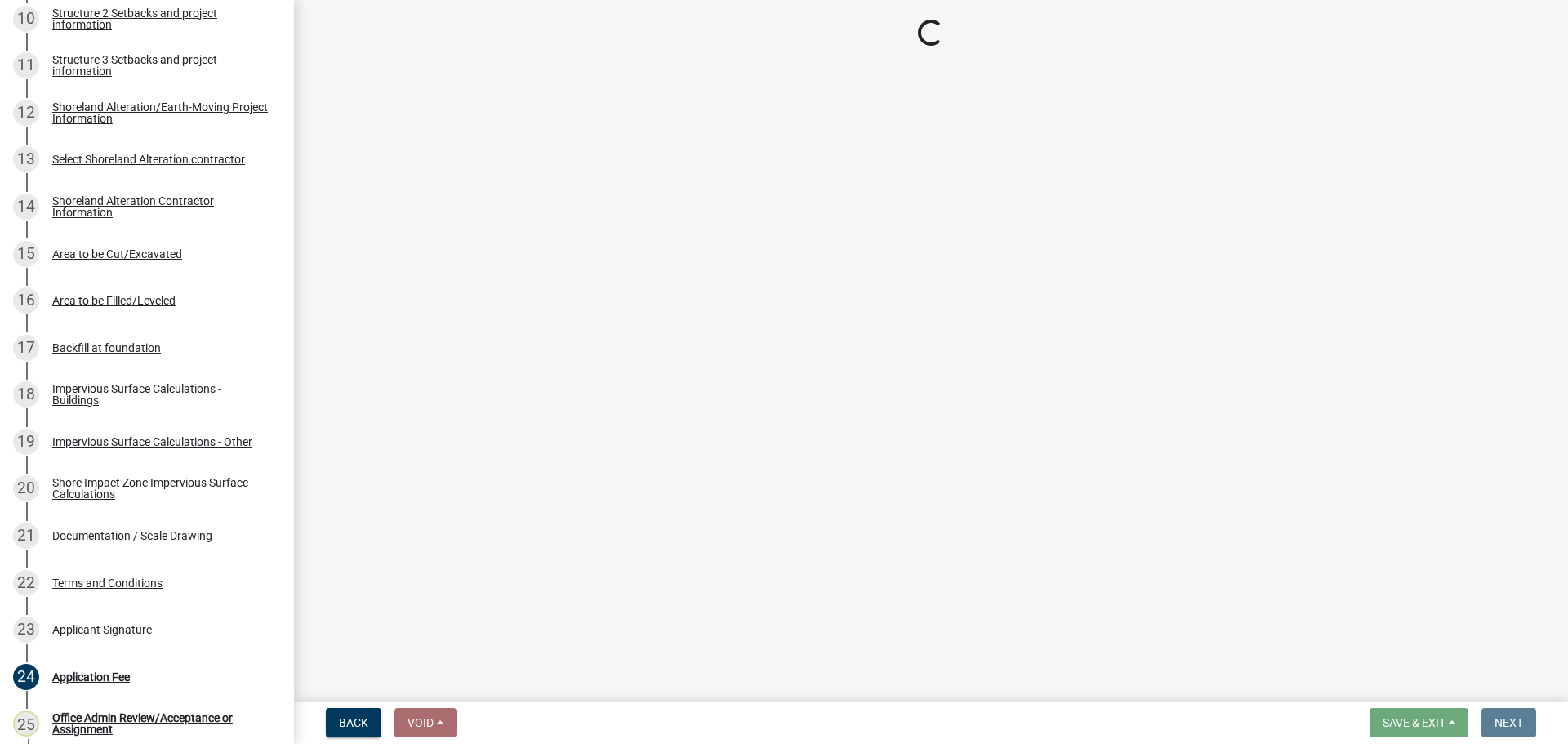
scroll to position [767, 0]
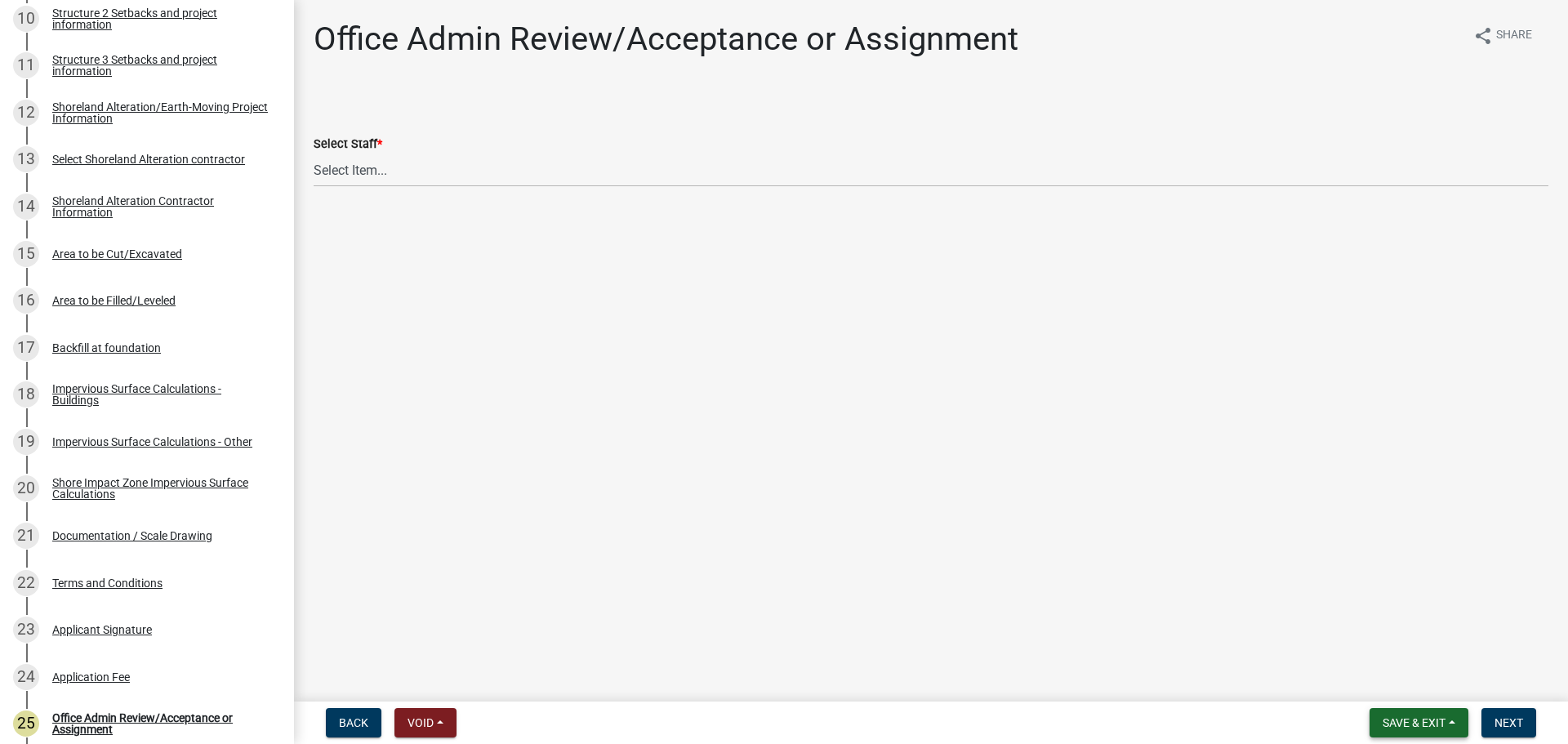
click at [1386, 722] on span "Save & Exit" at bounding box center [1414, 723] width 63 height 13
click at [1377, 683] on button "Save & Exit" at bounding box center [1403, 680] width 130 height 39
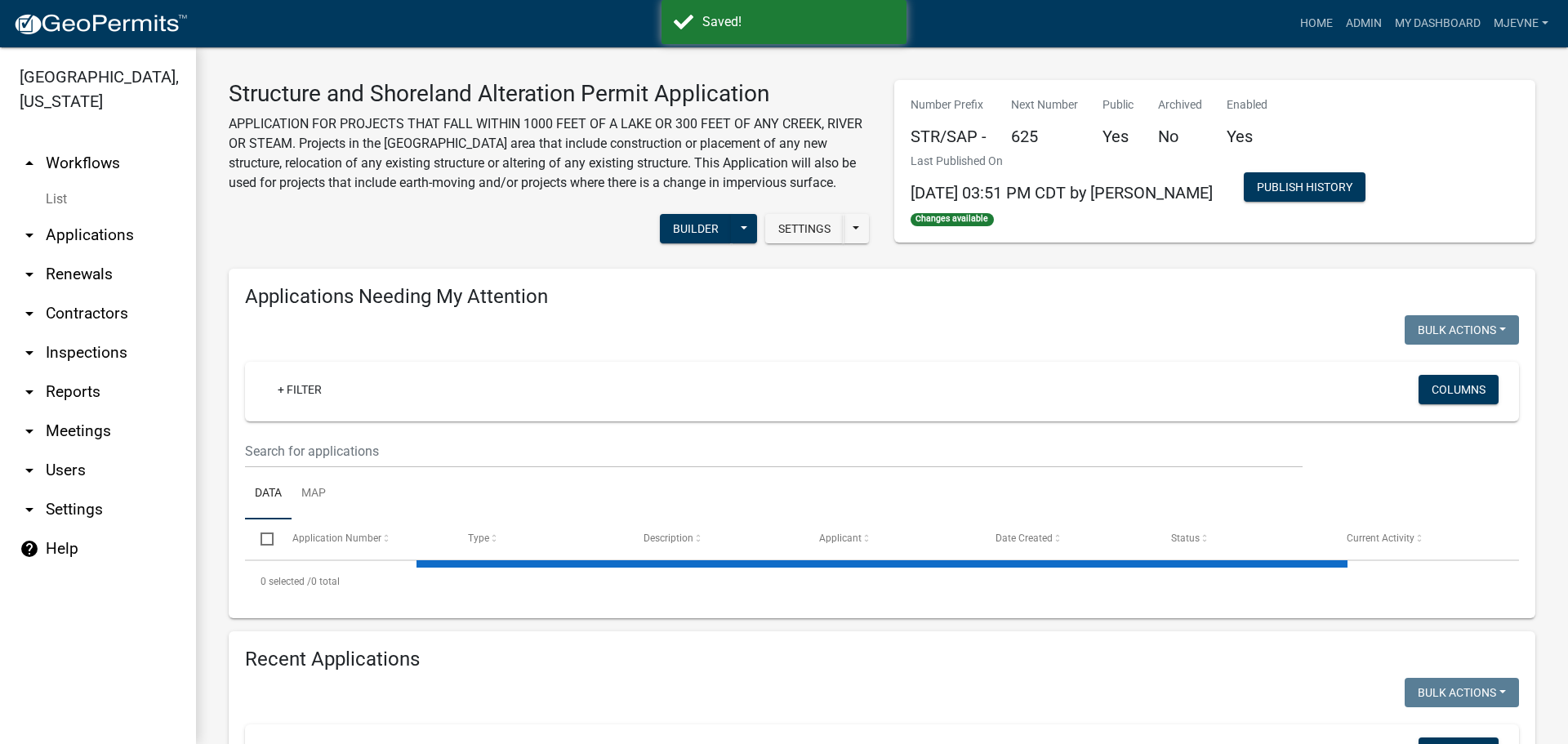
select select "1: 25"
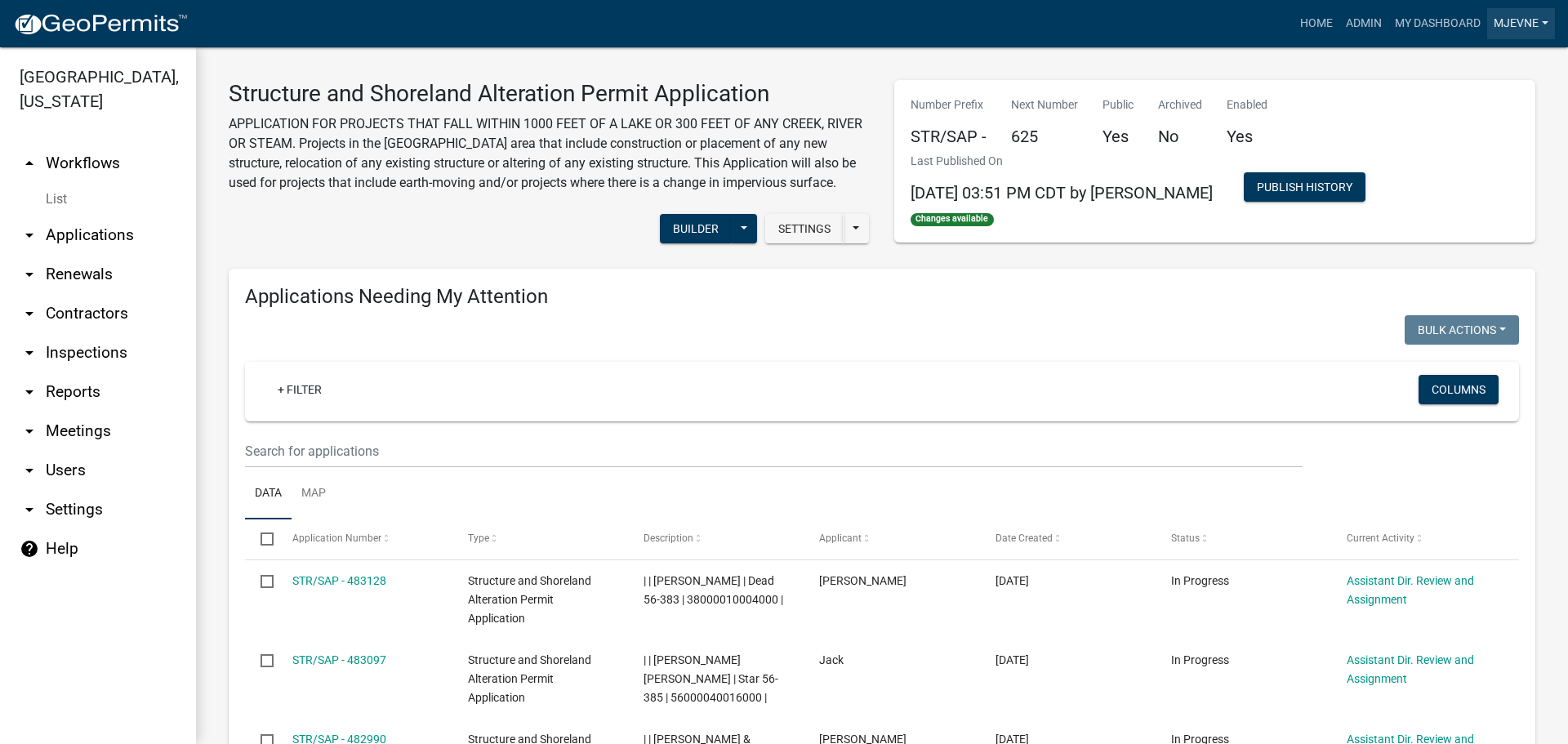
click at [1522, 23] on link "MJevne" at bounding box center [1521, 23] width 68 height 31
click at [1467, 199] on link "Logout" at bounding box center [1485, 198] width 140 height 39
